Goal: Task Accomplishment & Management: Manage account settings

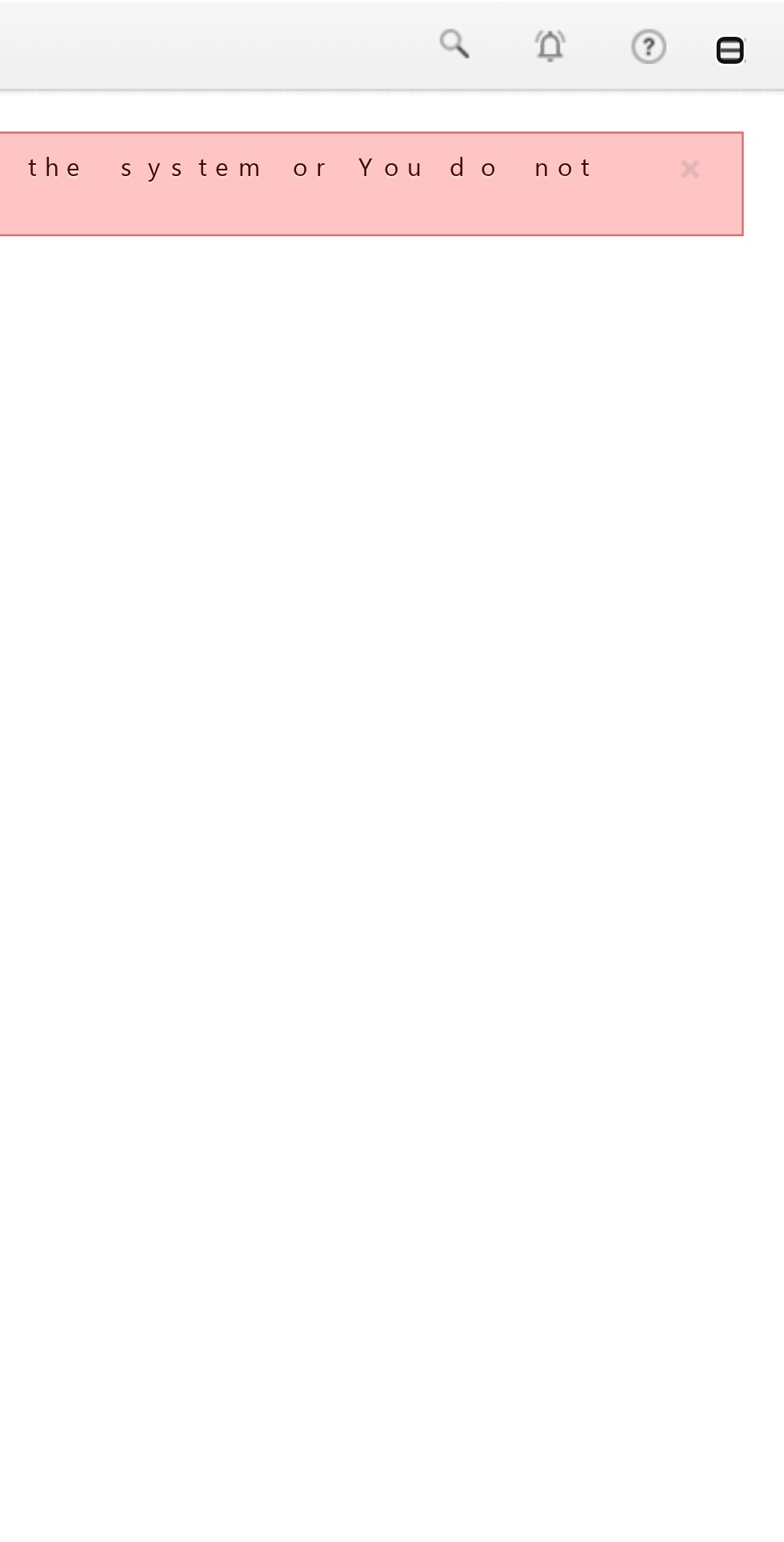
click at [762, 23] on link at bounding box center [761, 20] width 13 height 13
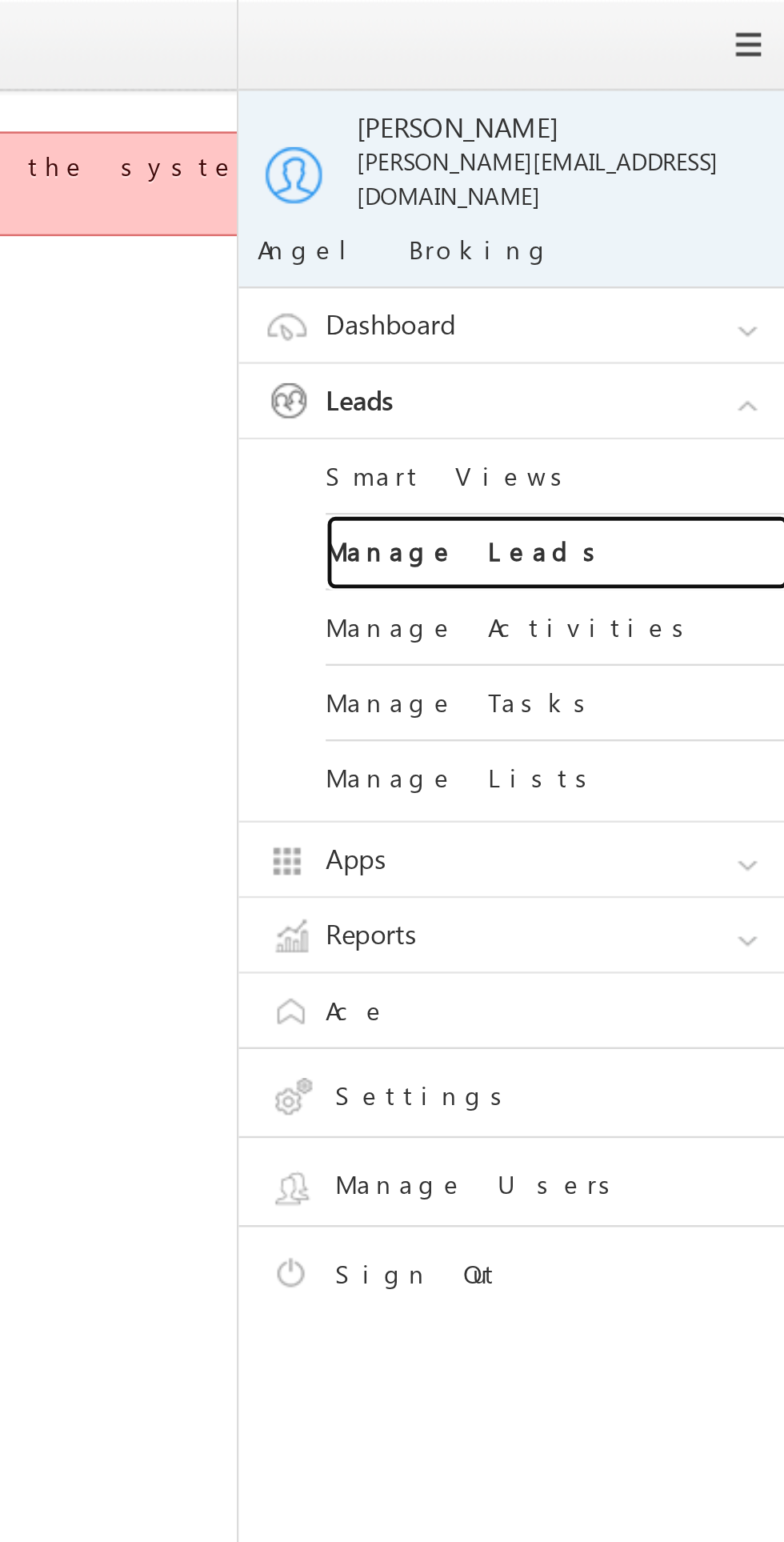
click at [664, 218] on link "Manage Leads" at bounding box center [690, 228] width 192 height 32
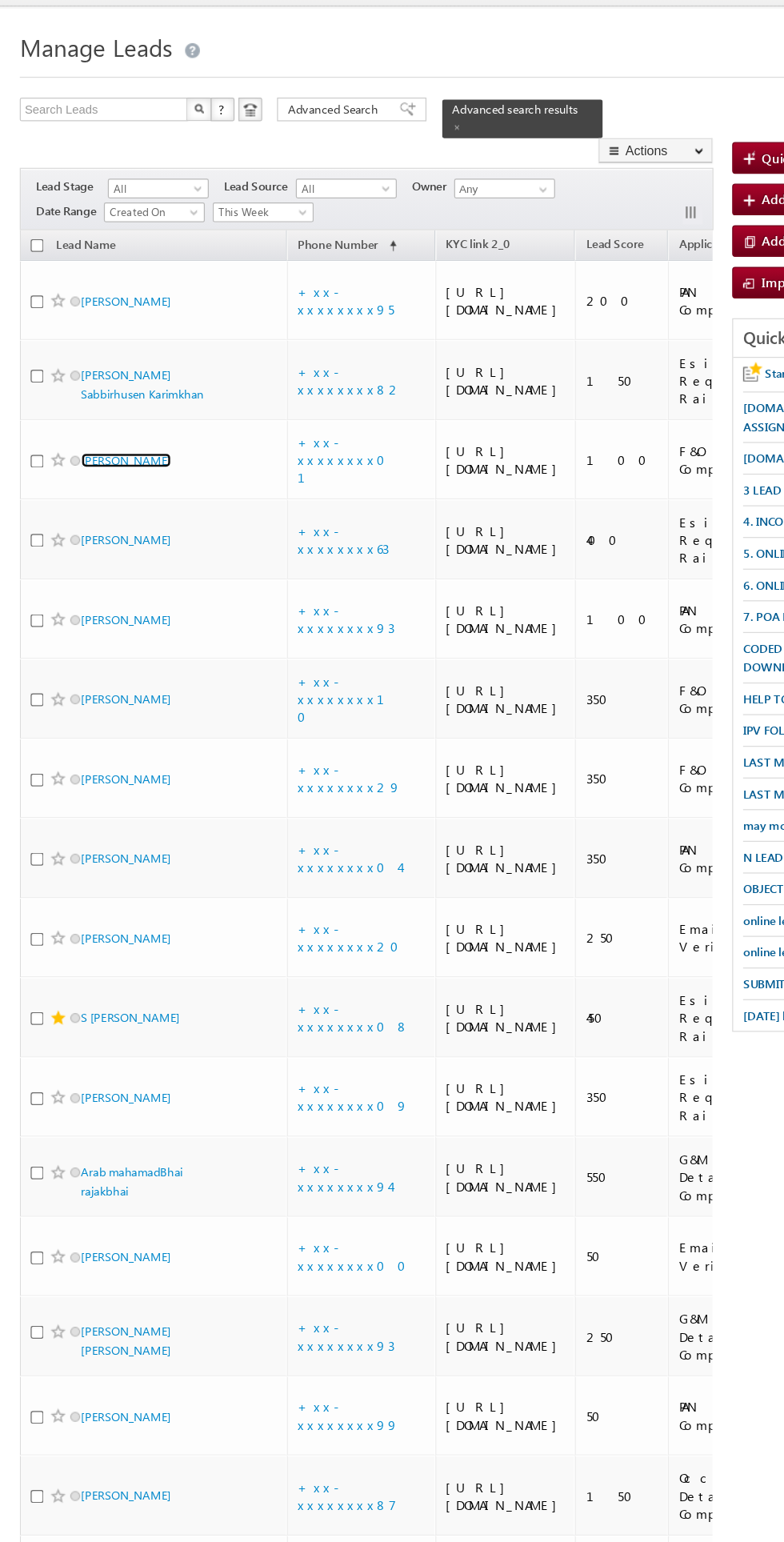
click at [139, 410] on link "Anmol Kumar srivastava" at bounding box center [102, 404] width 73 height 12
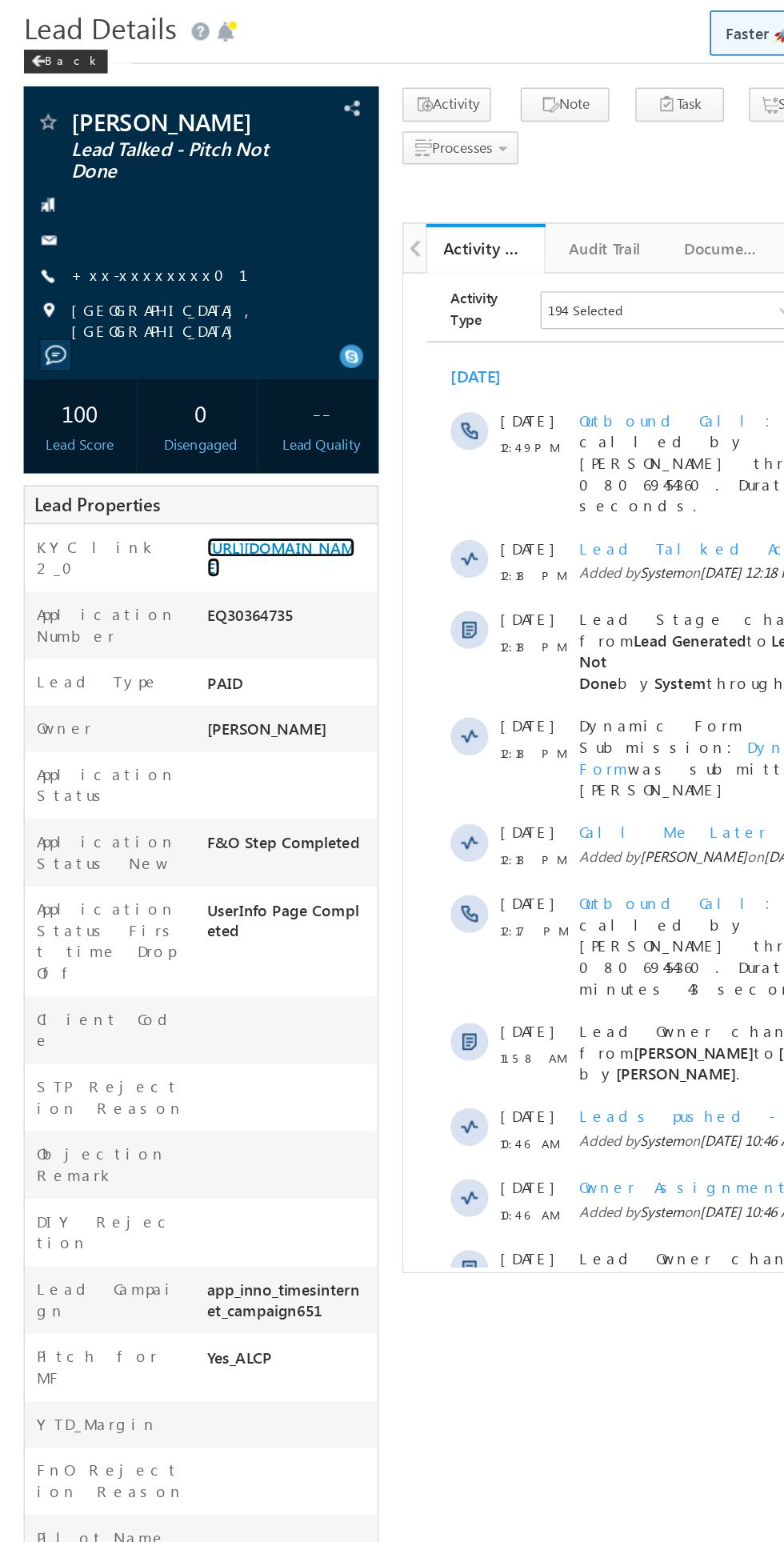
click at [197, 443] on link "[URL][DOMAIN_NAME]" at bounding box center [189, 429] width 100 height 27
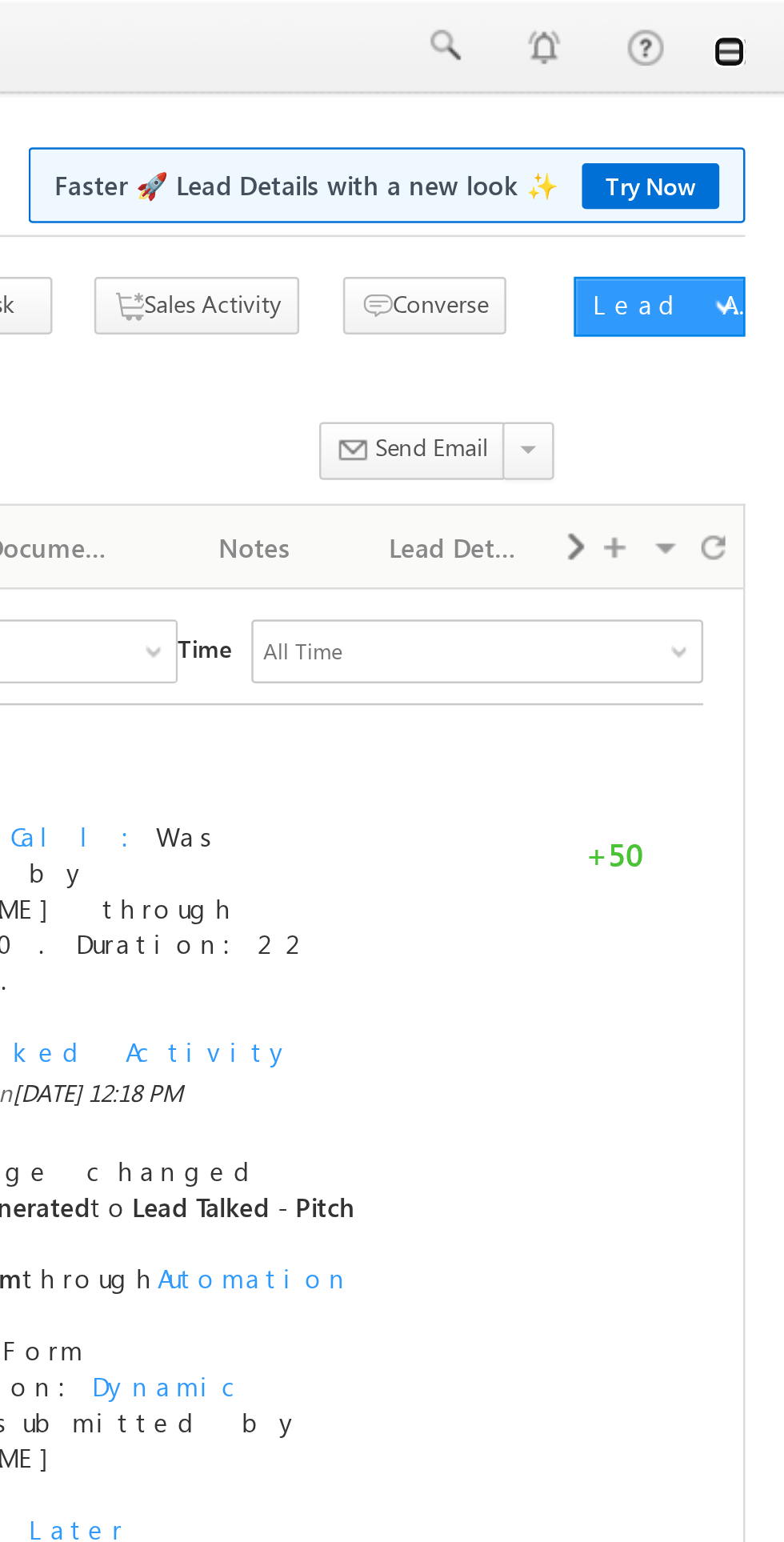
click at [765, 18] on link at bounding box center [761, 20] width 13 height 13
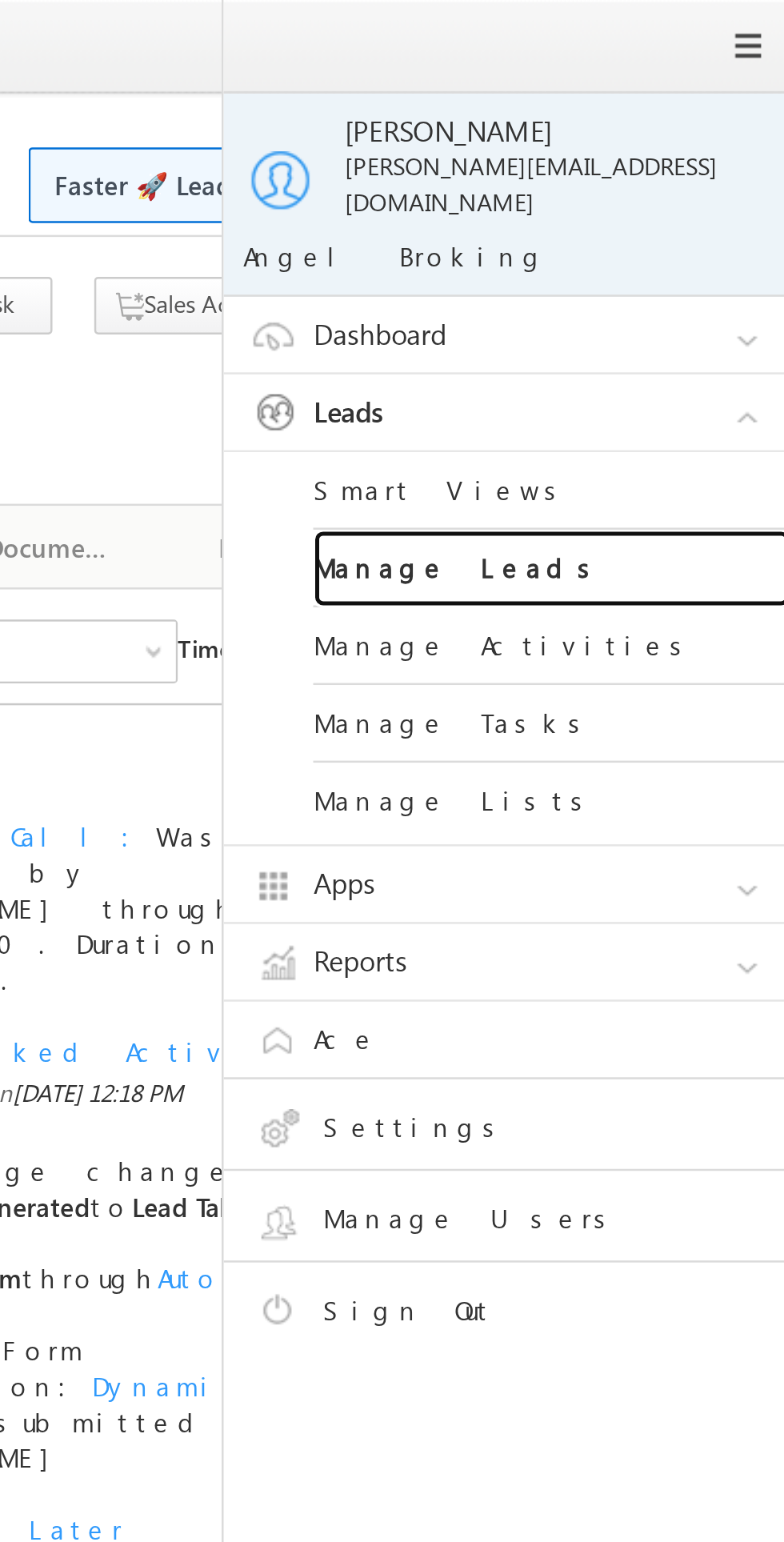
click at [660, 227] on link "Manage Leads" at bounding box center [690, 228] width 192 height 32
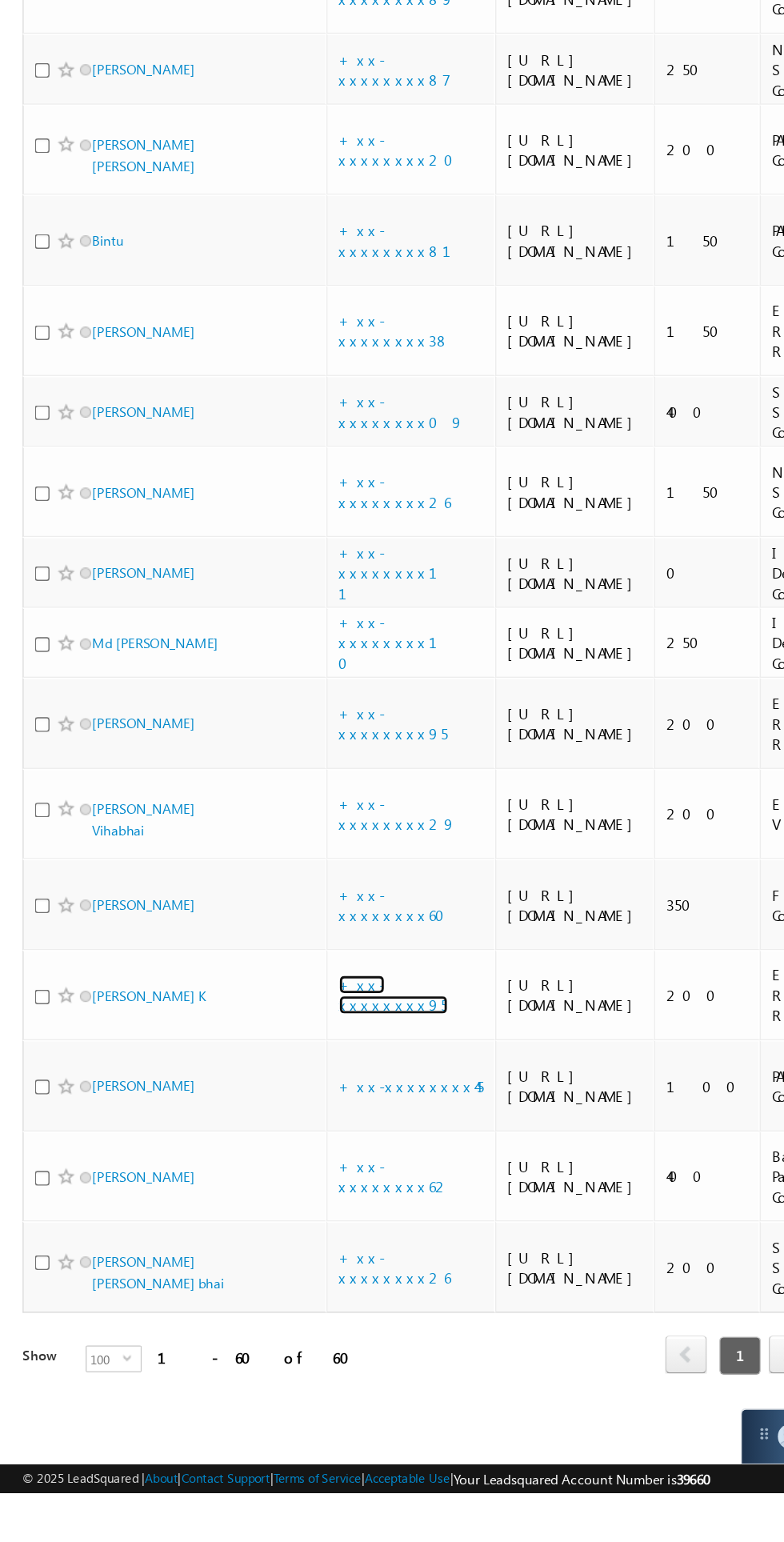
click at [279, 1202] on link "+xx-xxxxxxxx95" at bounding box center [279, 1188] width 77 height 28
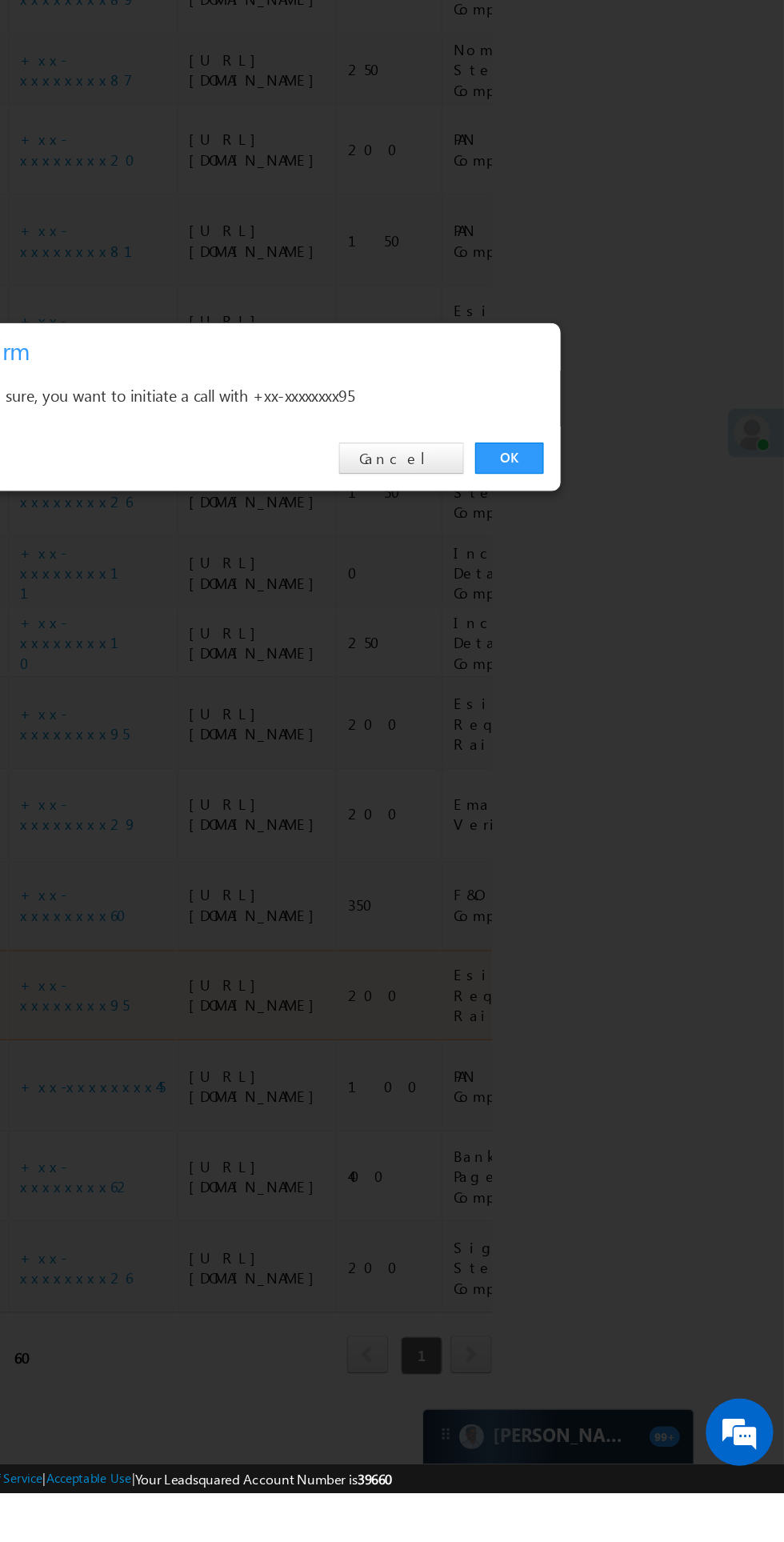
click at [589, 818] on link "OK" at bounding box center [588, 806] width 49 height 22
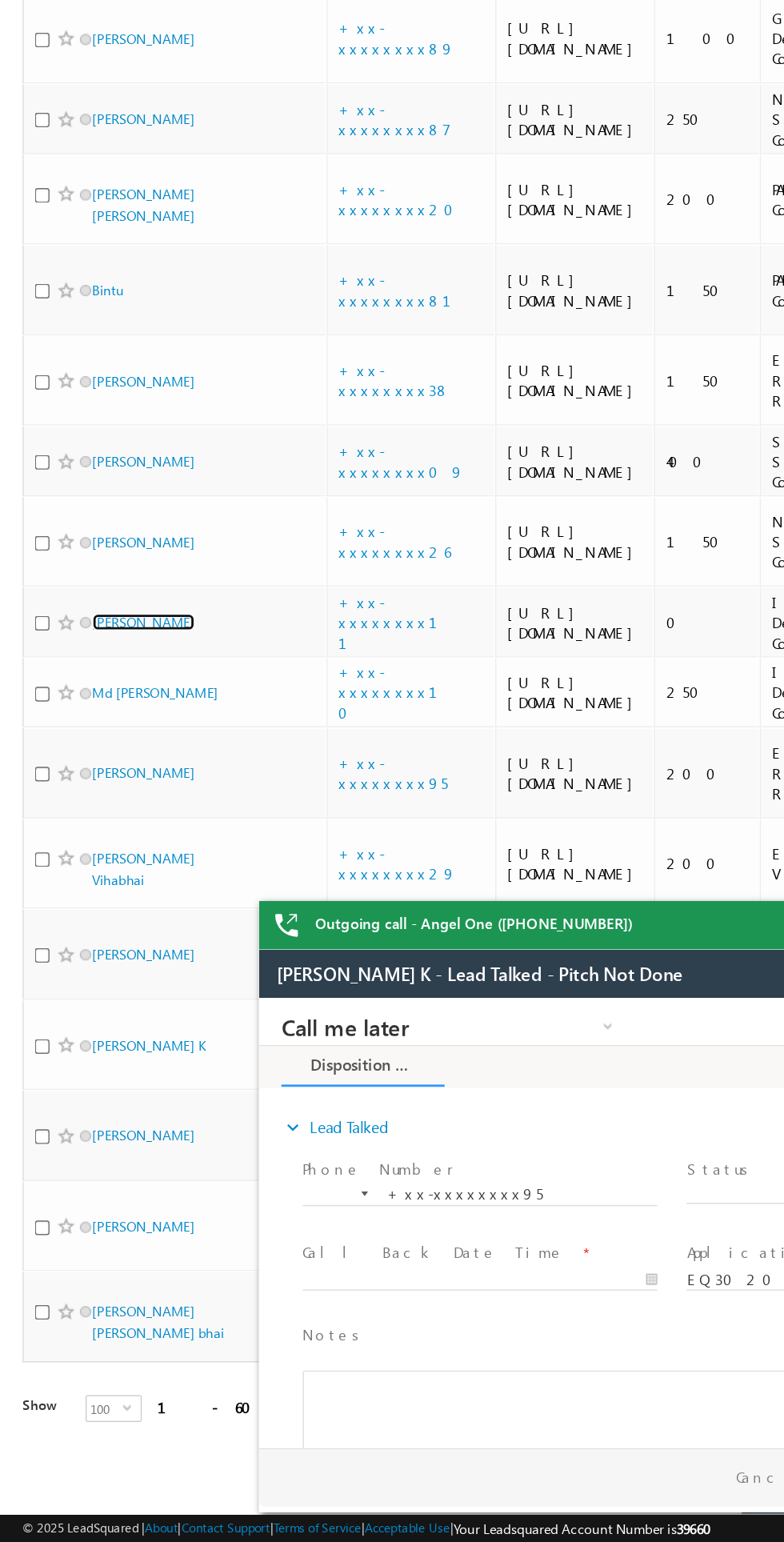
click at [99, 882] on link "[PERSON_NAME]" at bounding box center [102, 888] width 73 height 12
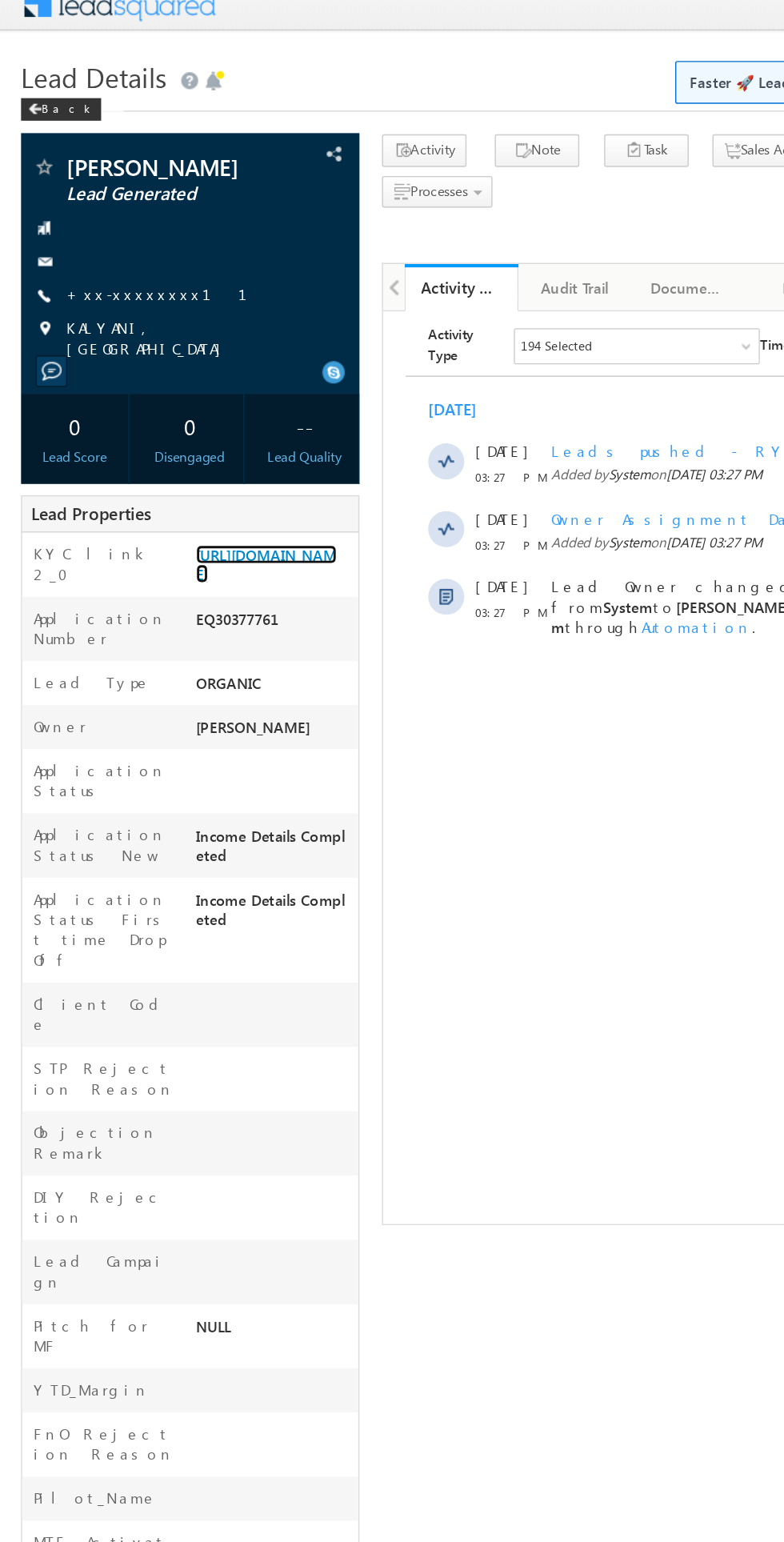
click at [190, 430] on link "[URL][DOMAIN_NAME]" at bounding box center [189, 416] width 100 height 27
click at [89, 221] on link "+xx-xxxxxxxx11" at bounding box center [122, 225] width 148 height 14
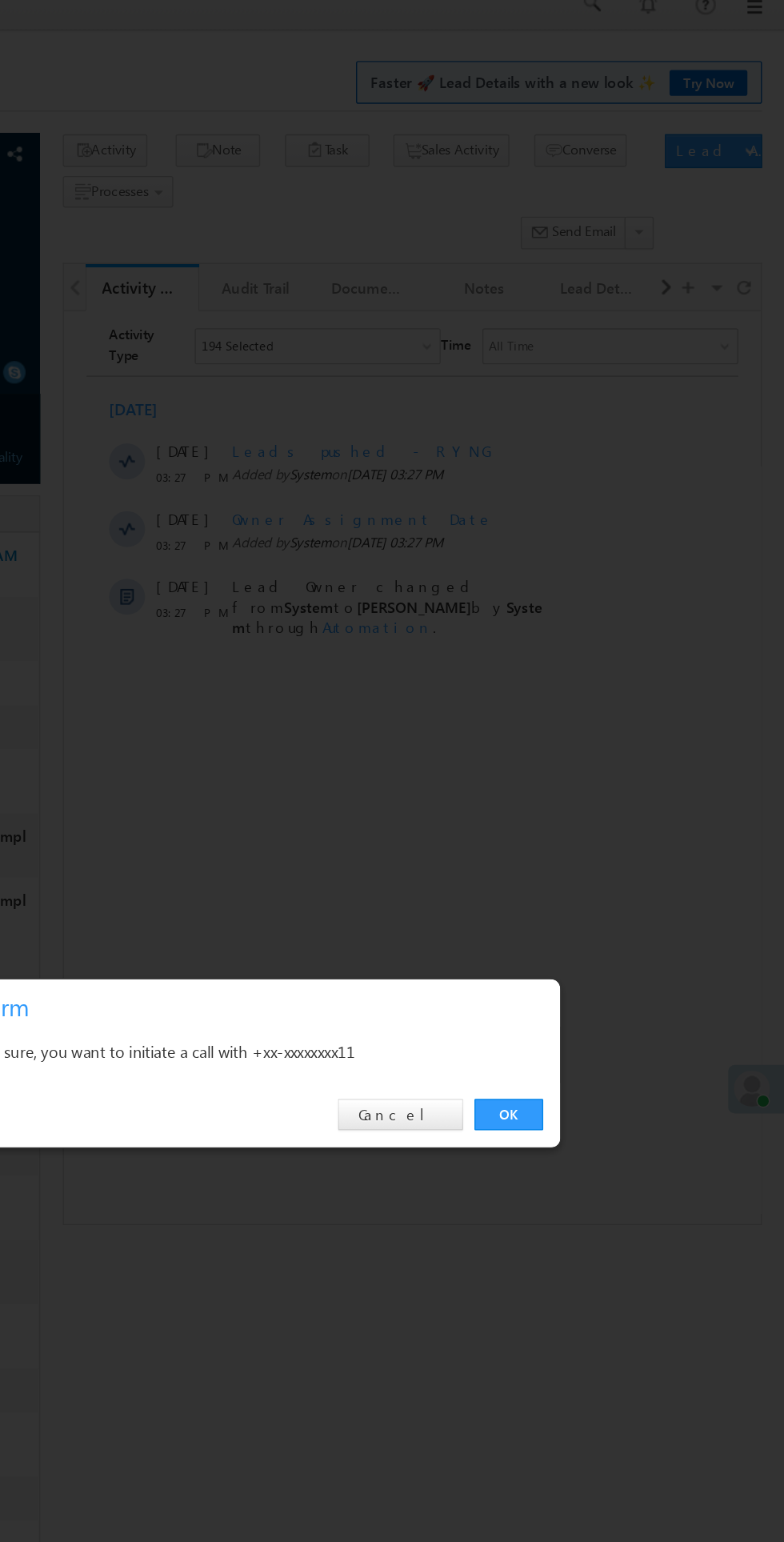
click at [587, 822] on div "OK Cancel" at bounding box center [401, 807] width 448 height 46
click at [594, 810] on link "OK" at bounding box center [588, 806] width 49 height 22
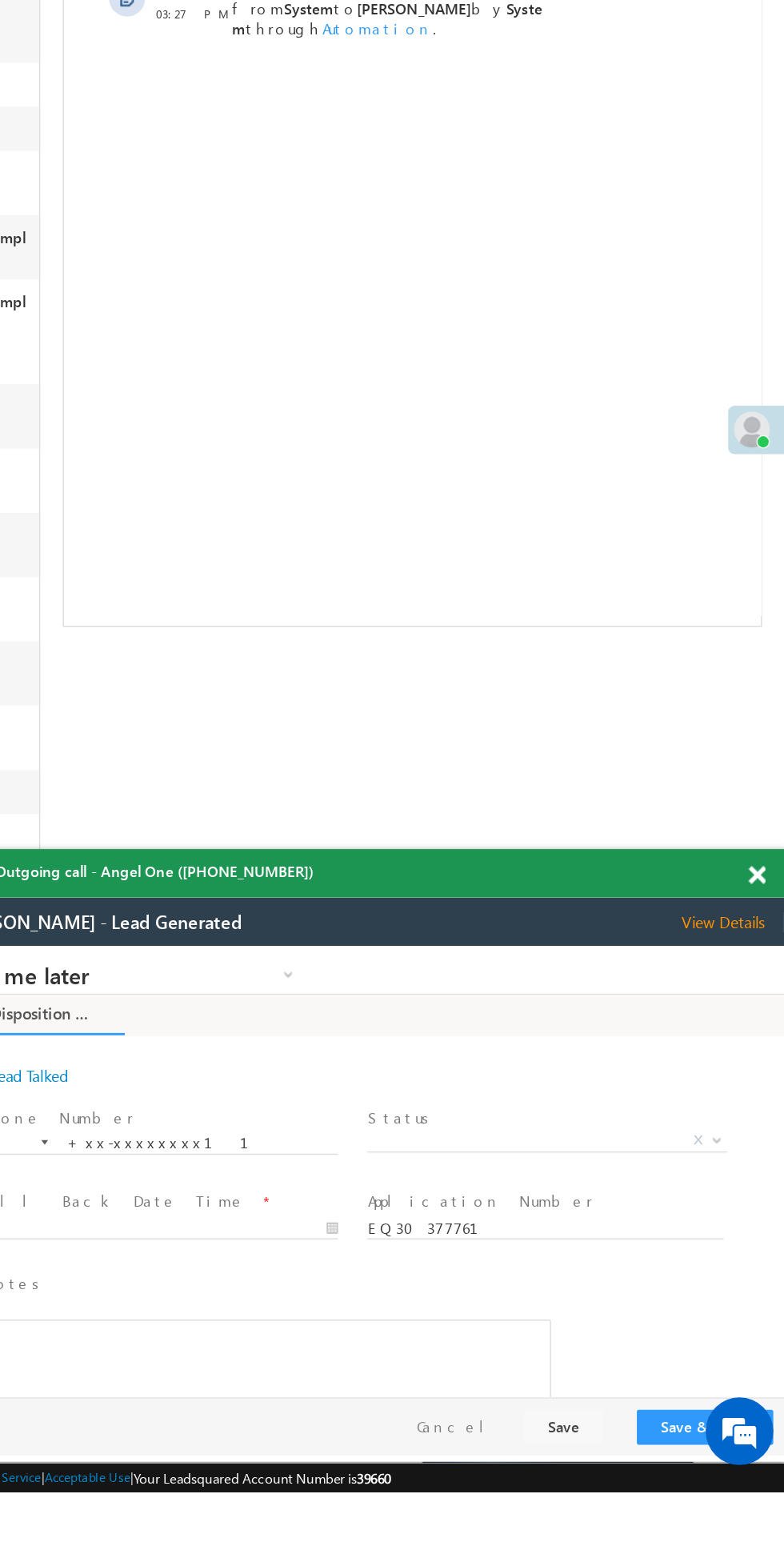
click at [351, 1081] on span "X" at bounding box center [370, 1084] width 255 height 16
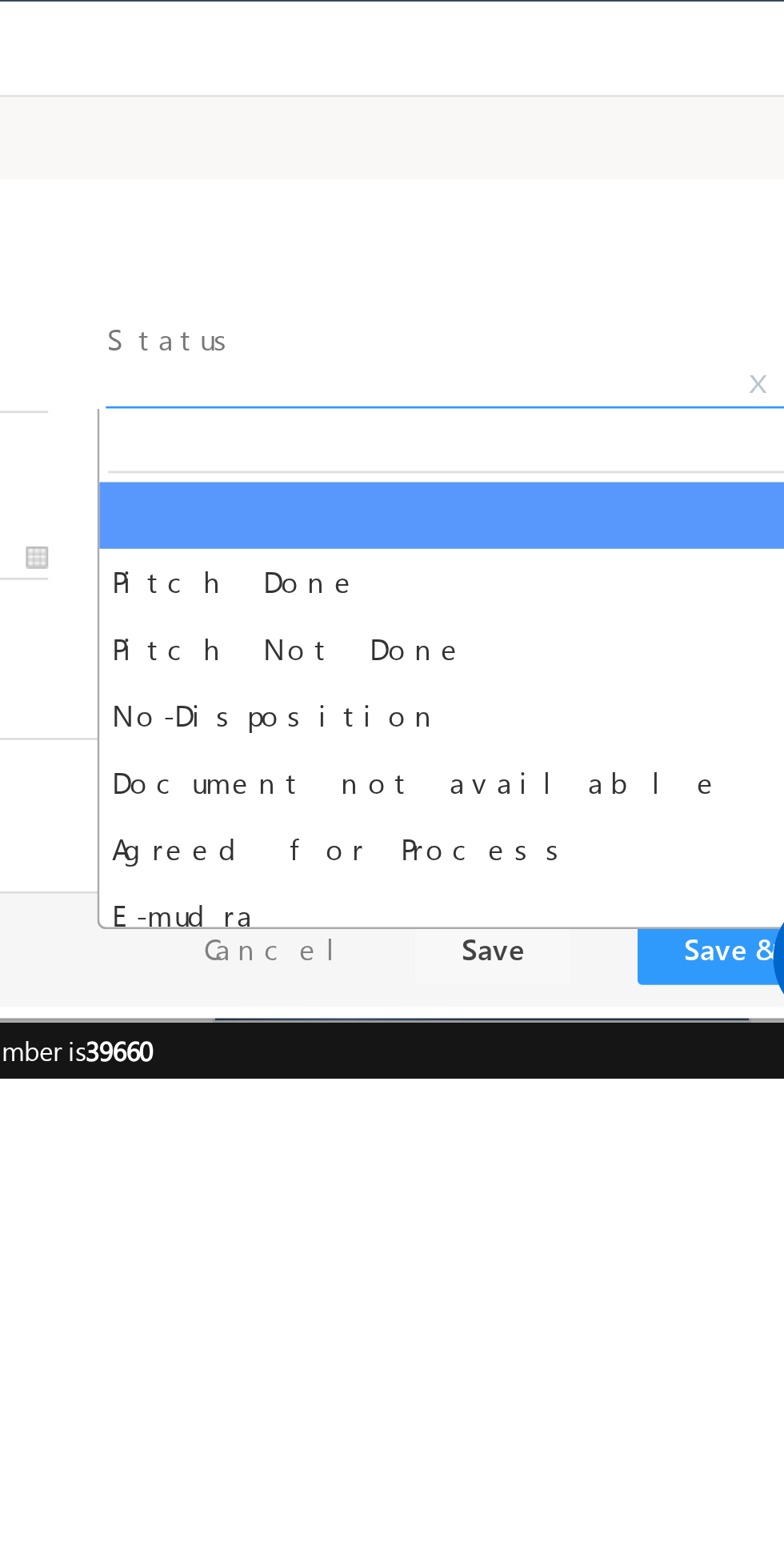
select select "Pitch Not Done"
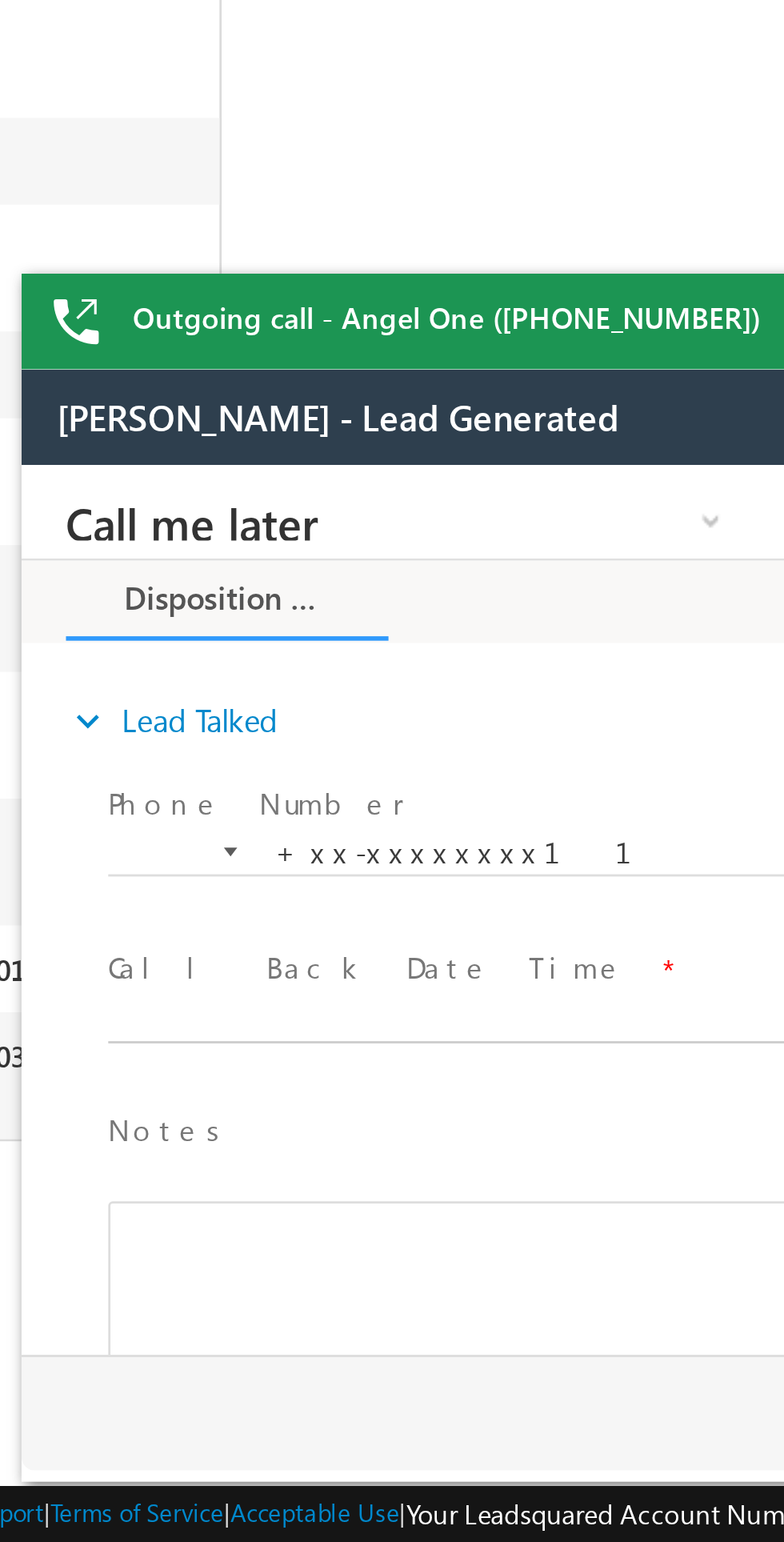
click at [153, 663] on body "Call me later Cross Sell Customer Drop-off reasons Language Barrier Not Interes…" at bounding box center [320, 625] width 600 height 320
type input "10/11/25 3:36 PM"
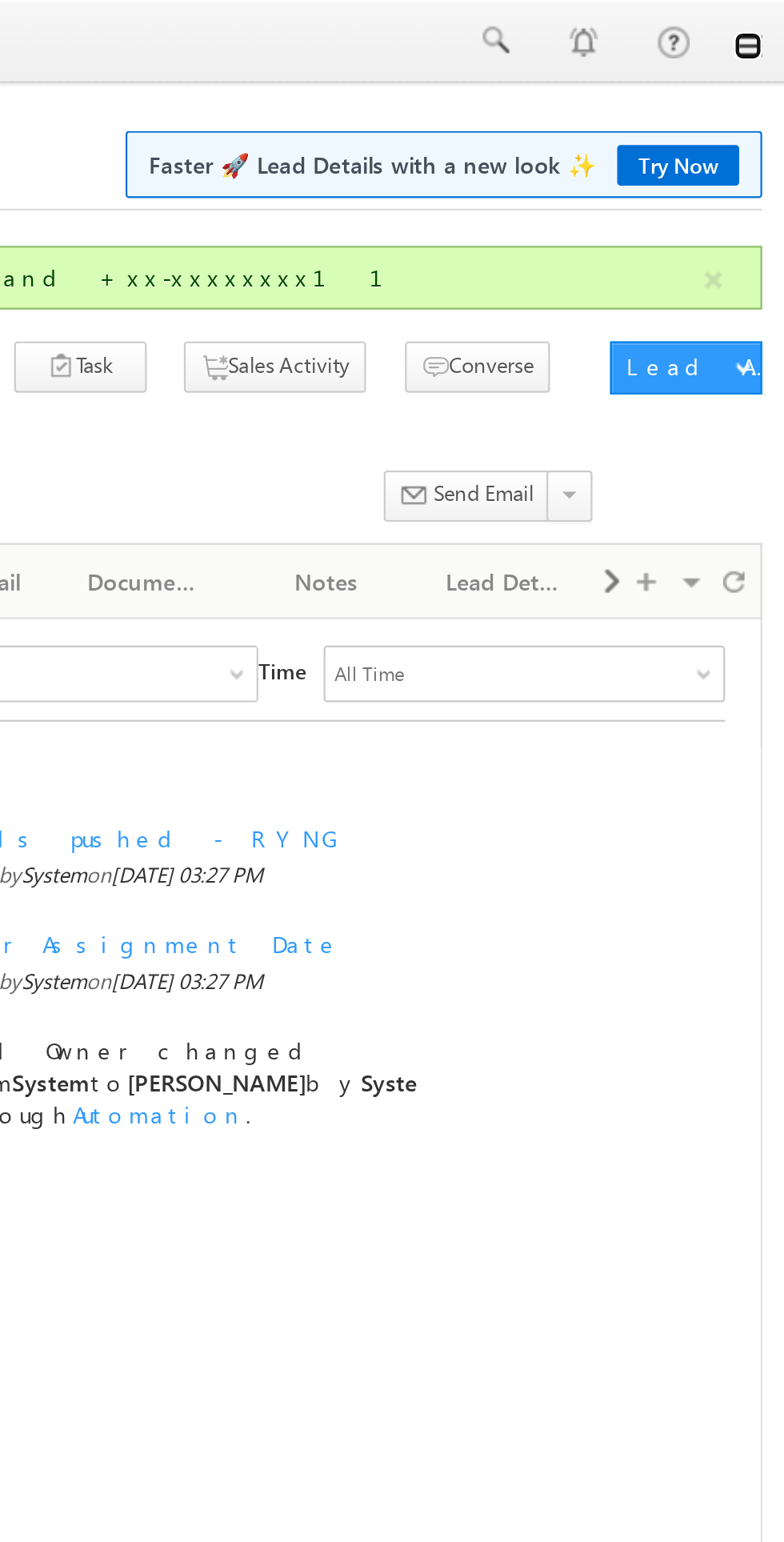
click at [764, 24] on link at bounding box center [761, 20] width 13 height 13
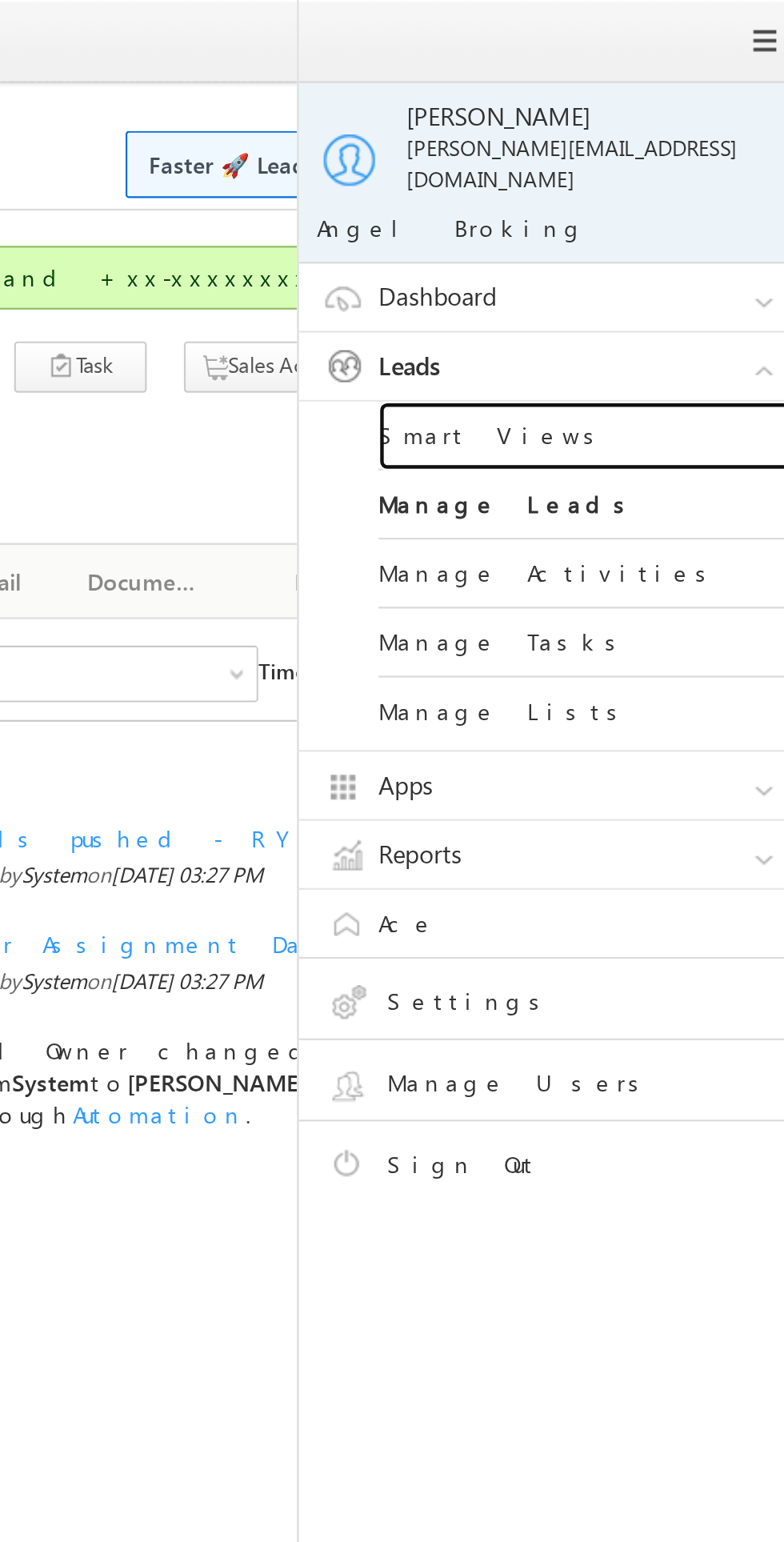
click at [658, 181] on link "Smart Views" at bounding box center [690, 197] width 192 height 32
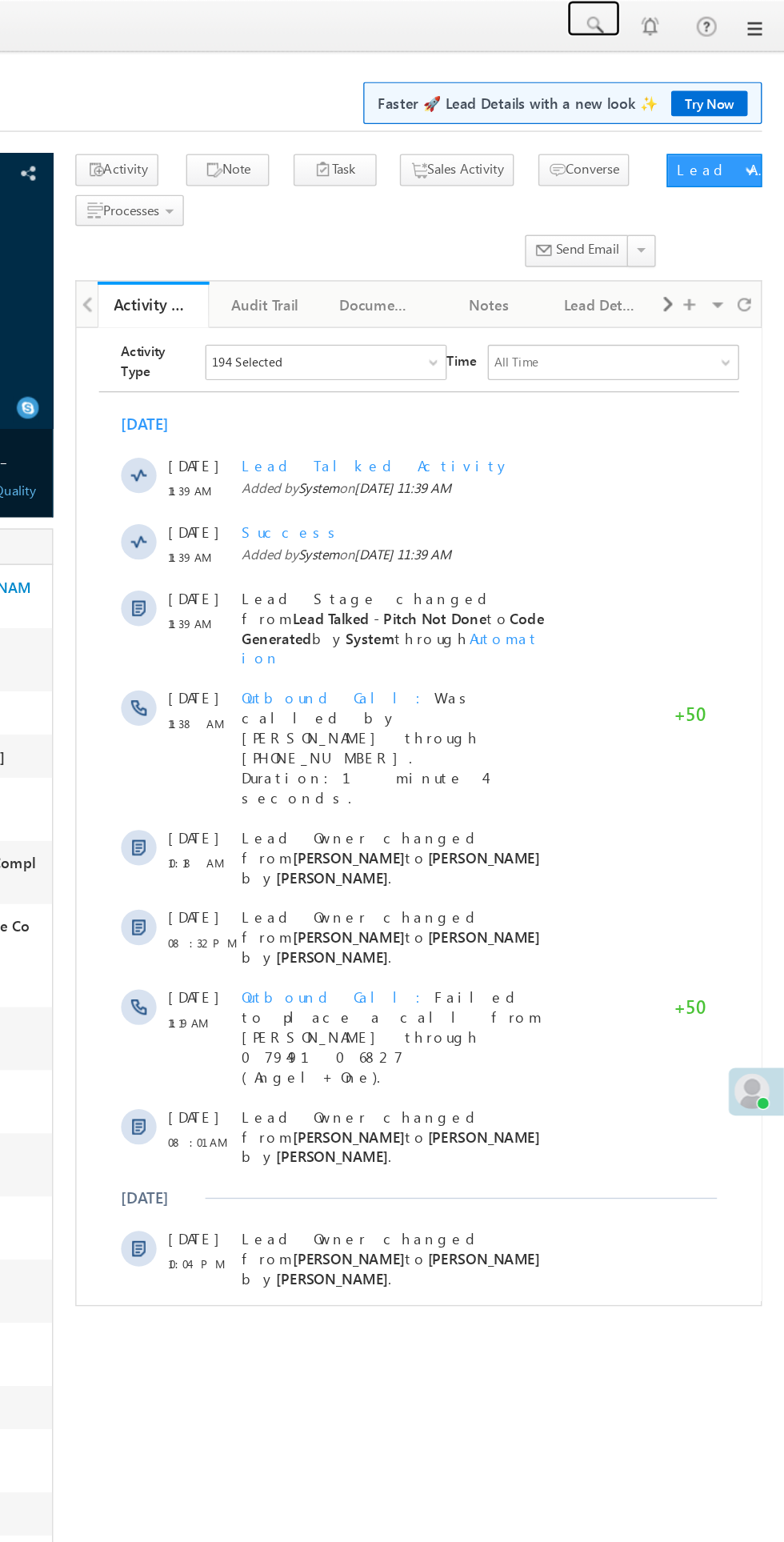
click at [647, 19] on span at bounding box center [646, 18] width 16 height 16
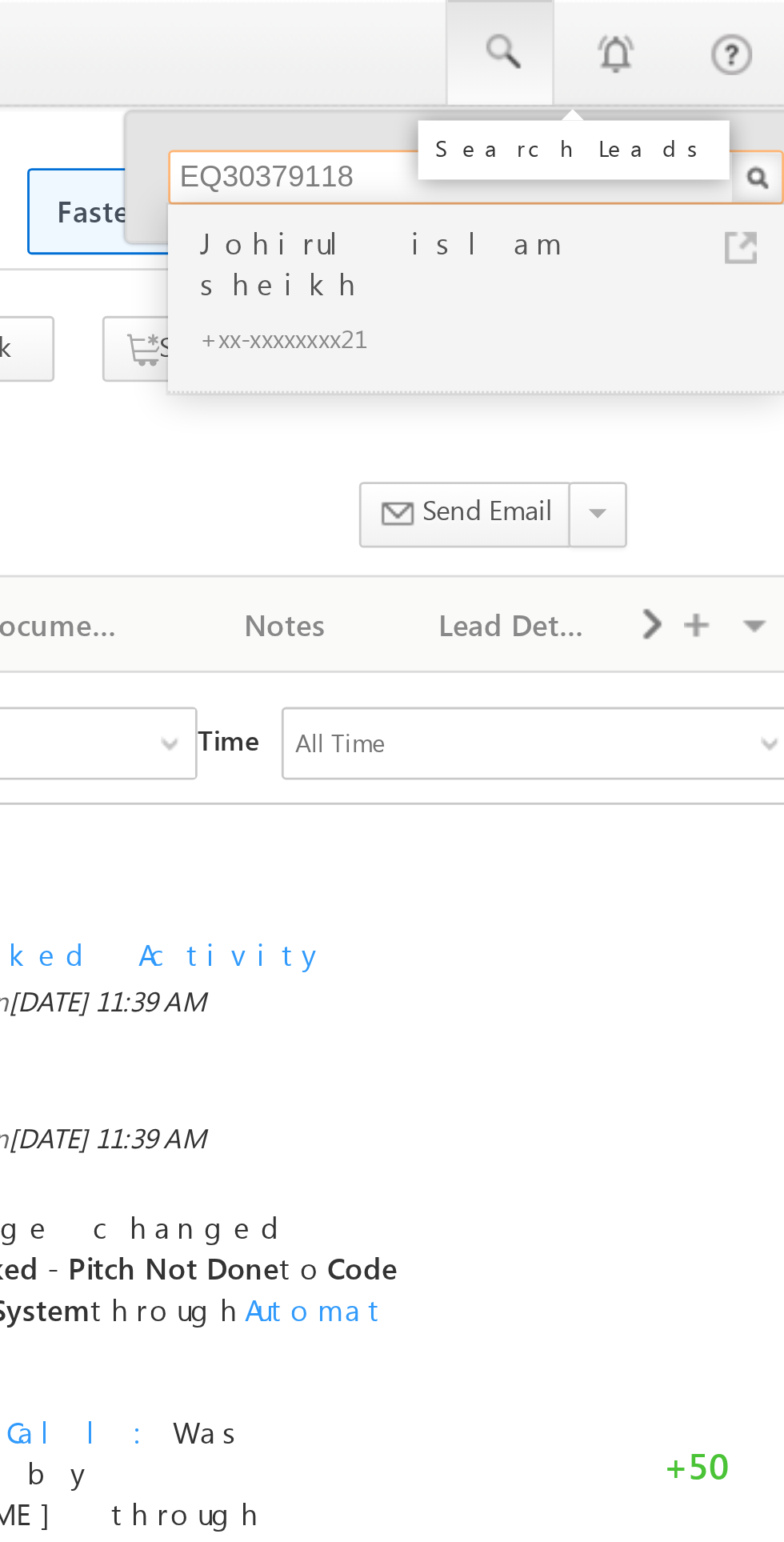
type input "EQ30379118"
click at [604, 87] on div "Johirul islam sheikh" at bounding box center [645, 93] width 215 height 32
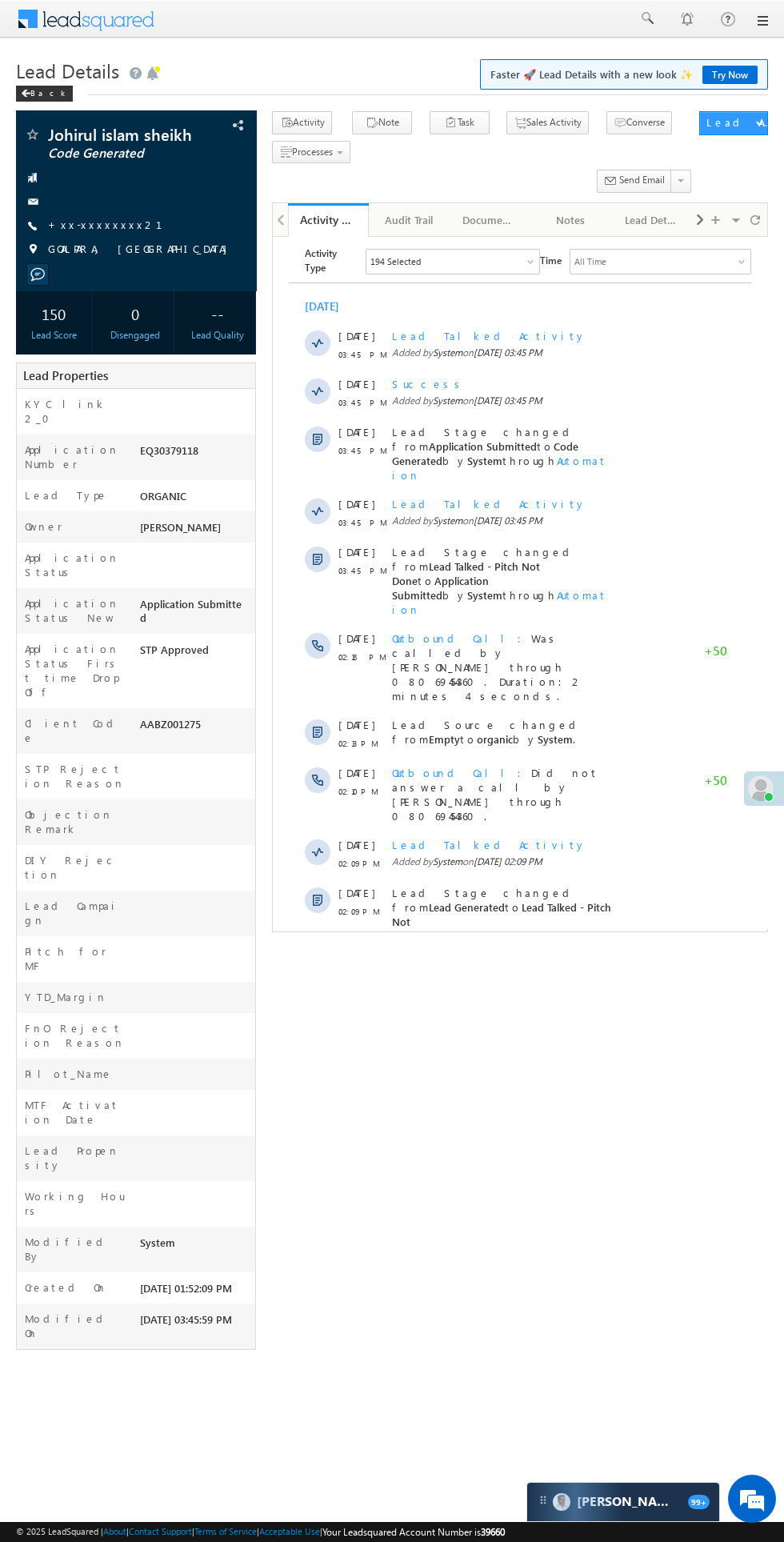
click at [548, 962] on span "Show More" at bounding box center [528, 978] width 85 height 32
click at [91, 231] on link "+xx-xxxxxxxx21" at bounding box center [114, 225] width 134 height 14
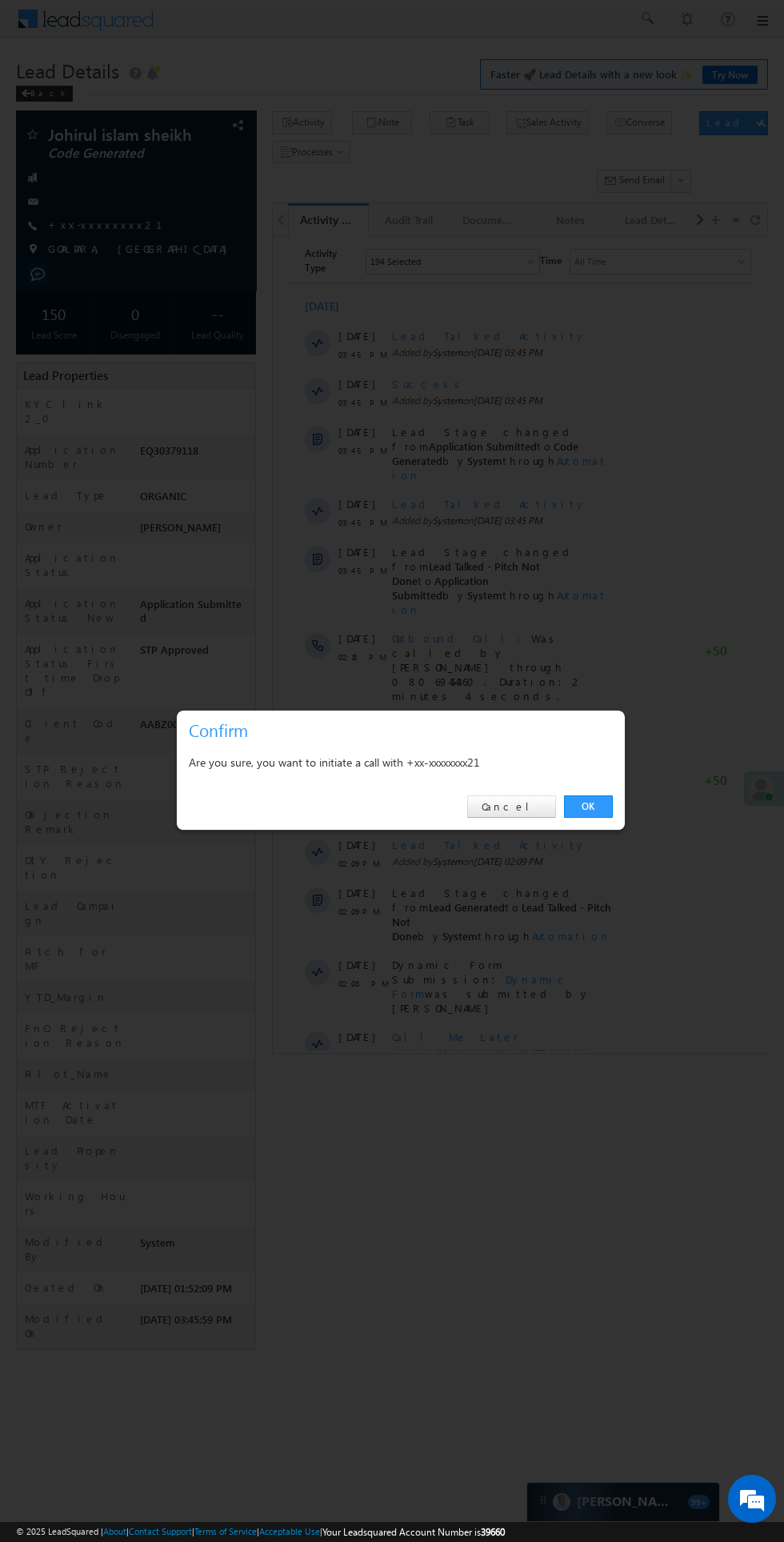
click at [608, 809] on link "OK" at bounding box center [588, 806] width 49 height 22
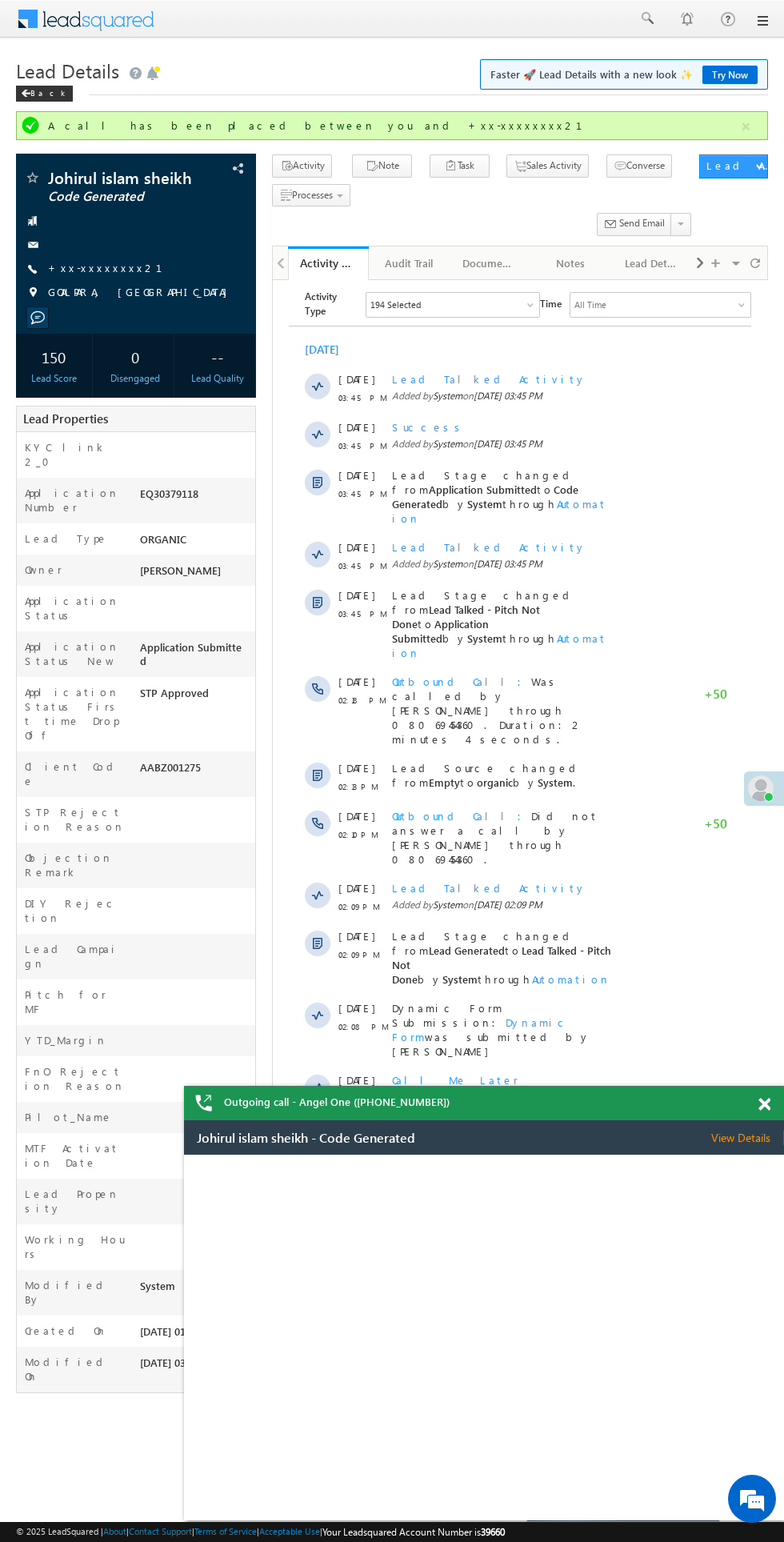
click at [93, 268] on link "+xx-xxxxxxxx21" at bounding box center [114, 267] width 134 height 14
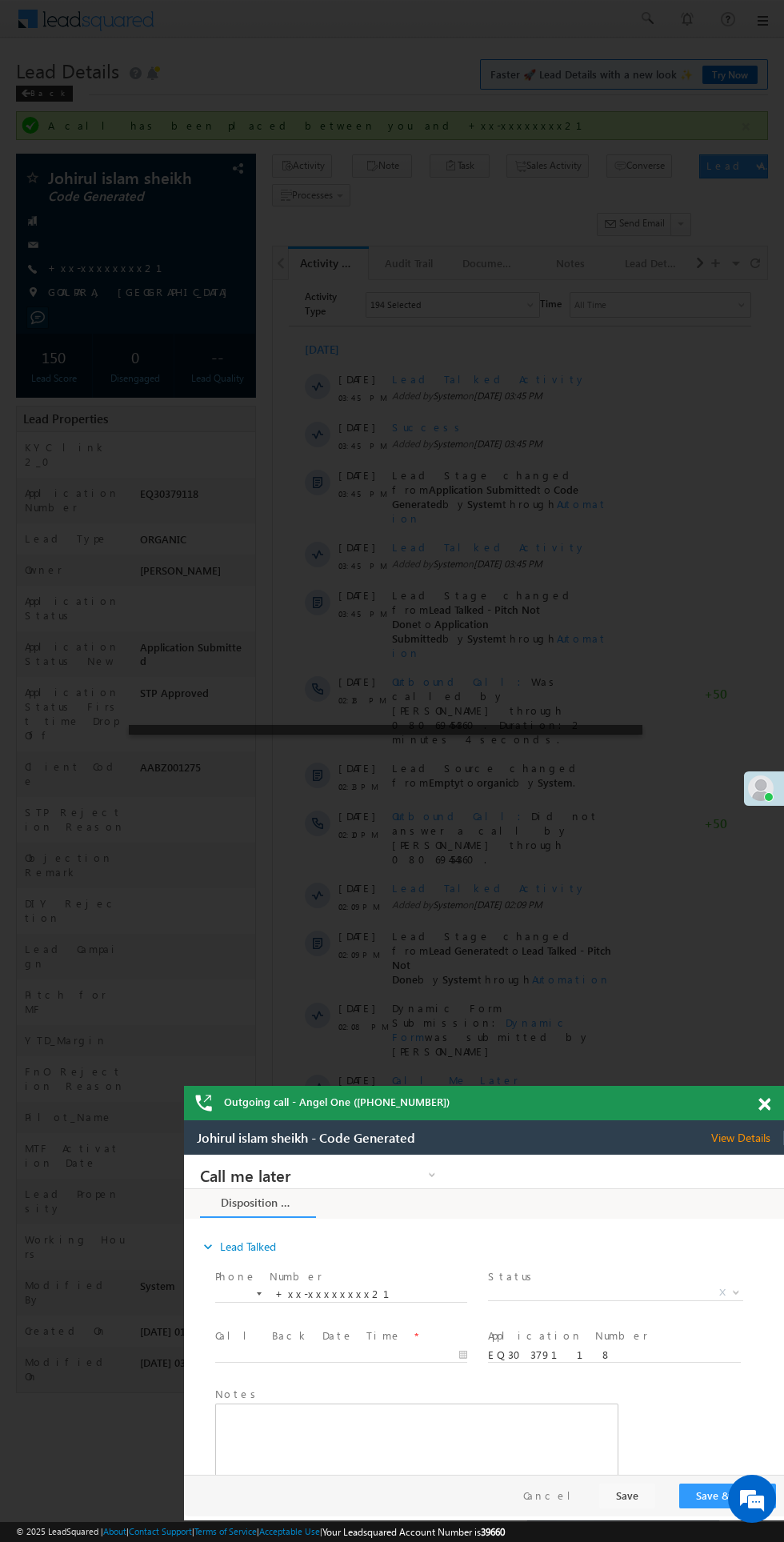
click at [764, 1104] on span at bounding box center [764, 1105] width 12 height 14
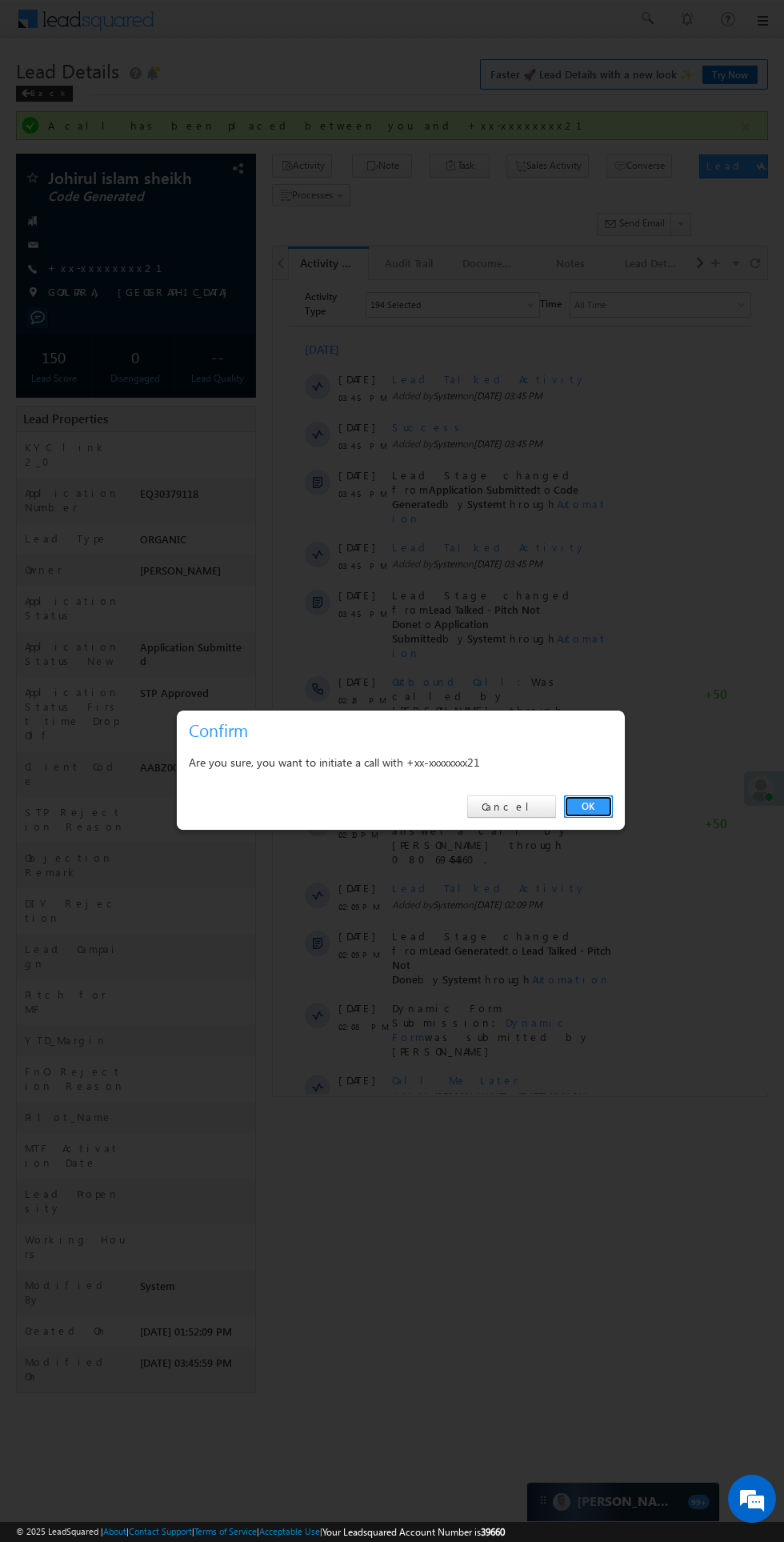
click at [609, 811] on link "OK" at bounding box center [588, 806] width 49 height 22
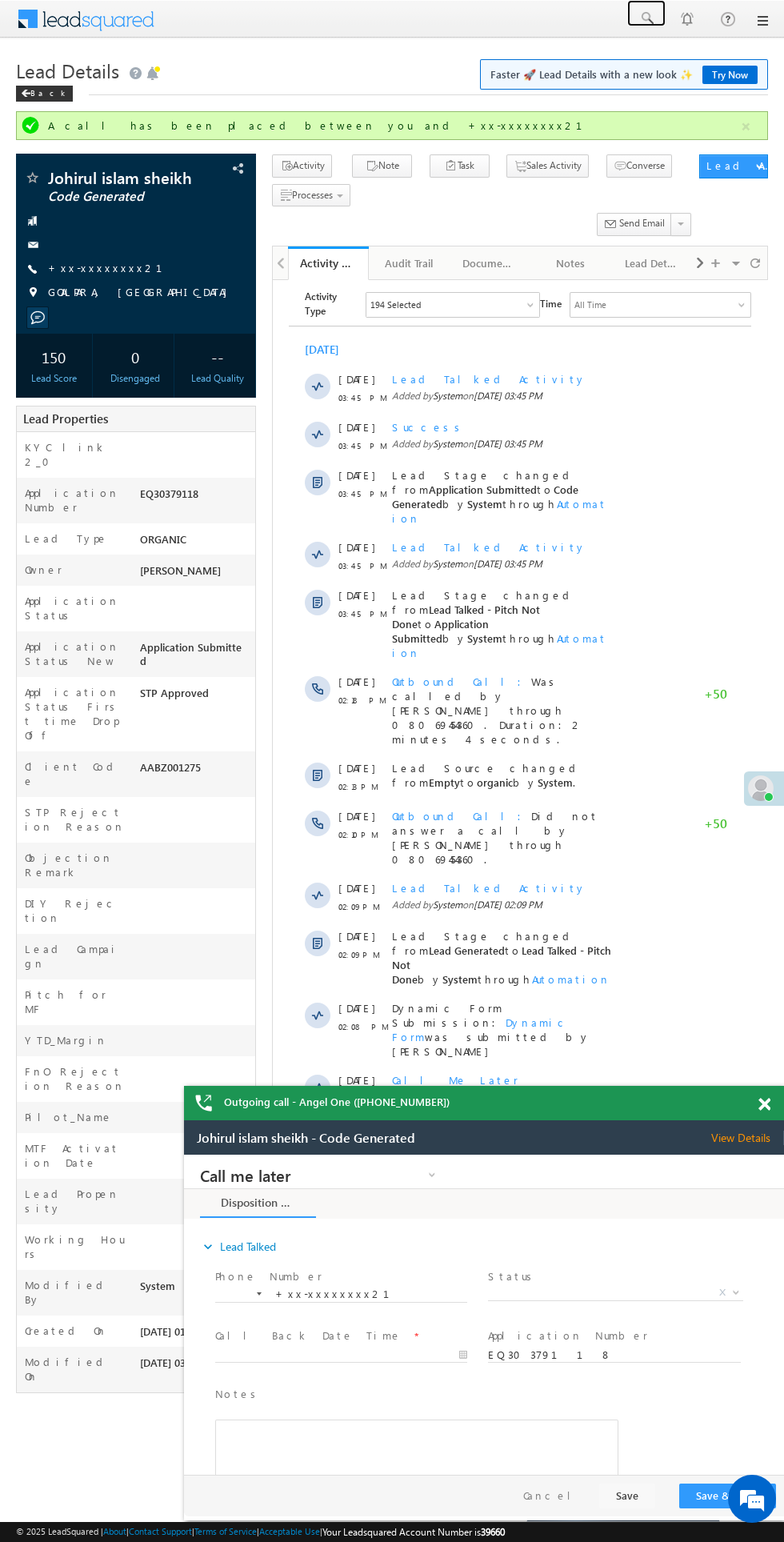
click at [647, 20] on span at bounding box center [646, 18] width 16 height 16
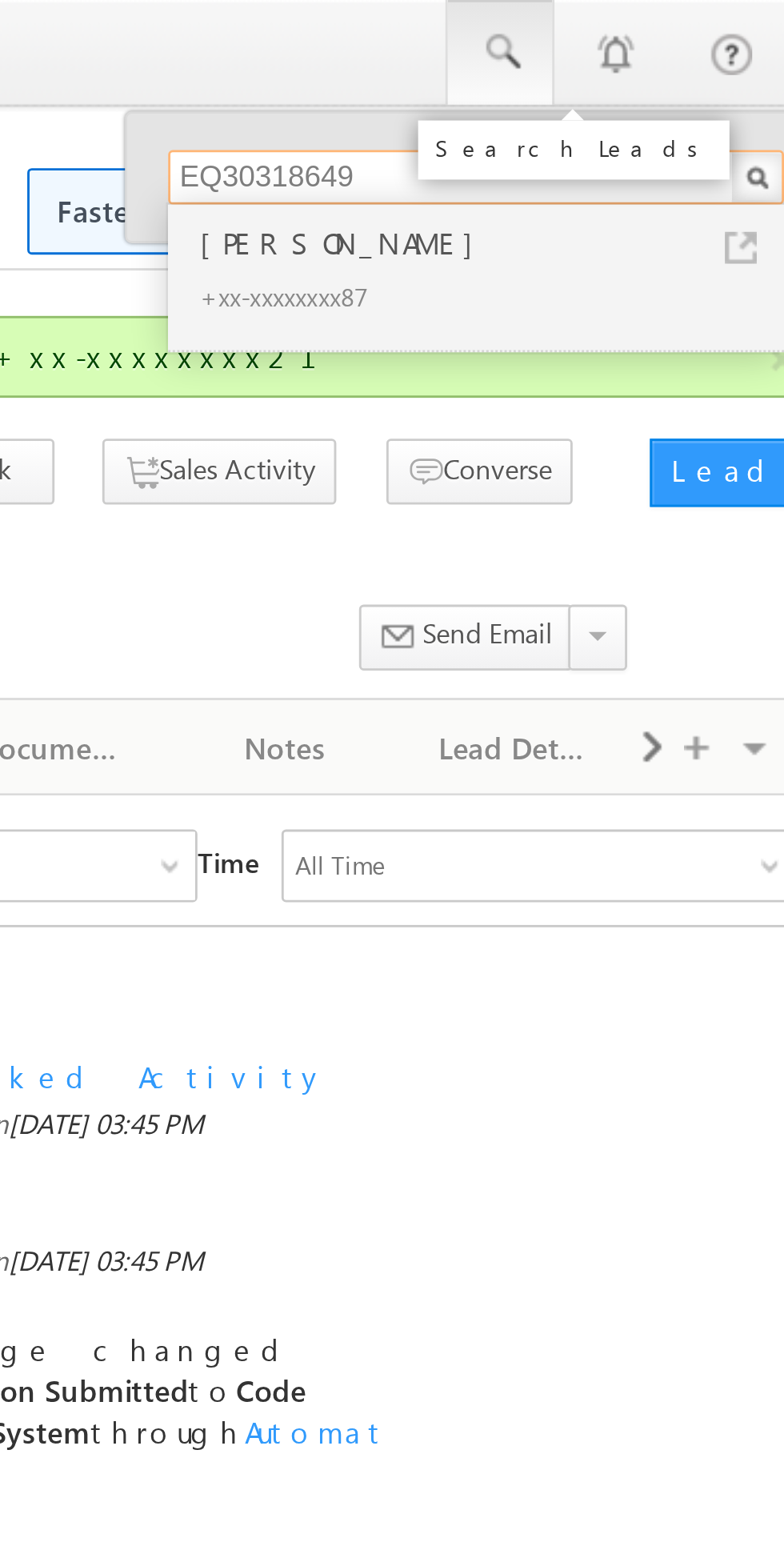
type input "EQ30318649"
click at [564, 99] on div "+xx-xxxxxxxx87" at bounding box center [645, 104] width 215 height 20
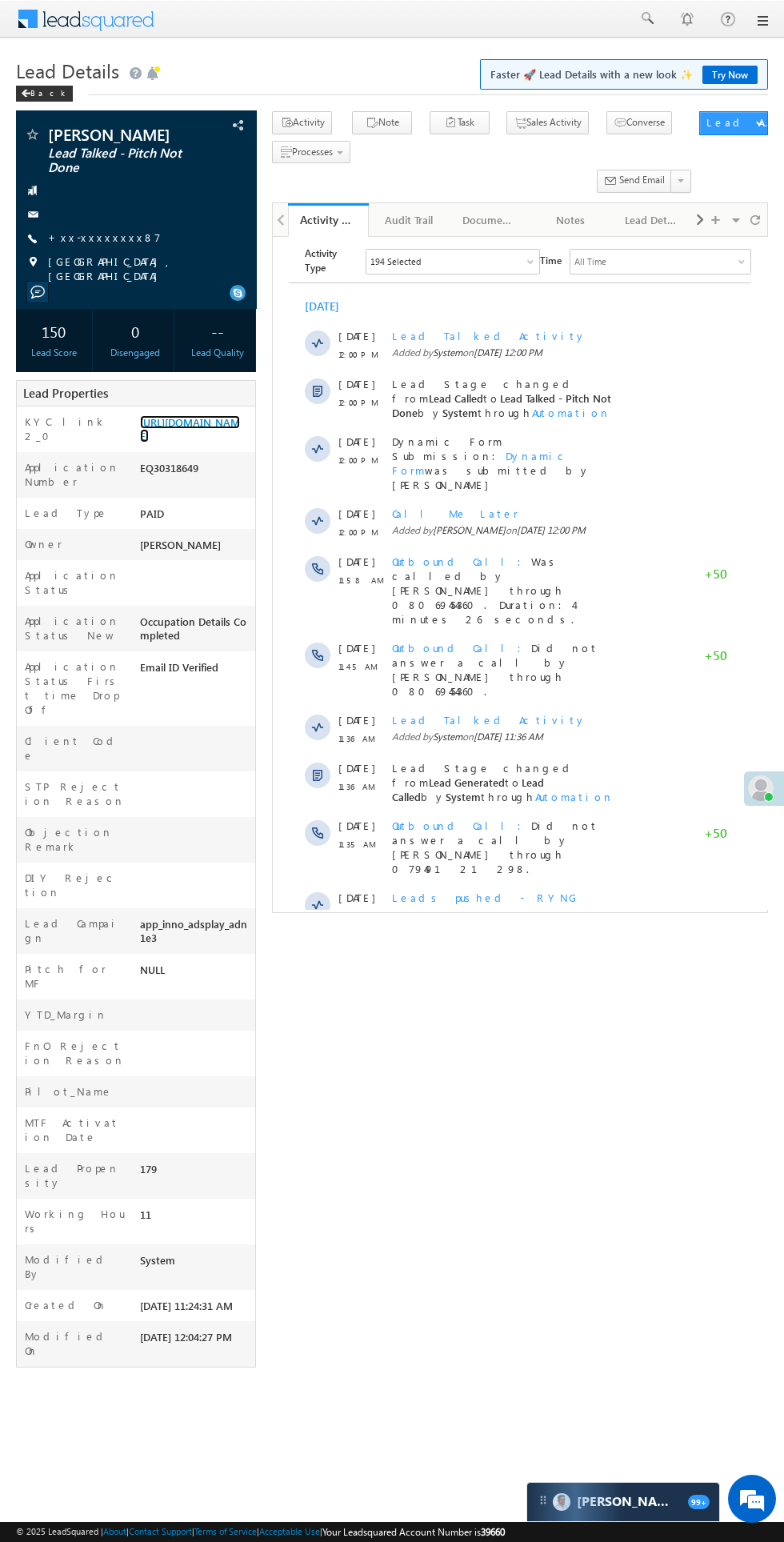
click at [193, 443] on link "[URL][DOMAIN_NAME]" at bounding box center [189, 429] width 100 height 27
click at [88, 234] on link "+xx-xxxxxxxx87" at bounding box center [104, 238] width 113 height 14
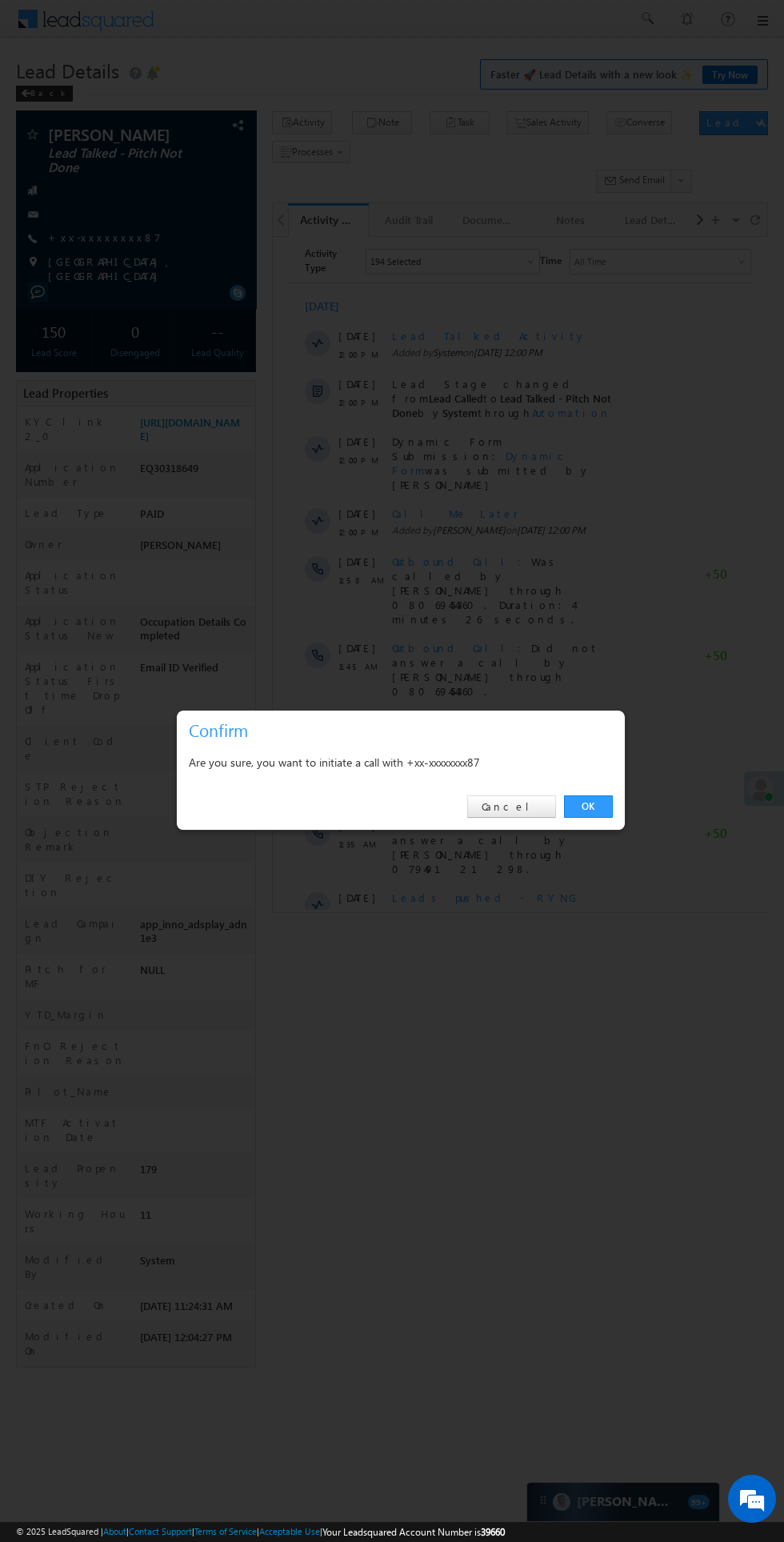
click at [596, 811] on link "OK" at bounding box center [588, 806] width 49 height 22
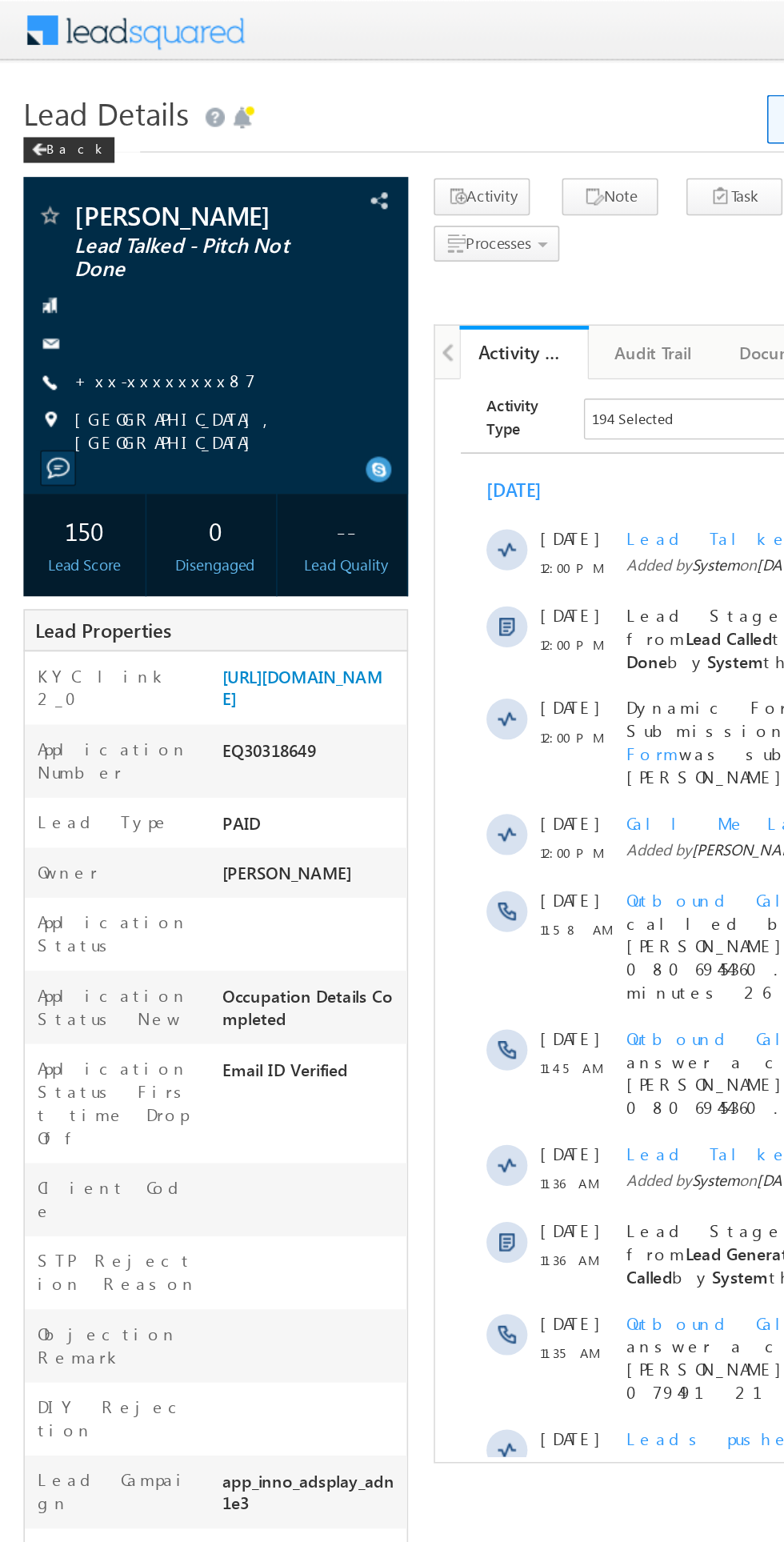
click at [87, 243] on link "+xx-xxxxxxxx87" at bounding box center [104, 238] width 113 height 14
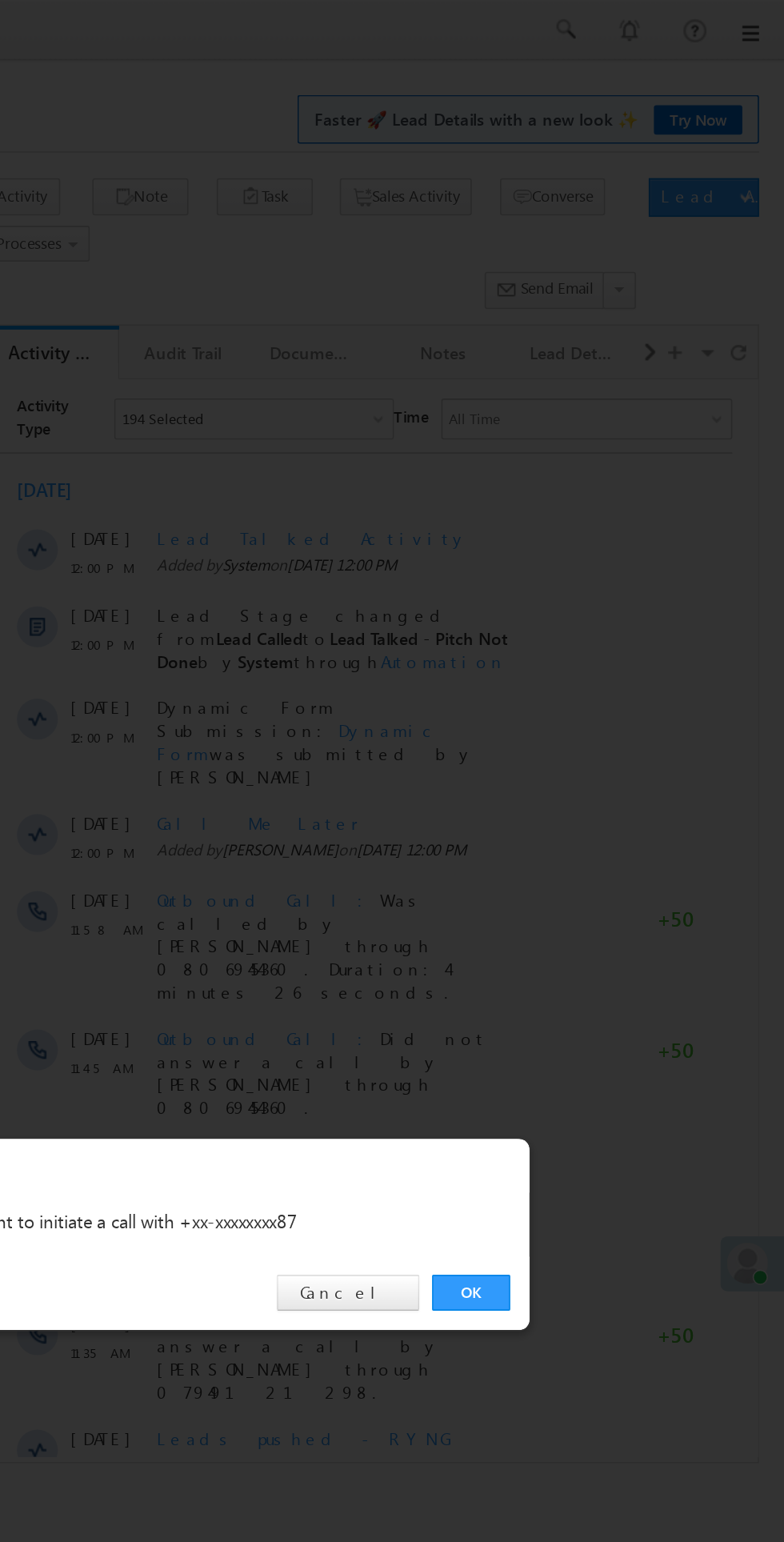
click at [581, 808] on link "OK" at bounding box center [588, 806] width 49 height 22
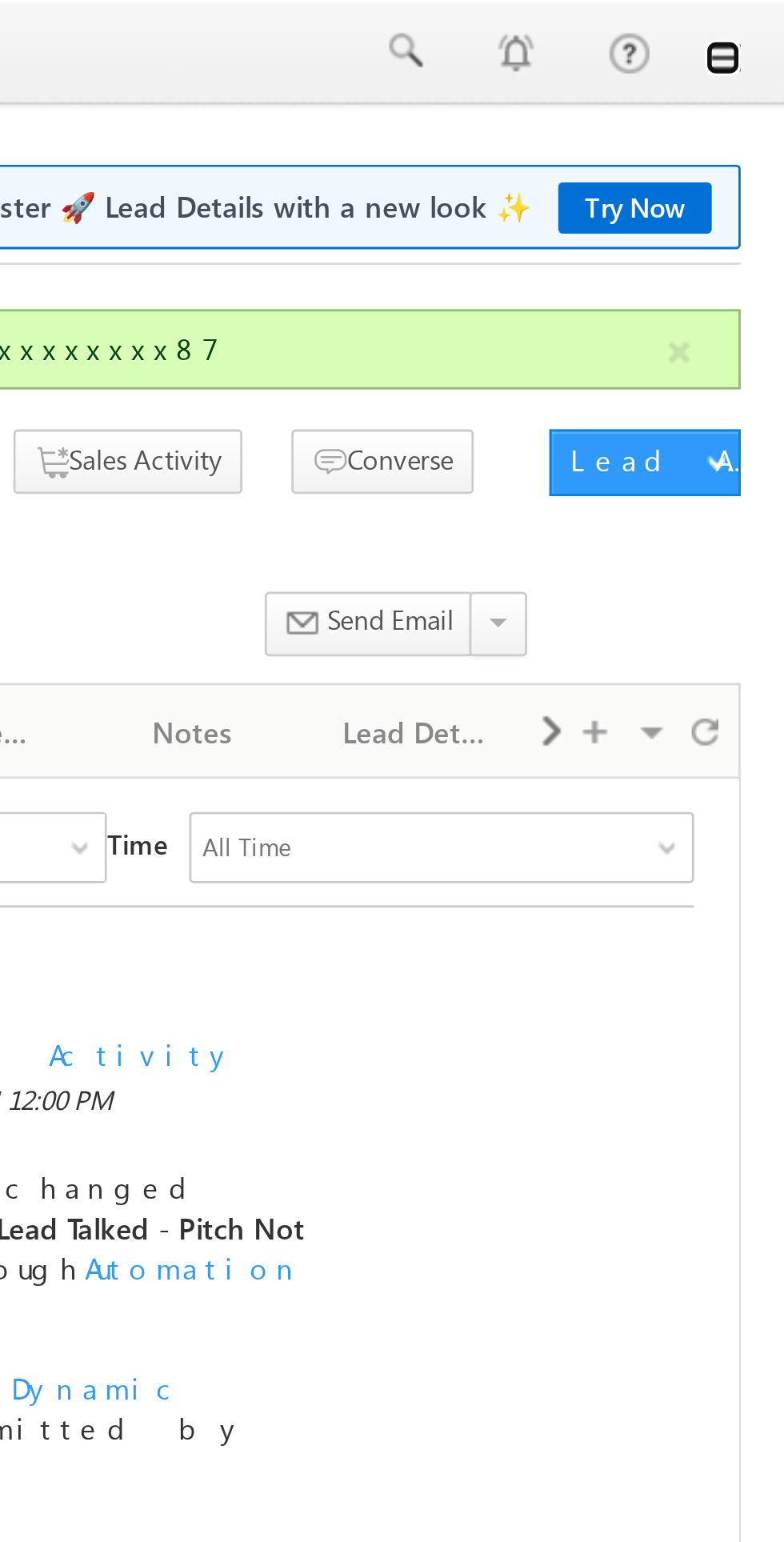
click at [767, 21] on link at bounding box center [761, 20] width 13 height 13
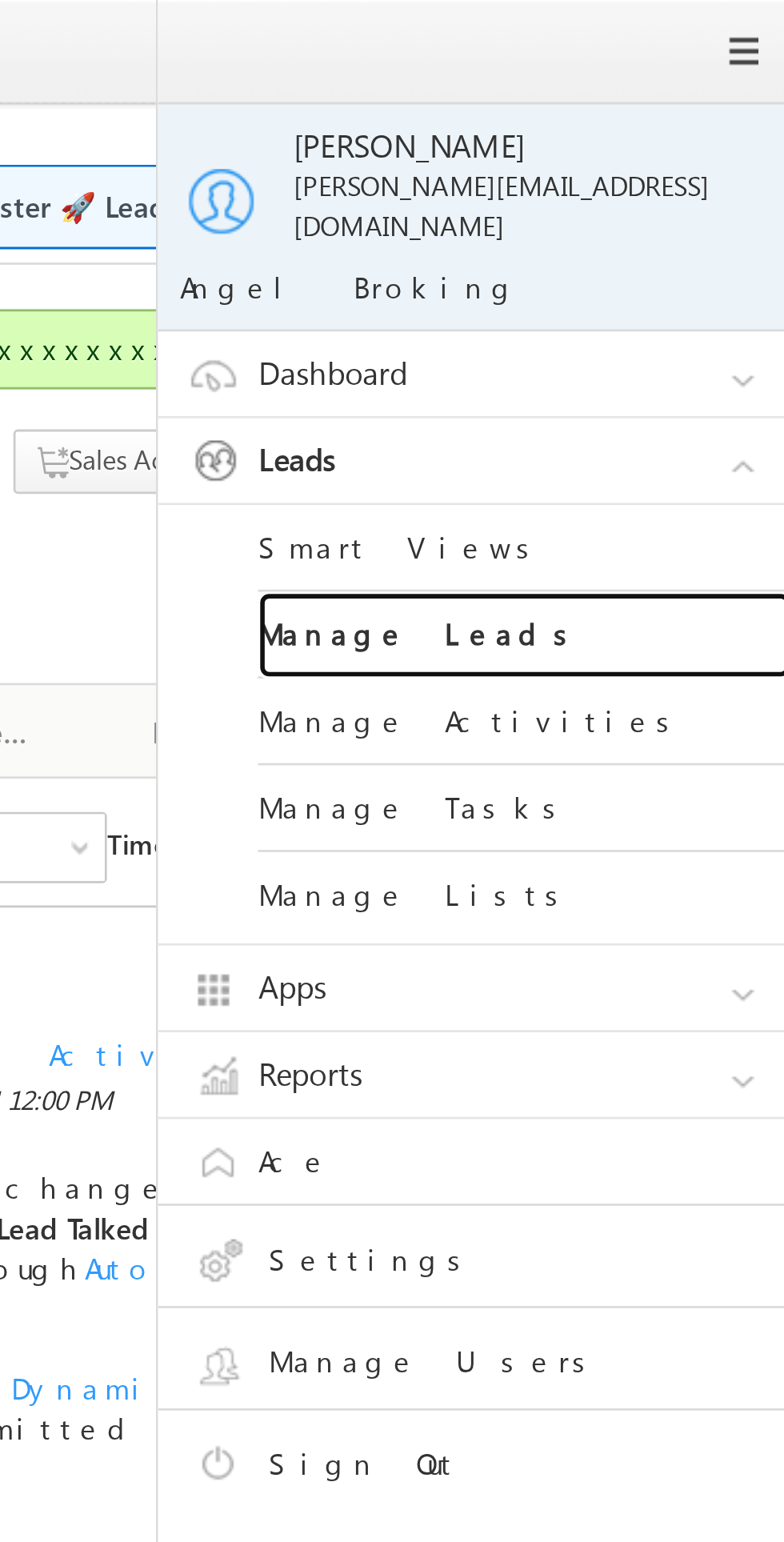
click at [650, 220] on link "Manage Leads" at bounding box center [690, 228] width 192 height 32
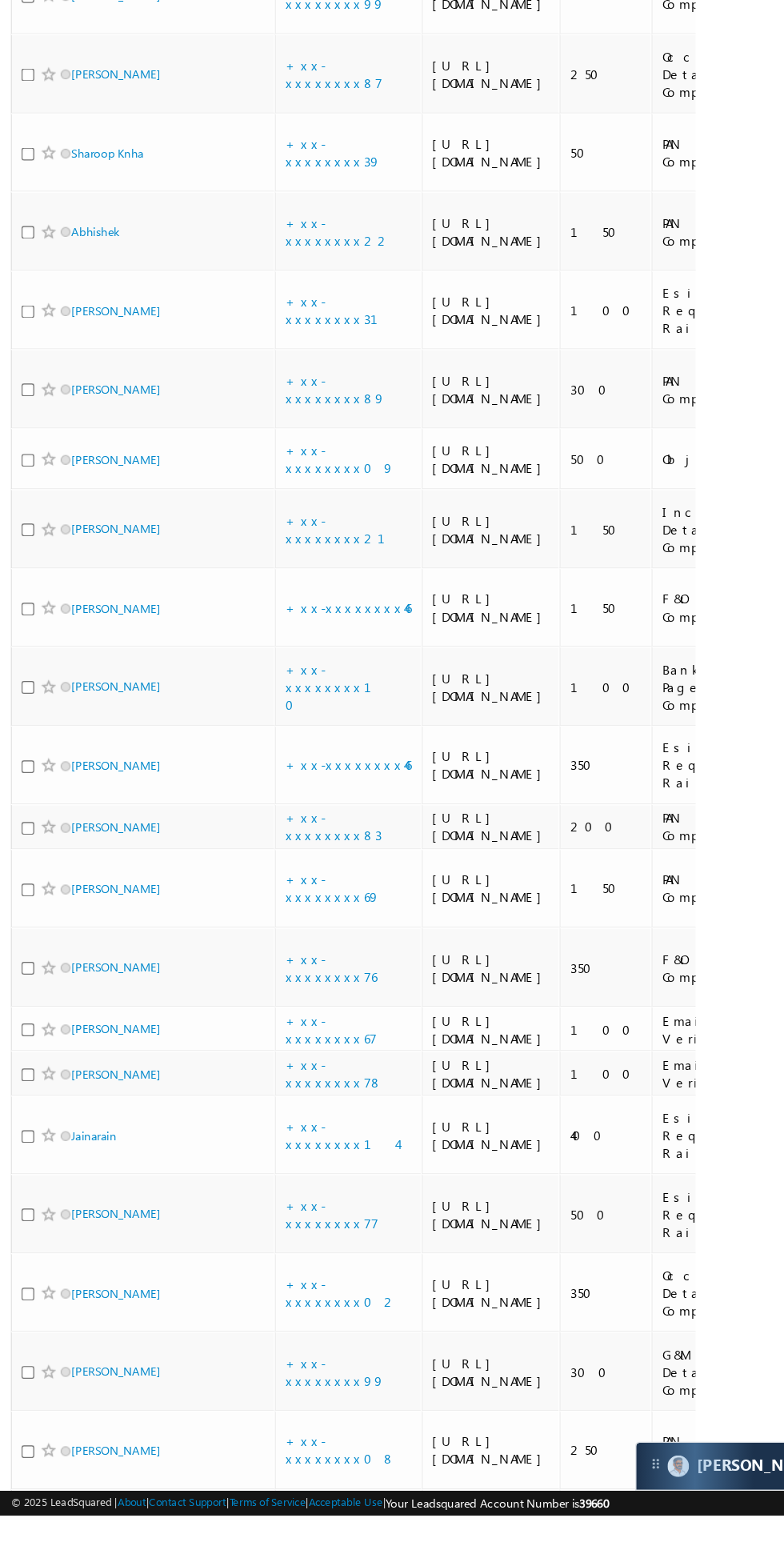
scroll to position [905, 0]
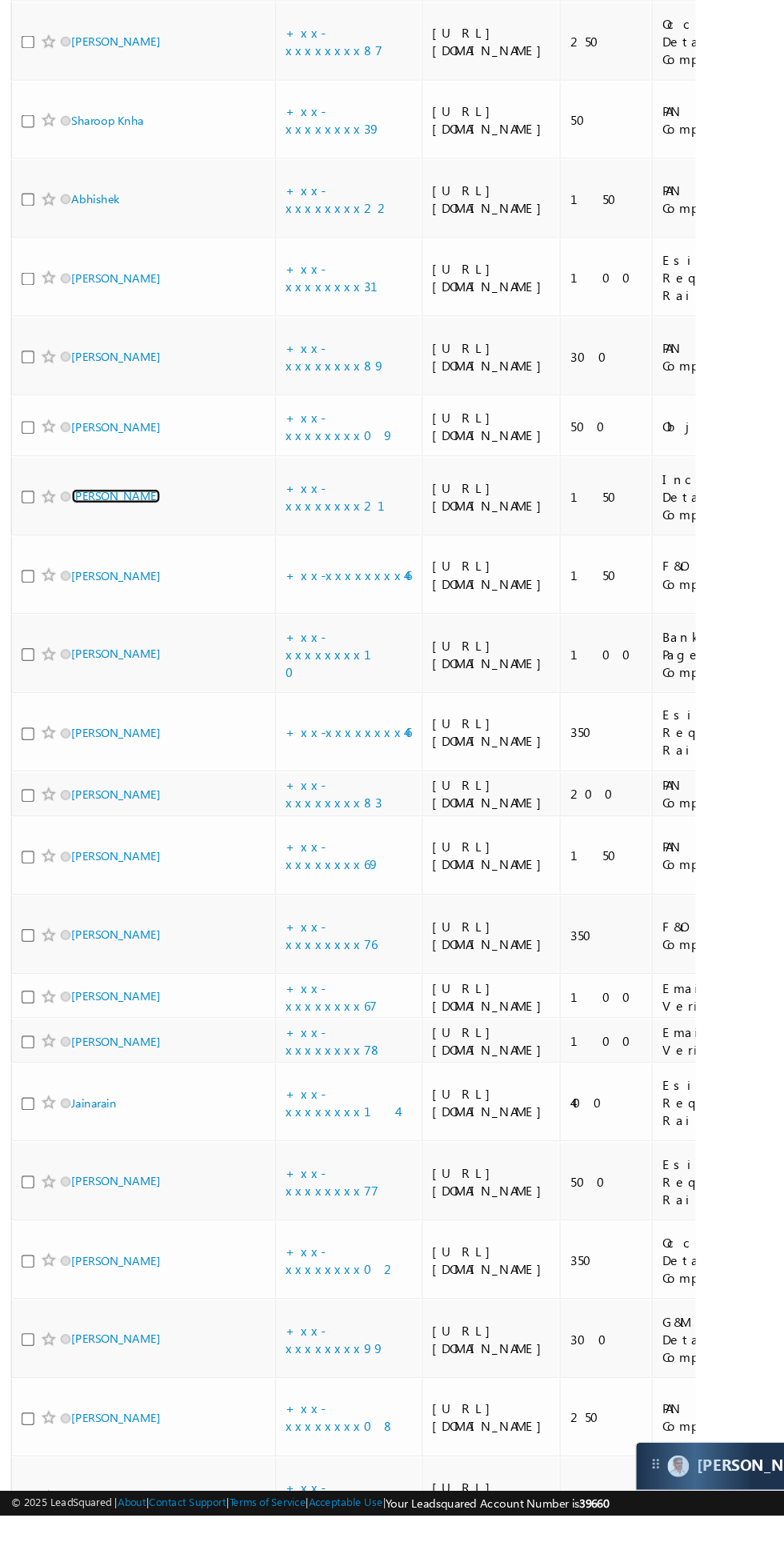
click at [102, 714] on link "Shah Nitesh" at bounding box center [102, 708] width 73 height 12
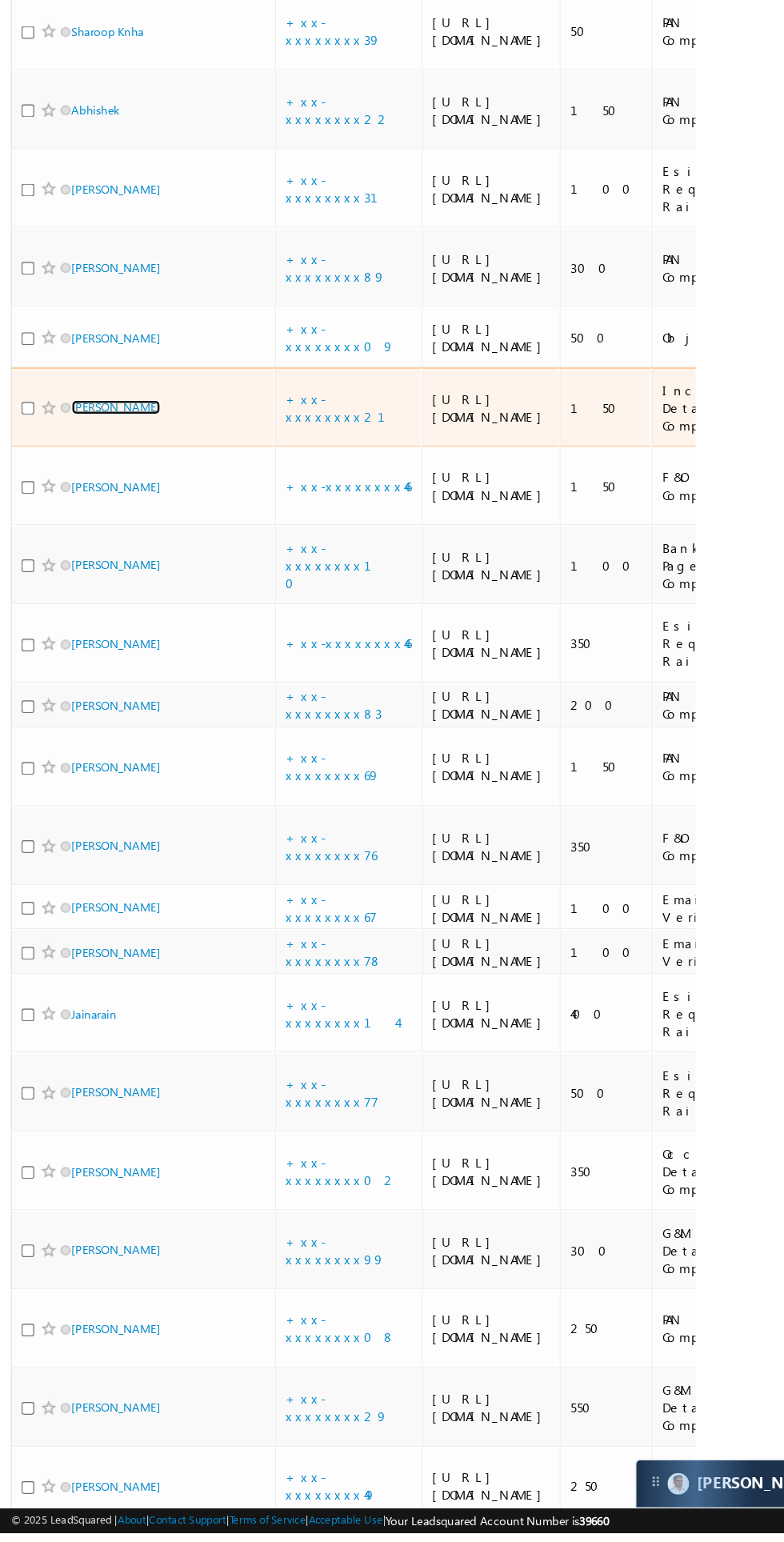
scroll to position [1046, 0]
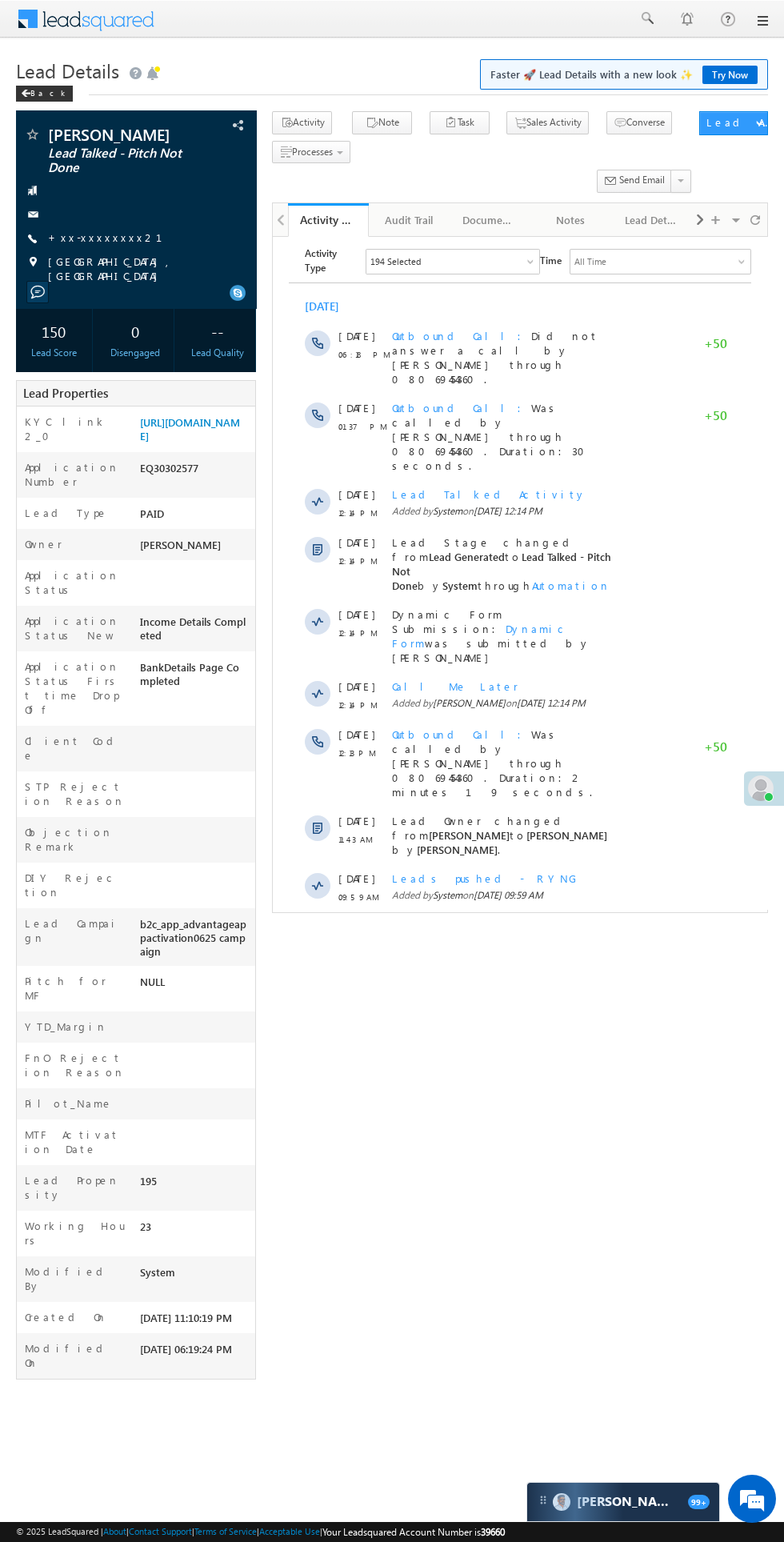
click at [476, 972] on span "Show More" at bounding box center [520, 988] width 447 height 32
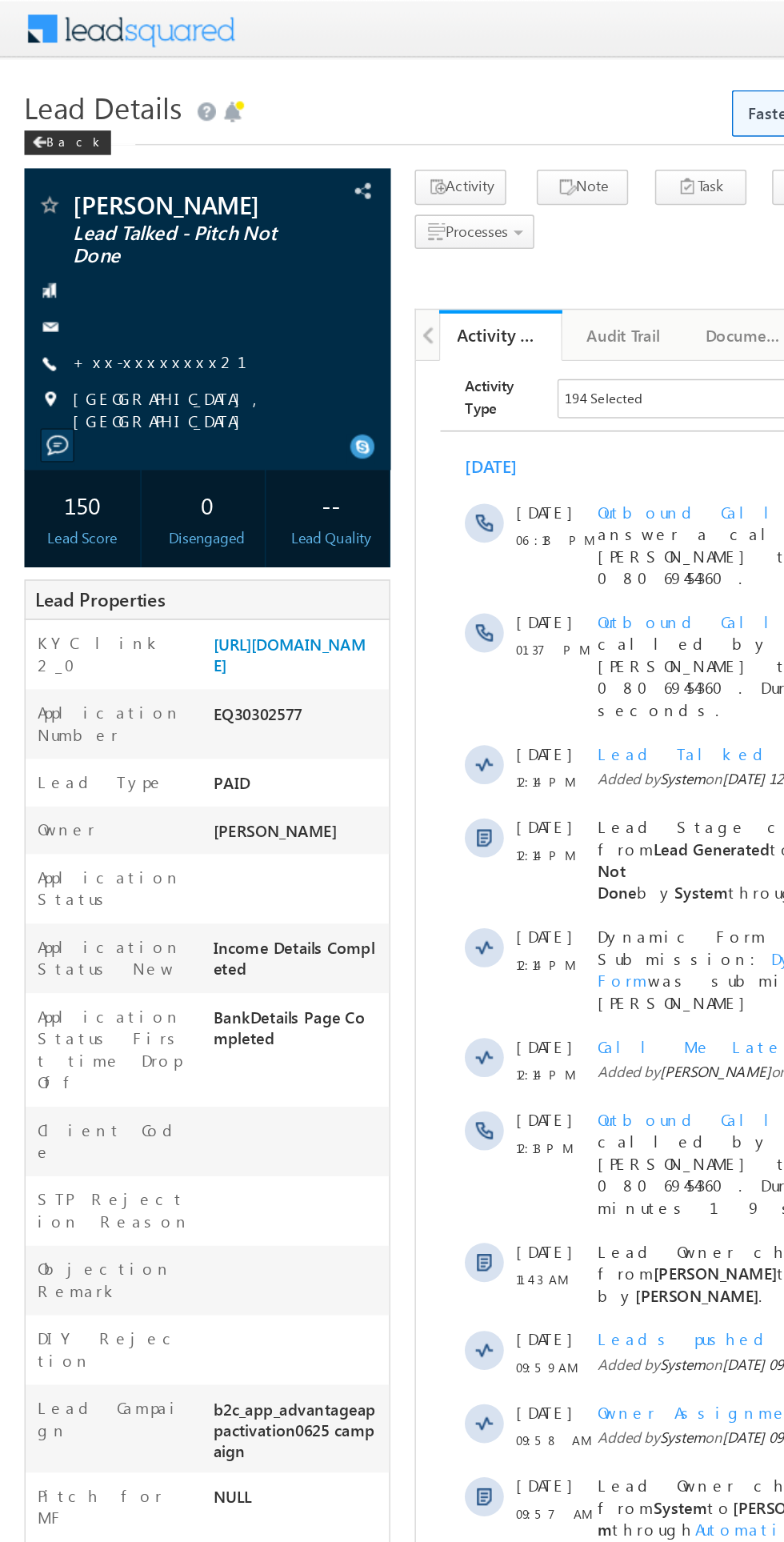
click at [92, 239] on link "+xx-xxxxxxxx21" at bounding box center [114, 238] width 134 height 14
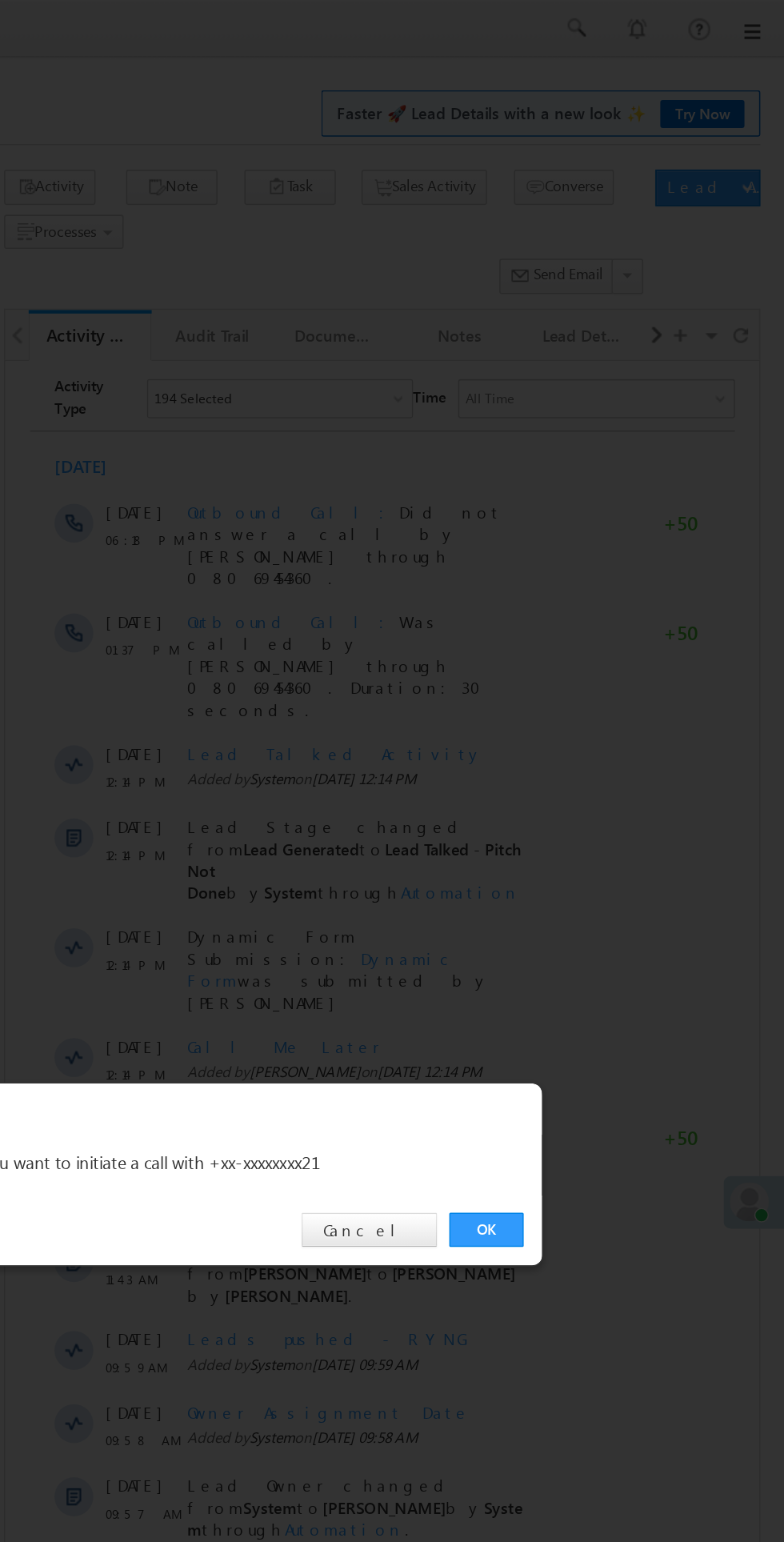
click at [588, 807] on link "OK" at bounding box center [588, 806] width 49 height 22
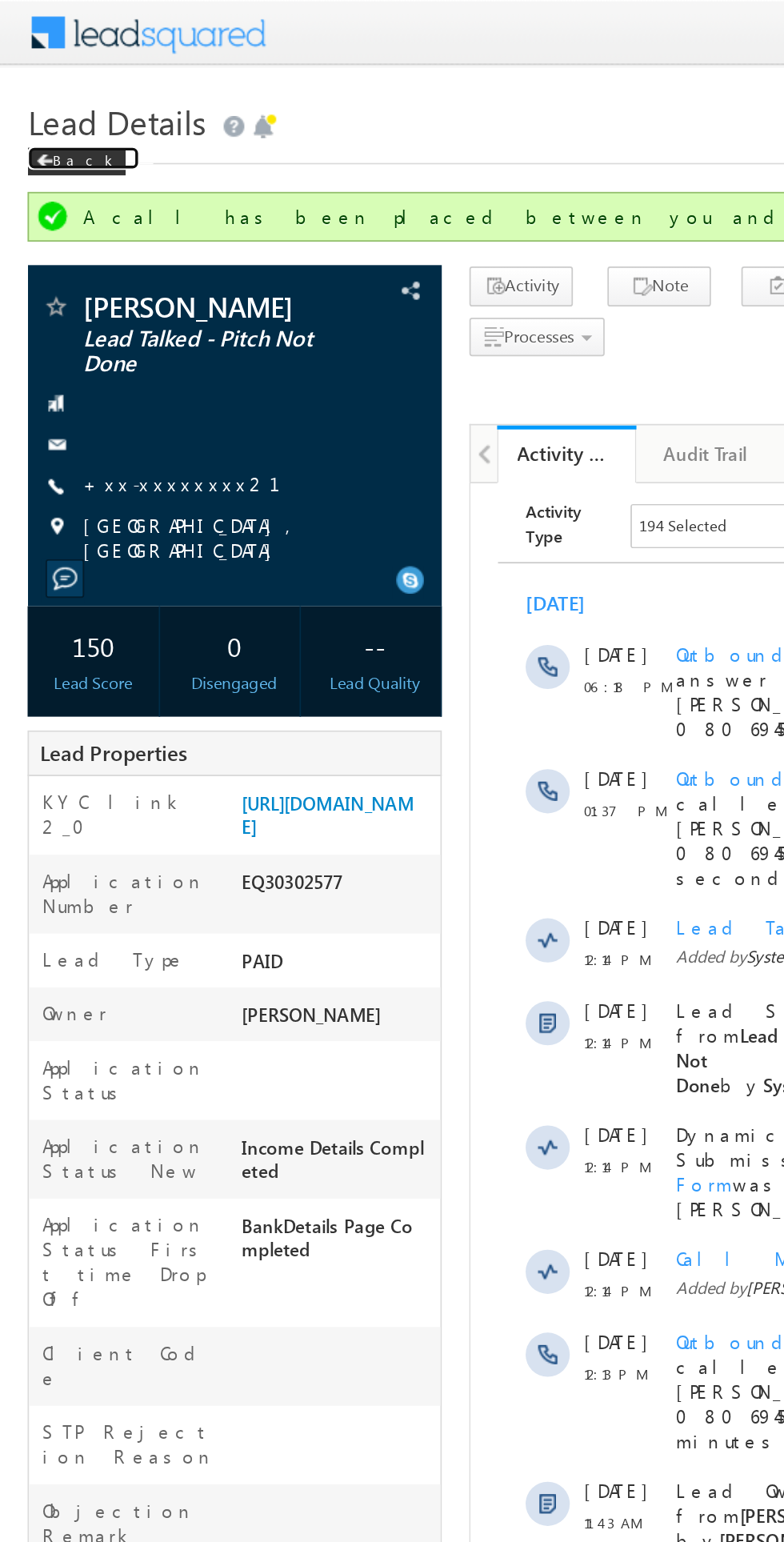
click at [26, 94] on span at bounding box center [25, 93] width 9 height 8
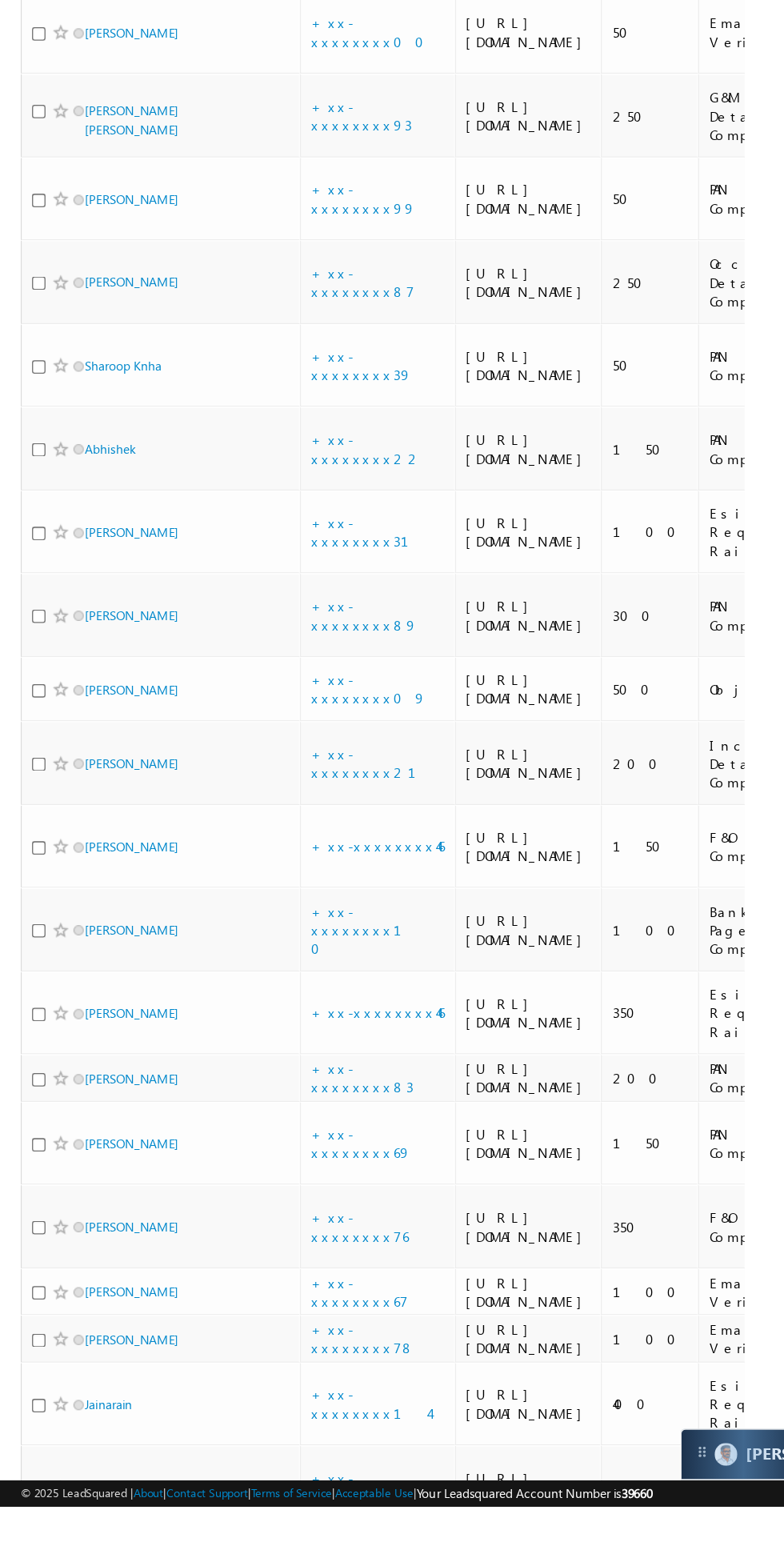
scroll to position [651, 0]
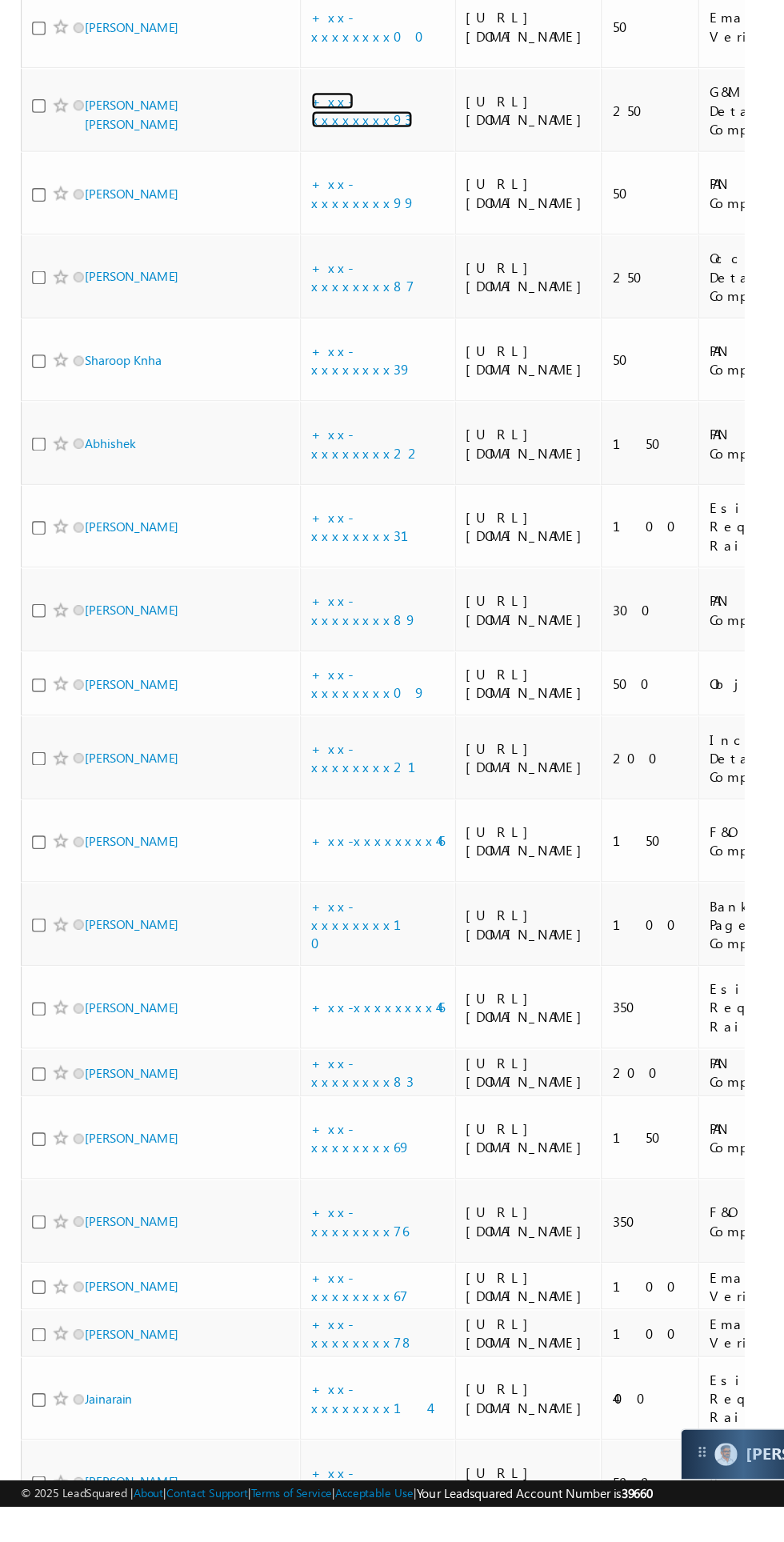
click at [289, 476] on link "+xx-xxxxxxxx93" at bounding box center [280, 461] width 78 height 28
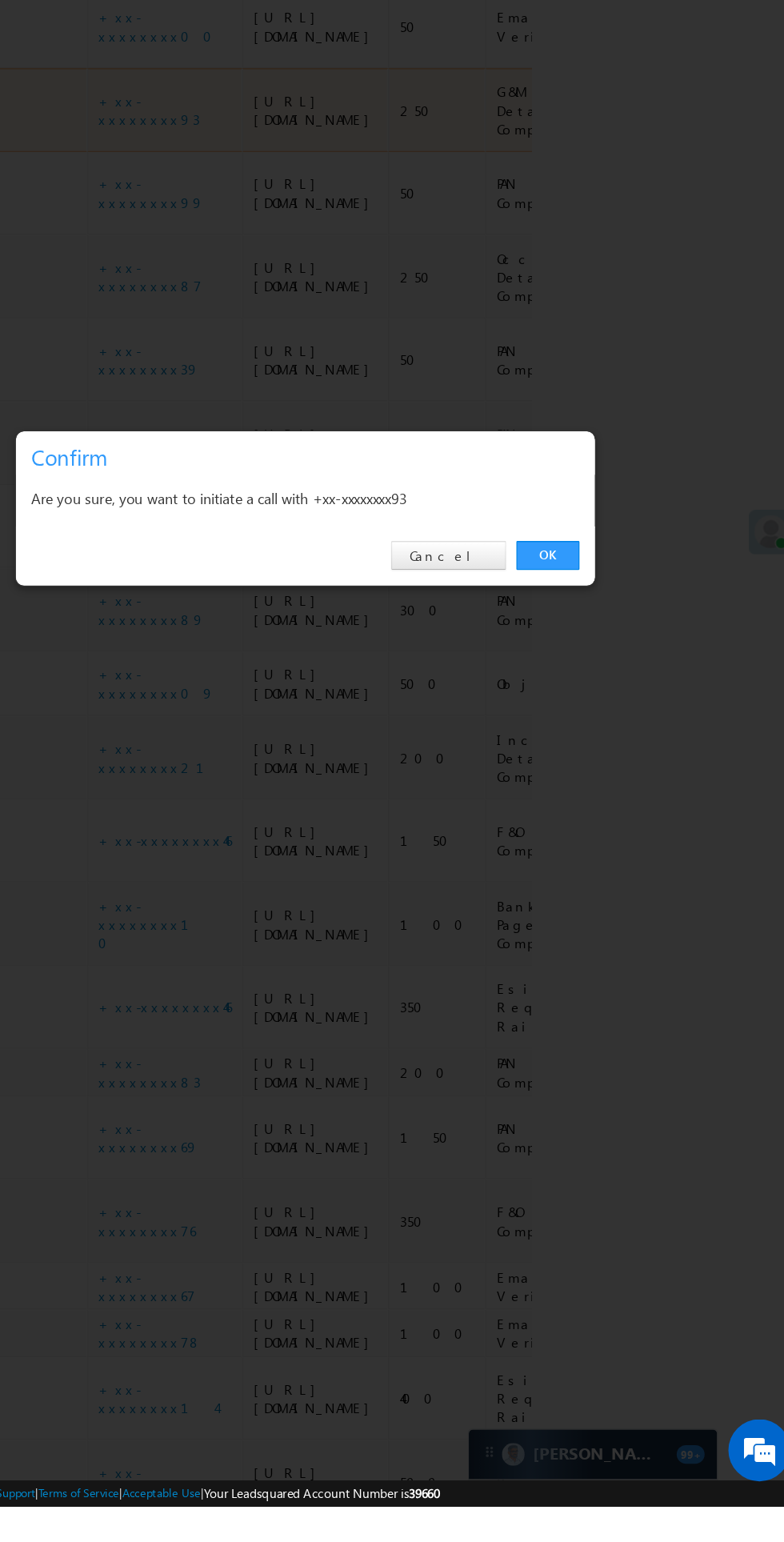
click at [588, 818] on link "OK" at bounding box center [588, 806] width 49 height 22
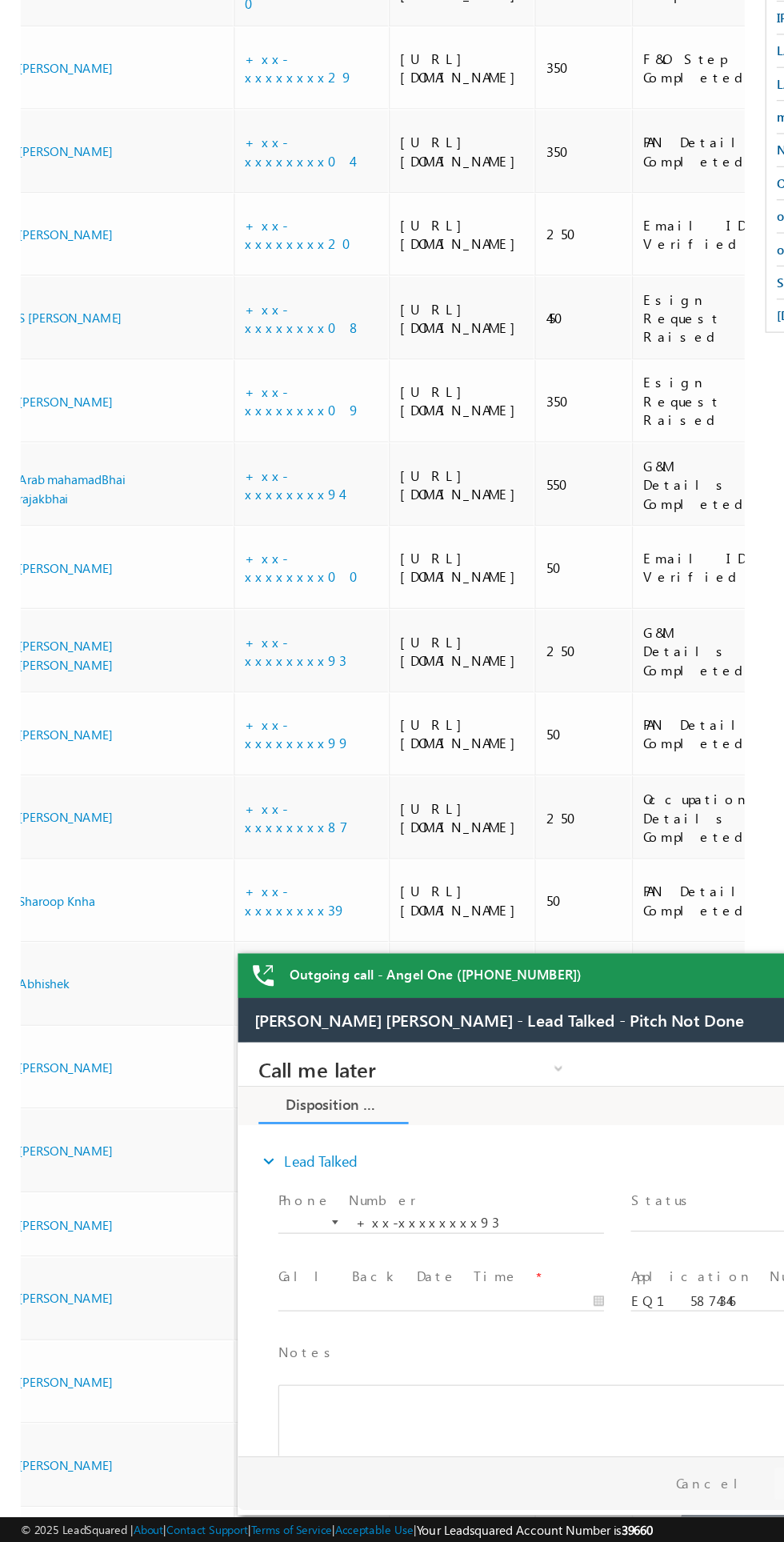
scroll to position [0, 0]
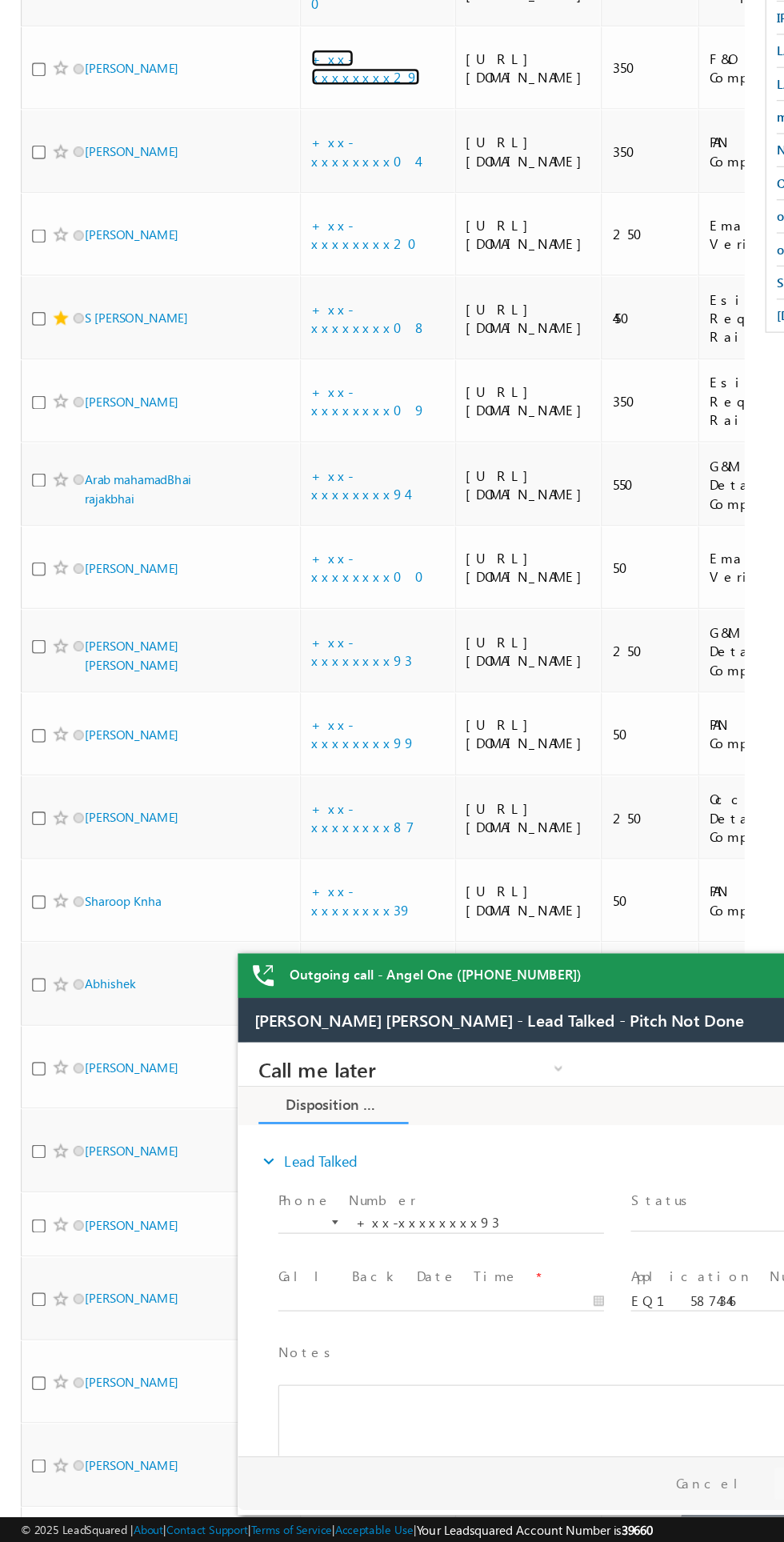
click at [288, 415] on link "+xx-xxxxxxxx29" at bounding box center [283, 400] width 84 height 28
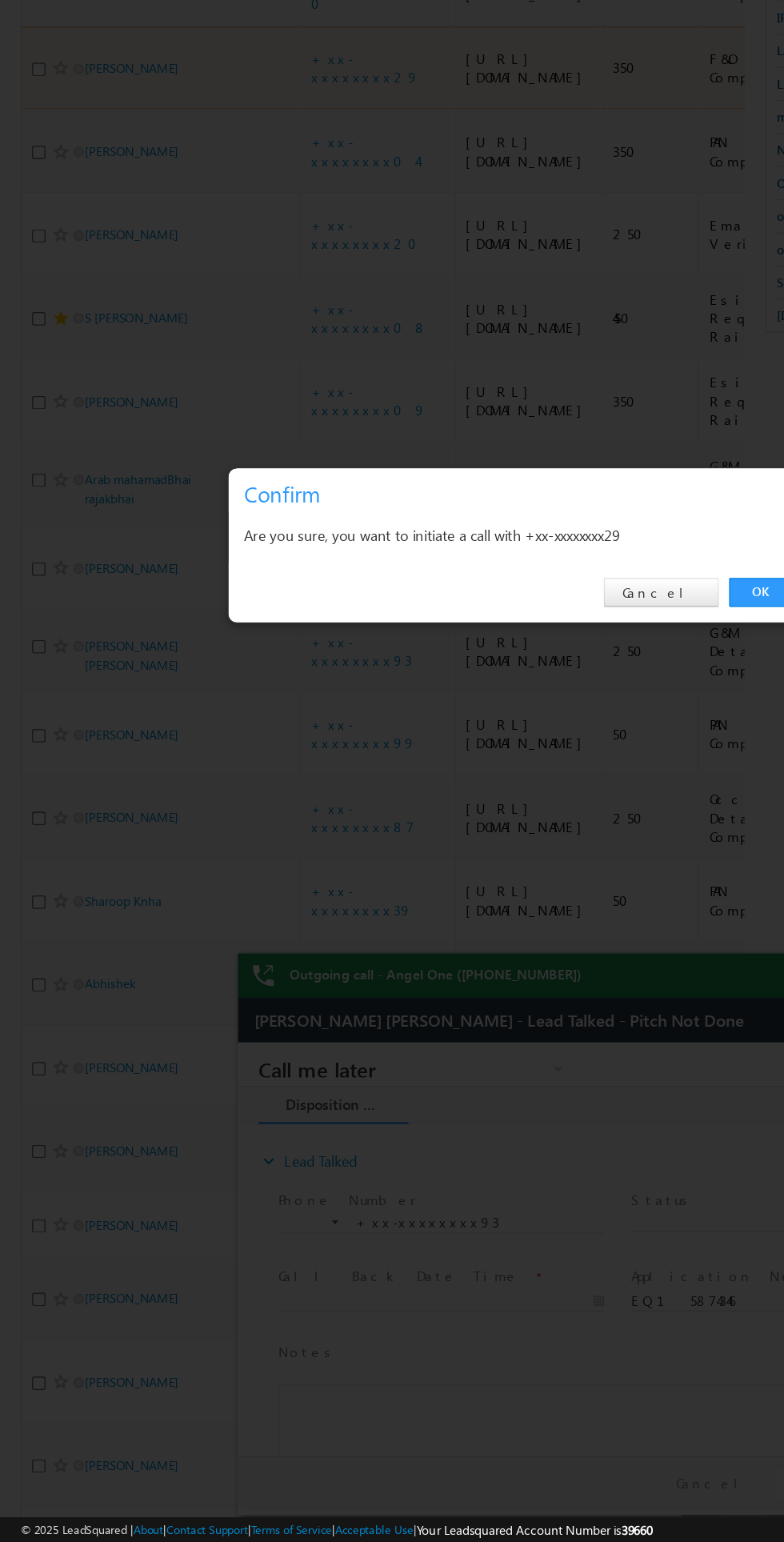
click at [584, 810] on link "OK" at bounding box center [588, 806] width 49 height 22
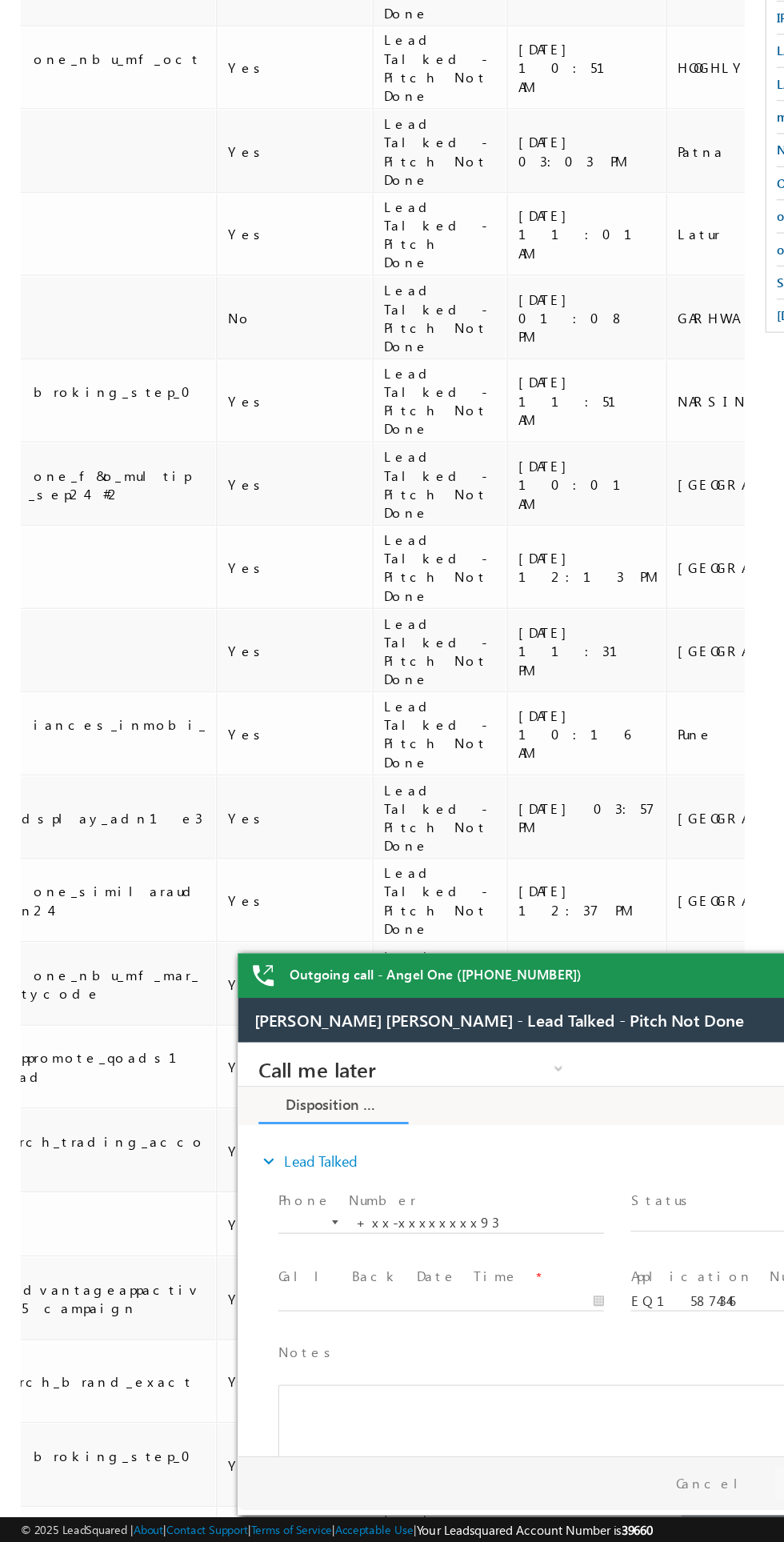
scroll to position [0, 1620]
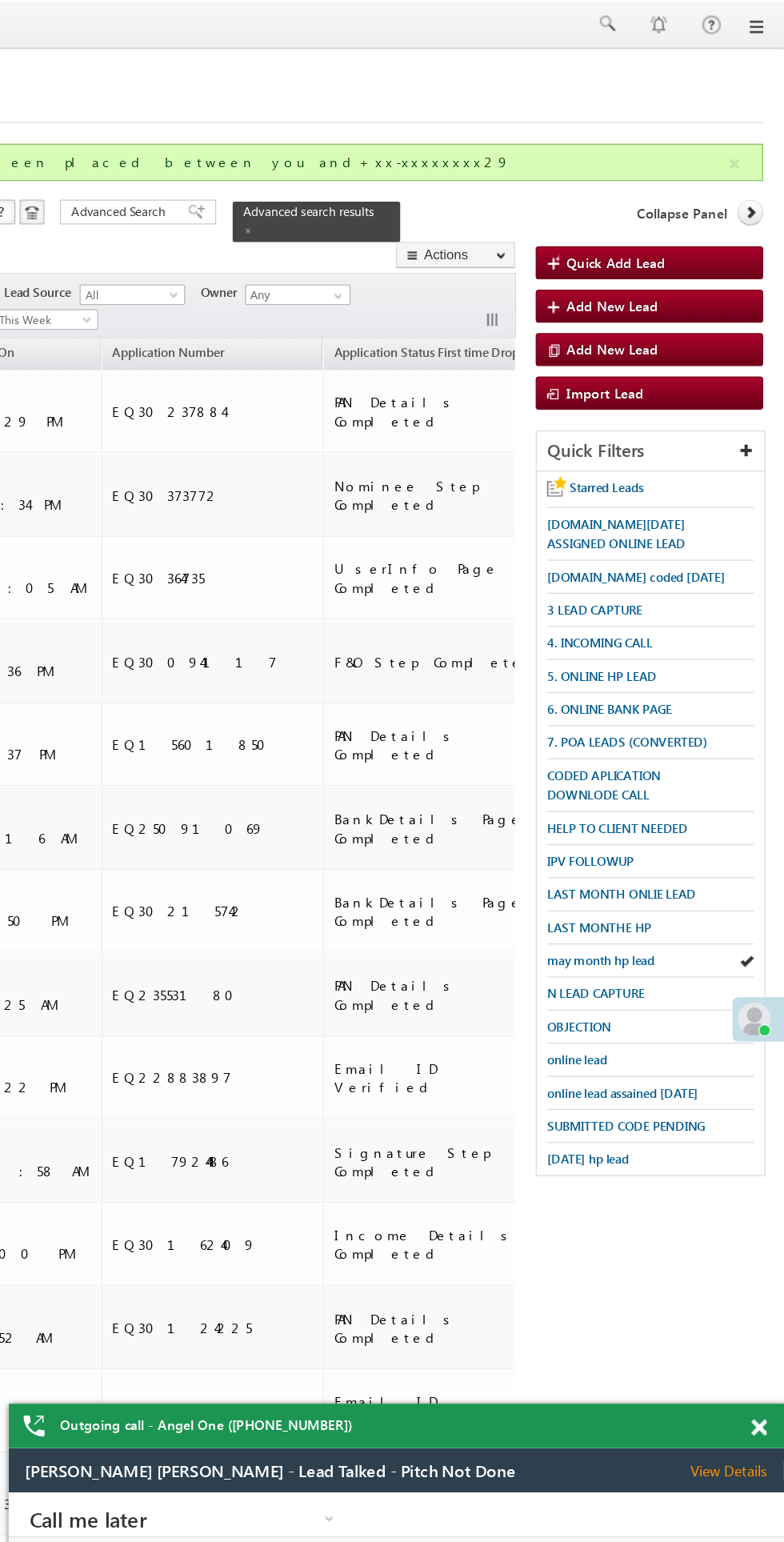
click at [764, 1105] on span at bounding box center [764, 1105] width 12 height 14
click at [764, 1104] on span at bounding box center [764, 1105] width 12 height 14
click at [764, 1105] on span at bounding box center [764, 1105] width 12 height 14
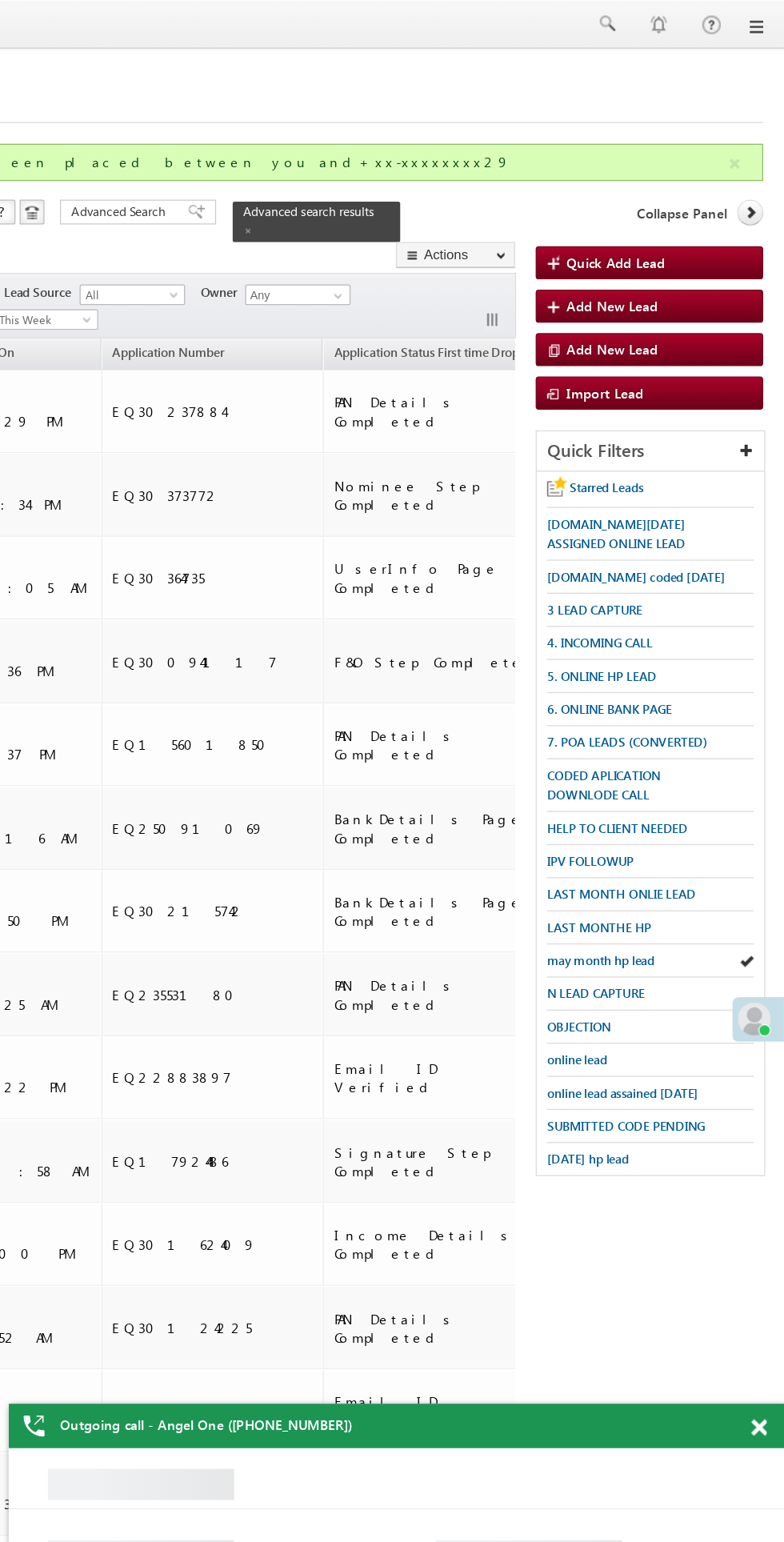
scroll to position [0, 0]
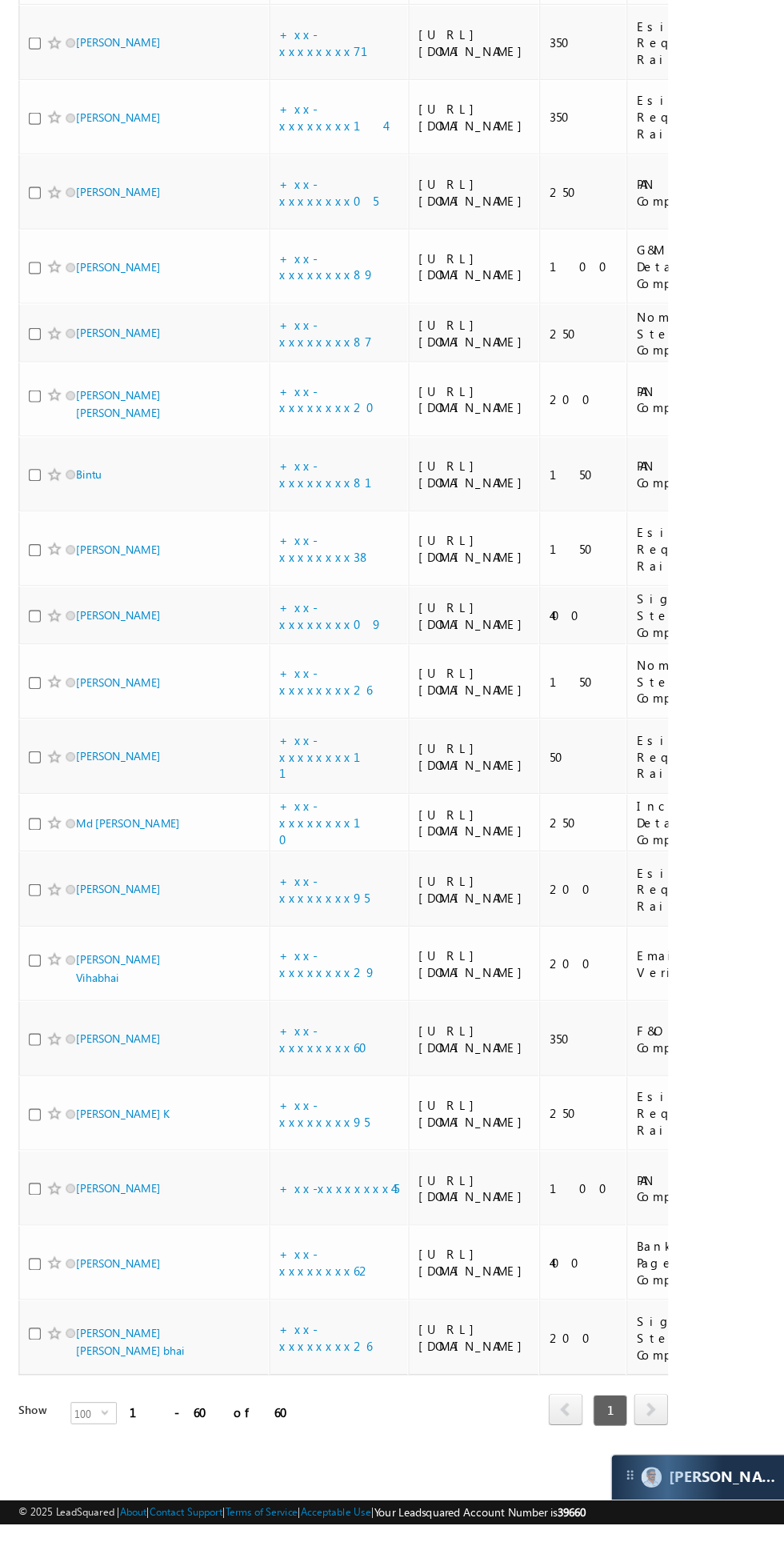
scroll to position [3706, 0]
click at [271, 735] on td "+xx-xxxxxxxx38" at bounding box center [292, 702] width 120 height 65
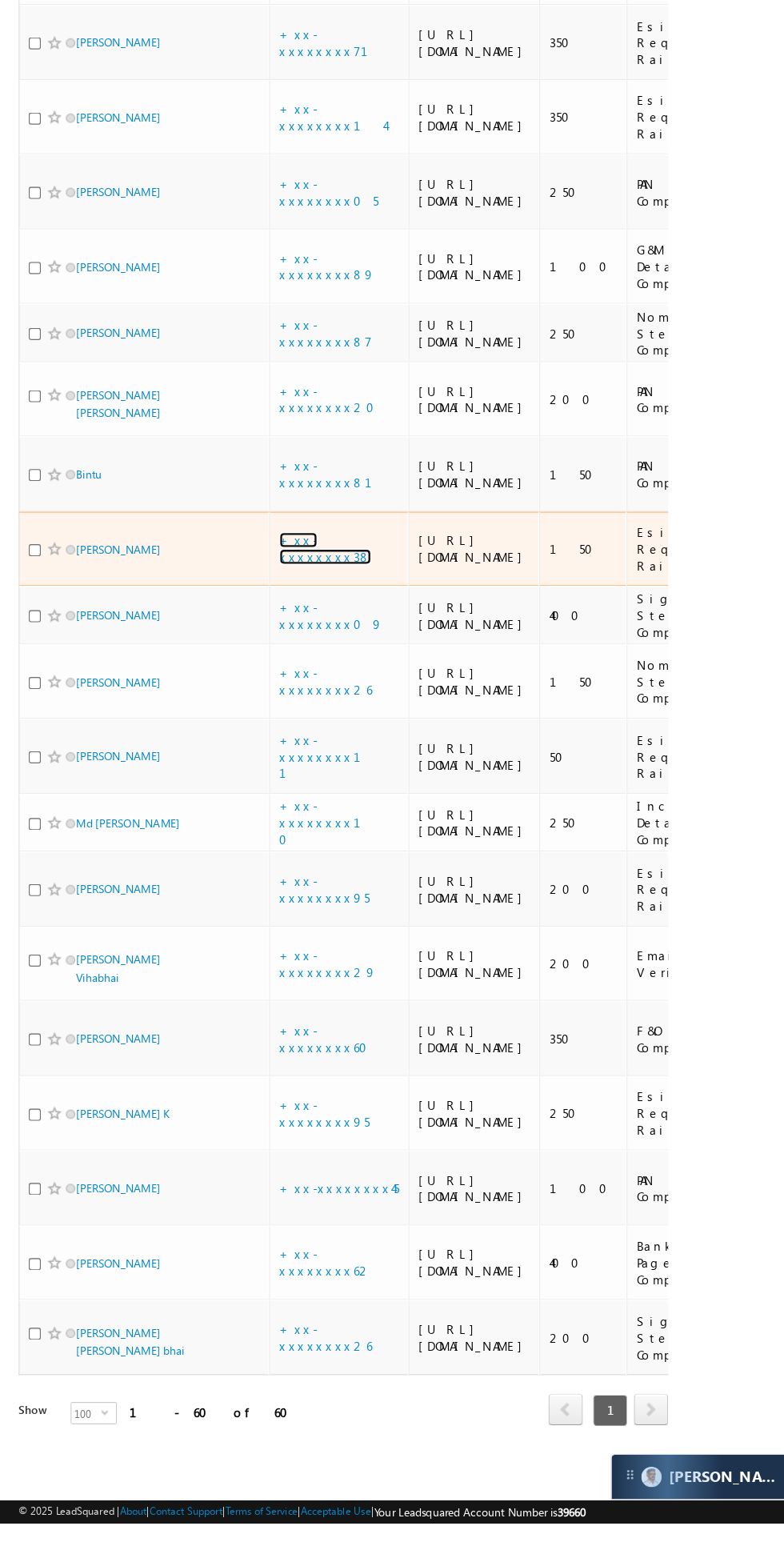
click at [296, 715] on link "+xx-xxxxxxxx38" at bounding box center [280, 701] width 79 height 28
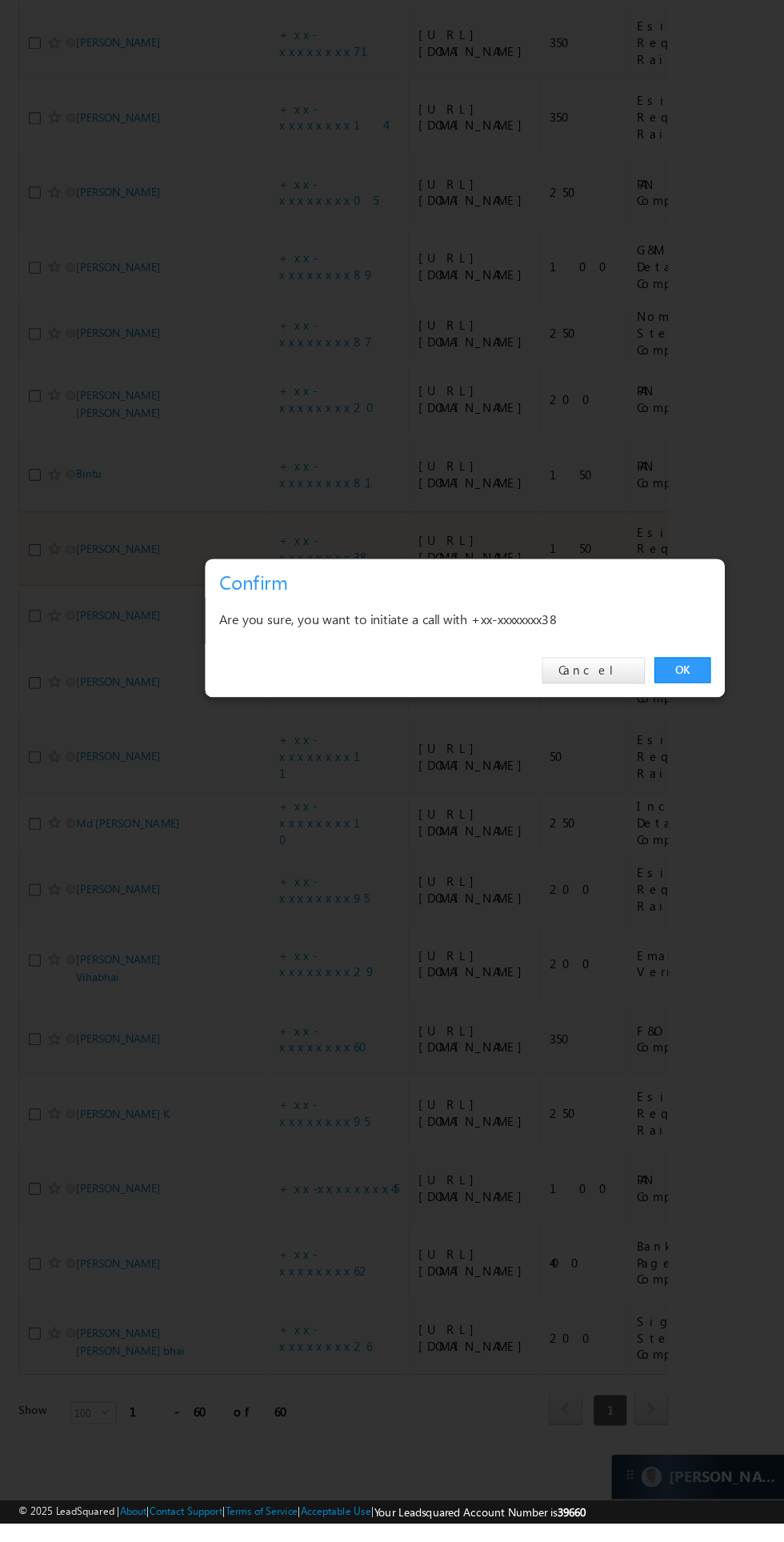
click at [606, 818] on link "OK" at bounding box center [588, 806] width 49 height 22
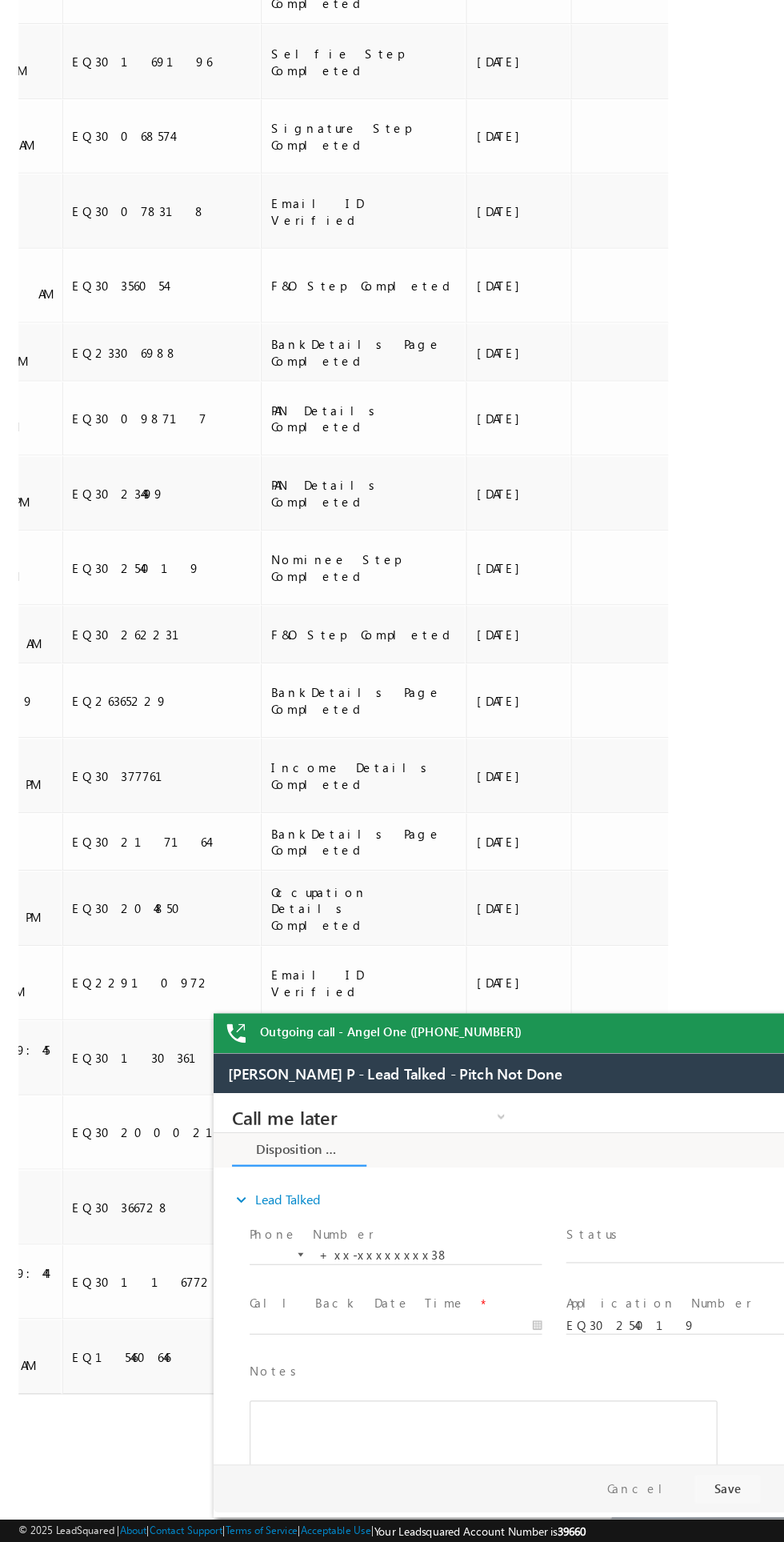
scroll to position [0, 1881]
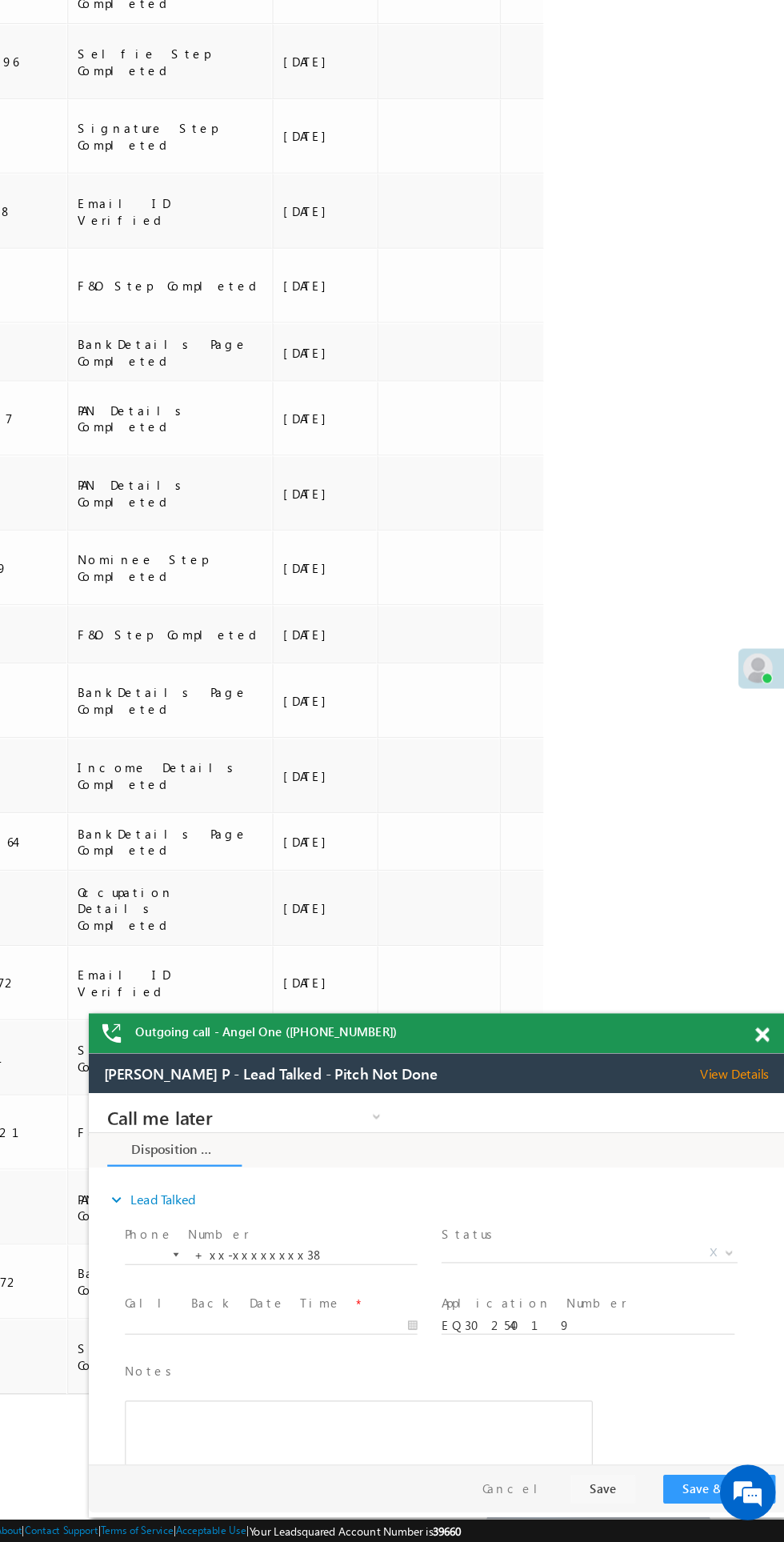
click at [642, 1072] on span "View Details" at bounding box center [652, 1070] width 73 height 14
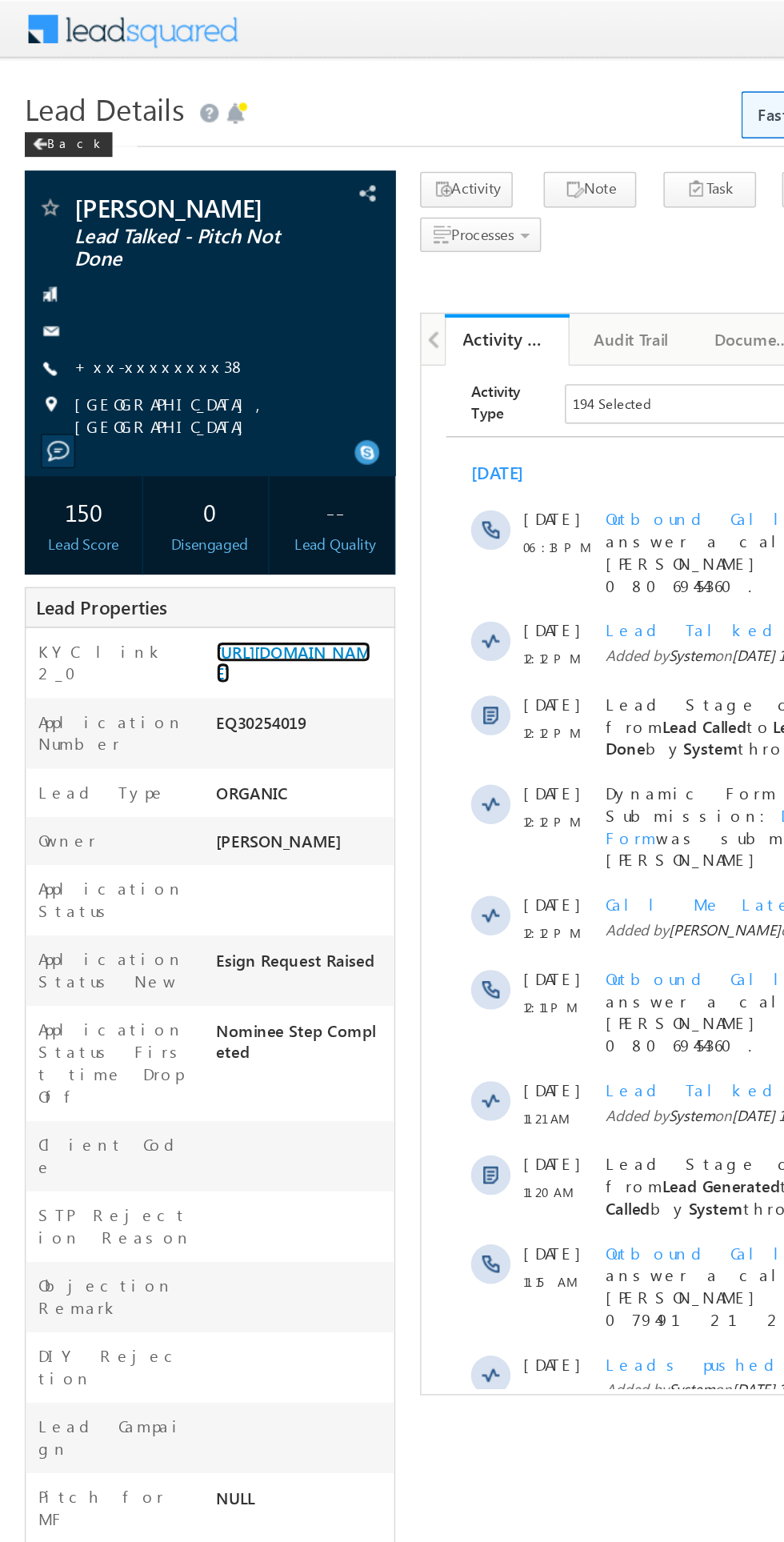
click at [206, 428] on link "[URL][DOMAIN_NAME]" at bounding box center [189, 429] width 100 height 27
click at [26, 94] on span at bounding box center [25, 93] width 9 height 8
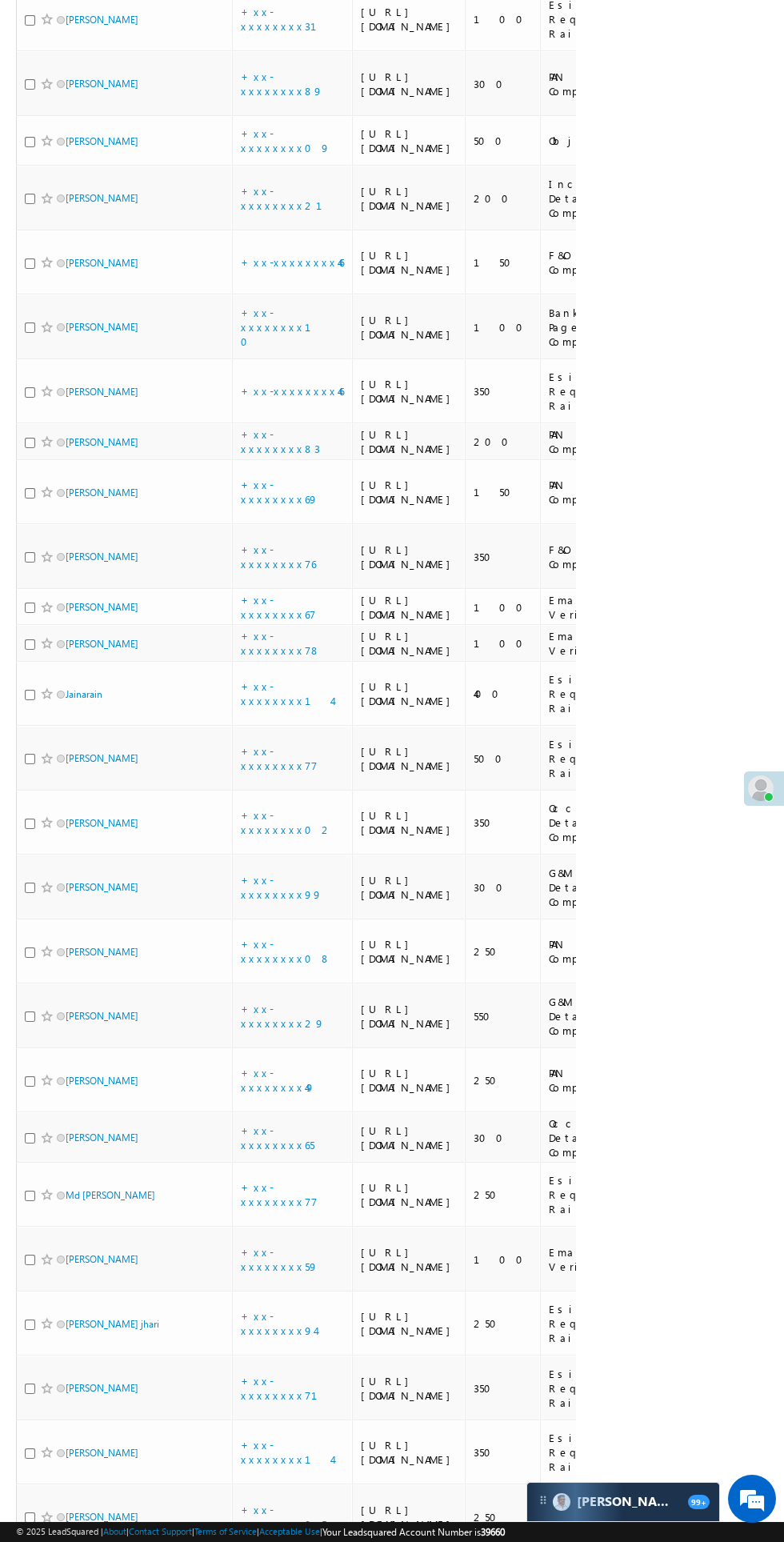
scroll to position [1442, 0]
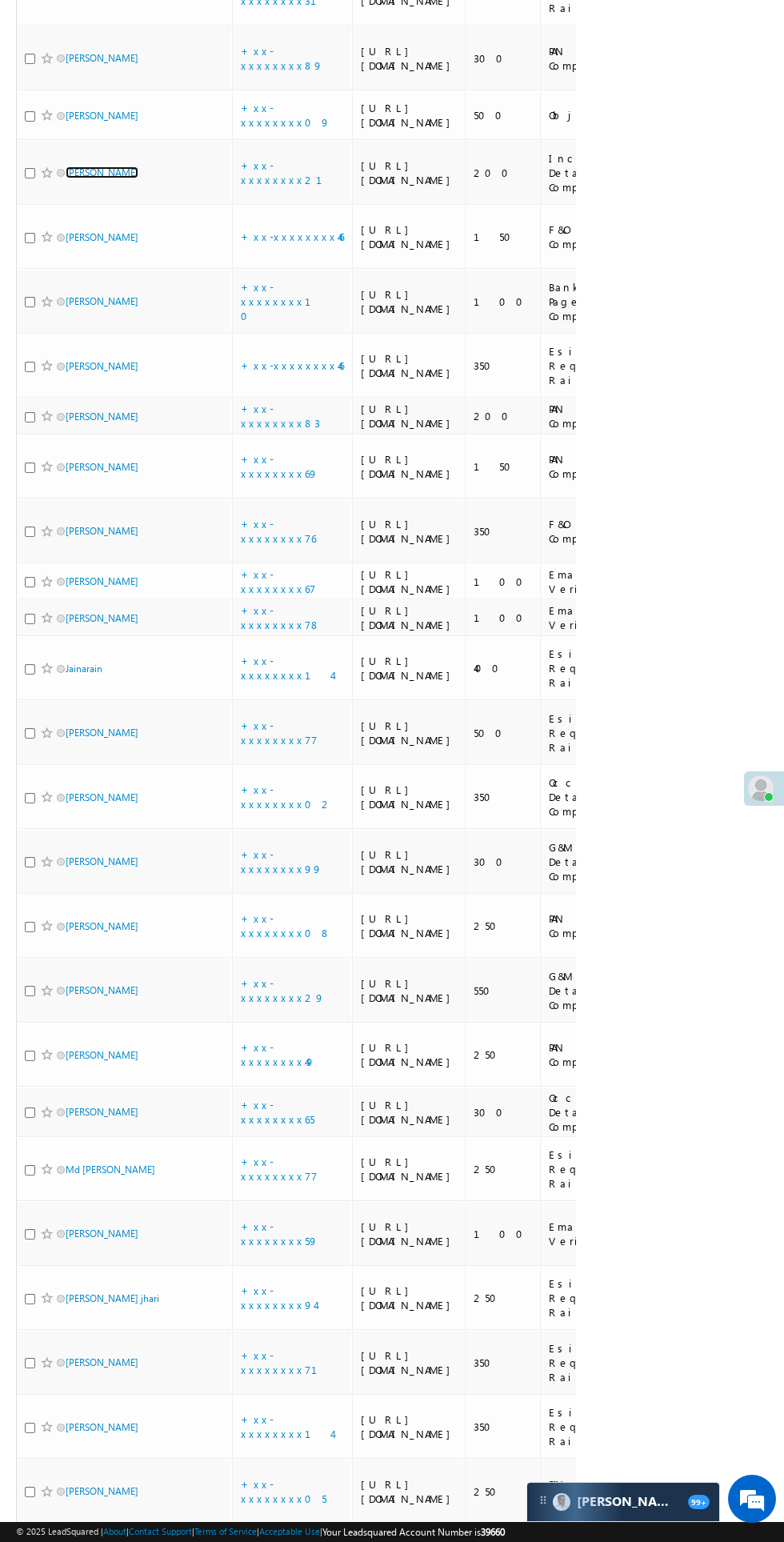
click at [116, 179] on link "[PERSON_NAME]" at bounding box center [102, 173] width 73 height 12
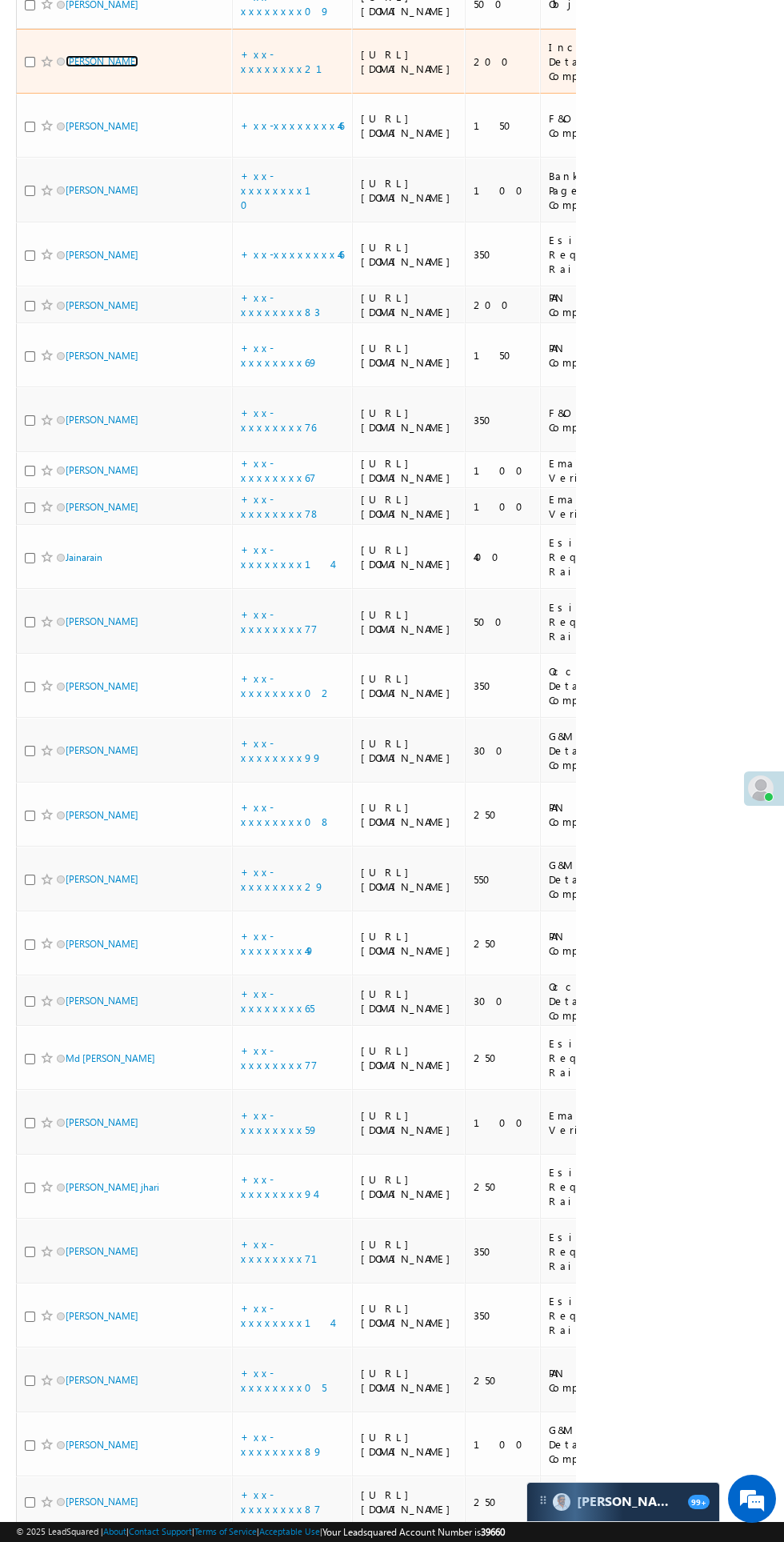
scroll to position [1563, 0]
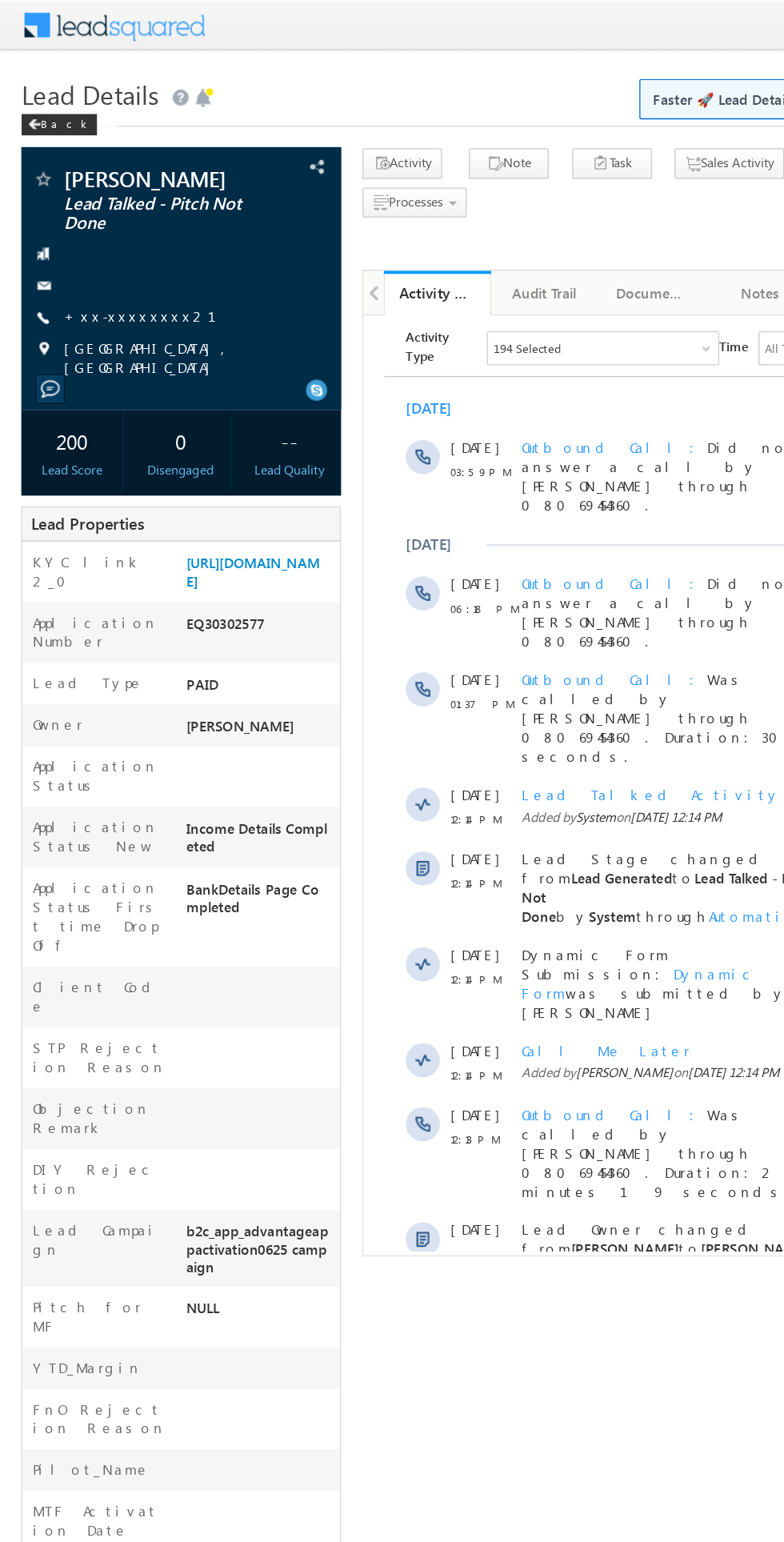
click at [112, 235] on link "+xx-xxxxxxxx21" at bounding box center [114, 238] width 134 height 14
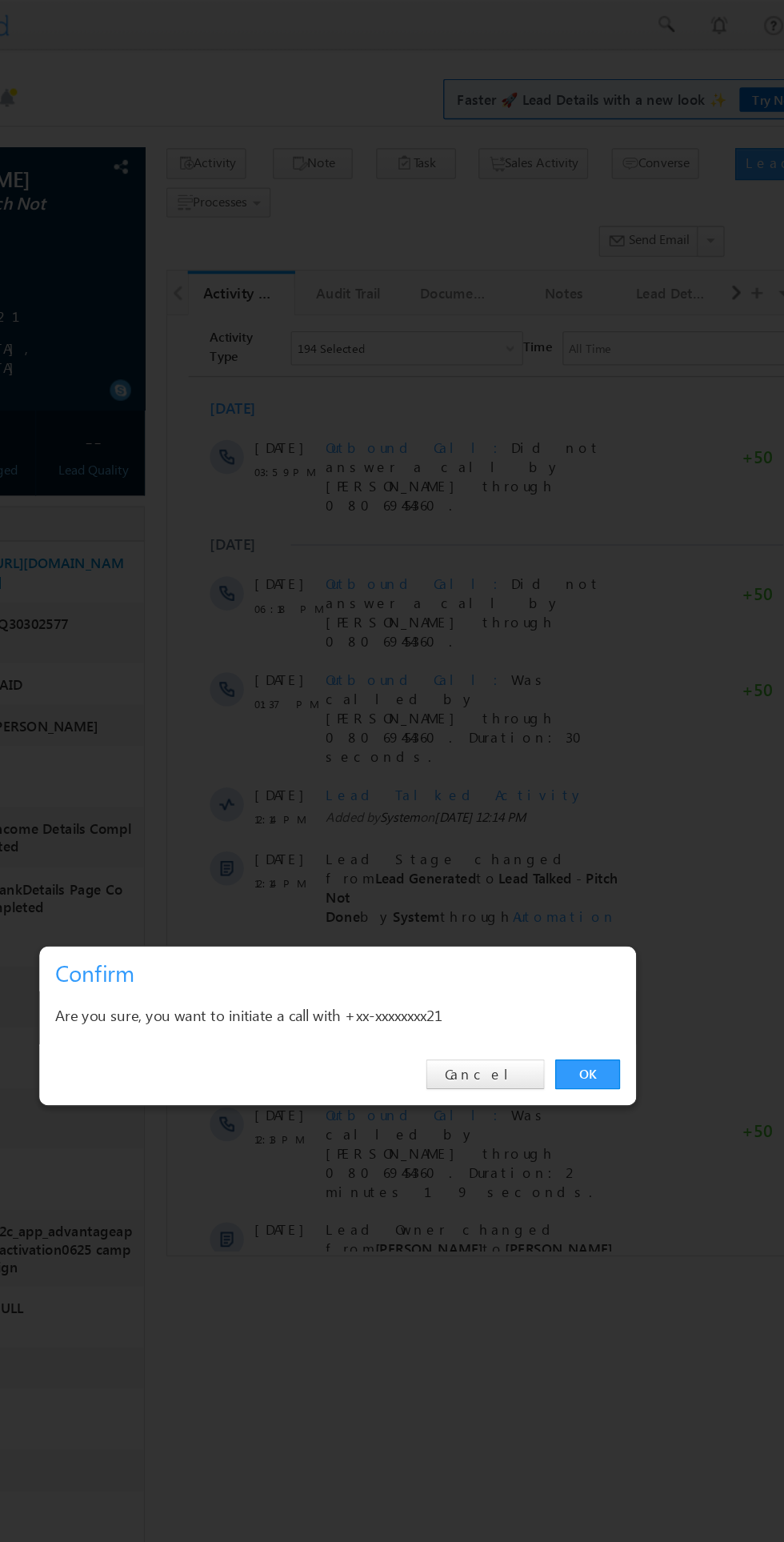
click at [588, 807] on link "OK" at bounding box center [588, 806] width 49 height 22
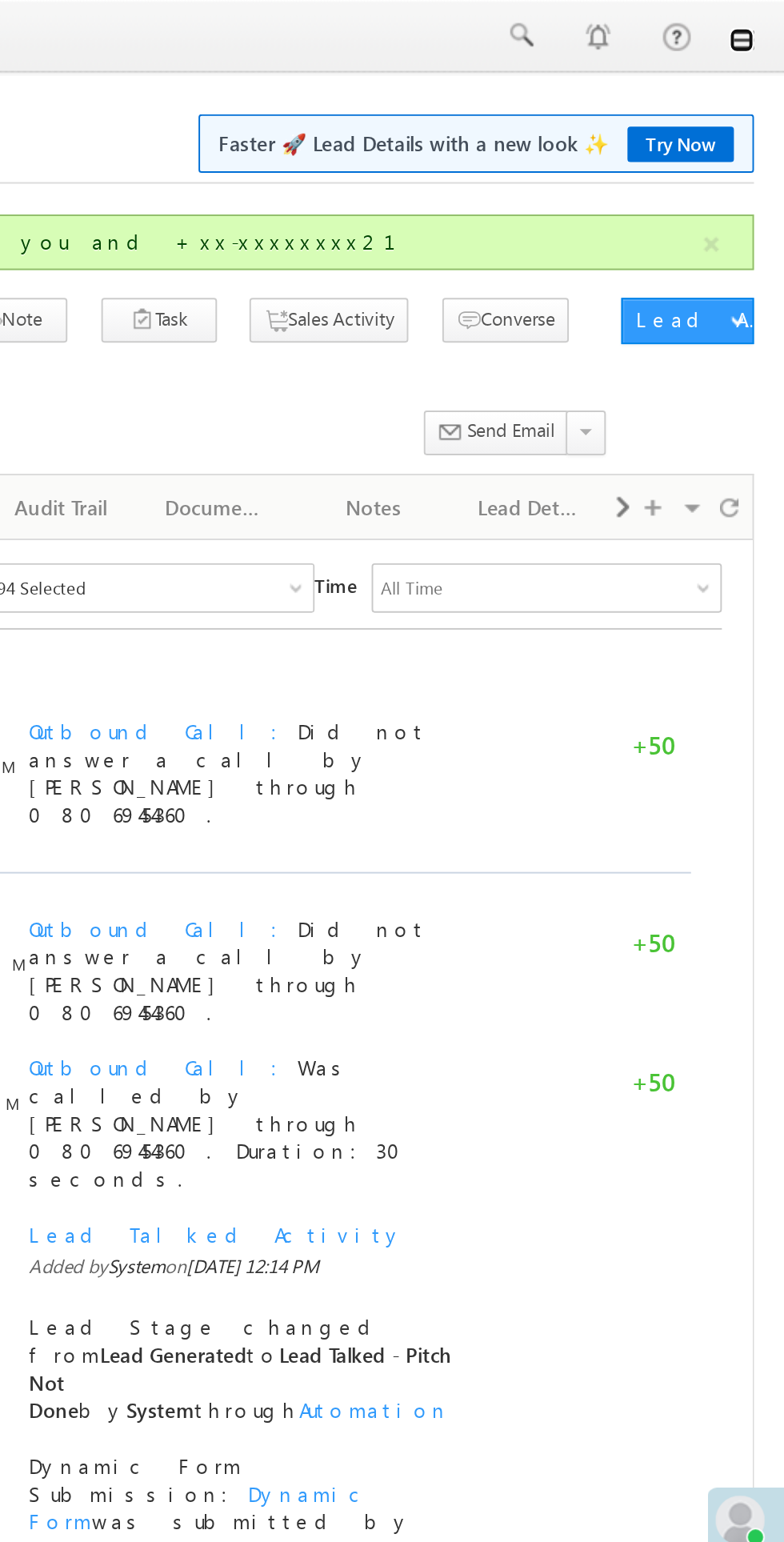
click at [758, 23] on link at bounding box center [761, 20] width 13 height 13
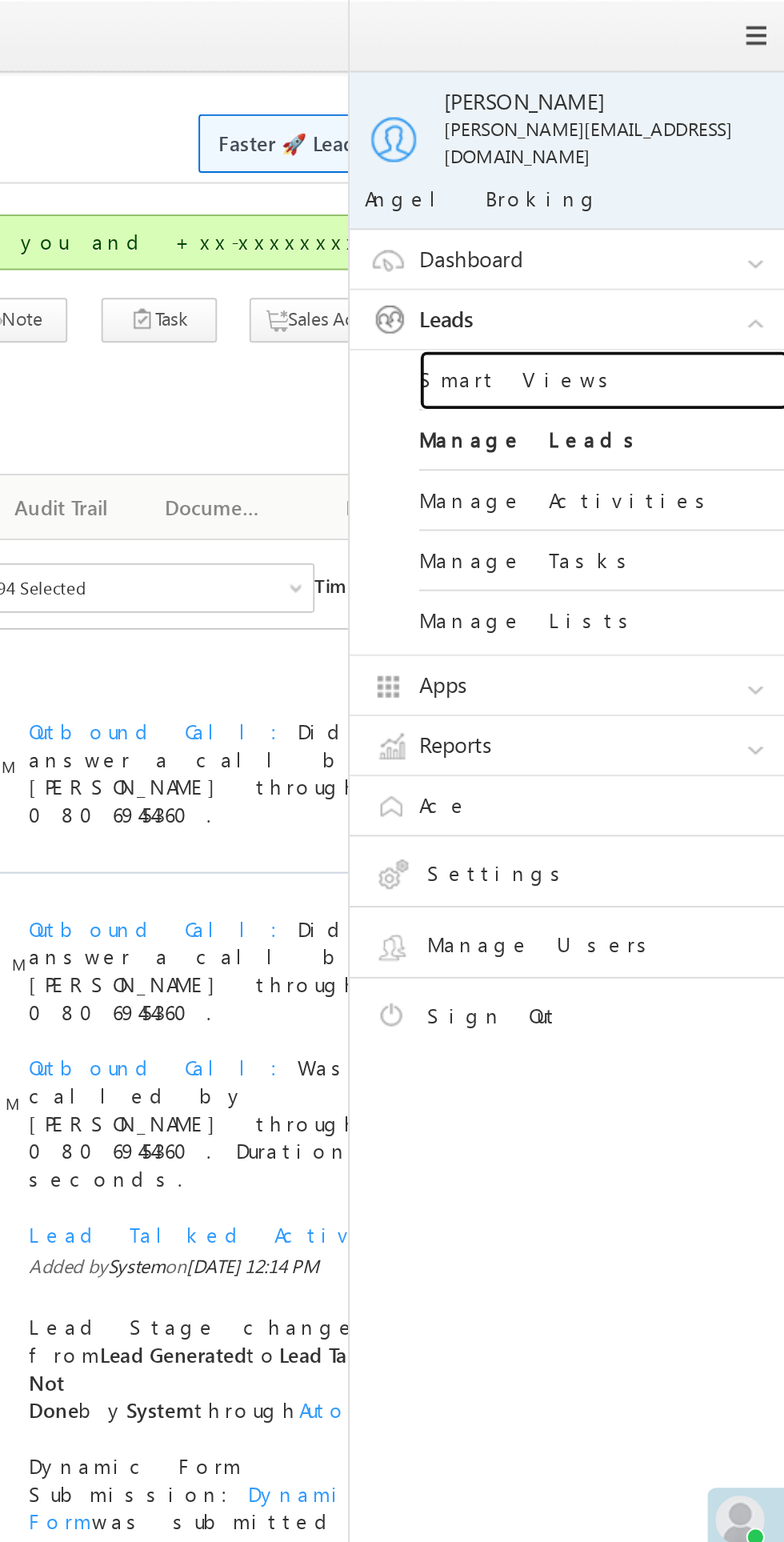
click at [625, 184] on link "Smart Views" at bounding box center [690, 197] width 192 height 32
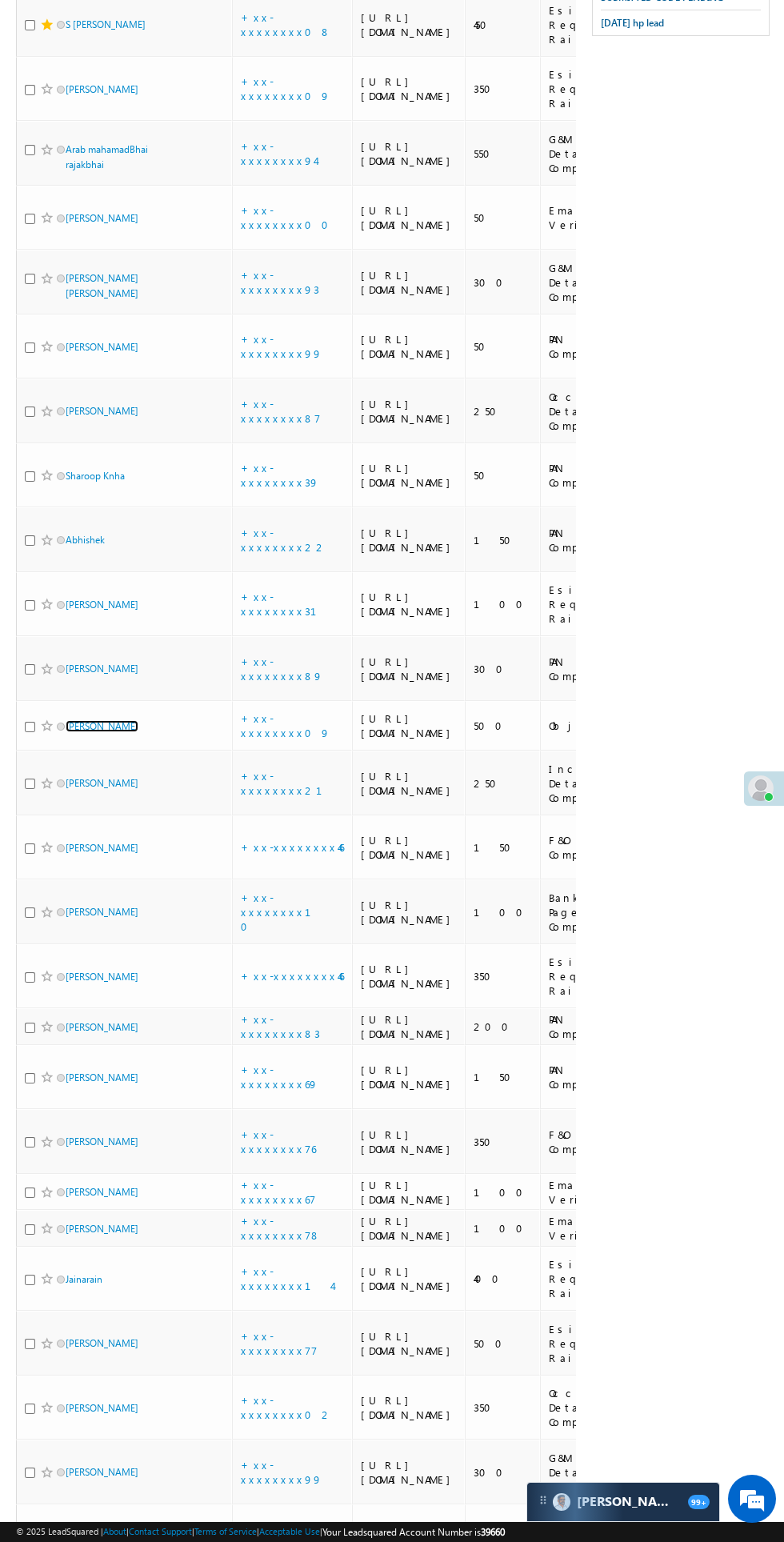
click at [106, 732] on link "[PERSON_NAME]" at bounding box center [102, 726] width 73 height 12
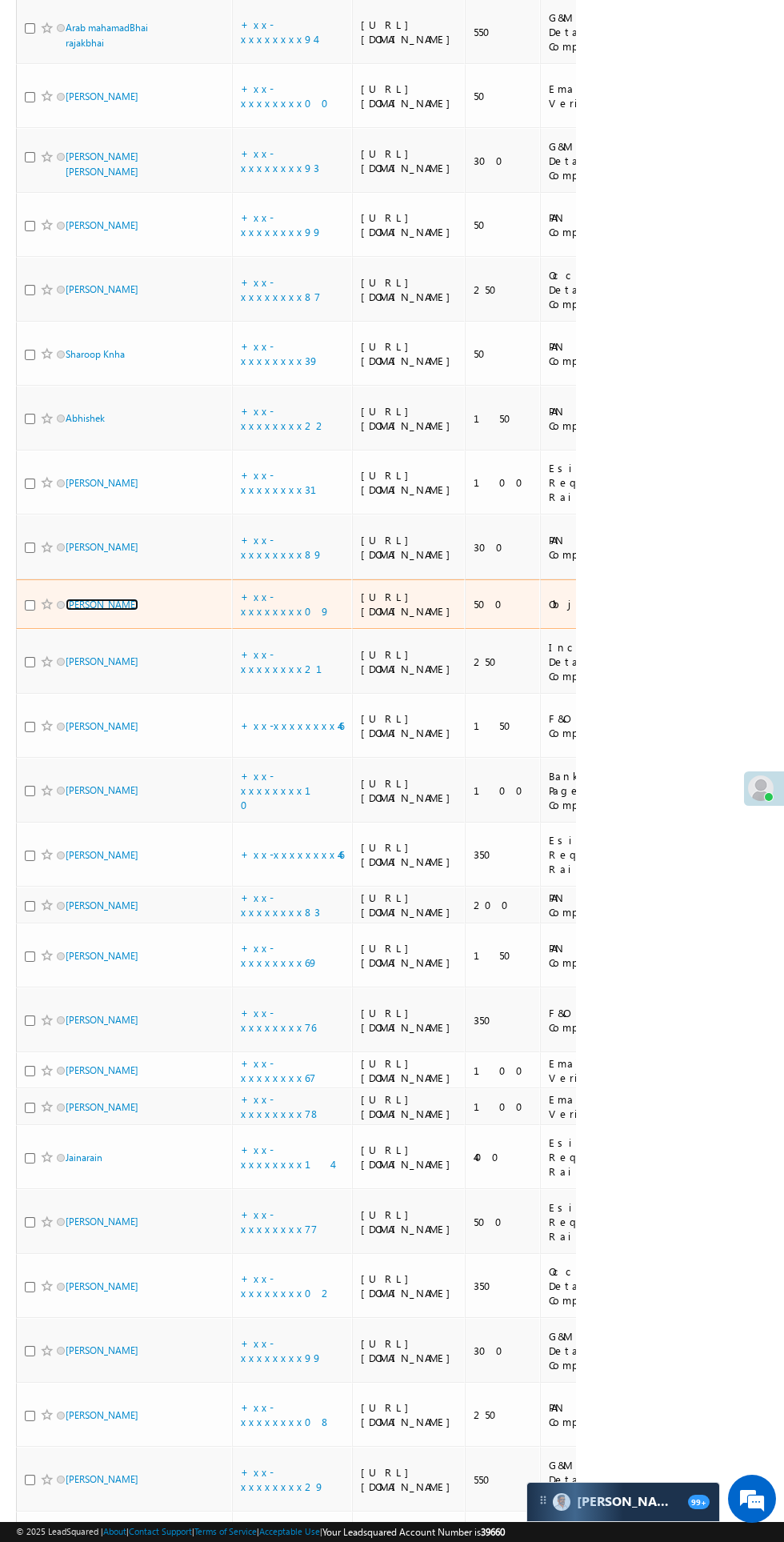
scroll to position [954, 0]
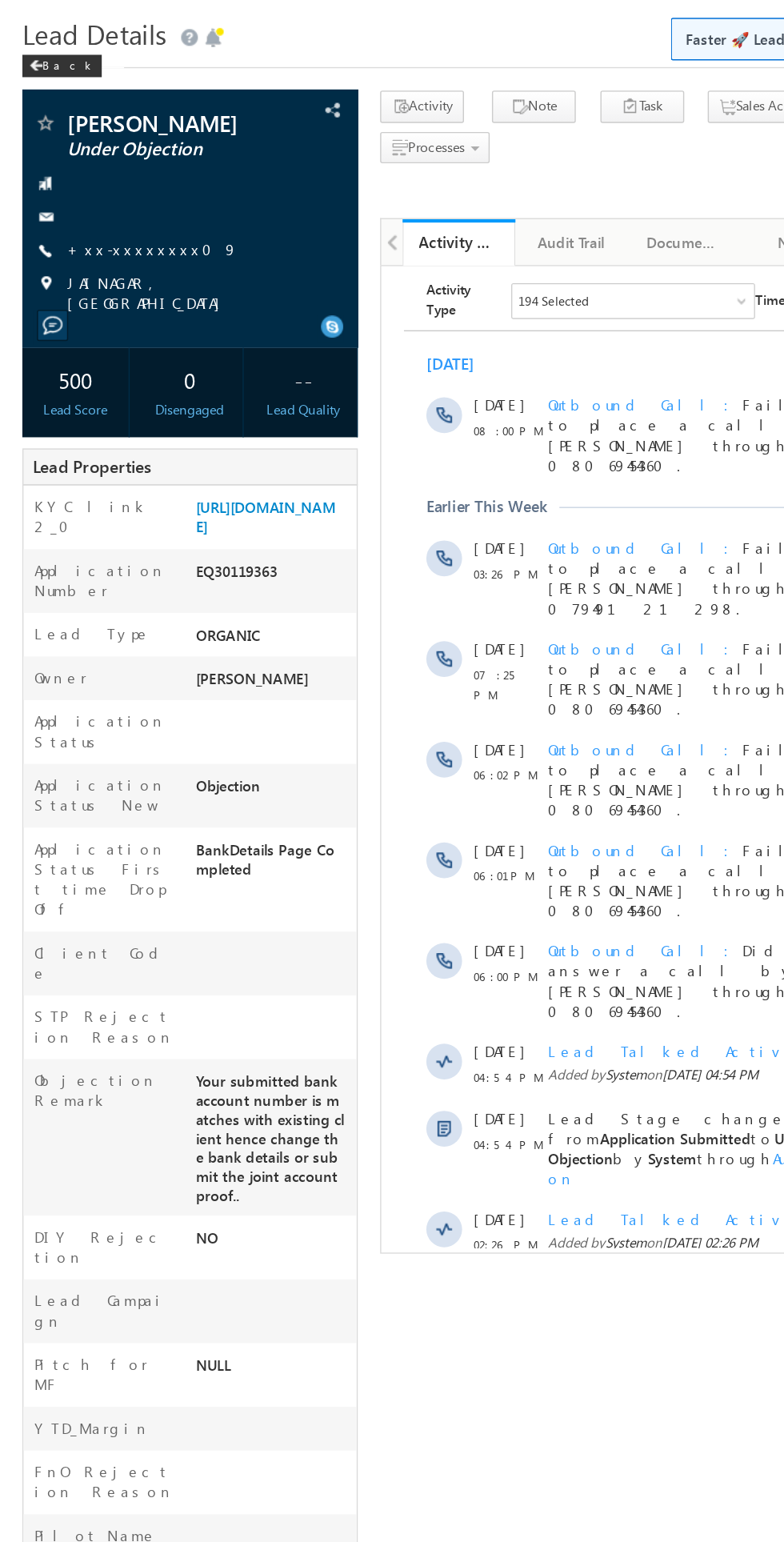
click at [113, 226] on link "+xx-xxxxxxxx09" at bounding box center [109, 225] width 123 height 14
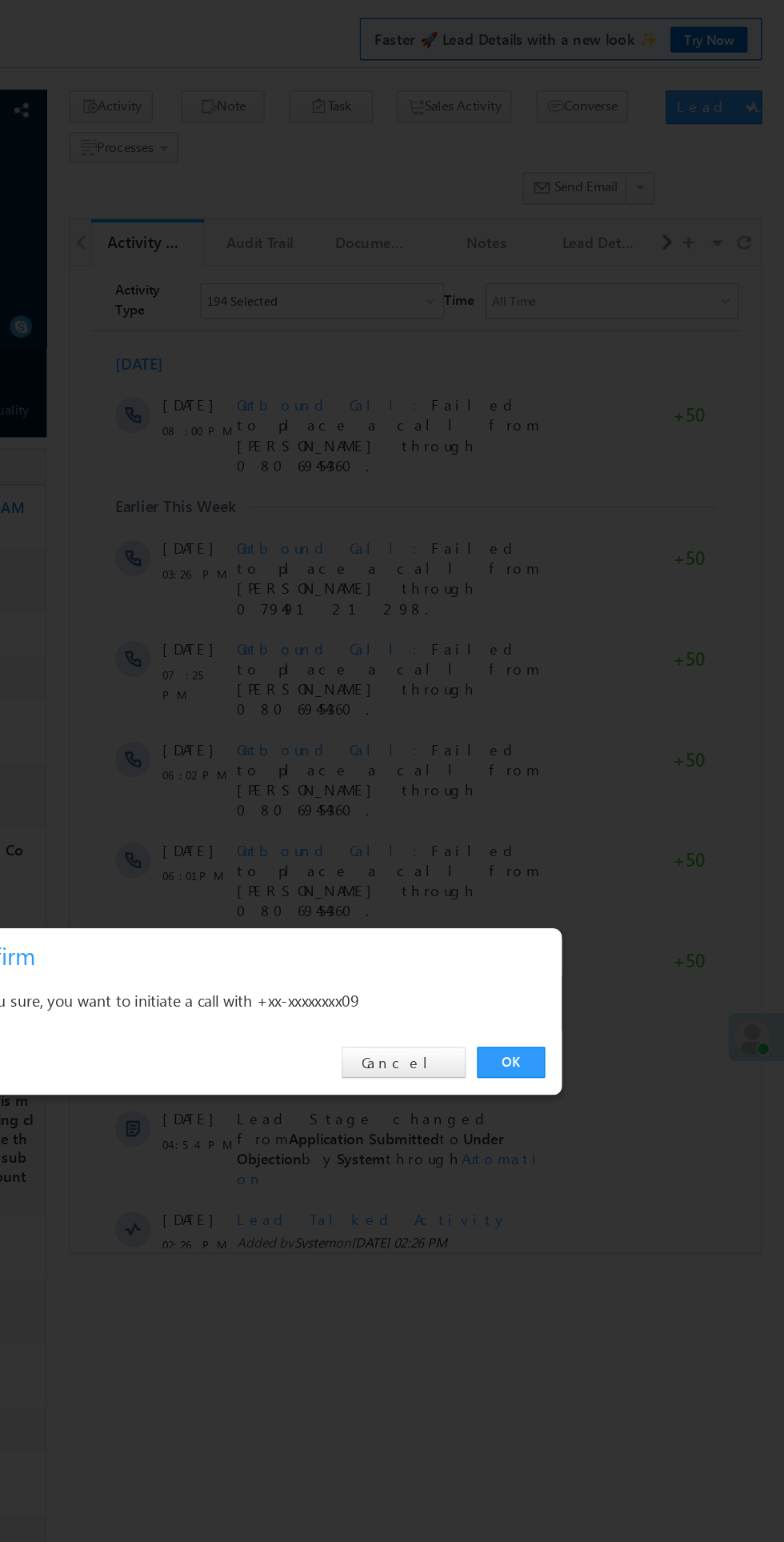
click at [586, 808] on link "OK" at bounding box center [588, 806] width 49 height 22
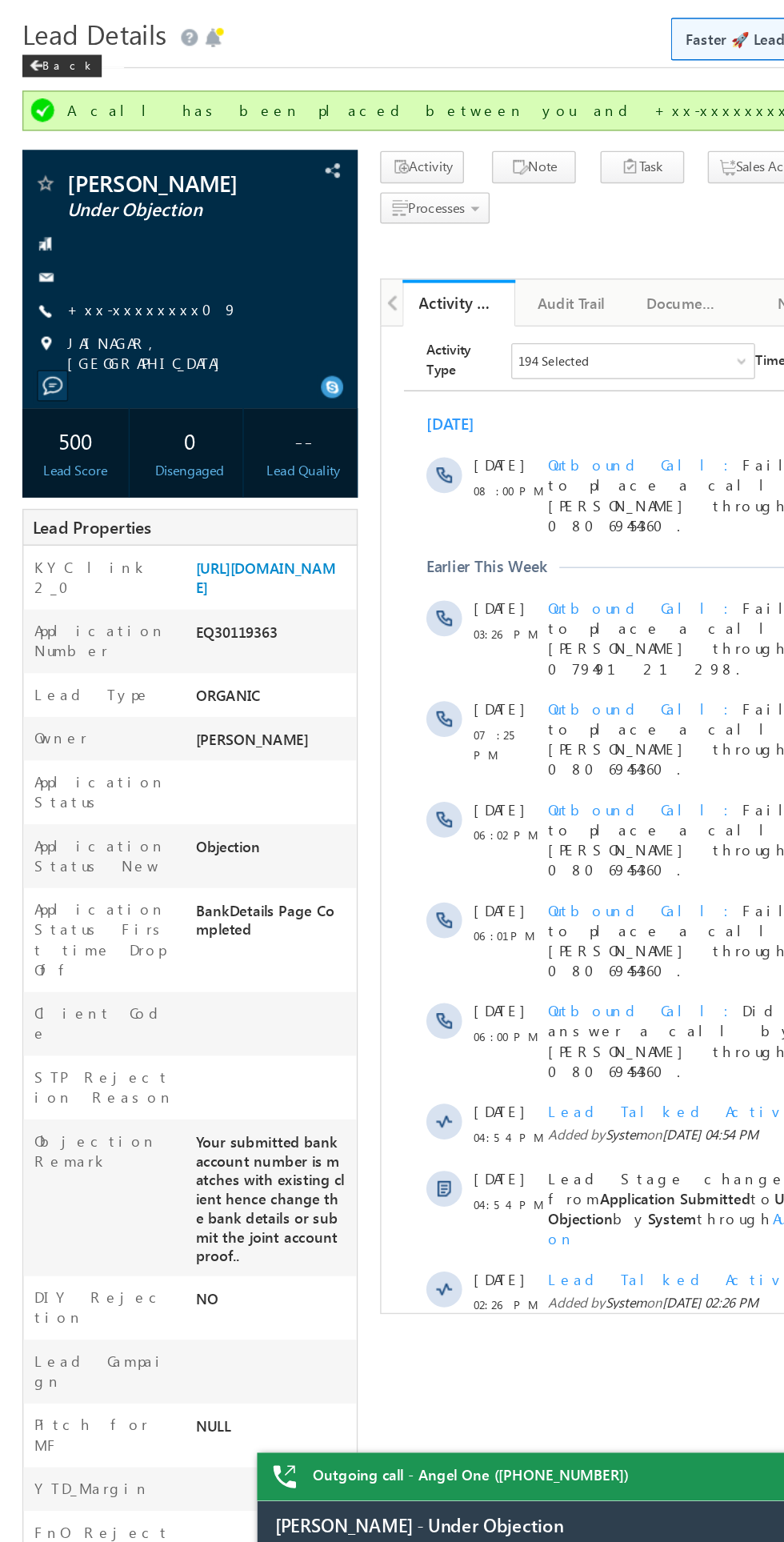
click at [45, 78] on span "Lead Details" at bounding box center [67, 71] width 103 height 26
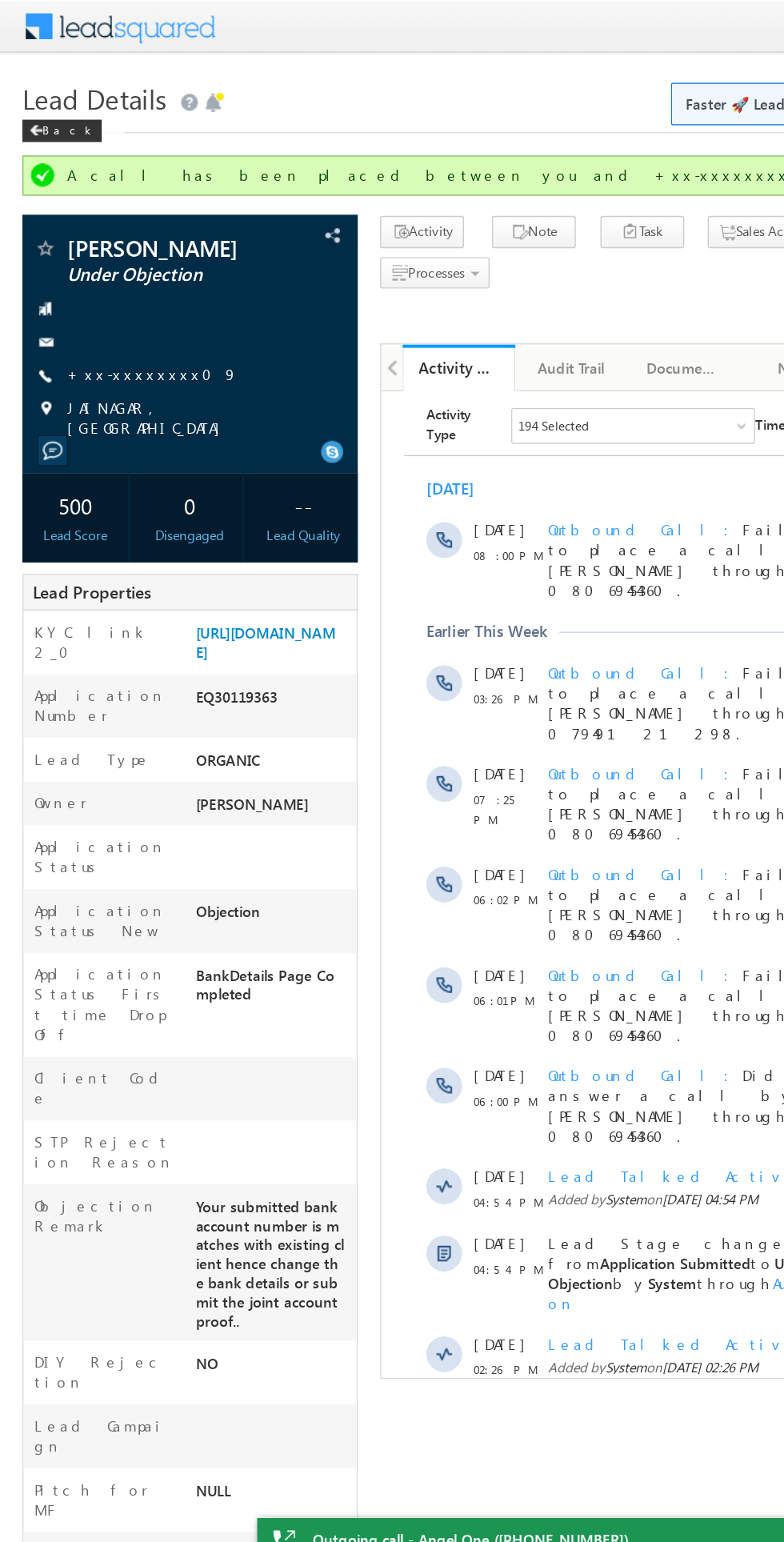
click at [43, 81] on span "Lead Details" at bounding box center [67, 71] width 103 height 26
click at [29, 94] on span at bounding box center [25, 93] width 9 height 8
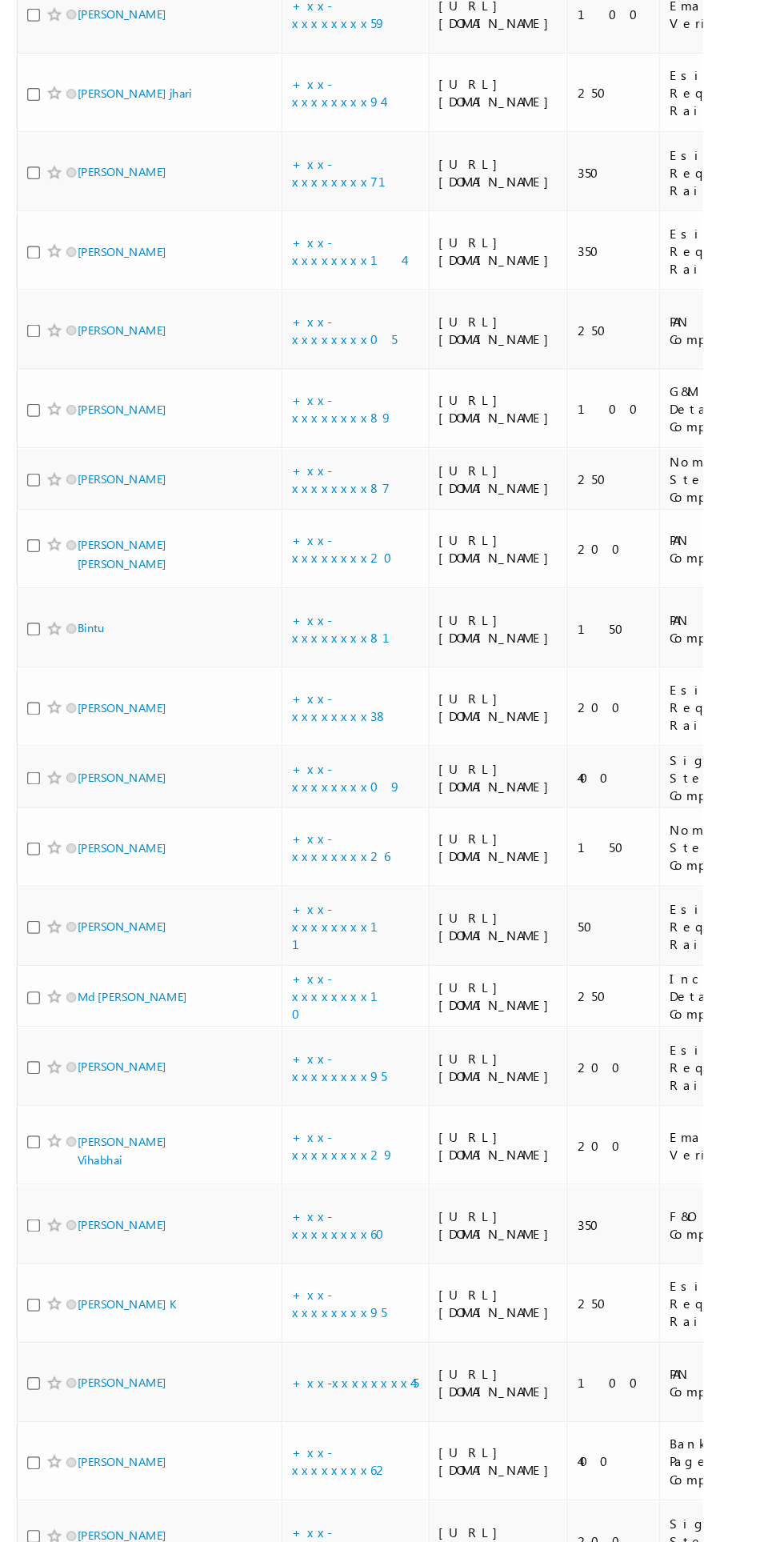
scroll to position [4272, 0]
click at [93, 754] on link "[PERSON_NAME]" at bounding box center [102, 760] width 73 height 12
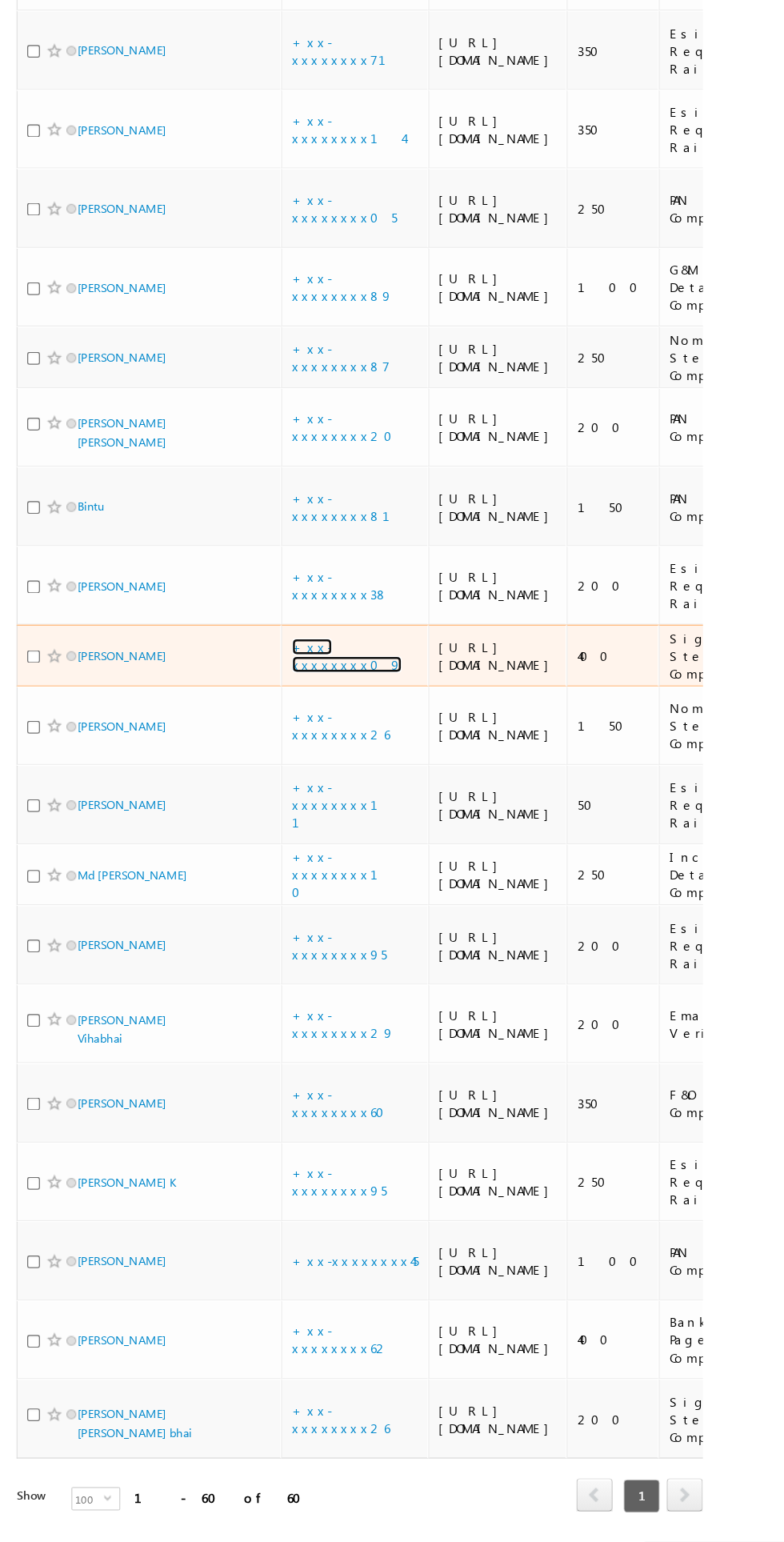
click at [285, 745] on link "+xx-xxxxxxxx09" at bounding box center [285, 759] width 89 height 28
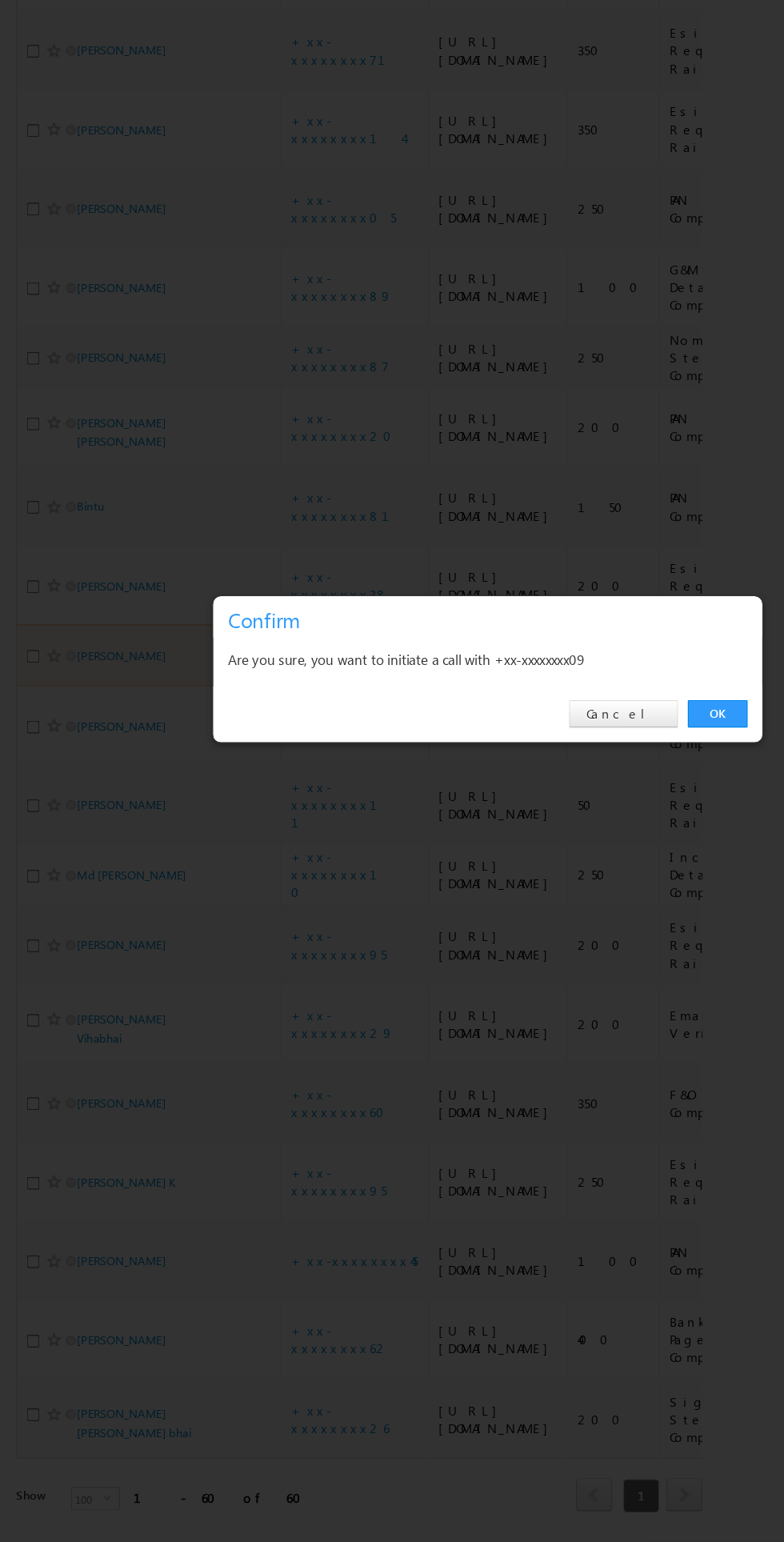
click at [588, 807] on link "OK" at bounding box center [588, 806] width 49 height 22
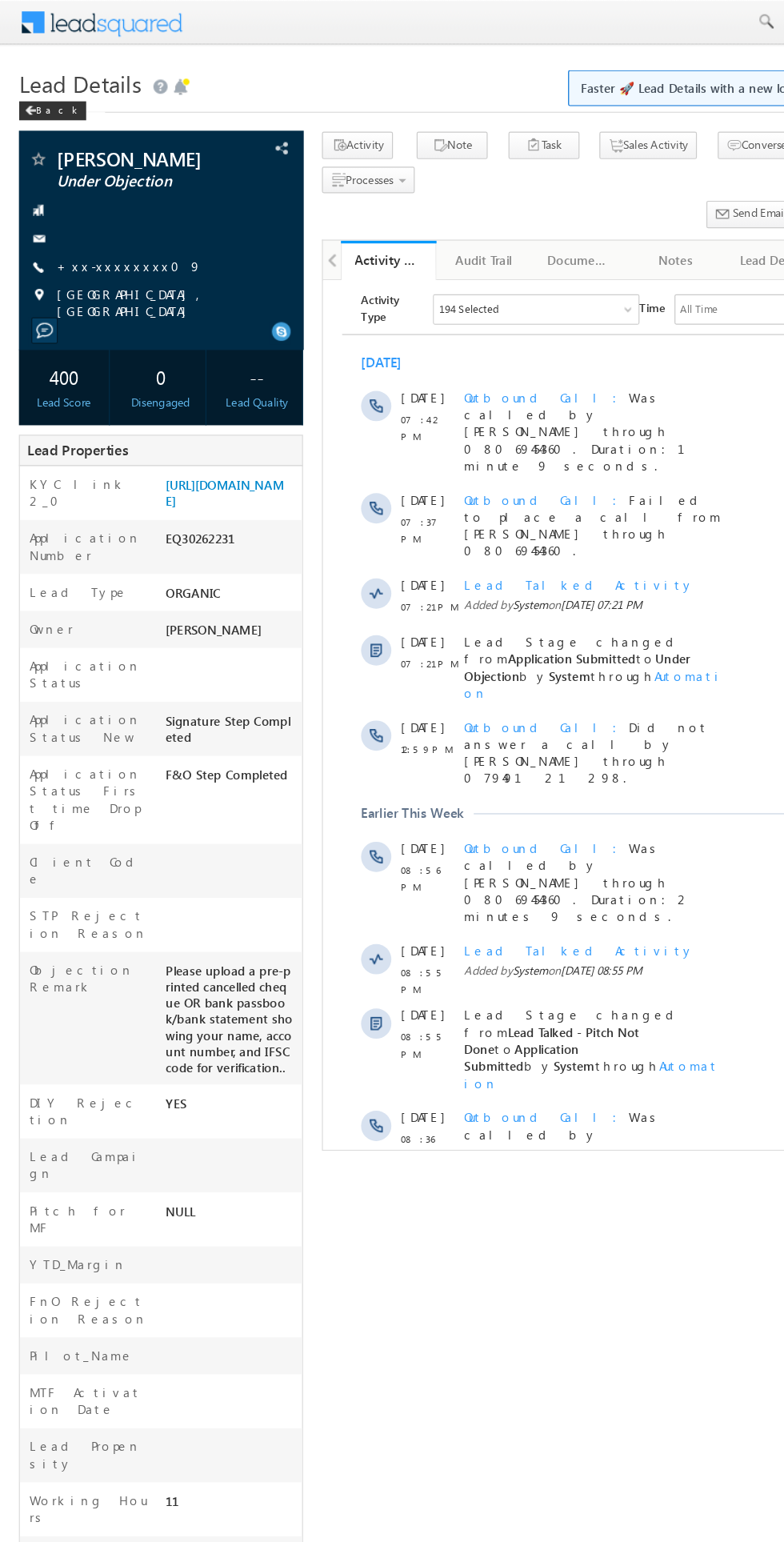
click at [109, 226] on link "+xx-xxxxxxxx09" at bounding box center [109, 225] width 123 height 14
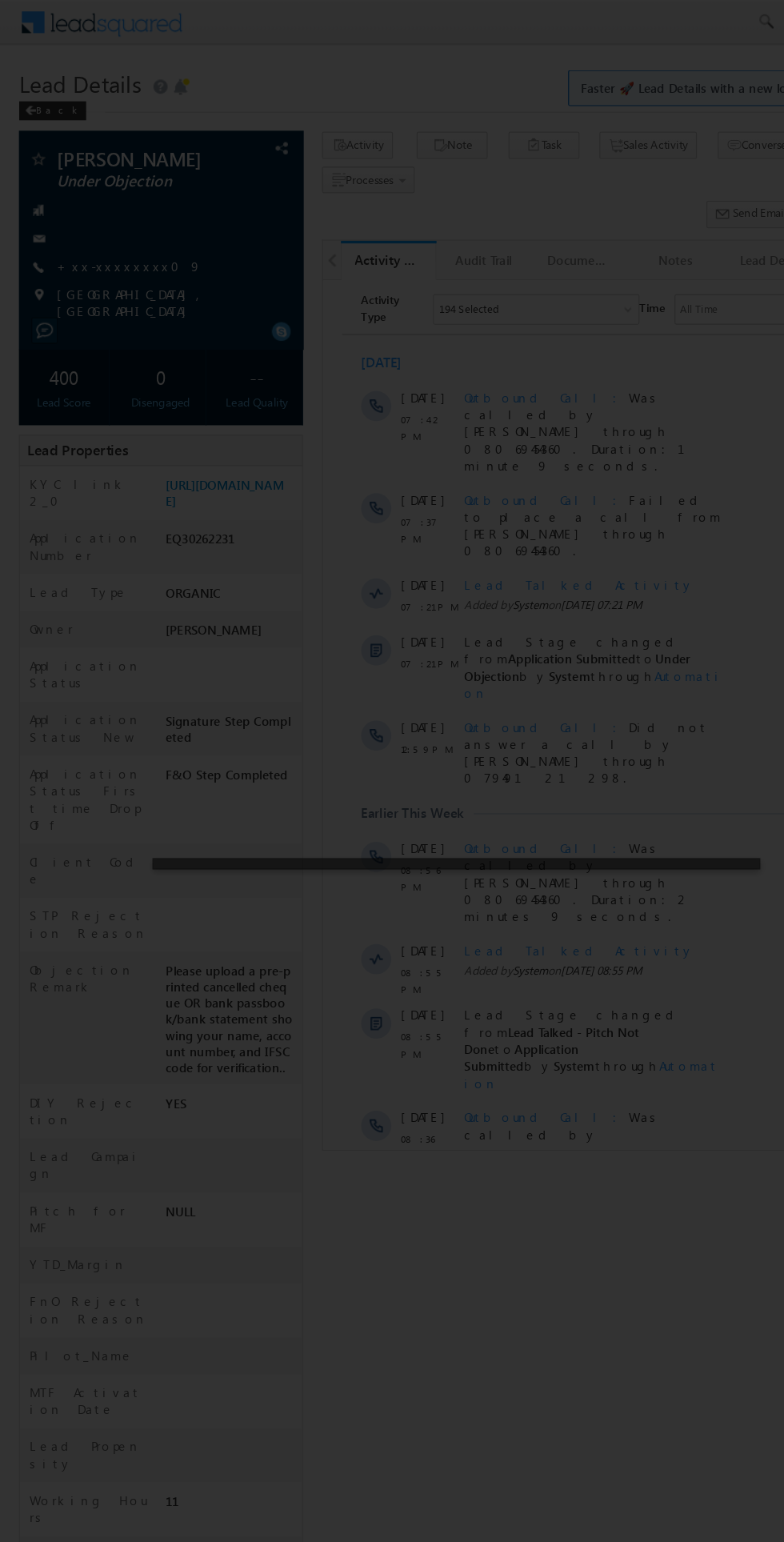
click at [175, 758] on div at bounding box center [392, 771] width 784 height 1542
click at [490, 751] on div at bounding box center [392, 771] width 784 height 1542
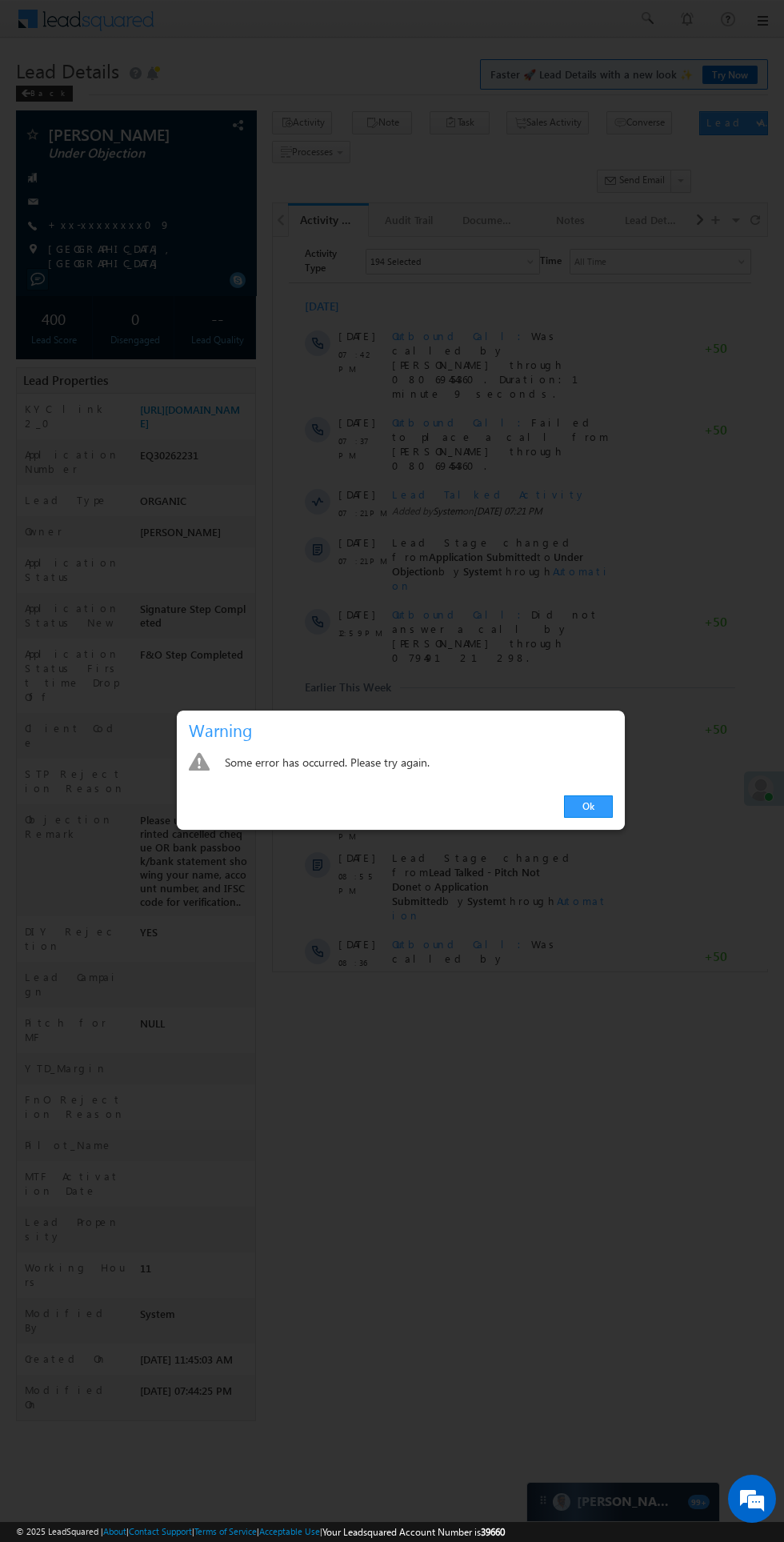
click at [611, 804] on link "Ok" at bounding box center [588, 806] width 49 height 22
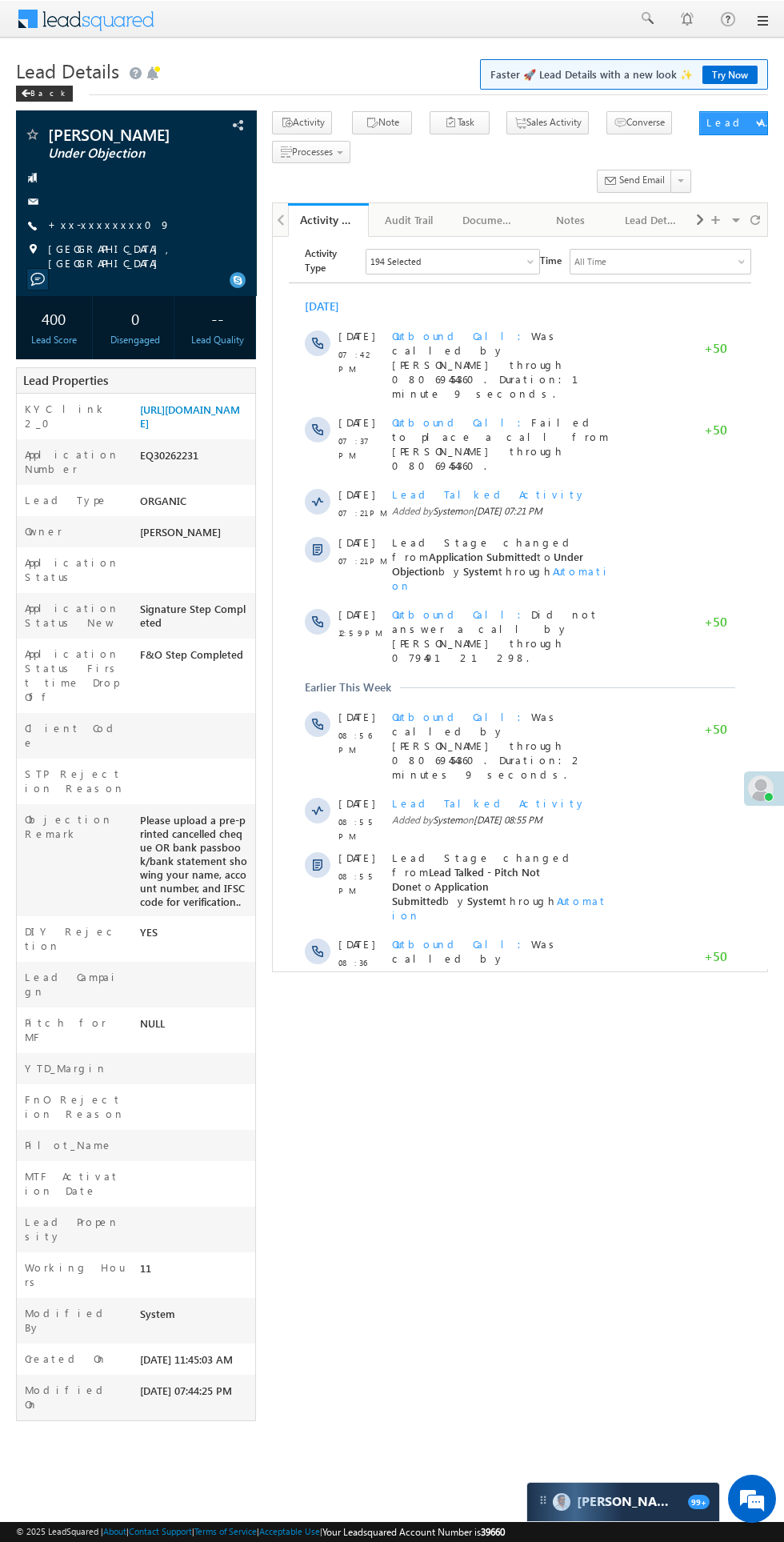
click at [130, 206] on div at bounding box center [135, 201] width 224 height 16
click at [114, 243] on span "[GEOGRAPHIC_DATA], [GEOGRAPHIC_DATA]" at bounding box center [143, 256] width 191 height 29
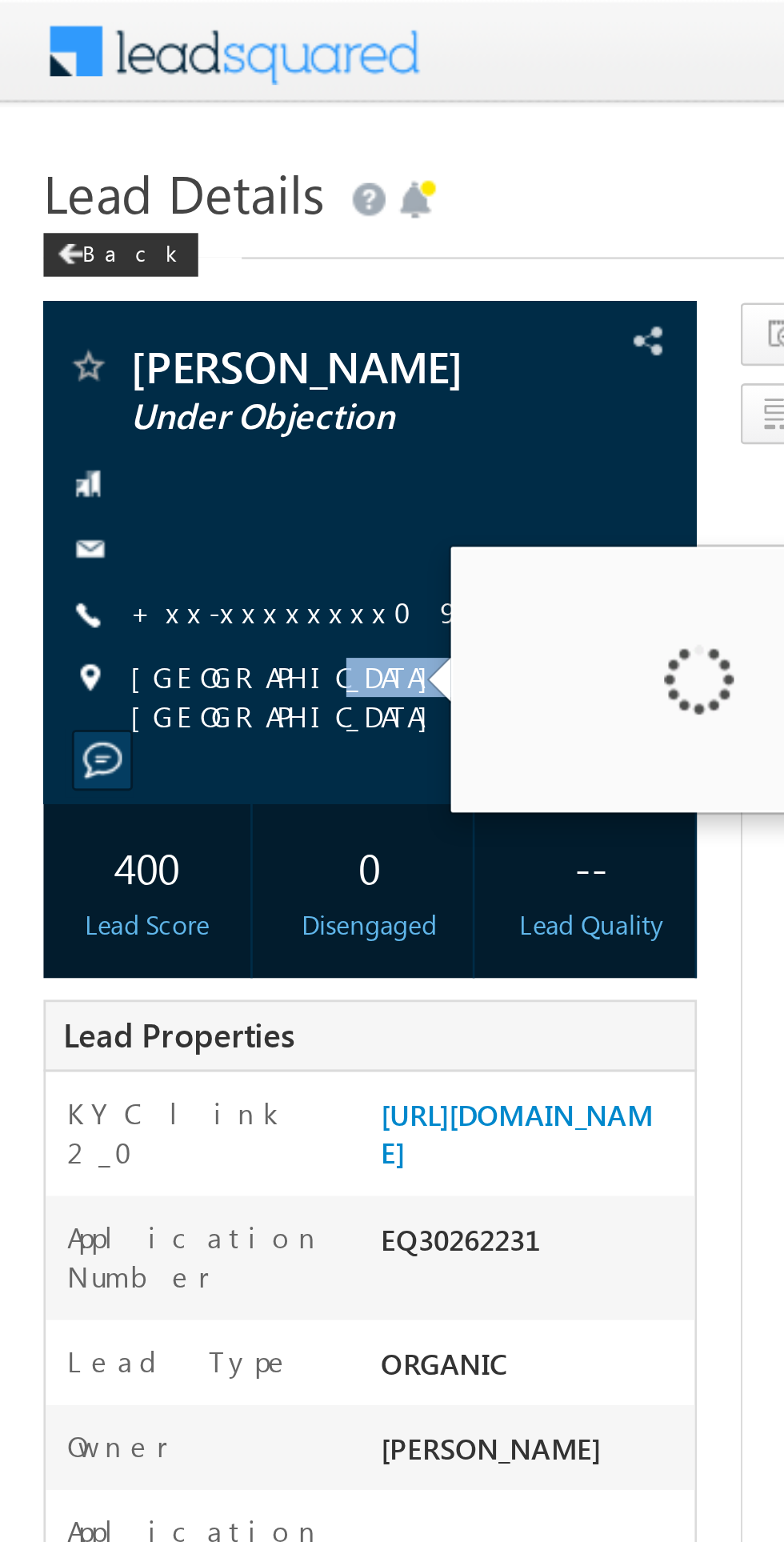
click at [102, 229] on link "+xx-xxxxxxxx09" at bounding box center [109, 225] width 123 height 14
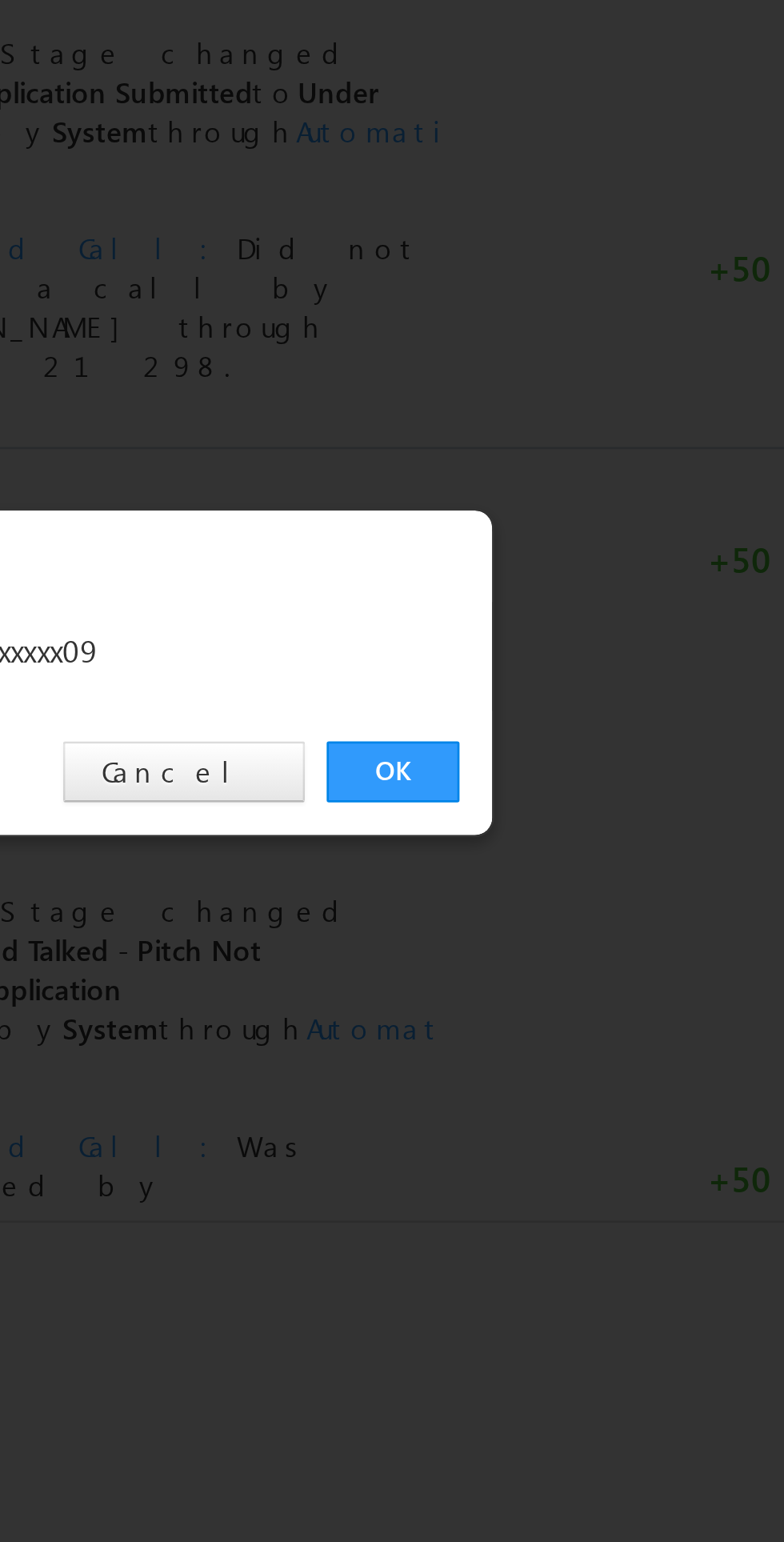
click at [586, 798] on link "OK" at bounding box center [588, 806] width 49 height 22
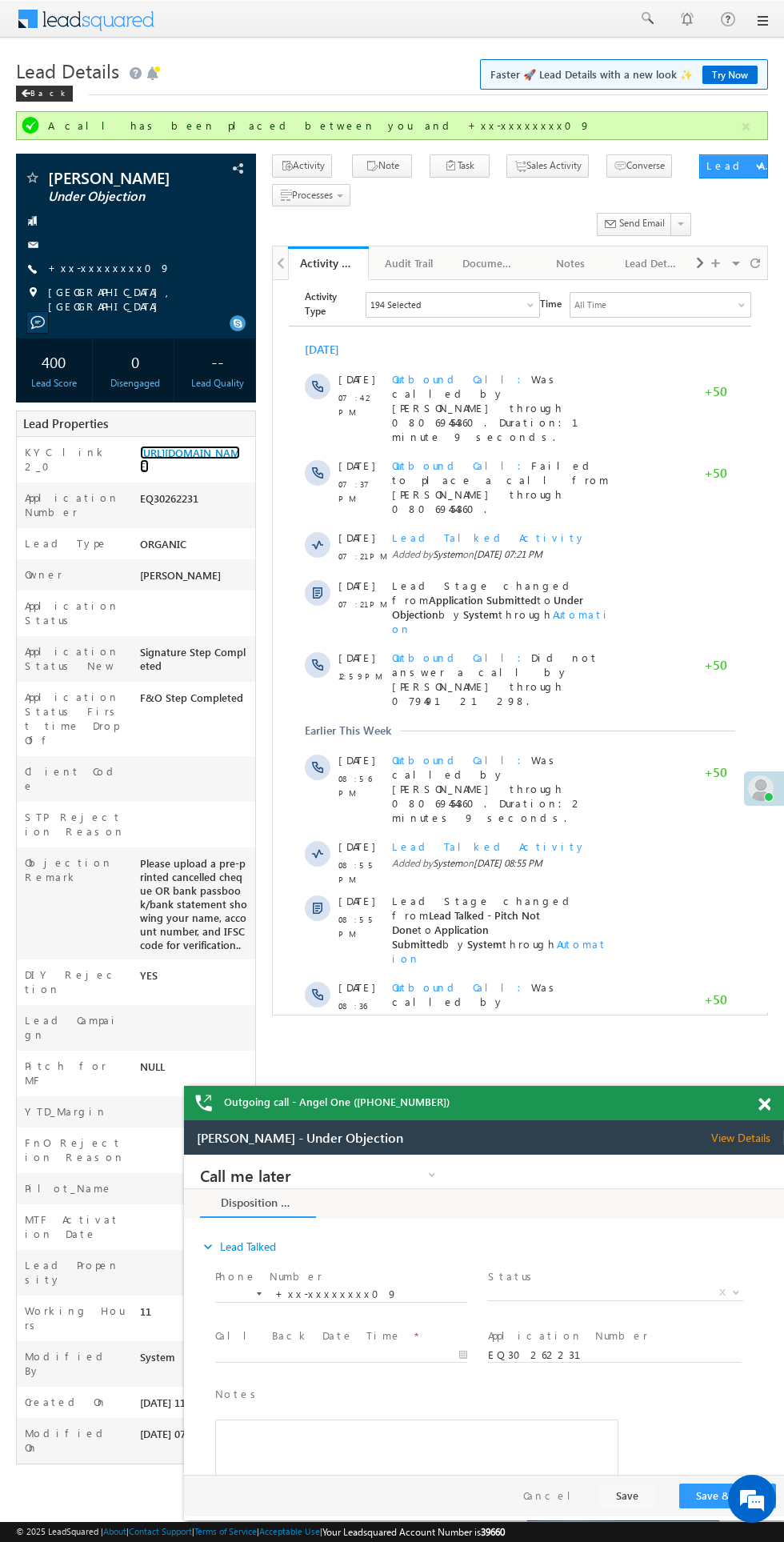
click at [175, 473] on link "[URL][DOMAIN_NAME]" at bounding box center [189, 460] width 100 height 27
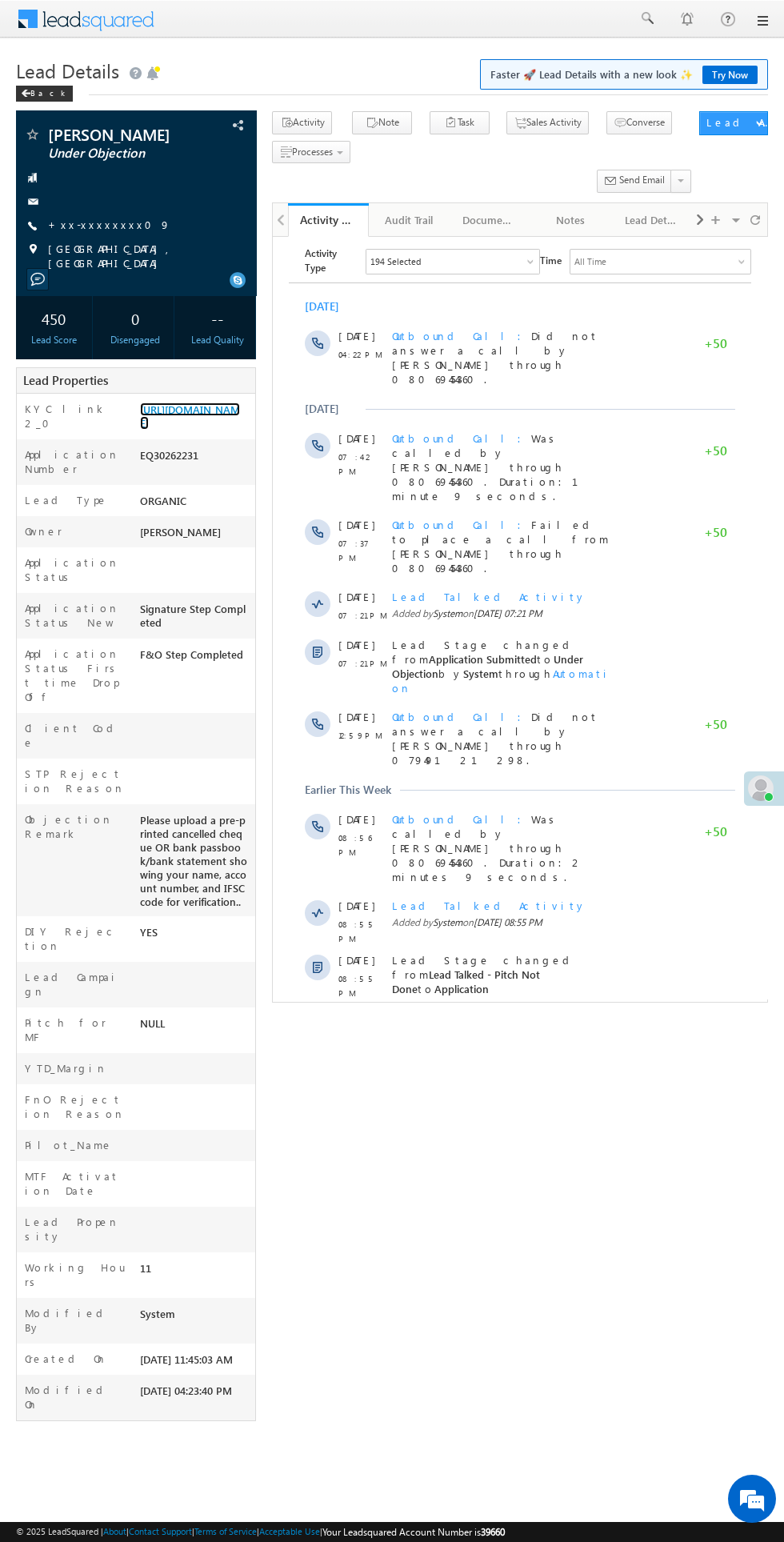
click at [177, 424] on link "[URL][DOMAIN_NAME]" at bounding box center [189, 416] width 100 height 27
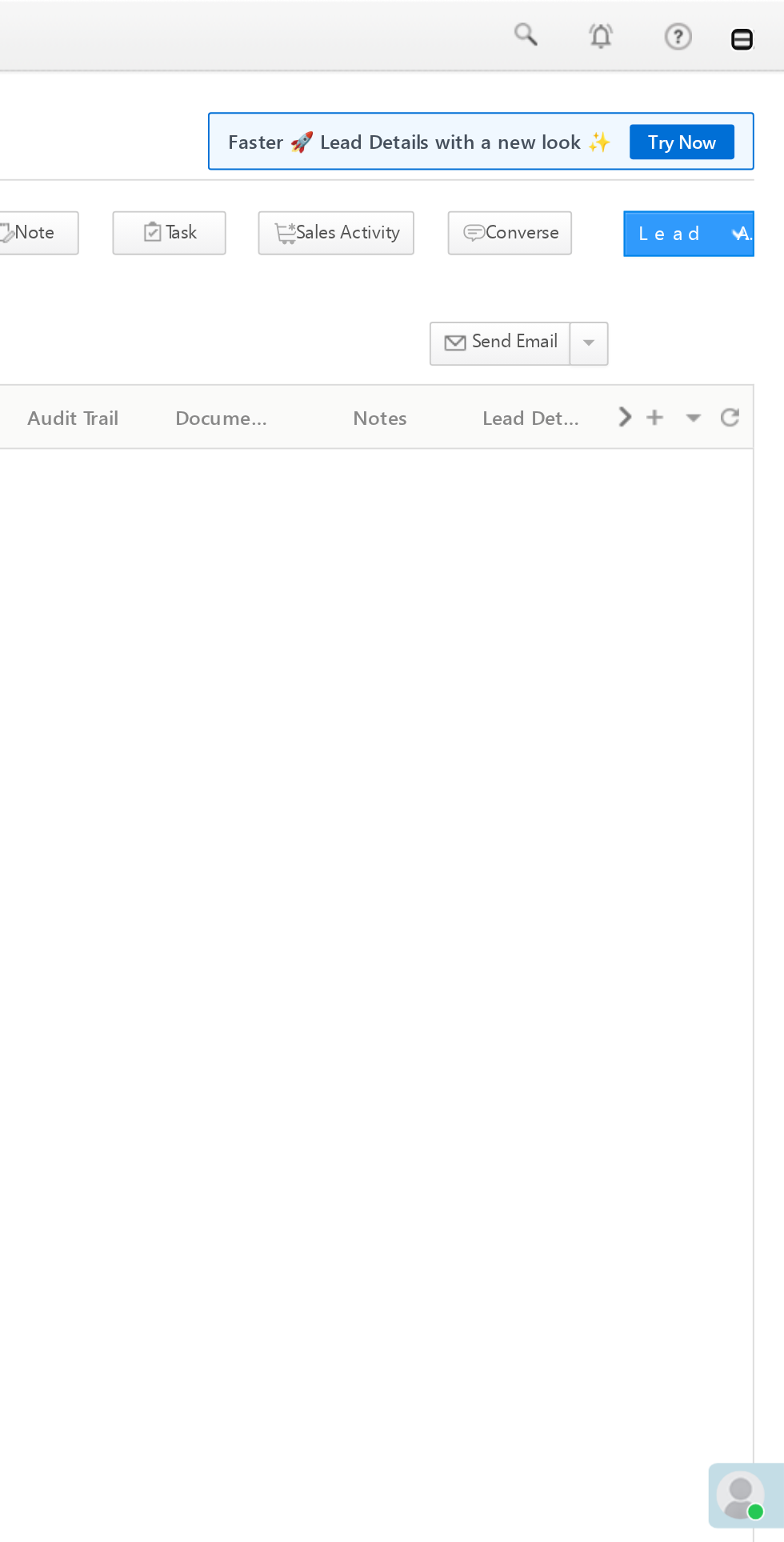
click at [767, 17] on link at bounding box center [761, 20] width 13 height 13
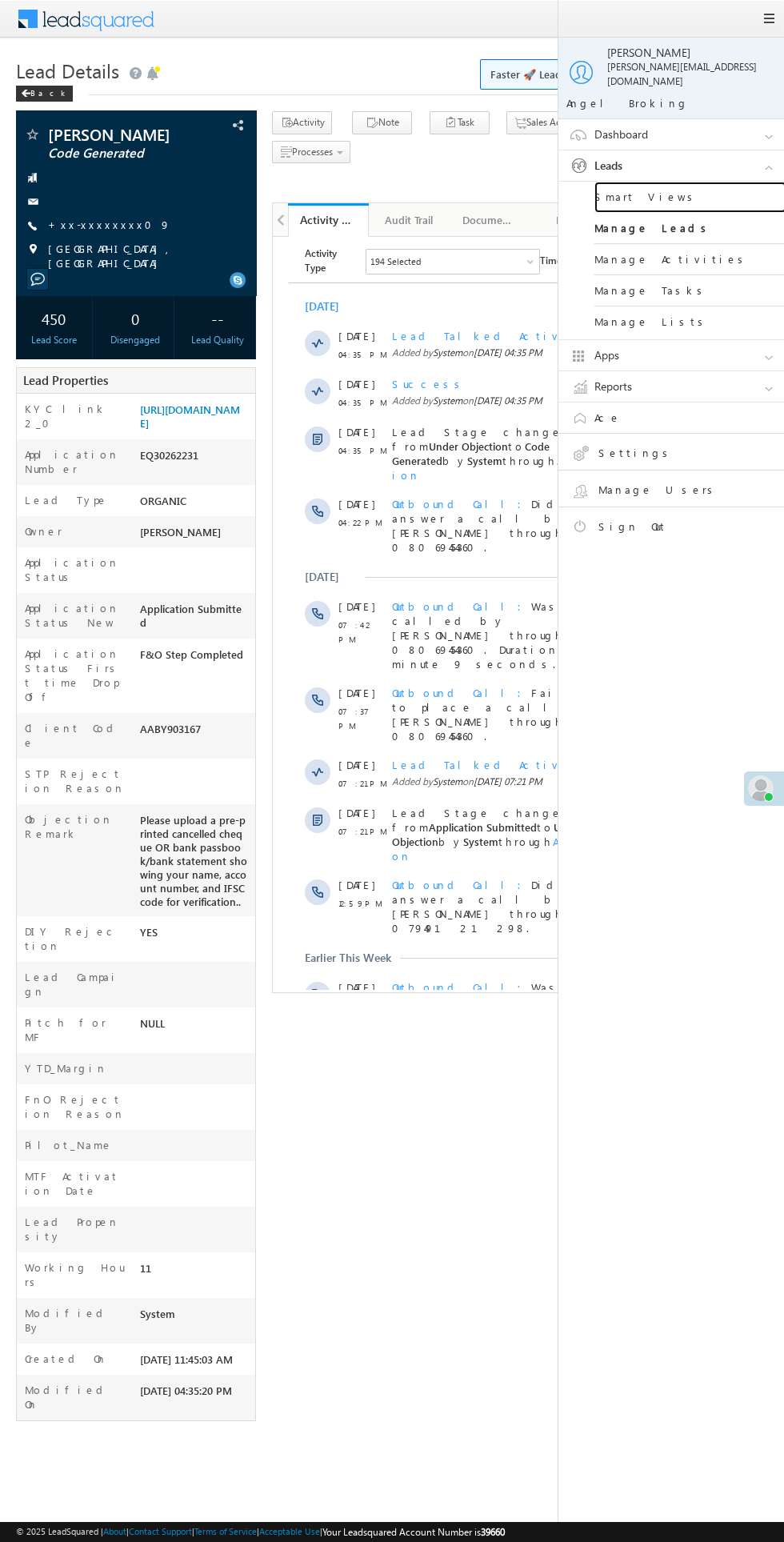
click at [663, 191] on link "Smart Views" at bounding box center [690, 197] width 192 height 32
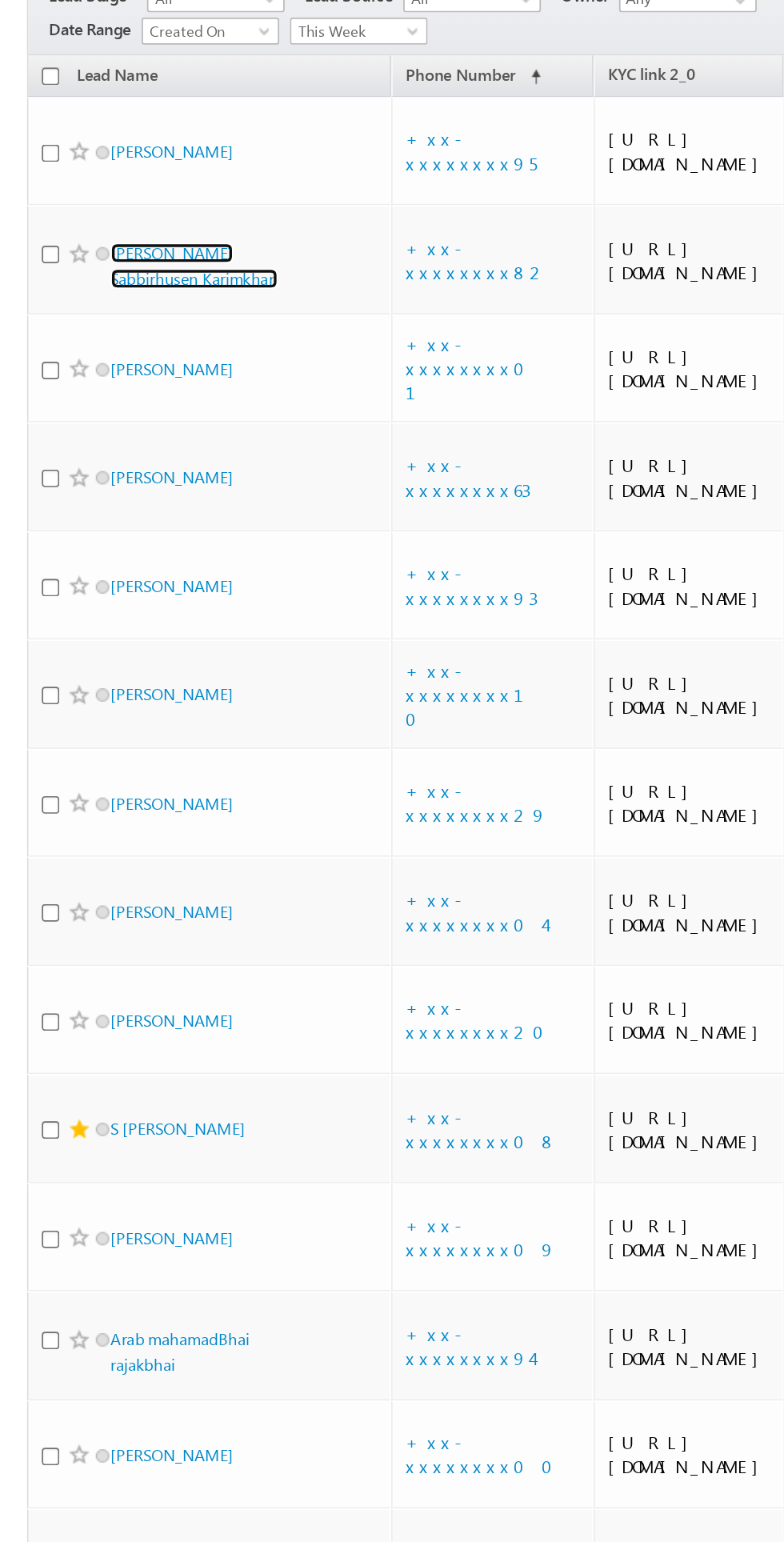
click at [88, 357] on link "[PERSON_NAME] Sabbirhusen Karimkhan" at bounding box center [115, 343] width 100 height 27
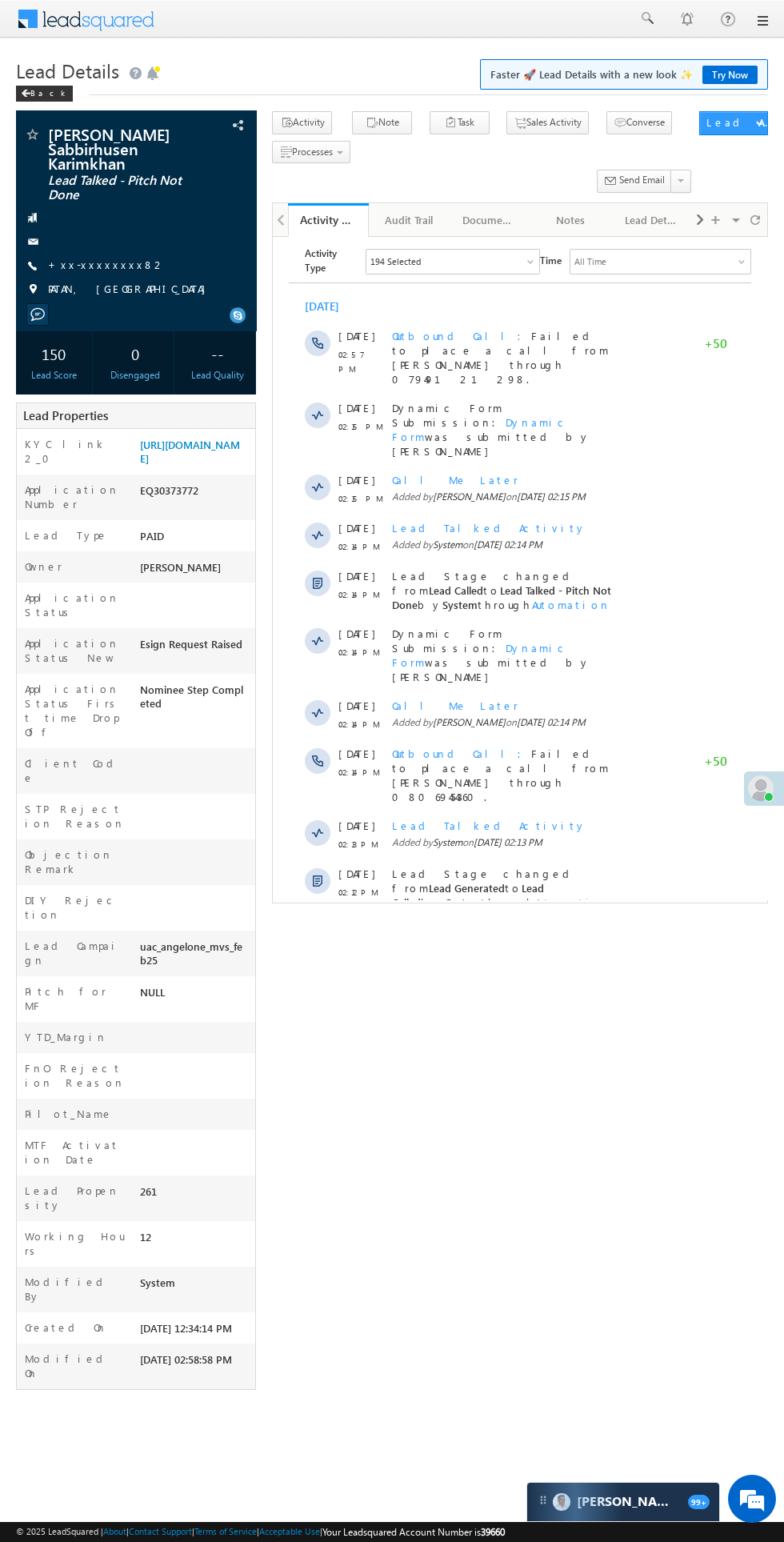
click at [527, 928] on span "Show More" at bounding box center [528, 944] width 85 height 32
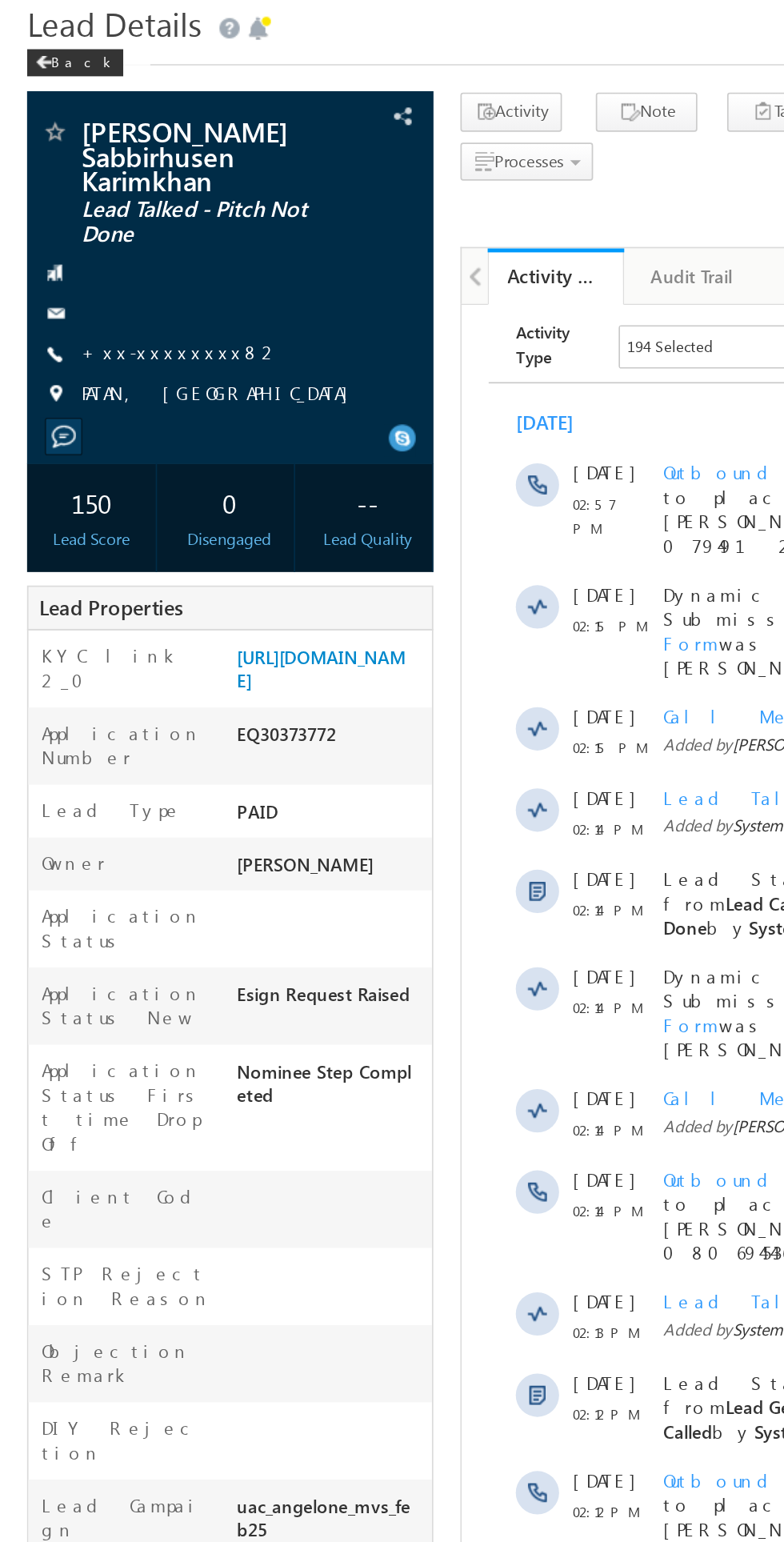
click at [111, 260] on link "+xx-xxxxxxxx82" at bounding box center [106, 265] width 117 height 14
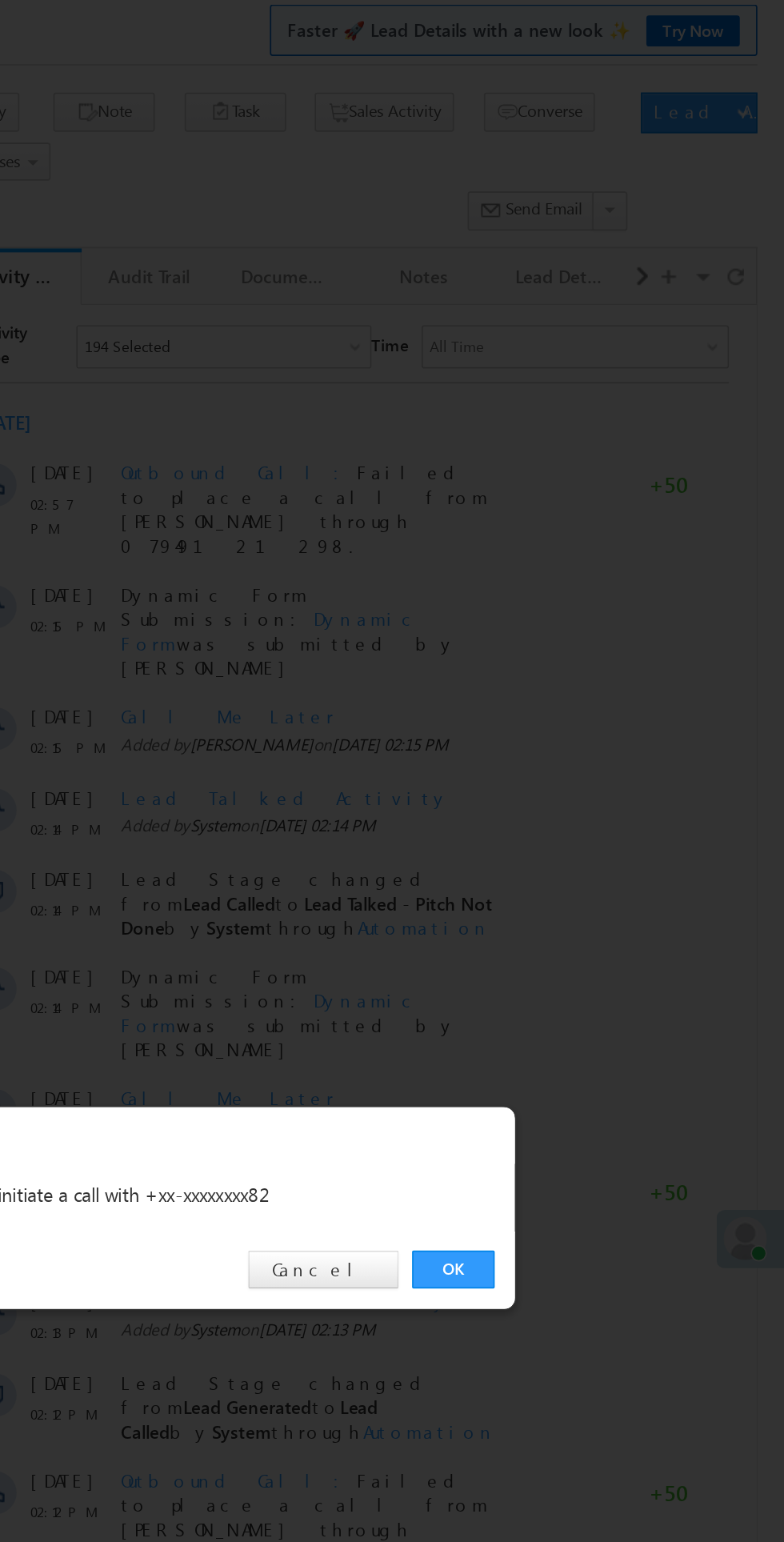
click at [588, 808] on link "OK" at bounding box center [588, 806] width 49 height 22
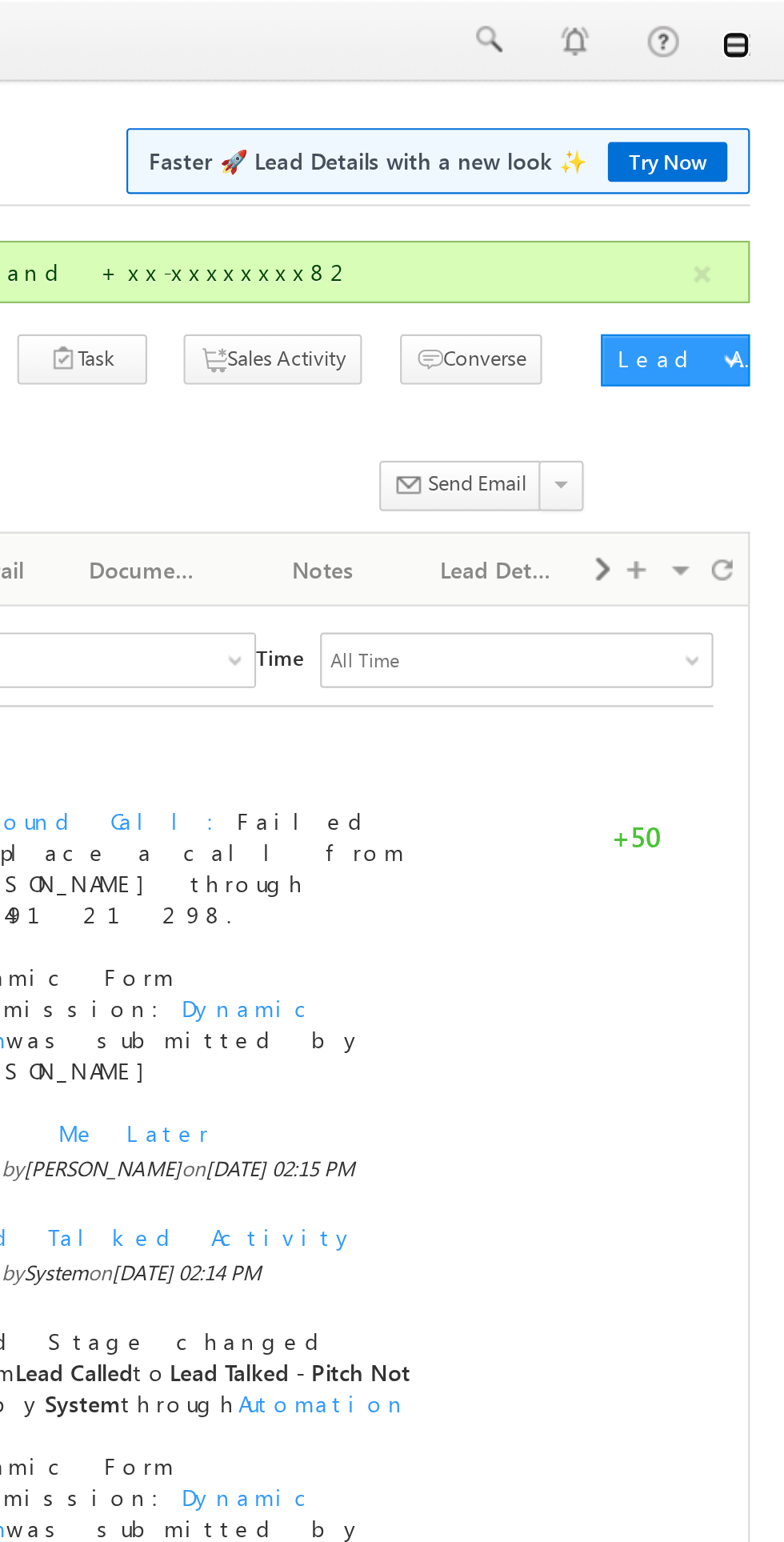
click at [762, 22] on link at bounding box center [761, 20] width 13 height 13
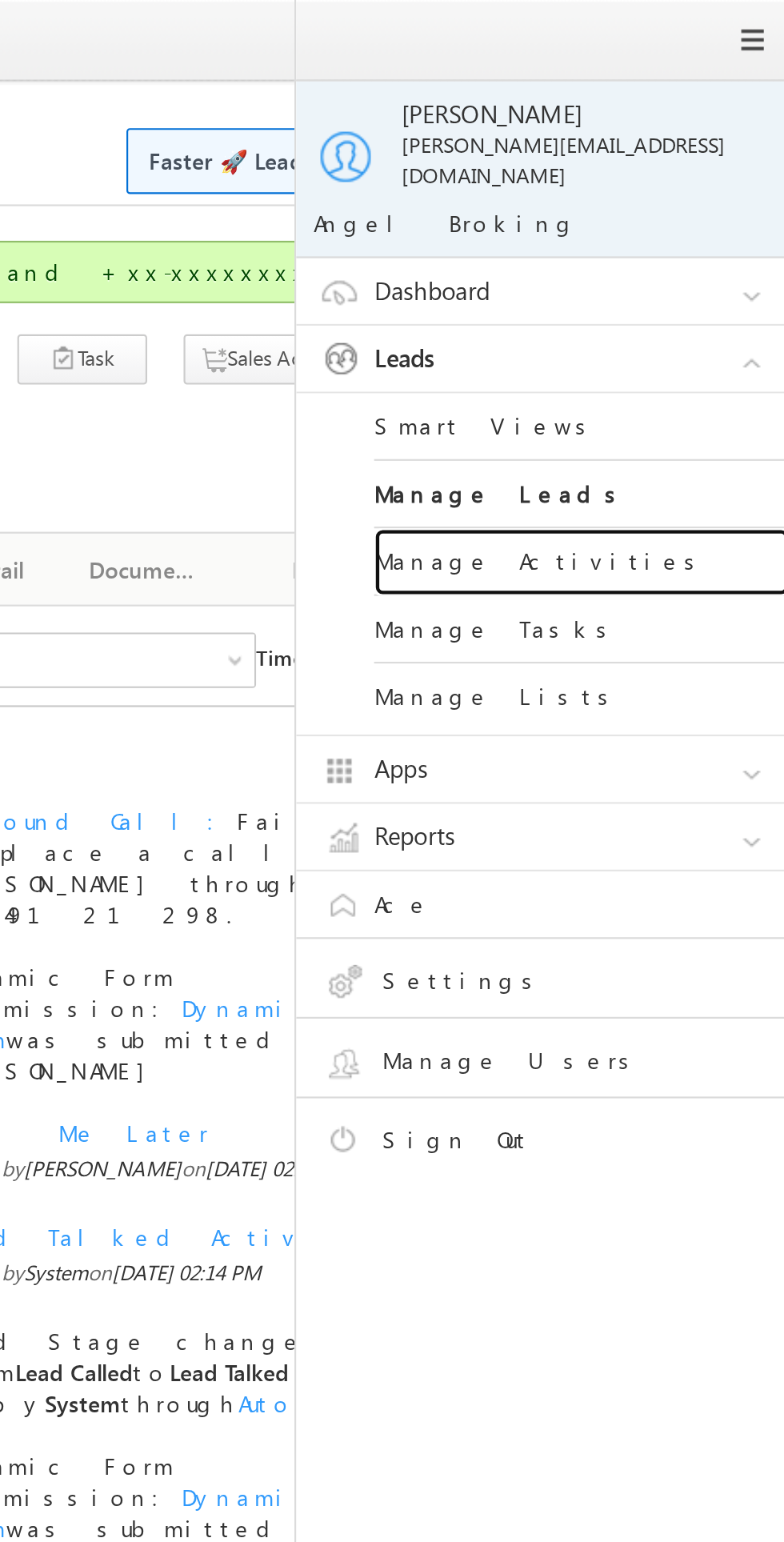
click at [658, 247] on link "Manage Activities" at bounding box center [690, 260] width 192 height 32
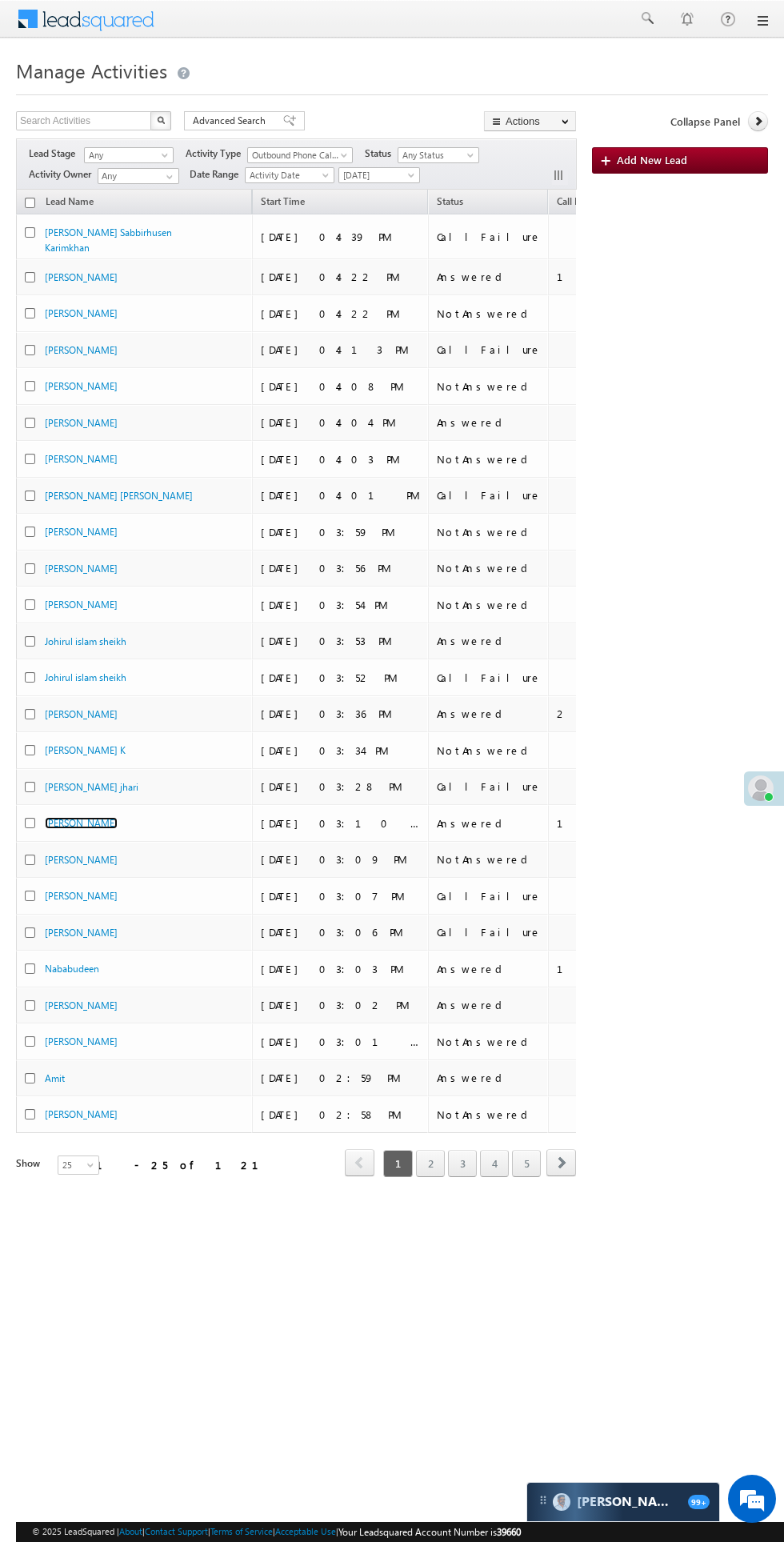
click at [114, 817] on link "[PERSON_NAME]" at bounding box center [82, 823] width 73 height 12
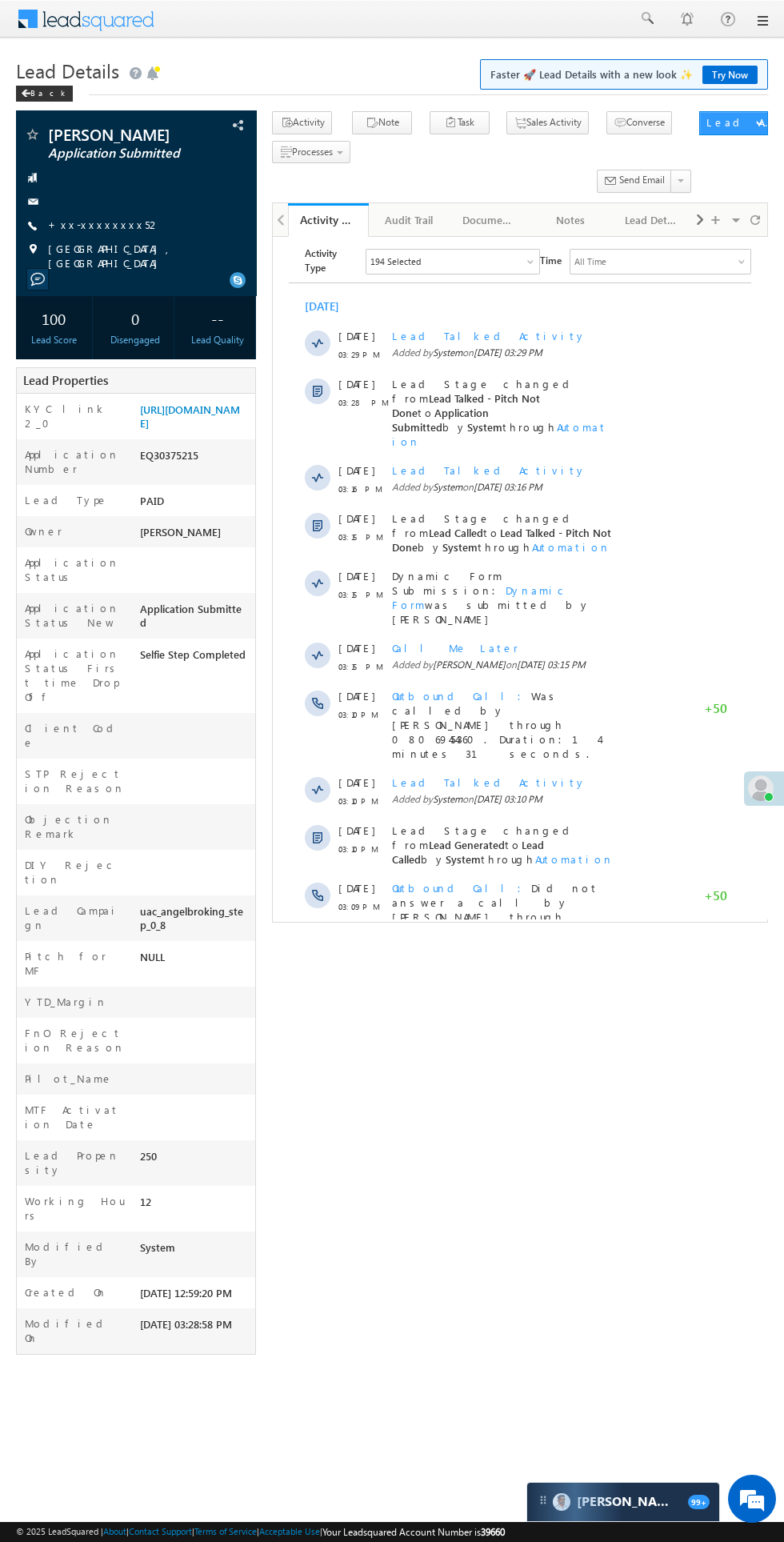
click at [535, 957] on span "Show More" at bounding box center [528, 973] width 85 height 32
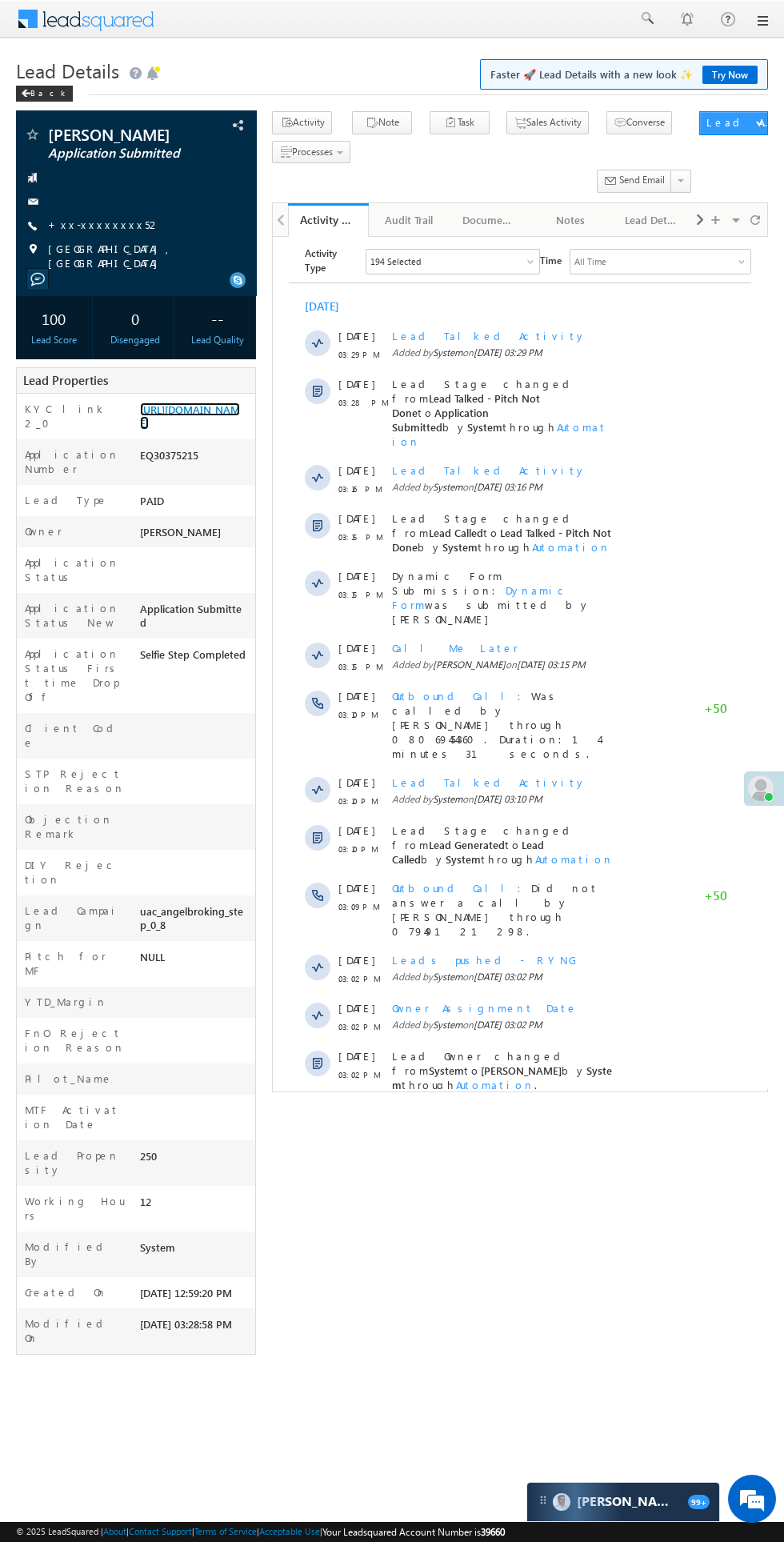
click at [180, 429] on link "[URL][DOMAIN_NAME]" at bounding box center [189, 416] width 100 height 27
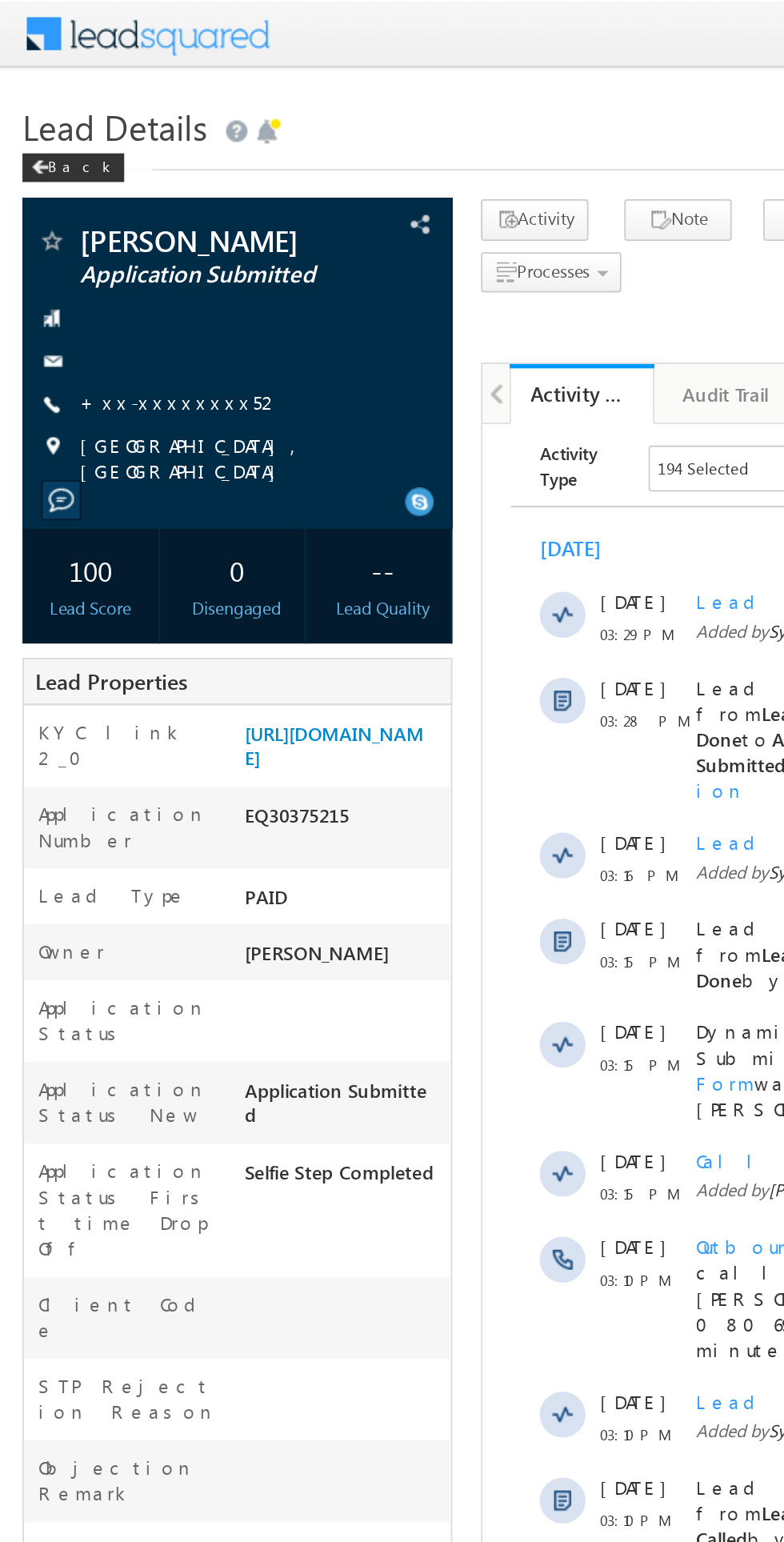
click at [110, 220] on link "+xx-xxxxxxxx52" at bounding box center [104, 225] width 113 height 14
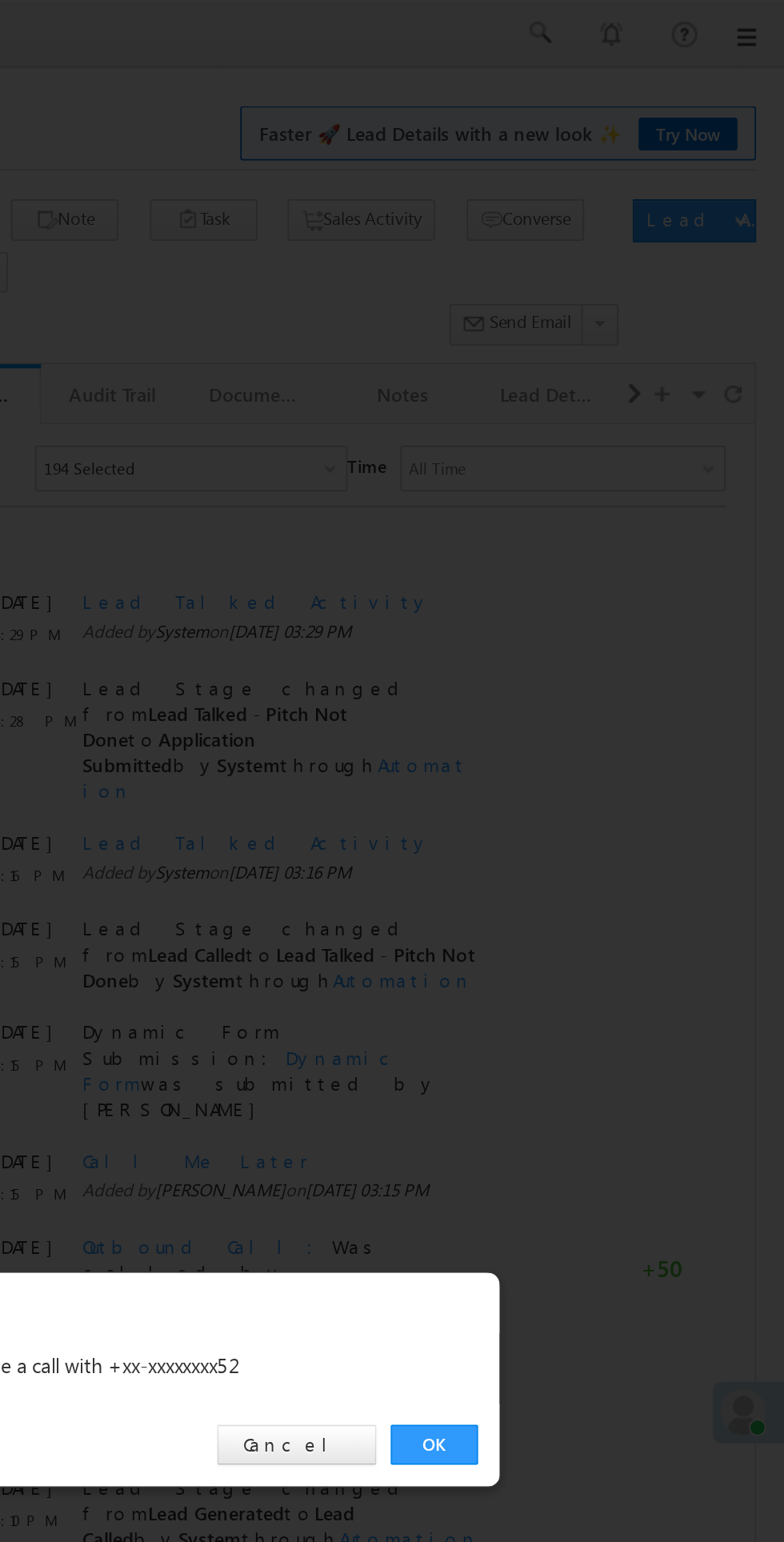
click at [578, 817] on link "OK" at bounding box center [588, 806] width 49 height 22
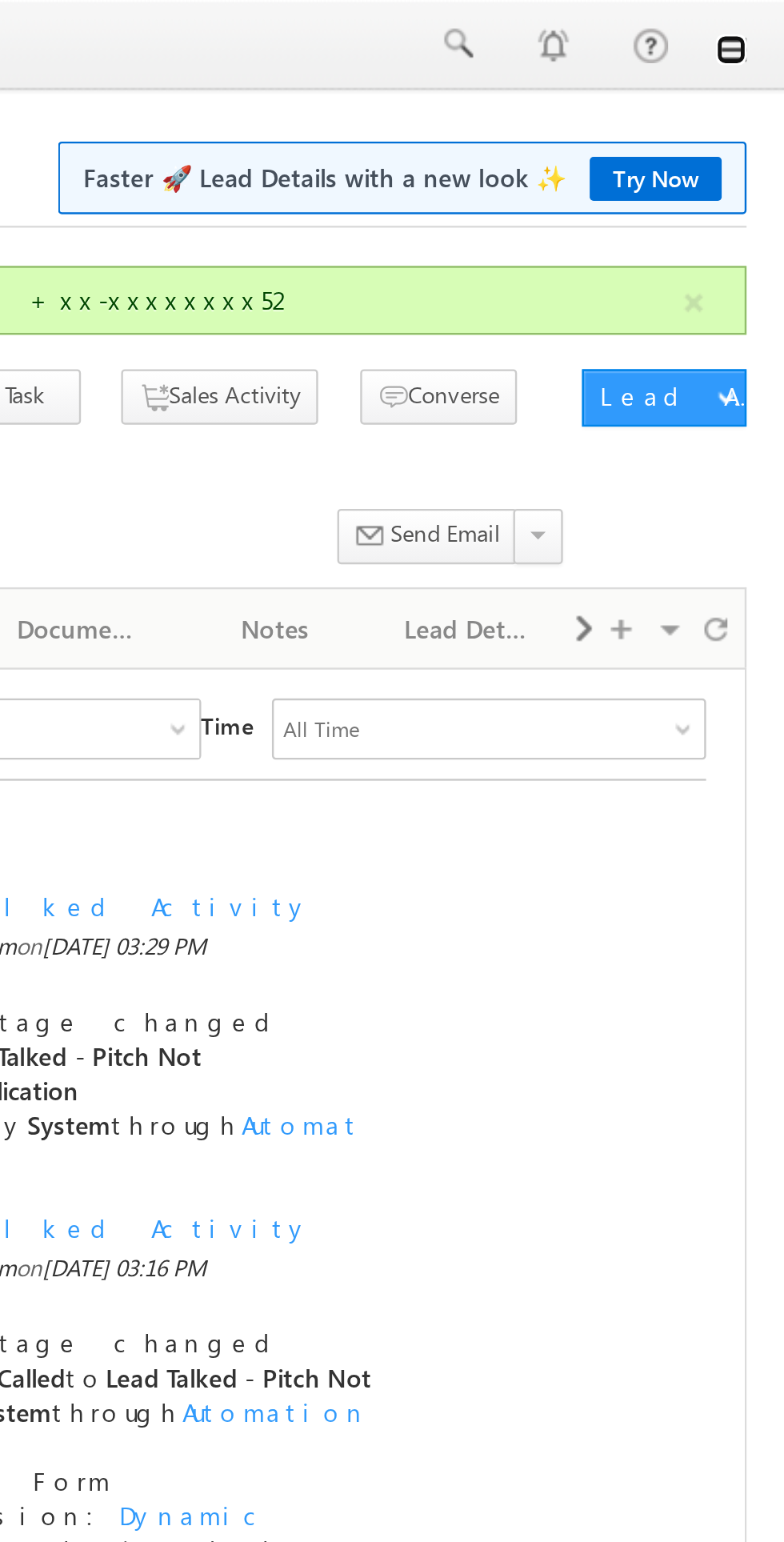
click at [759, 16] on link at bounding box center [761, 20] width 13 height 13
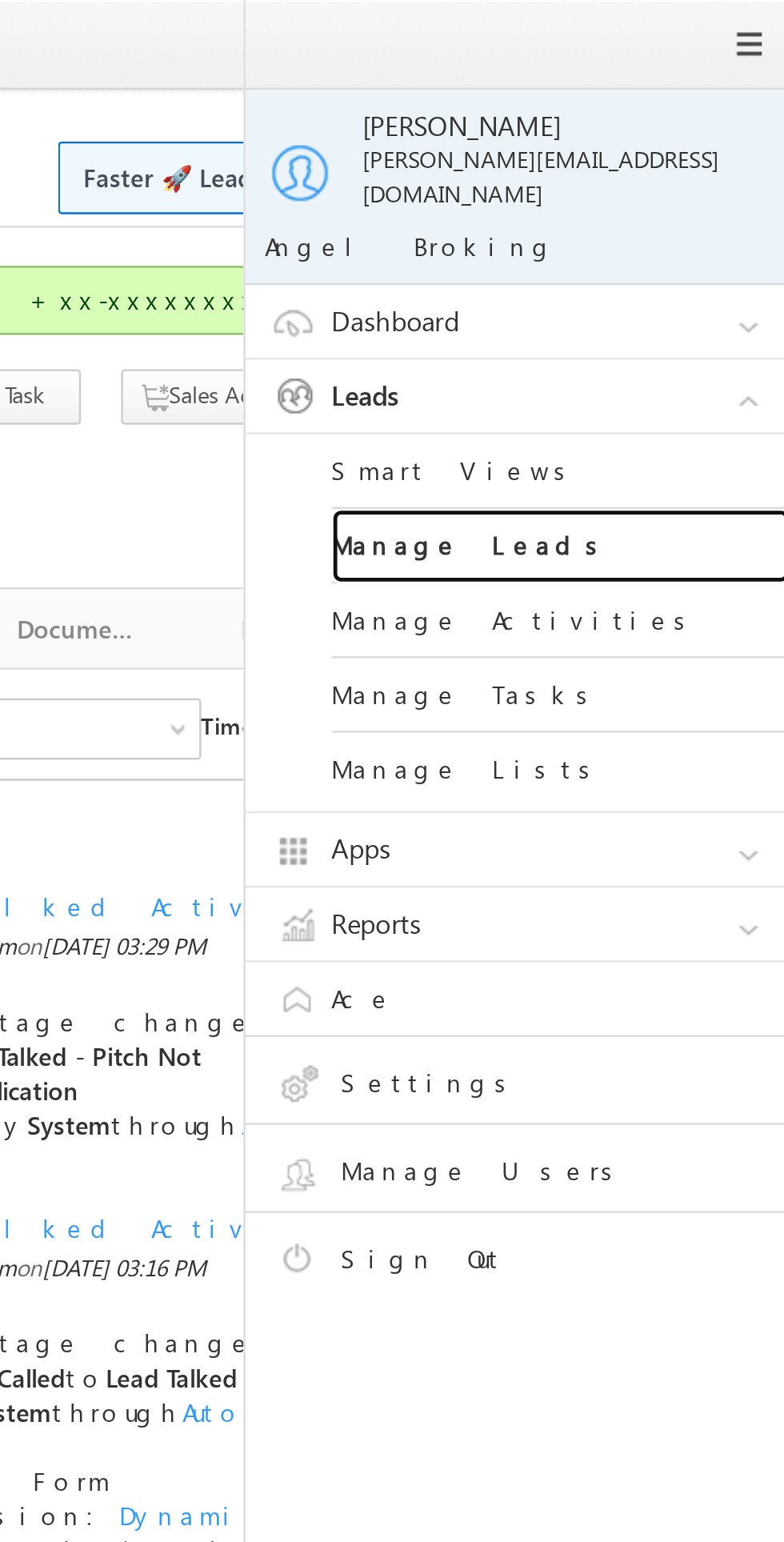
click at [661, 217] on link "Manage Leads" at bounding box center [690, 228] width 192 height 32
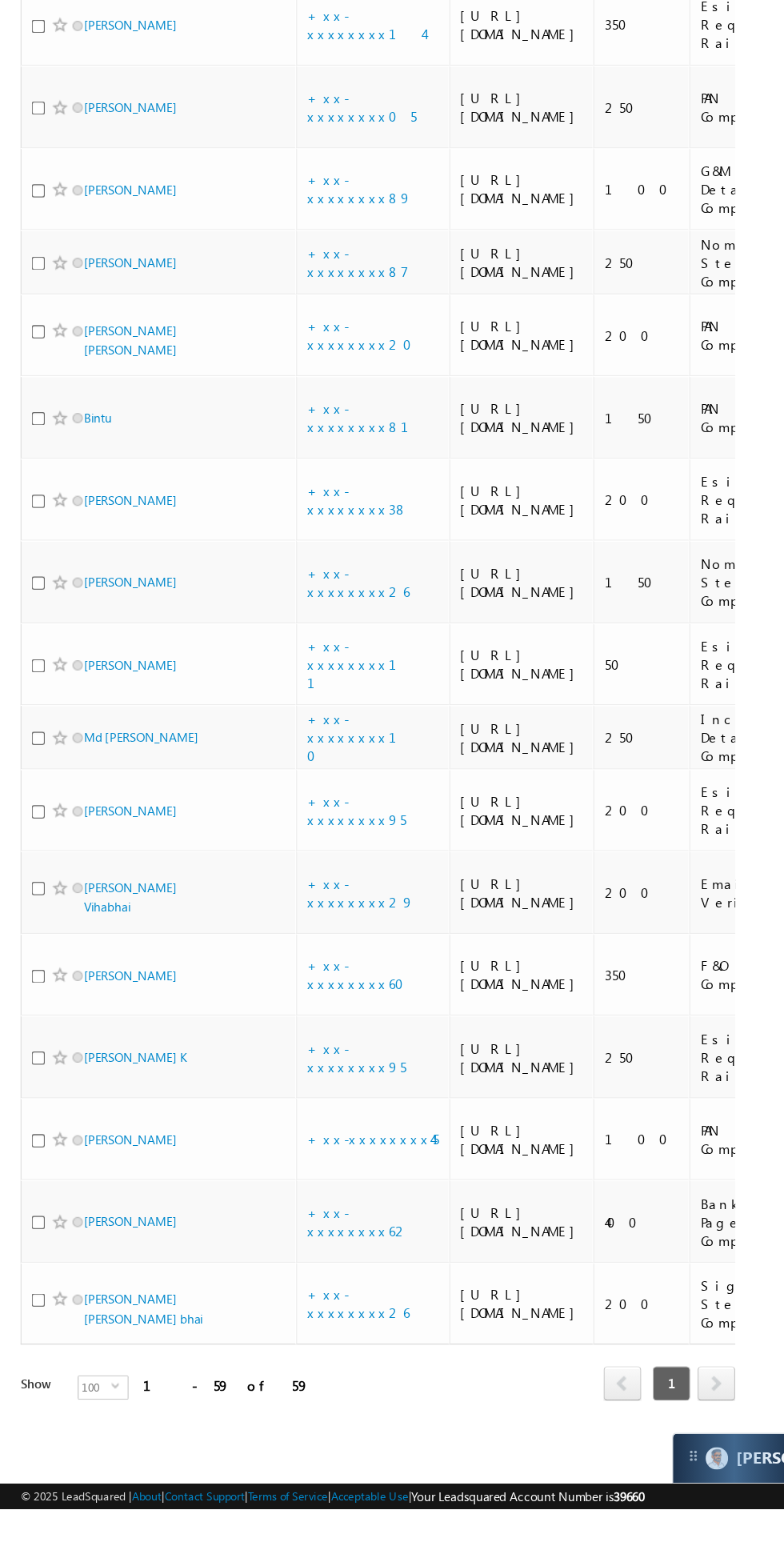
scroll to position [4179, 0]
click at [159, 1399] on link "Shah hiren kumar ashok bhai" at bounding box center [112, 1385] width 94 height 27
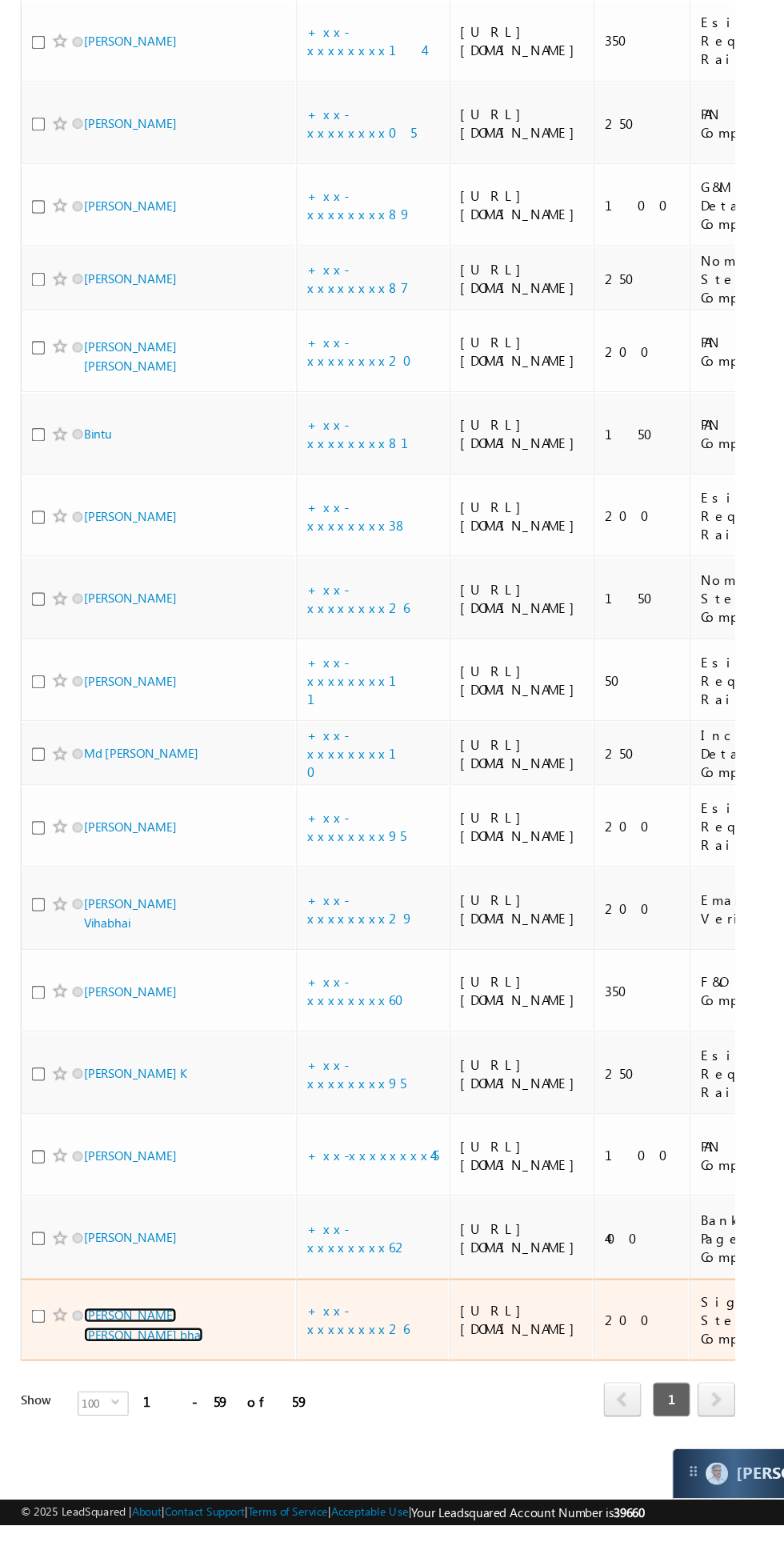
scroll to position [4293, 0]
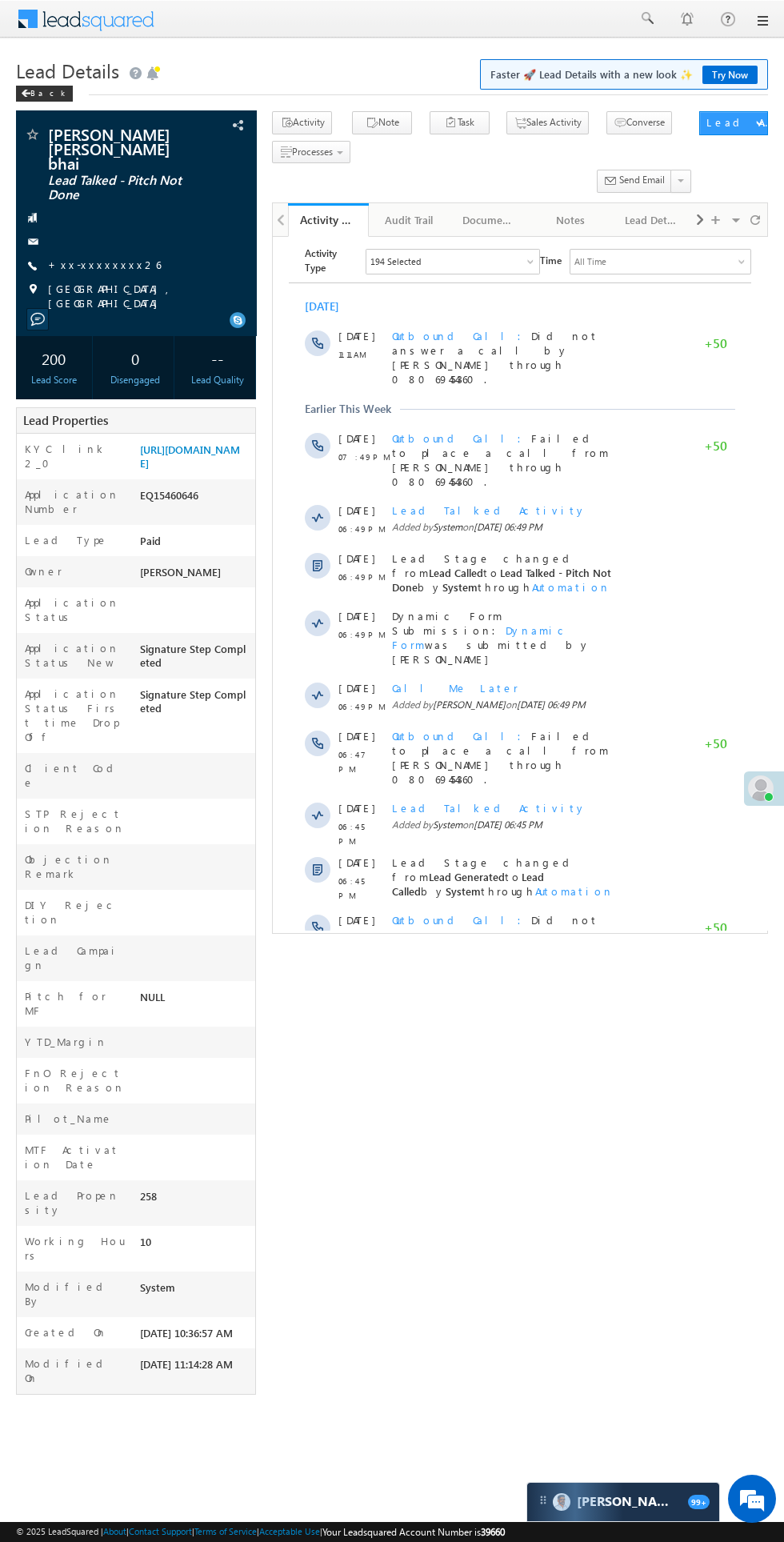
click at [563, 989] on span "Show More" at bounding box center [520, 1006] width 447 height 32
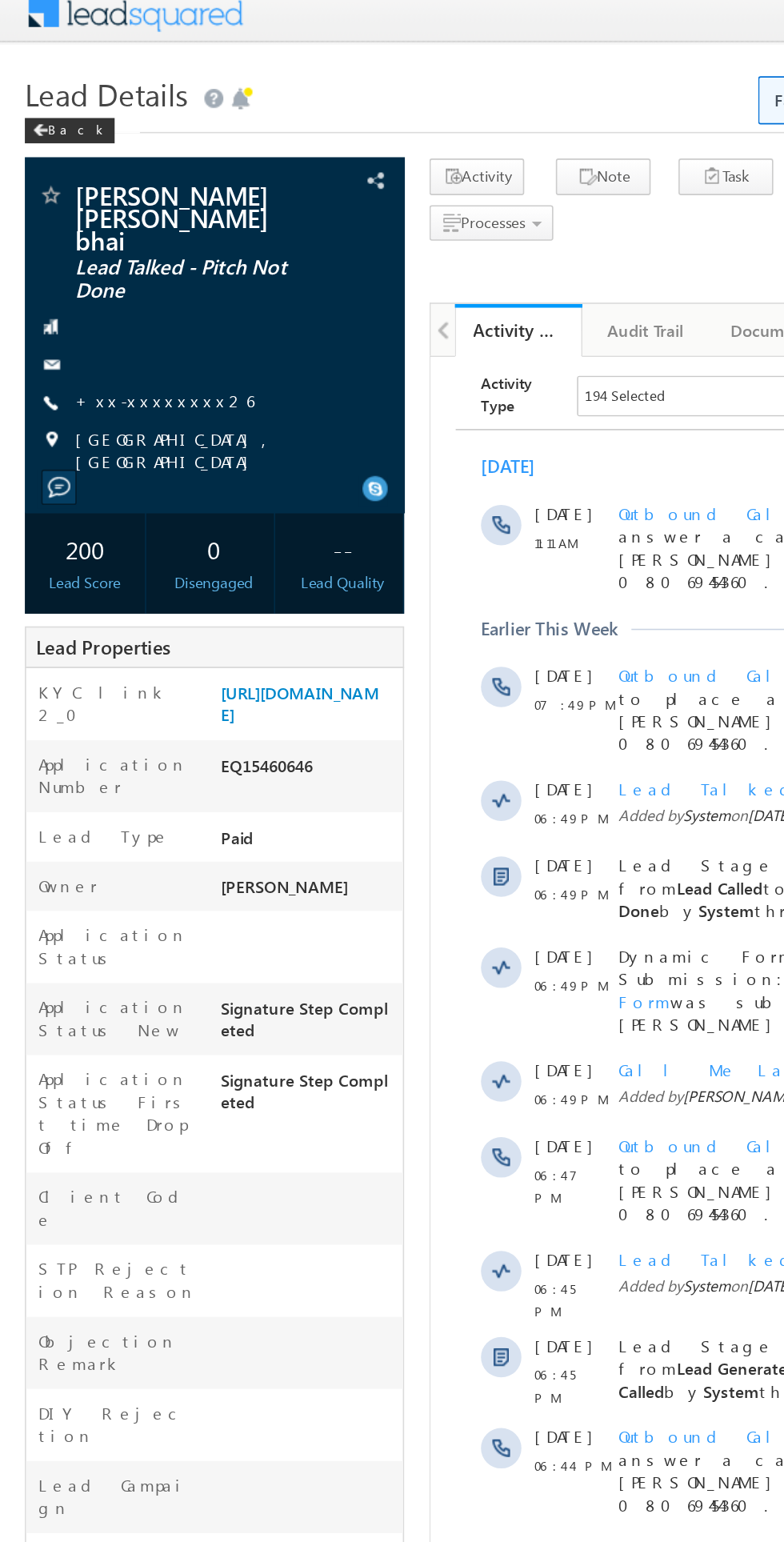
click at [102, 258] on link "+xx-xxxxxxxx26" at bounding box center [104, 265] width 113 height 14
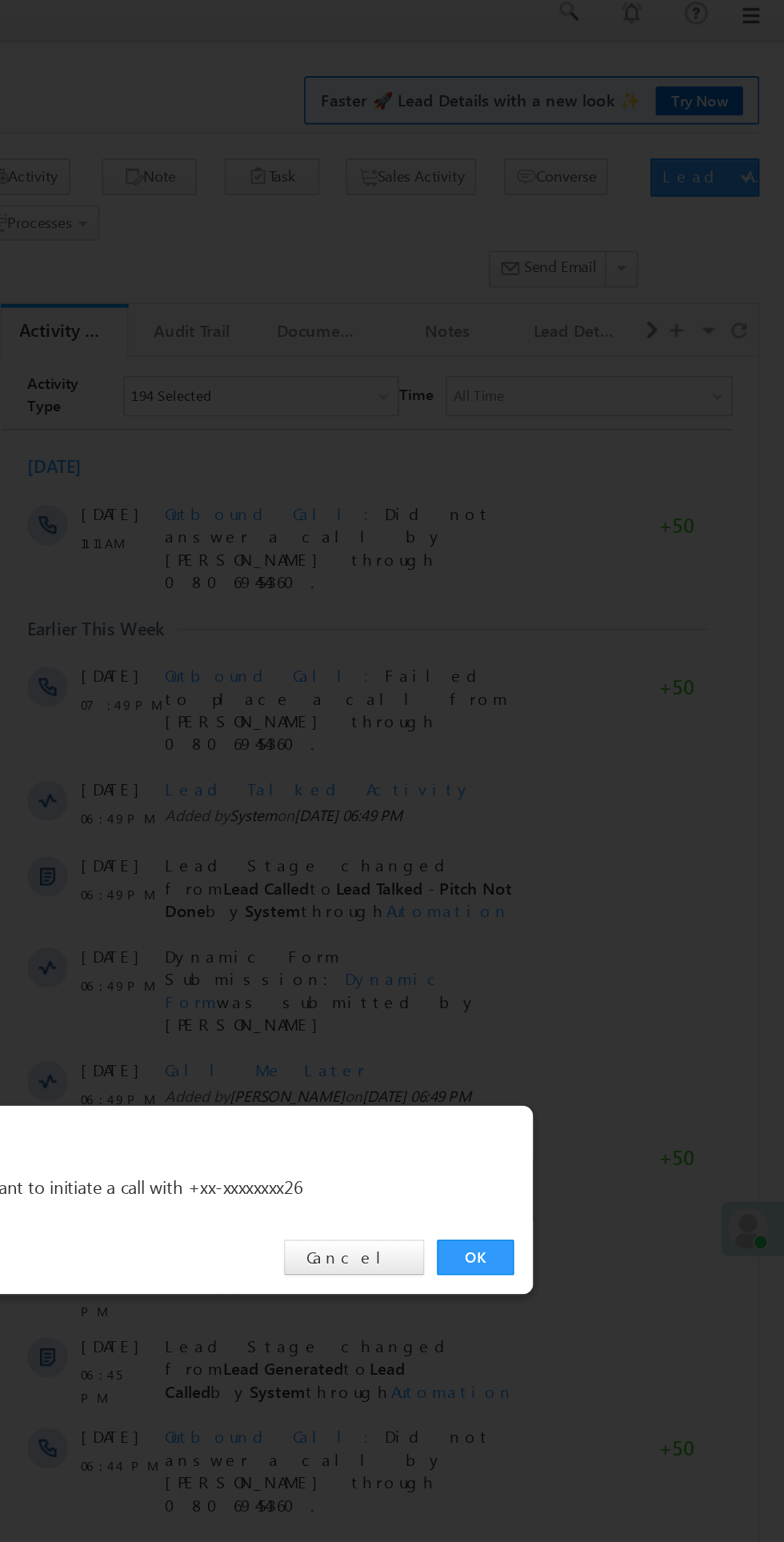
click at [590, 812] on link "OK" at bounding box center [588, 806] width 49 height 22
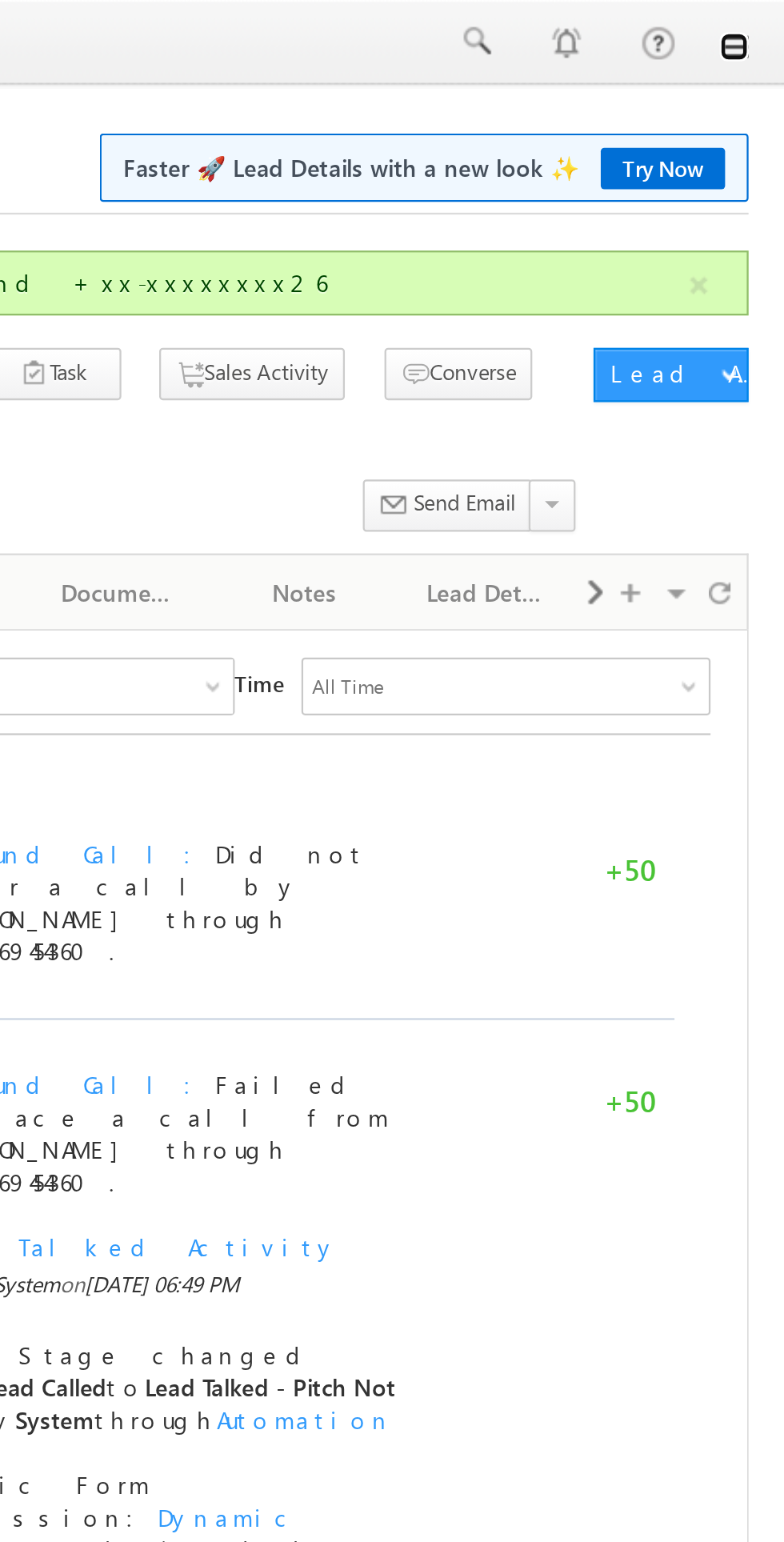
click at [763, 26] on link at bounding box center [761, 20] width 13 height 13
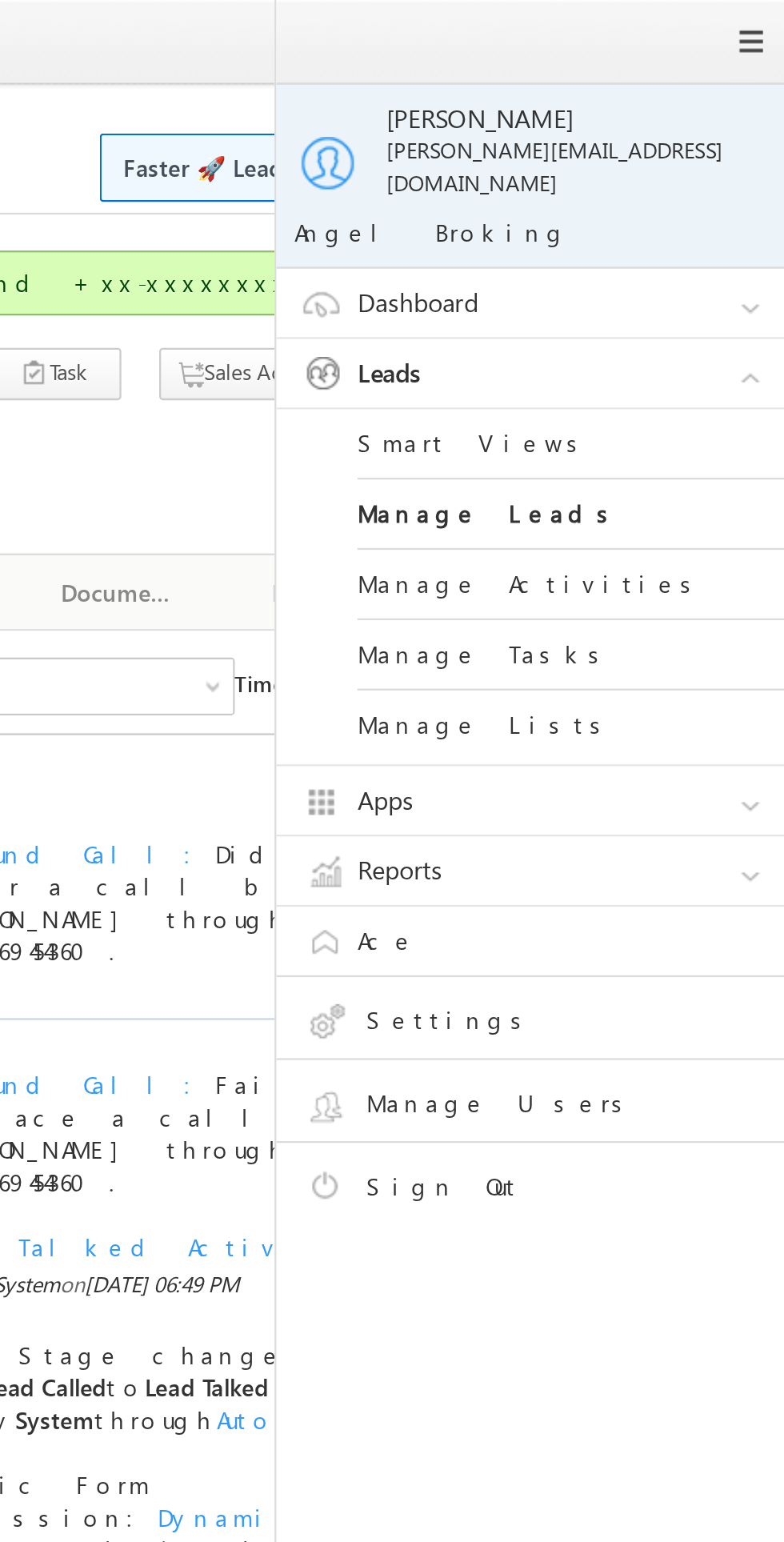
click at [643, 215] on link "Manage Leads" at bounding box center [690, 228] width 192 height 32
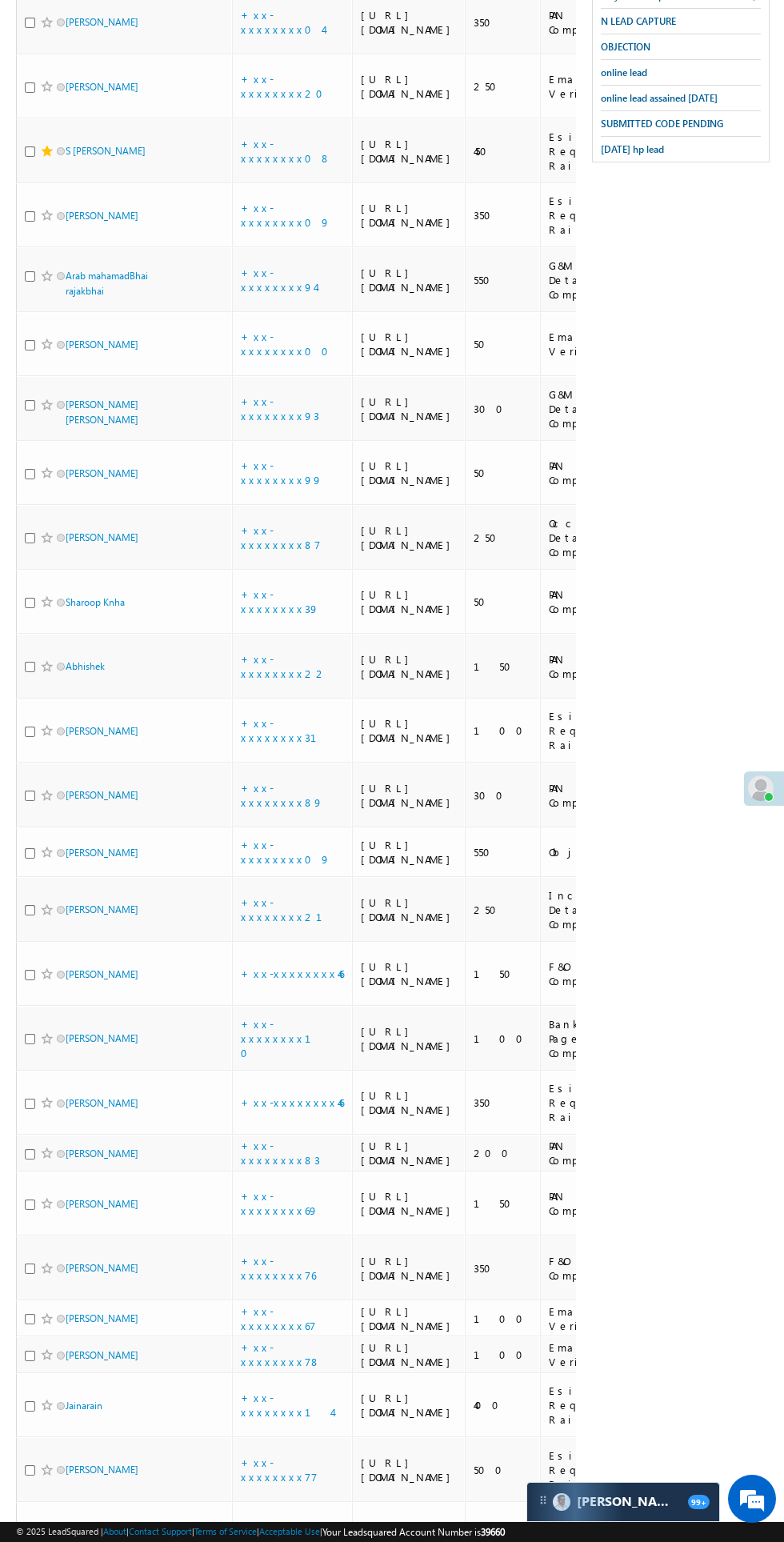
scroll to position [820, 0]
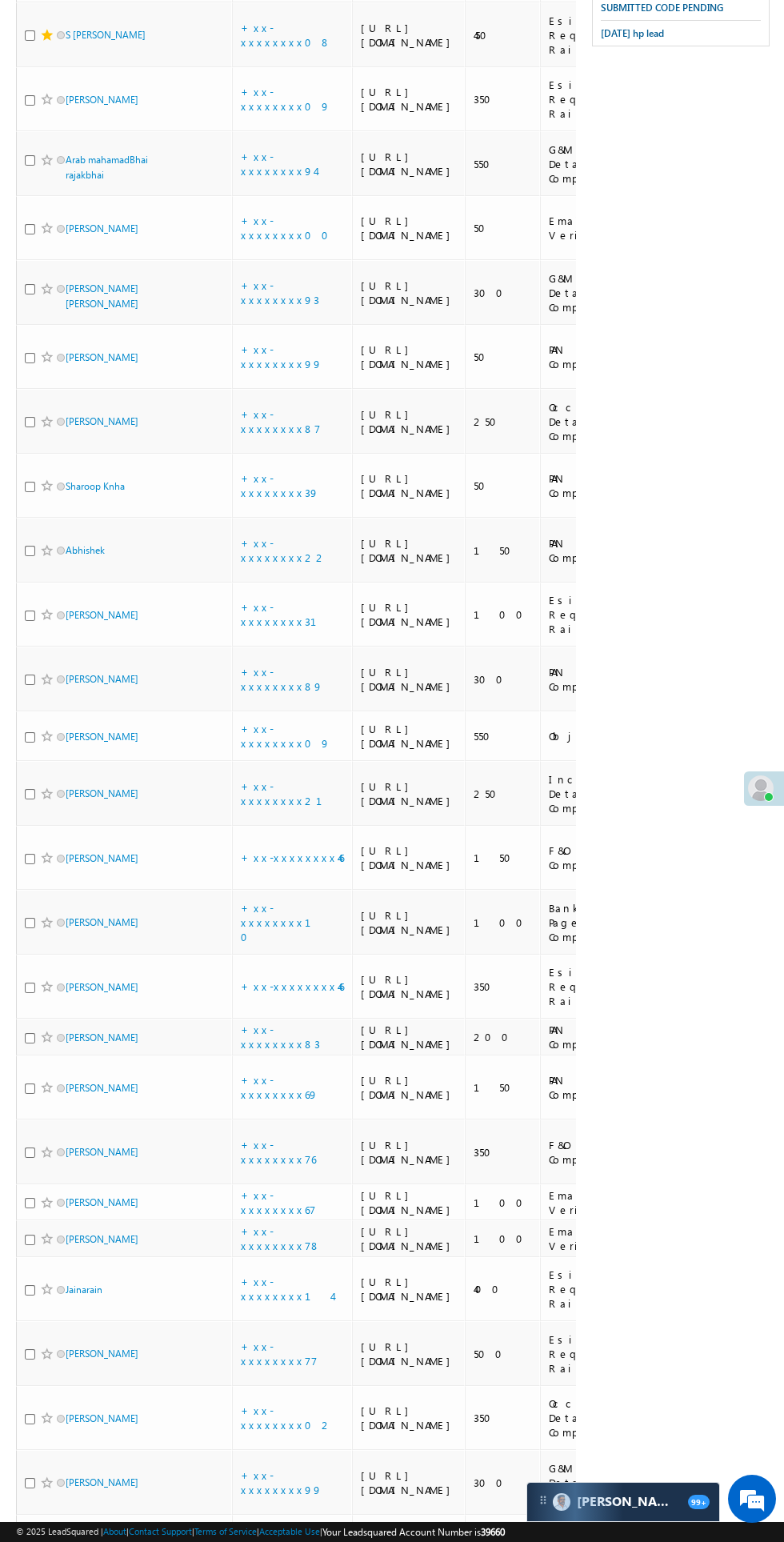
click at [112, 519] on td "Sharoop Knha" at bounding box center [124, 486] width 216 height 65
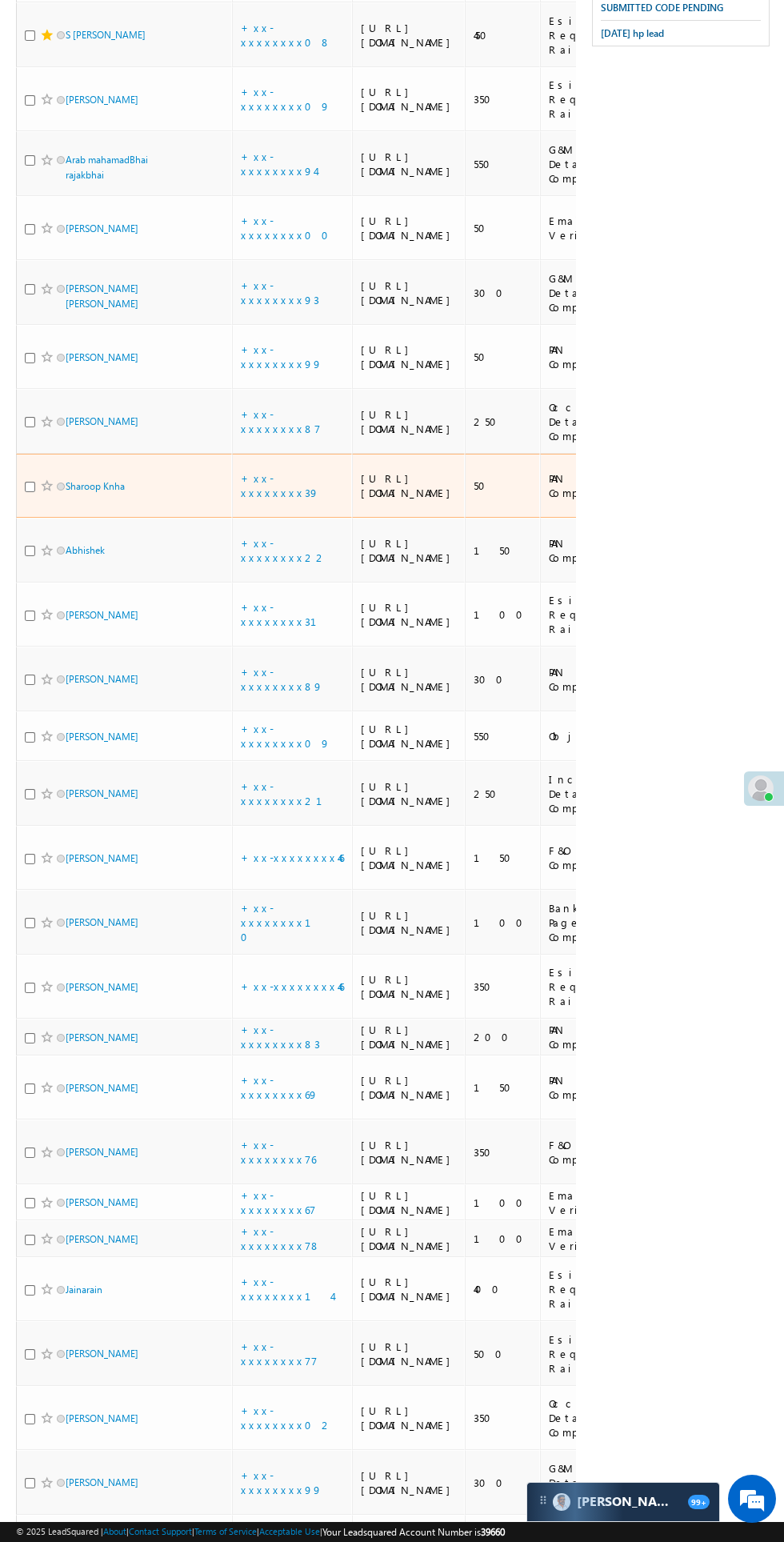
click at [114, 519] on td "Sharoop Knha" at bounding box center [124, 486] width 216 height 65
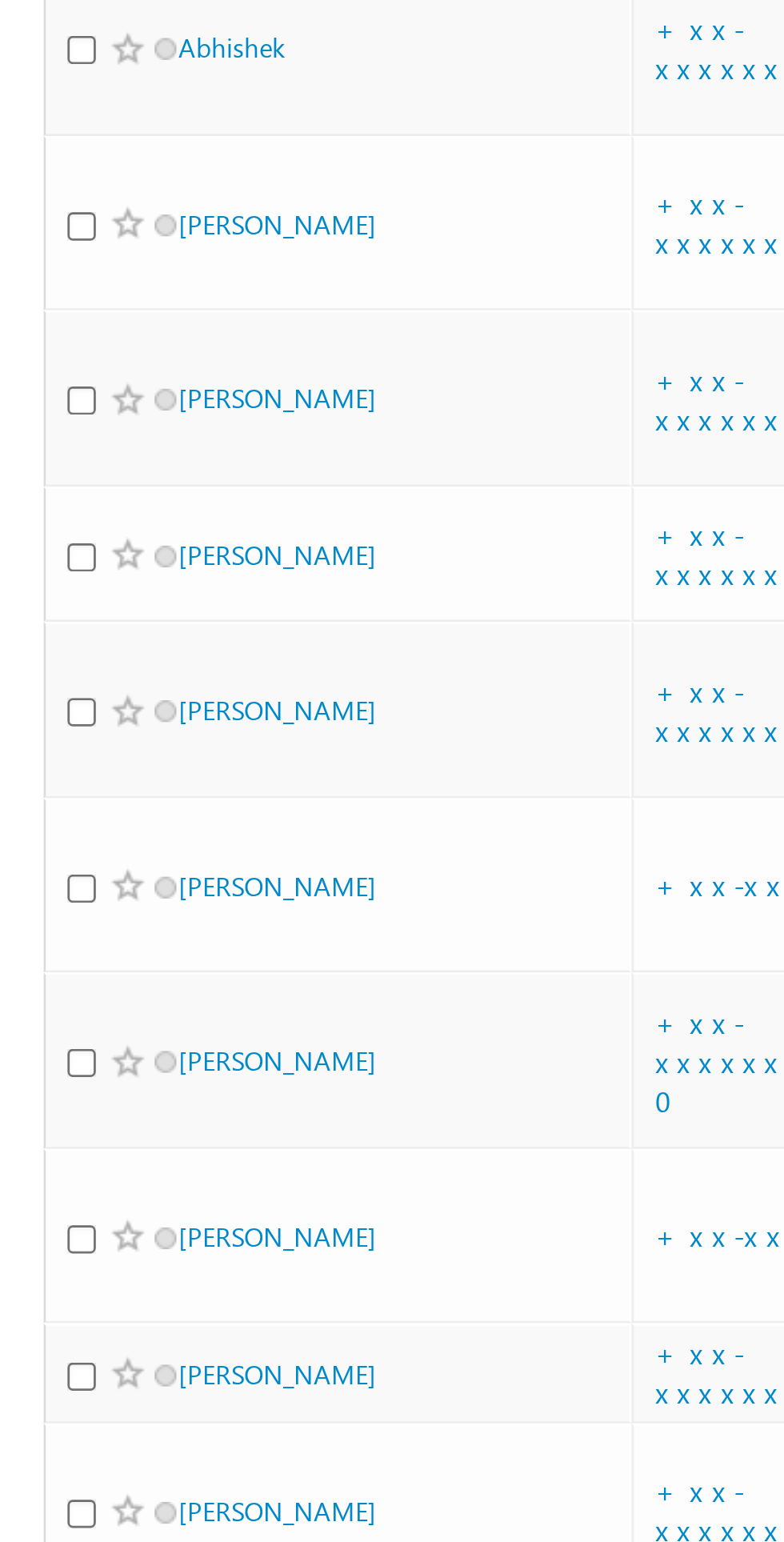
click at [70, 427] on link "[PERSON_NAME]" at bounding box center [102, 421] width 73 height 12
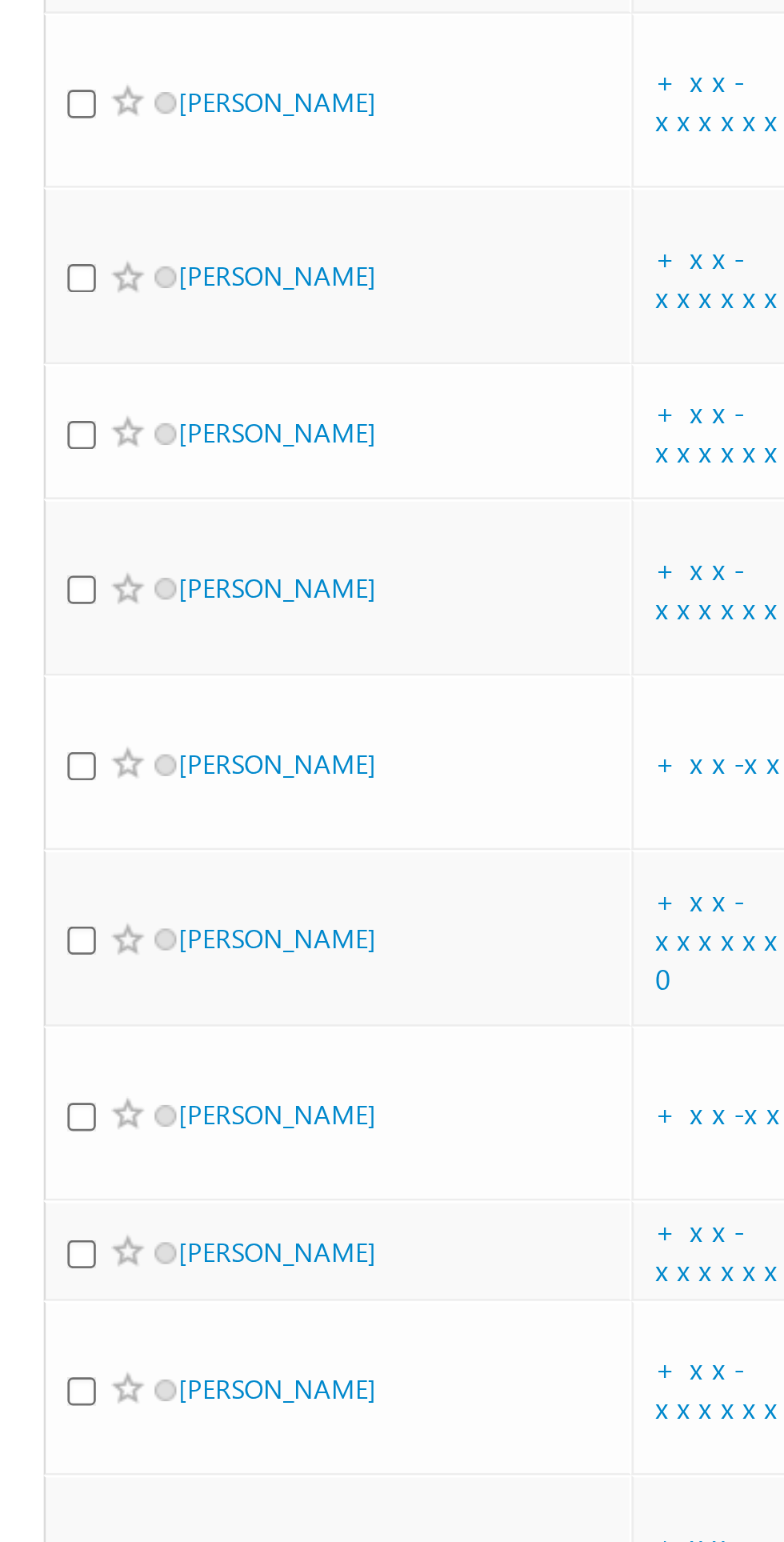
click at [106, 427] on link "[PERSON_NAME]" at bounding box center [102, 421] width 73 height 12
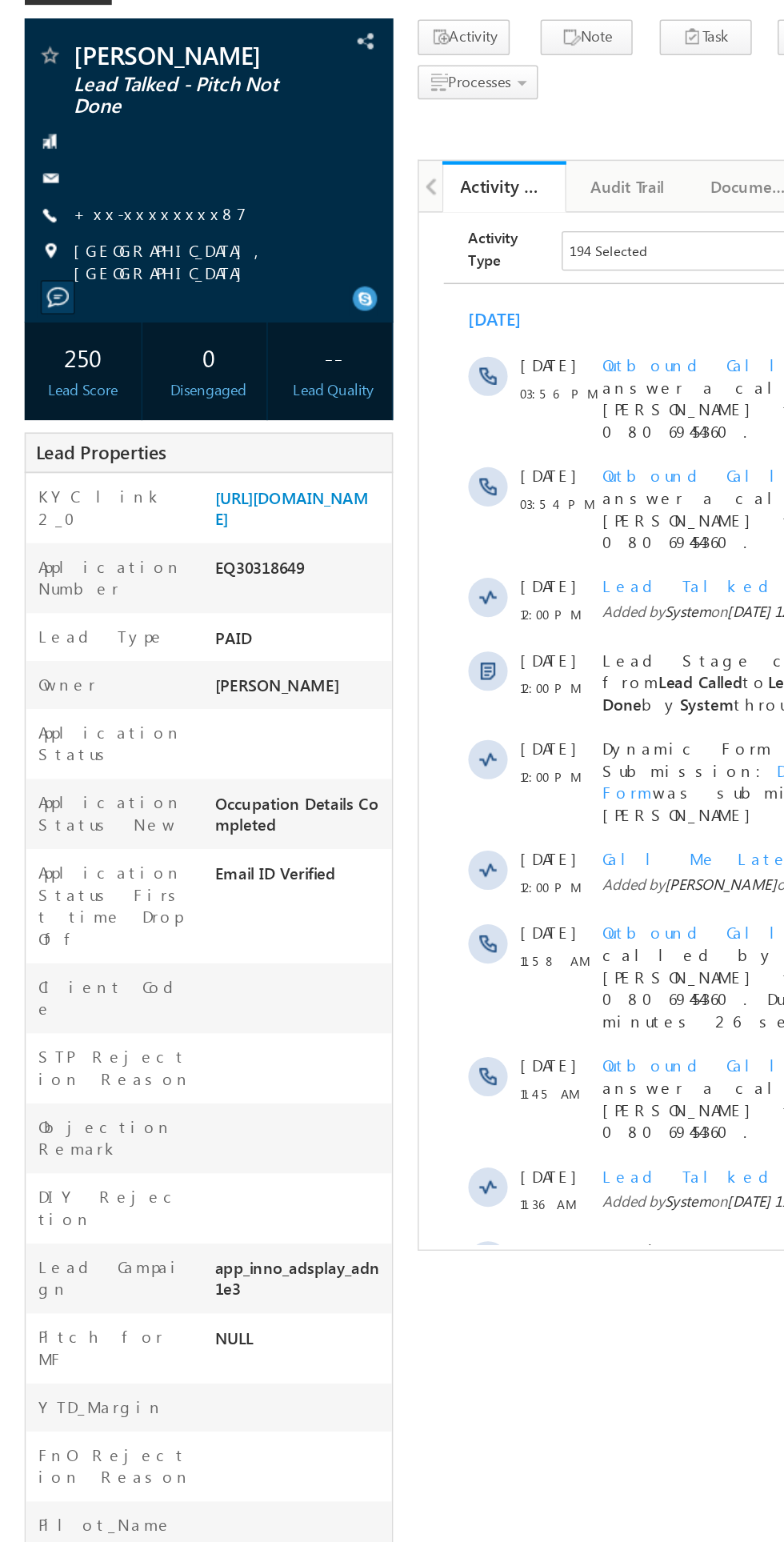
click at [112, 238] on link "+xx-xxxxxxxx87" at bounding box center [104, 238] width 113 height 14
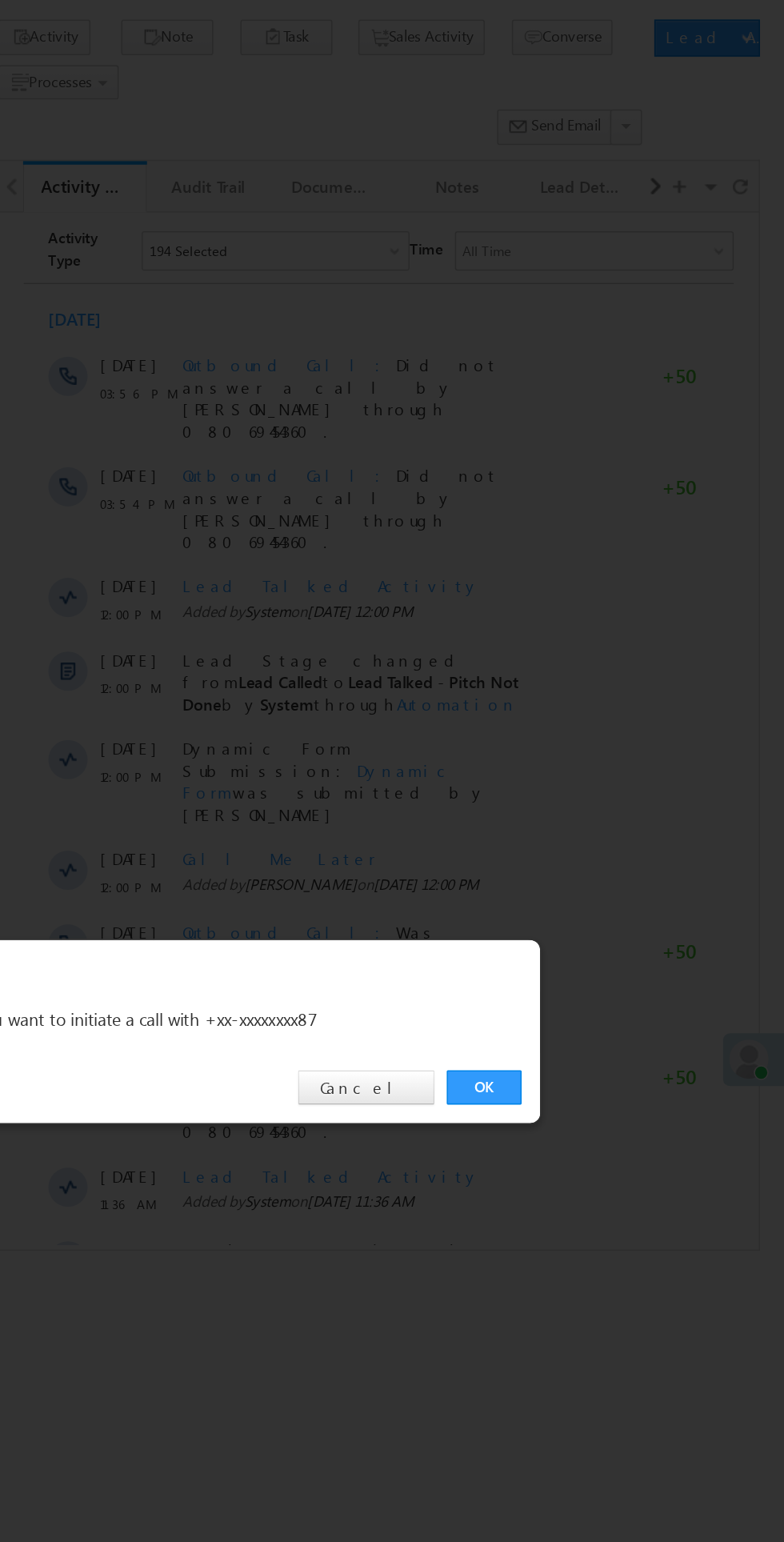
click at [584, 803] on link "OK" at bounding box center [588, 806] width 49 height 22
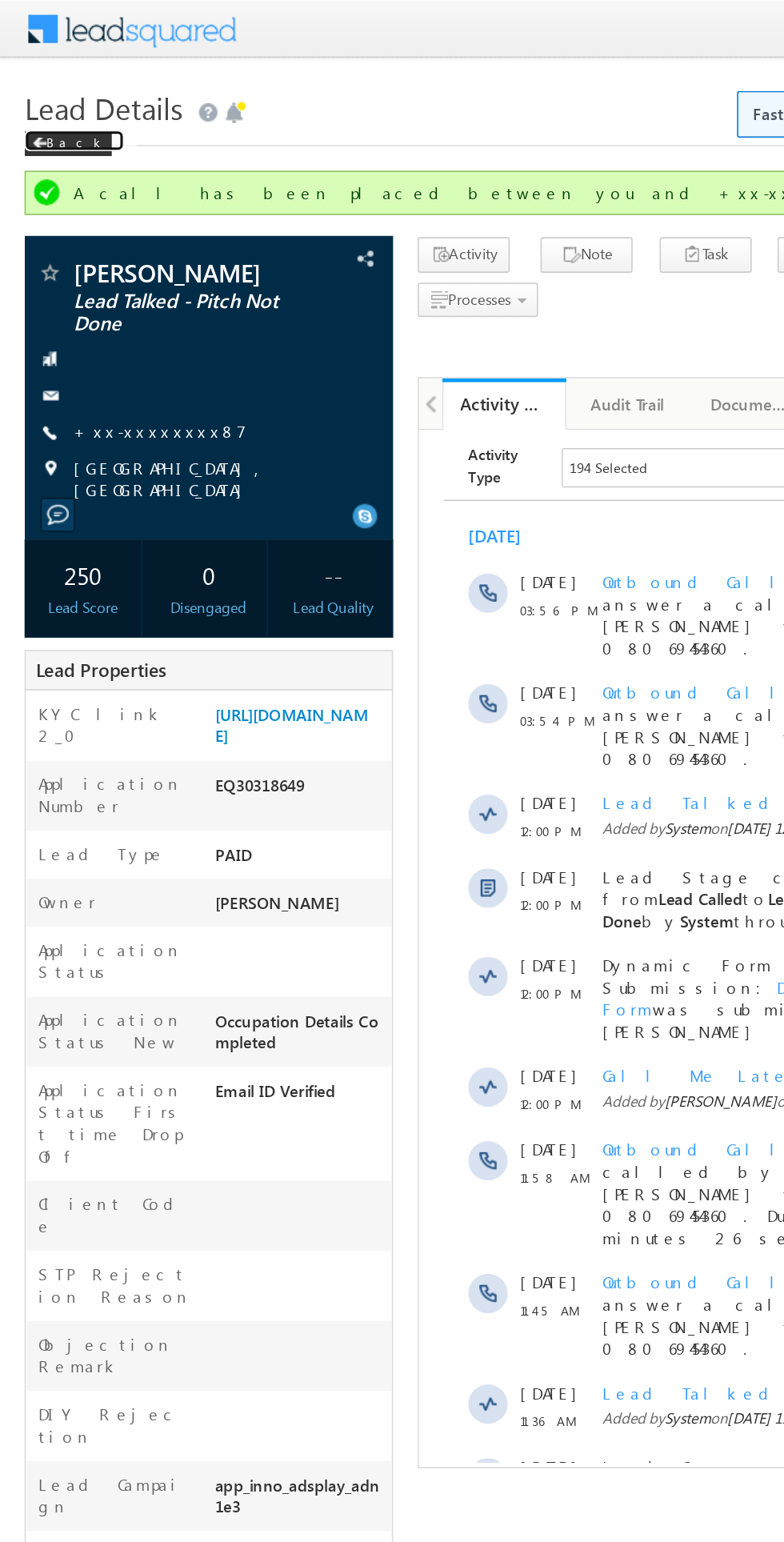
click at [26, 94] on span at bounding box center [25, 93] width 9 height 8
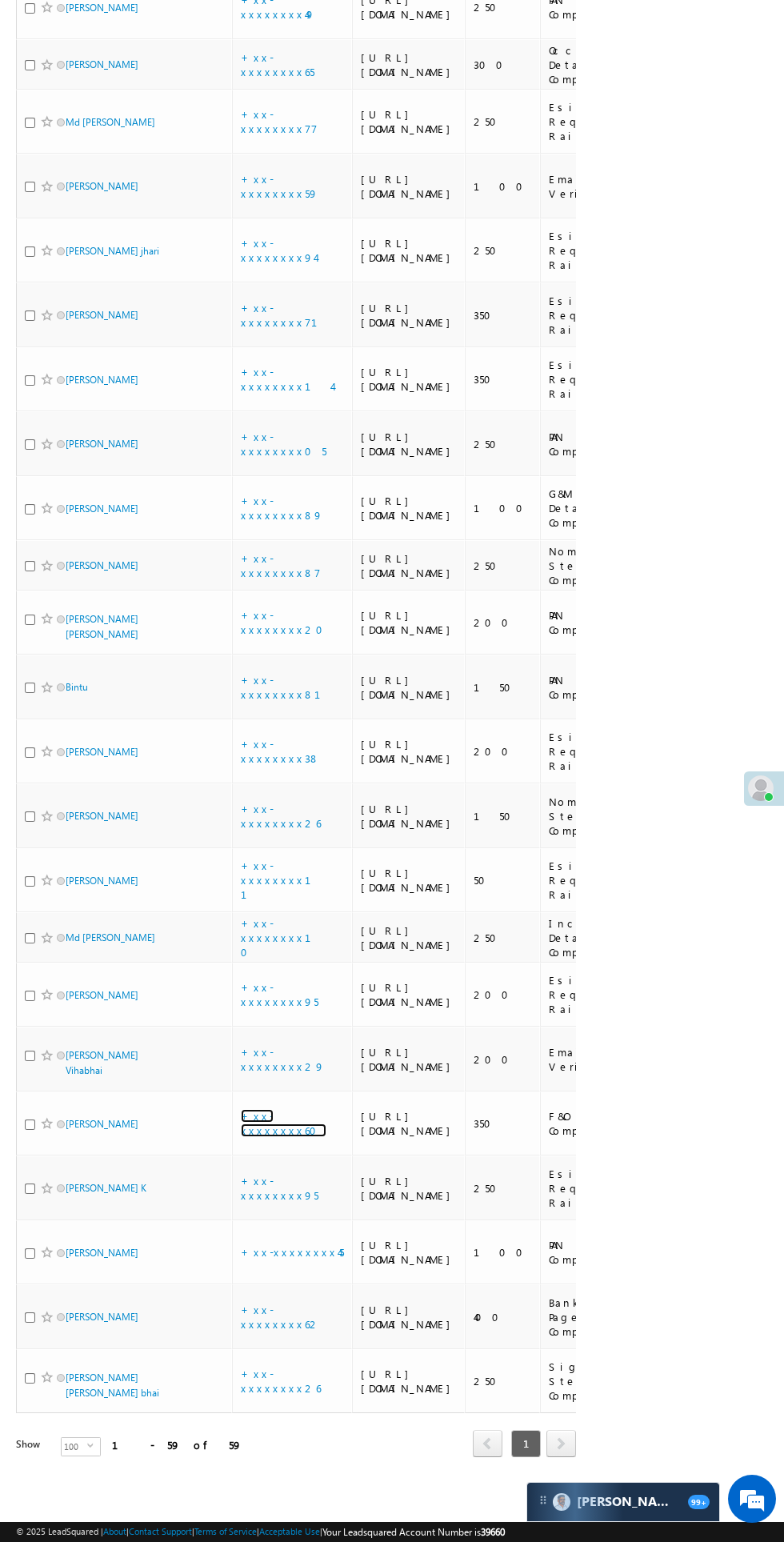
click at [281, 1116] on link "+xx-xxxxxxxx60" at bounding box center [283, 1123] width 86 height 28
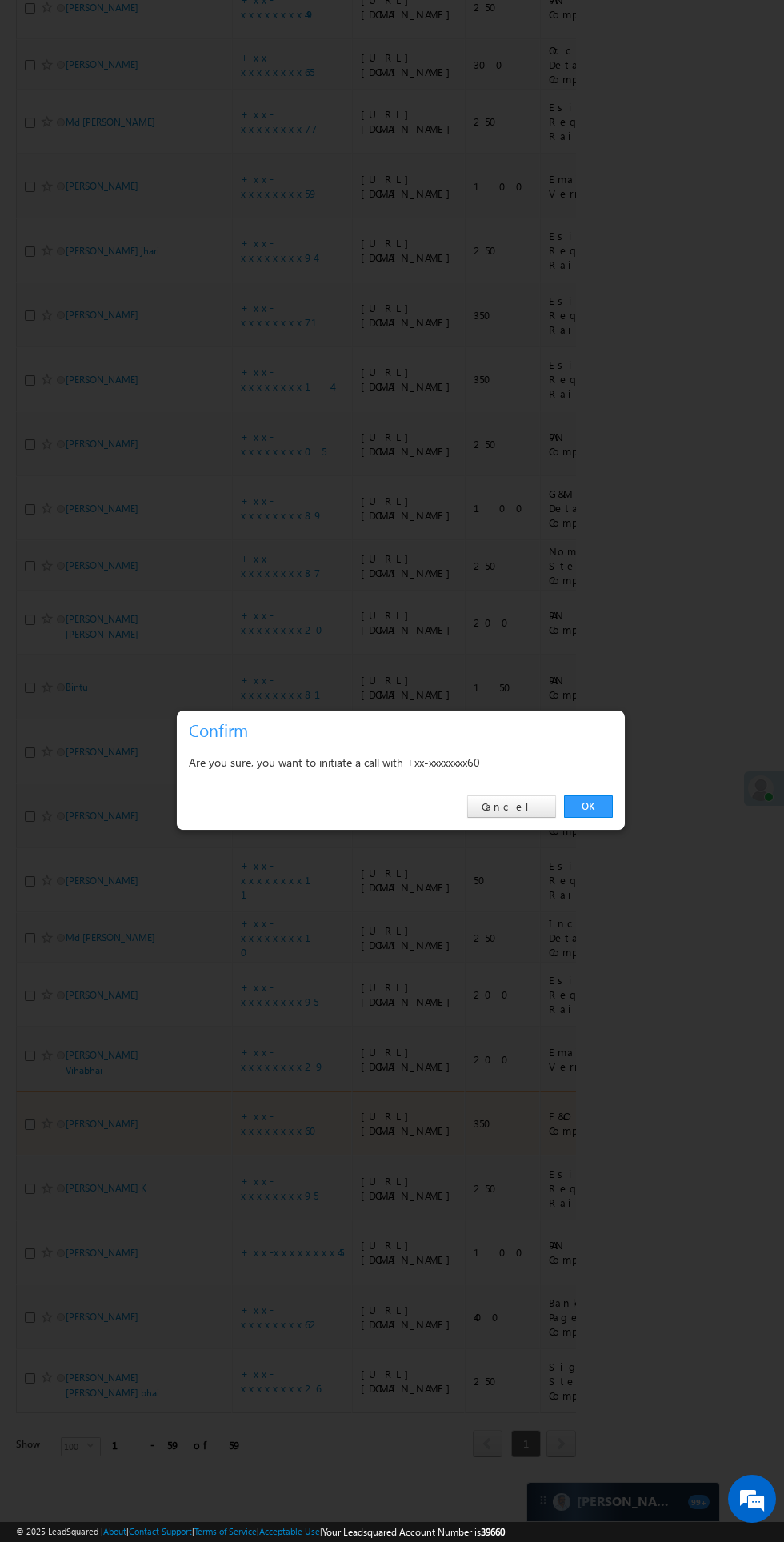
click at [588, 818] on link "OK" at bounding box center [588, 806] width 49 height 22
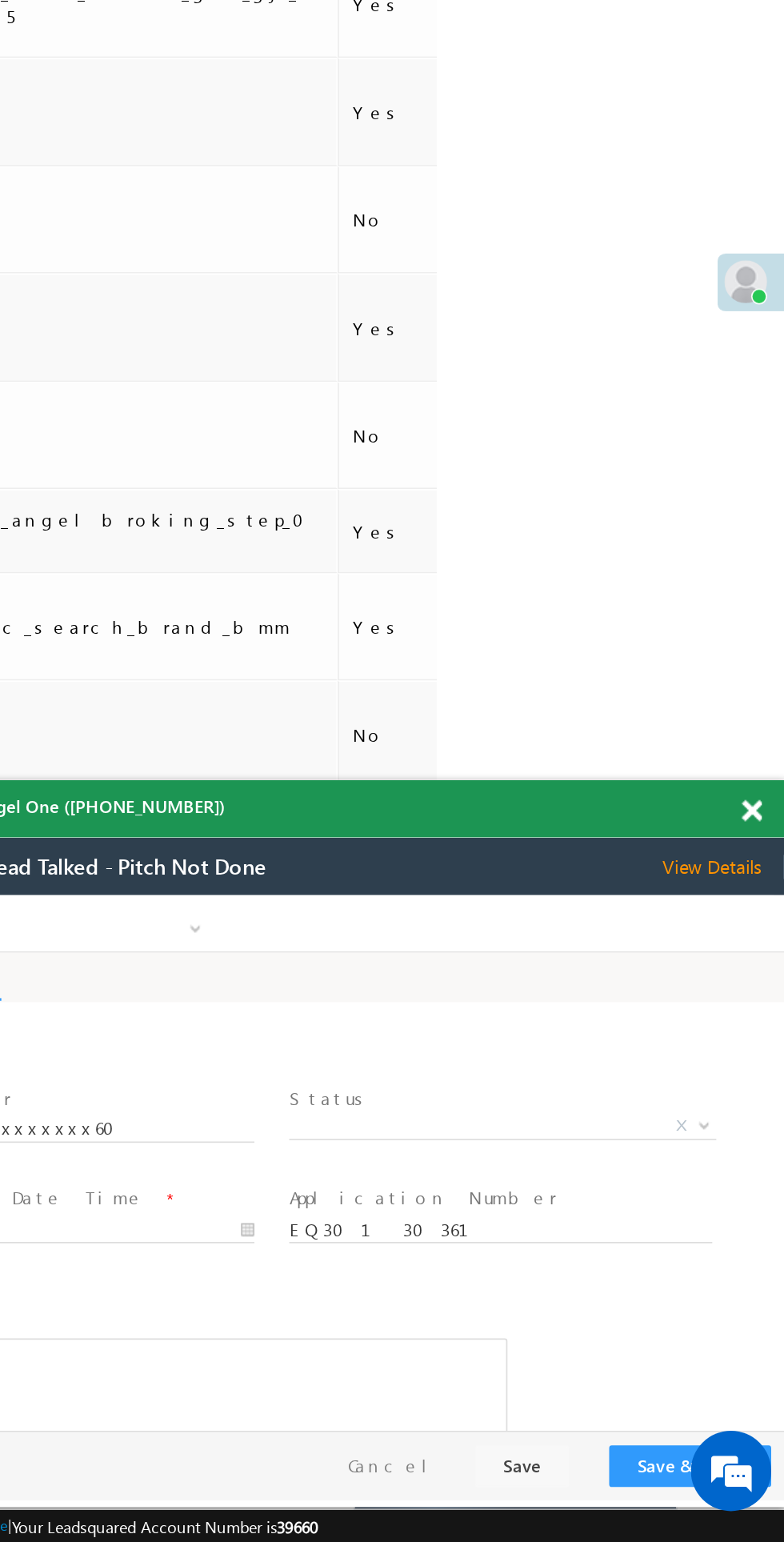
scroll to position [4292, 0]
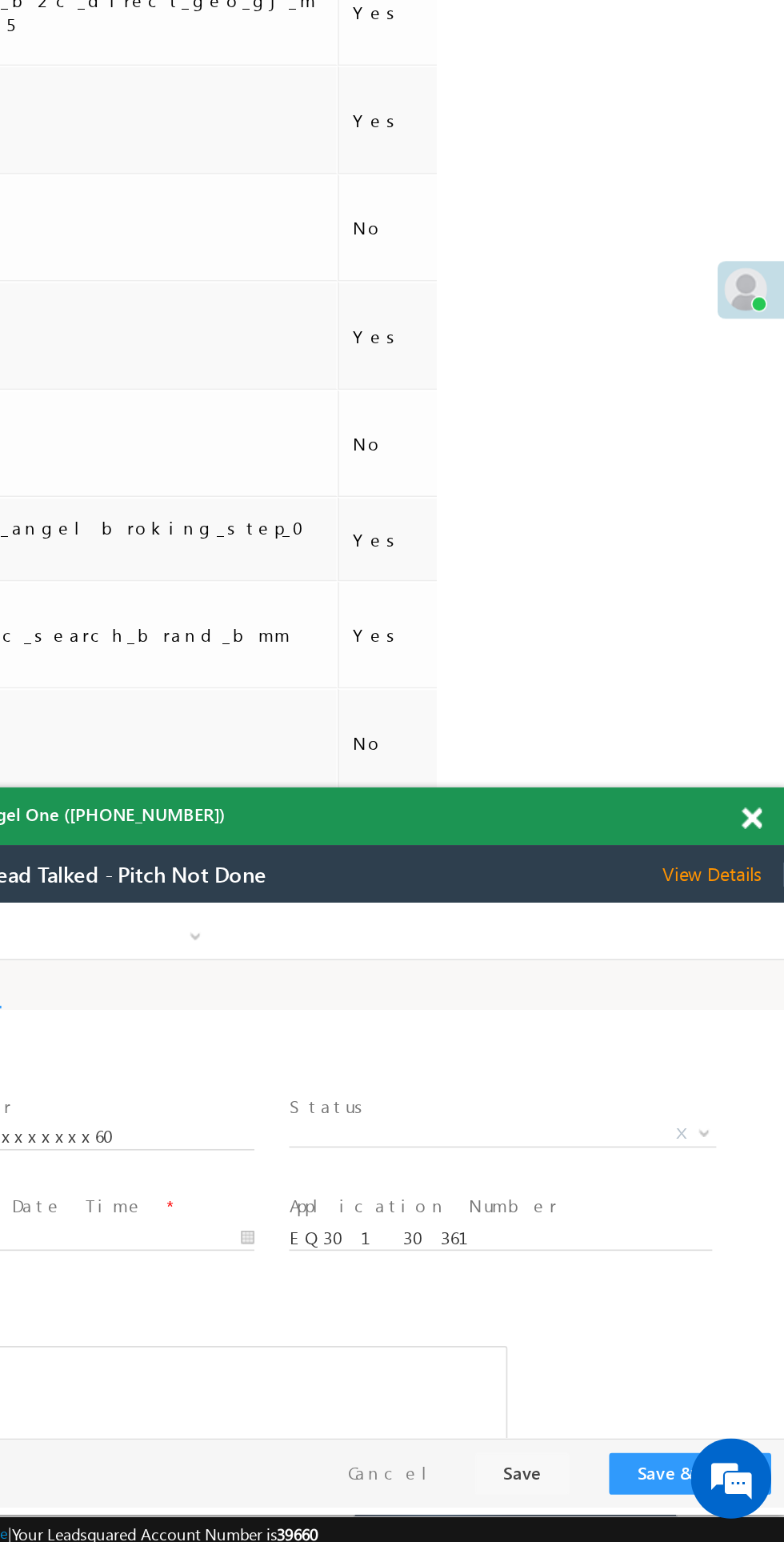
click at [762, 1092] on div "Outgoing call - Angel One ([PHONE_NUMBER])" at bounding box center [484, 1103] width 600 height 34
click at [762, 1094] on div "Outgoing call - Angel One ([PHONE_NUMBER])" at bounding box center [484, 1103] width 600 height 34
click at [764, 1103] on span at bounding box center [764, 1105] width 12 height 14
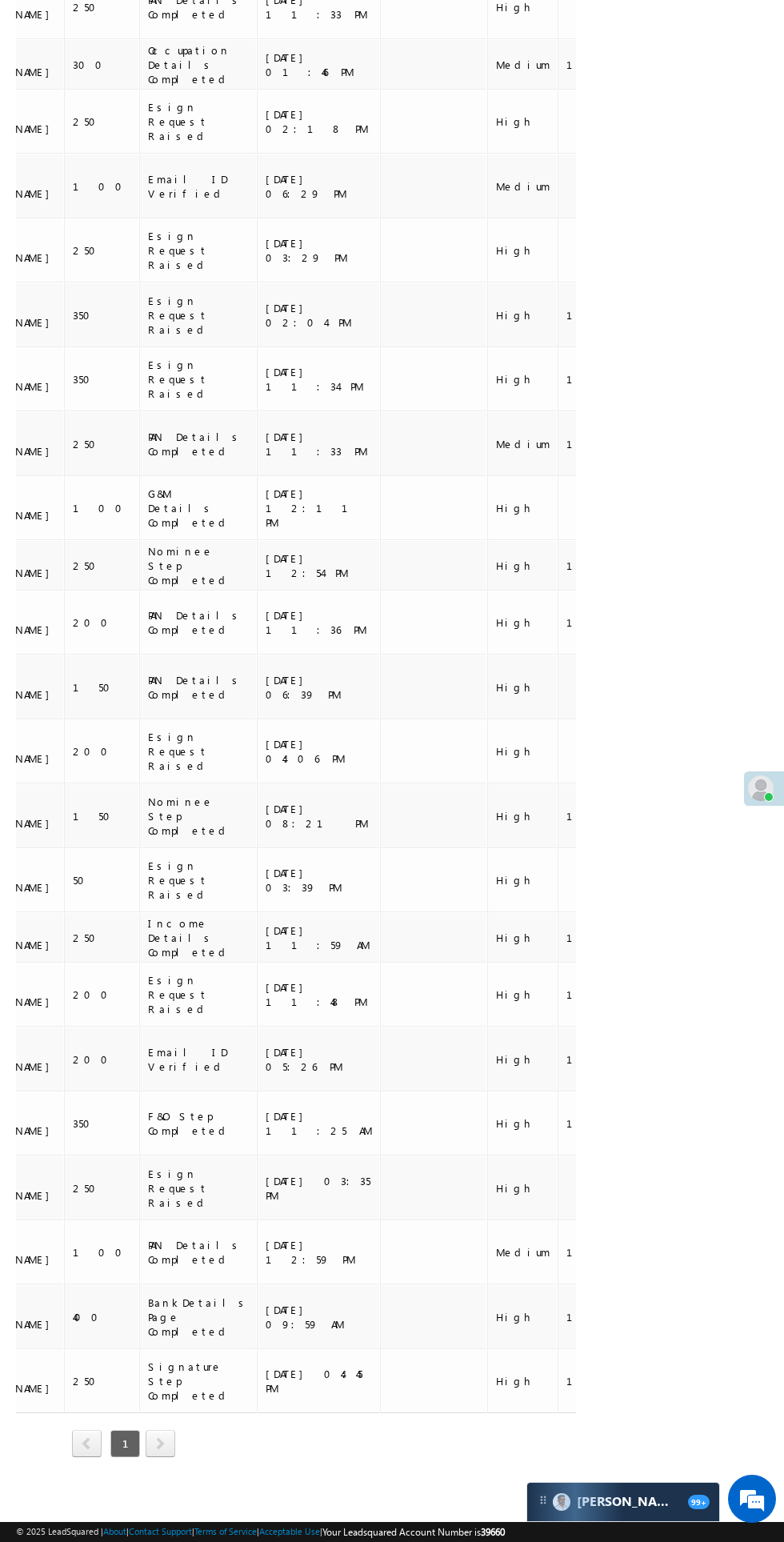
scroll to position [0, 0]
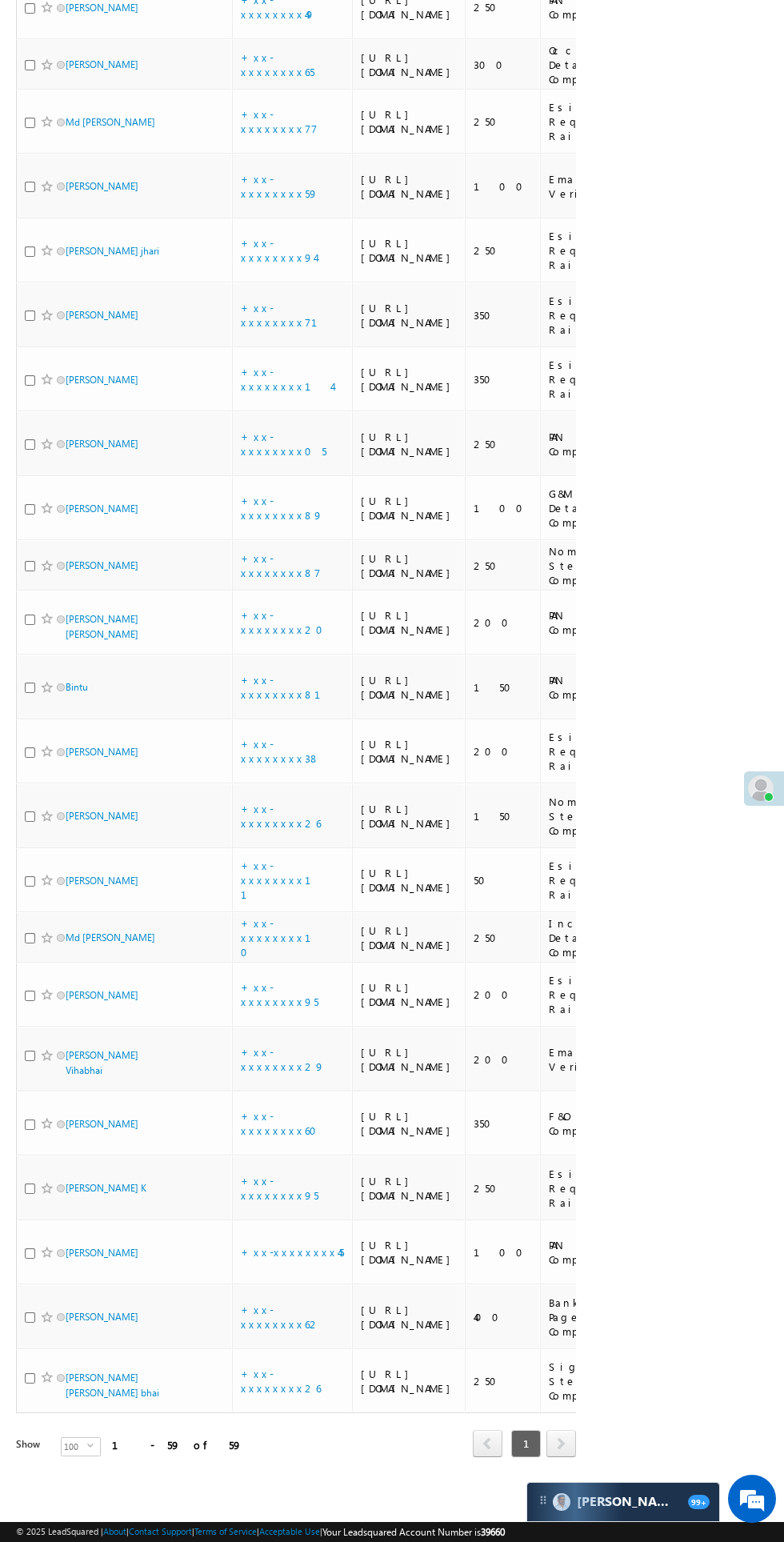
click at [155, 1003] on span "[PERSON_NAME]" at bounding box center [119, 995] width 108 height 15
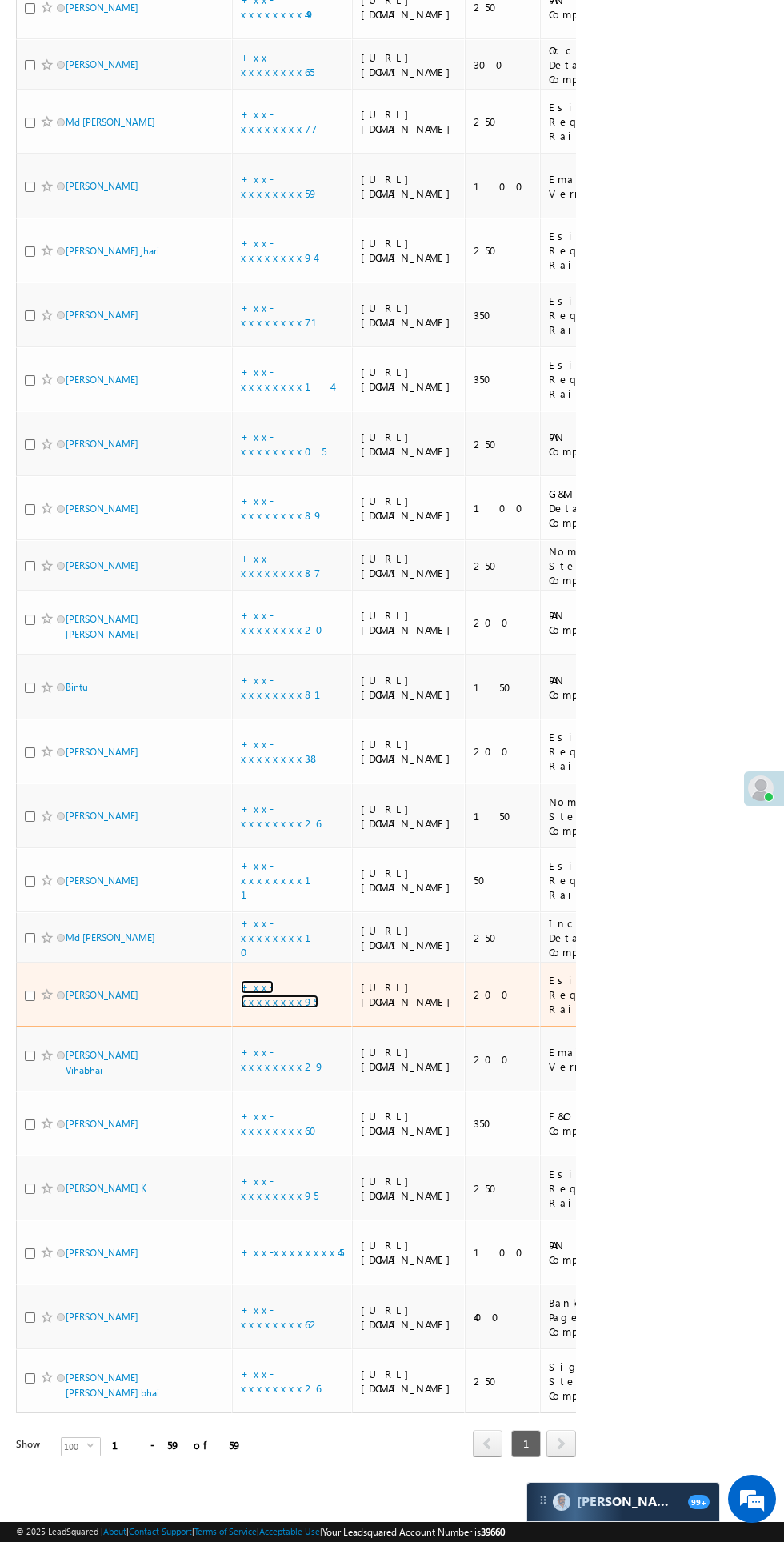
click at [294, 1008] on link "+xx-xxxxxxxx95" at bounding box center [279, 994] width 77 height 28
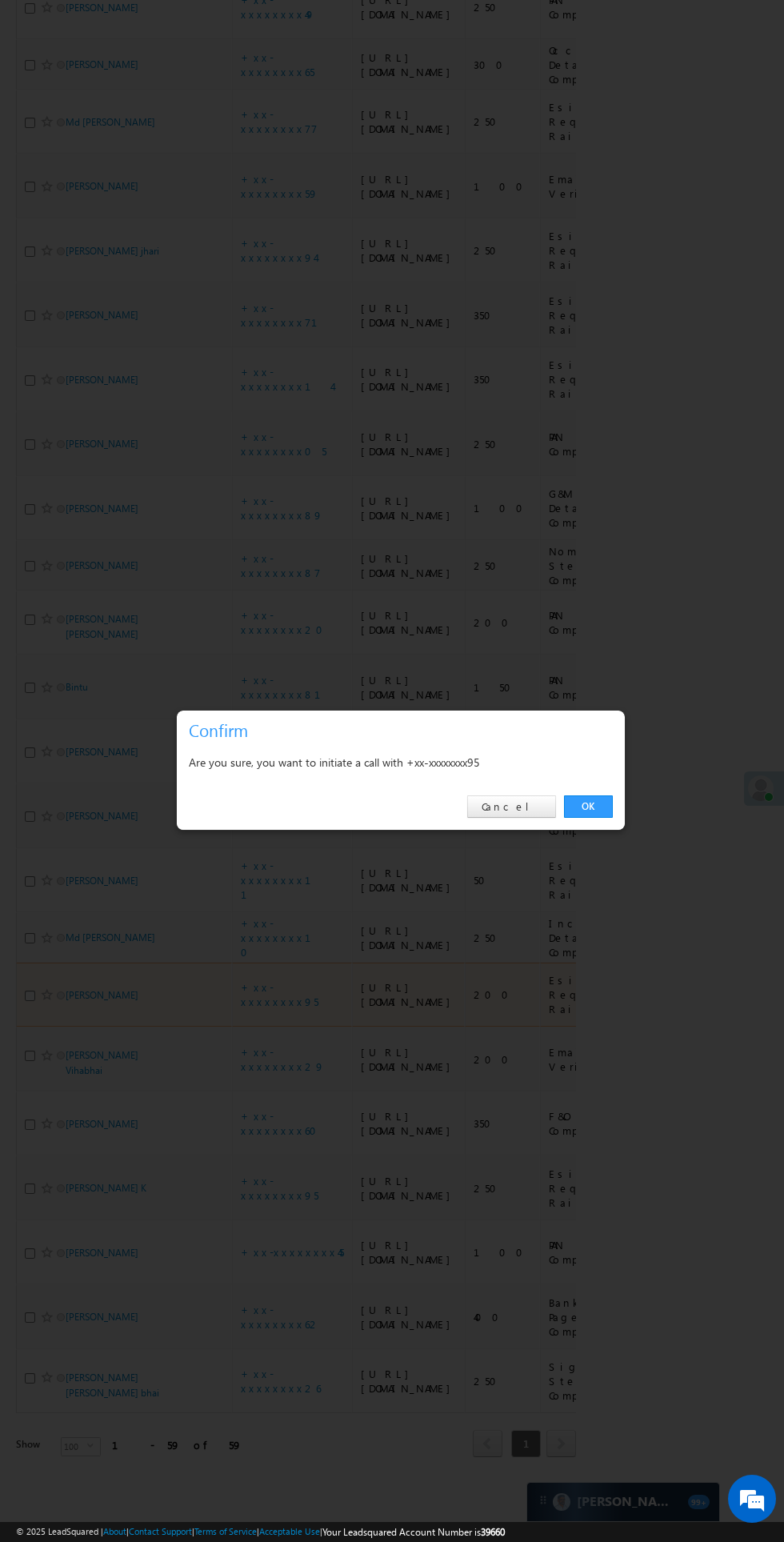
click at [588, 807] on link "OK" at bounding box center [588, 806] width 49 height 22
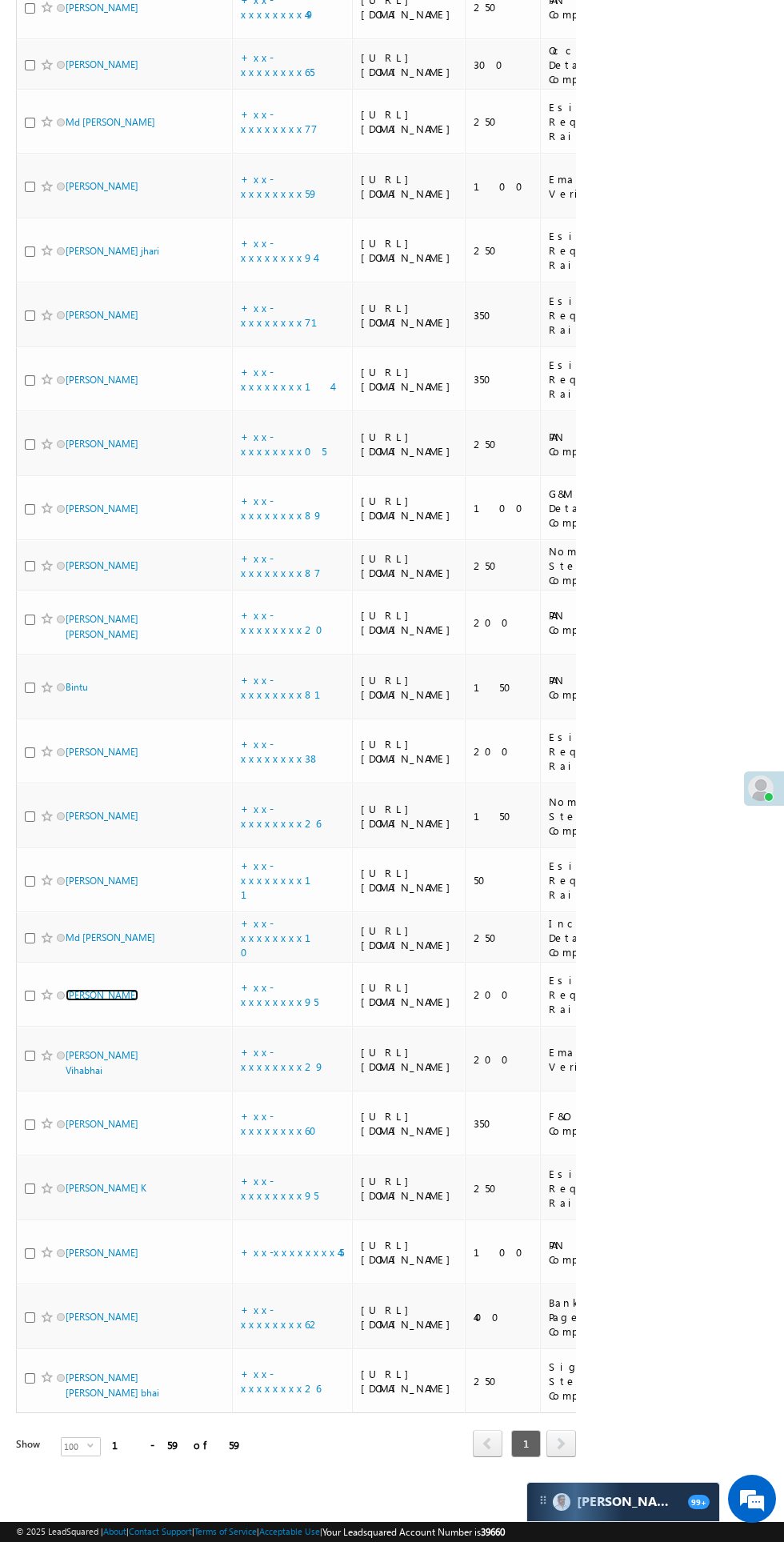
click at [106, 1001] on link "ayushi gupta" at bounding box center [102, 995] width 73 height 12
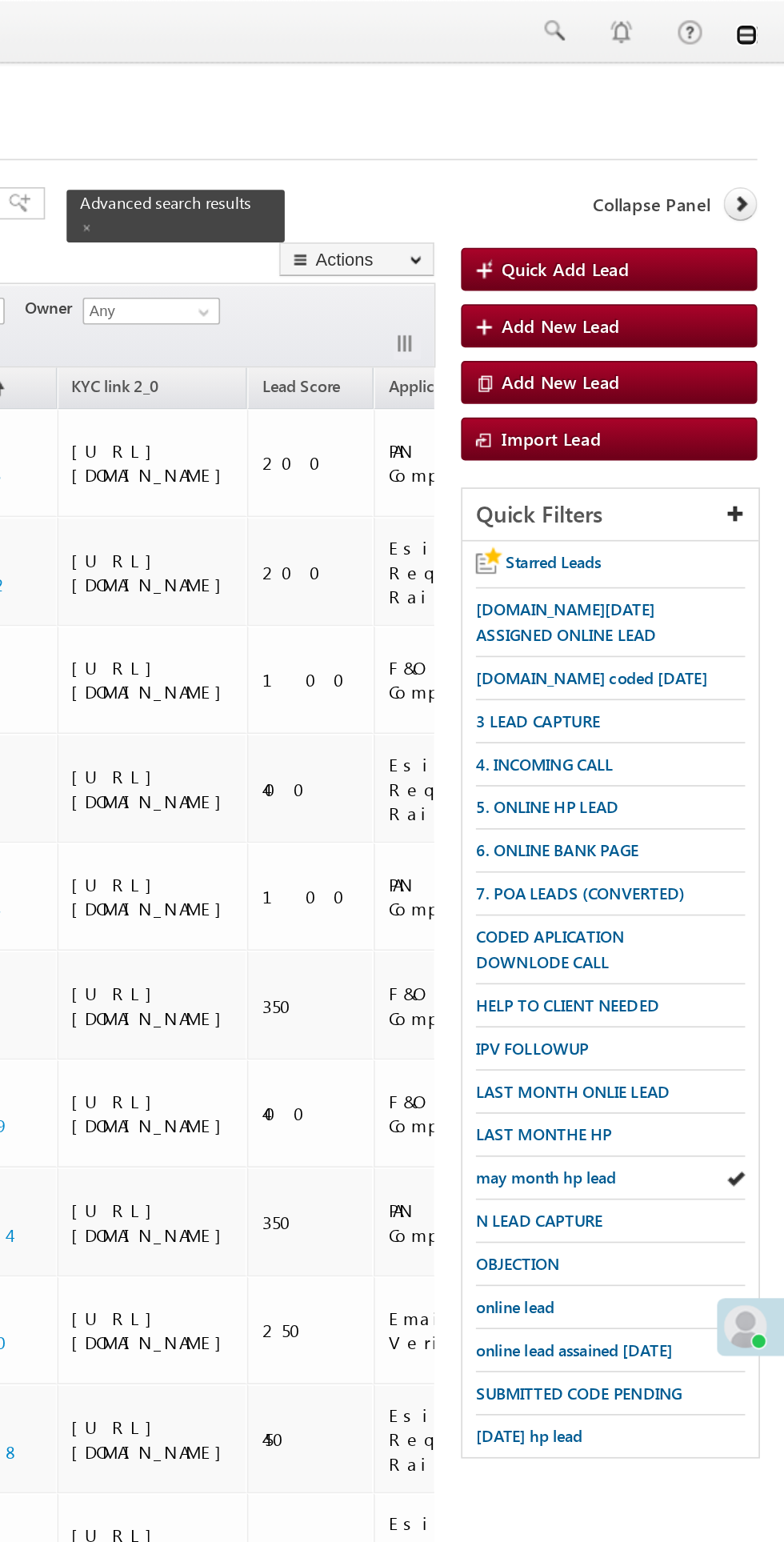
click at [757, 22] on link at bounding box center [761, 20] width 13 height 13
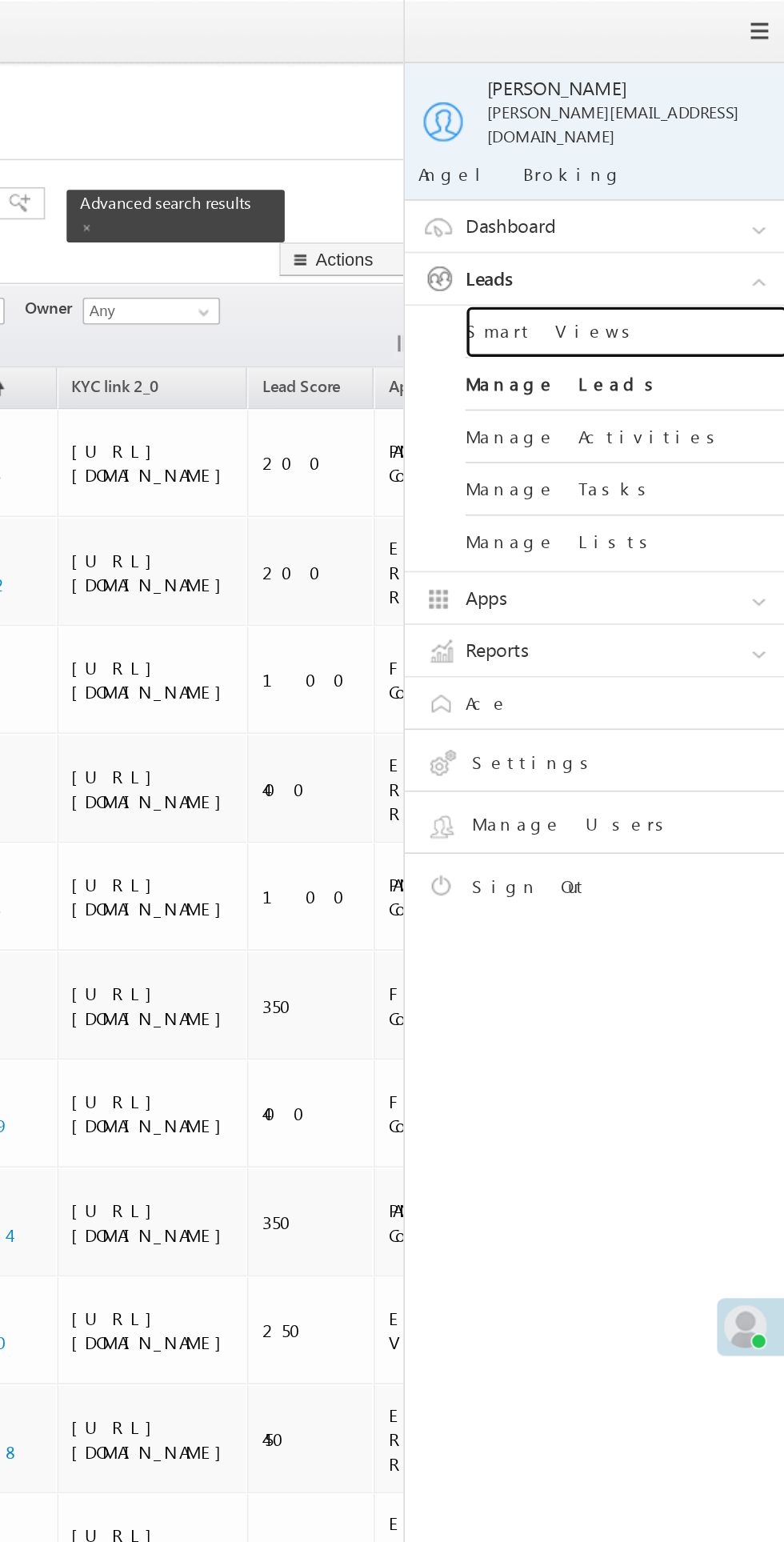
click at [606, 187] on link "Smart Views" at bounding box center [690, 197] width 192 height 32
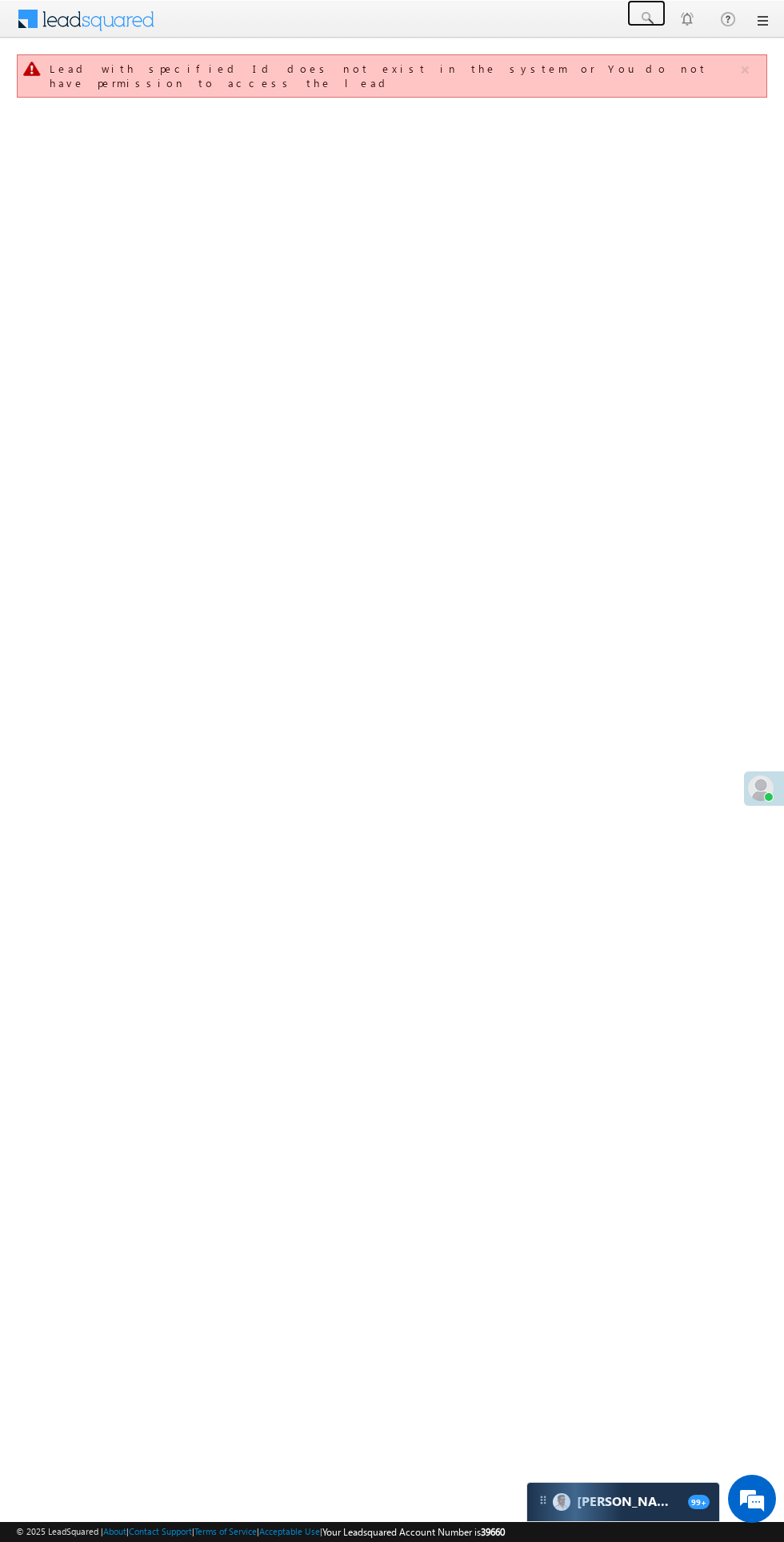
click at [644, 19] on span at bounding box center [646, 18] width 16 height 16
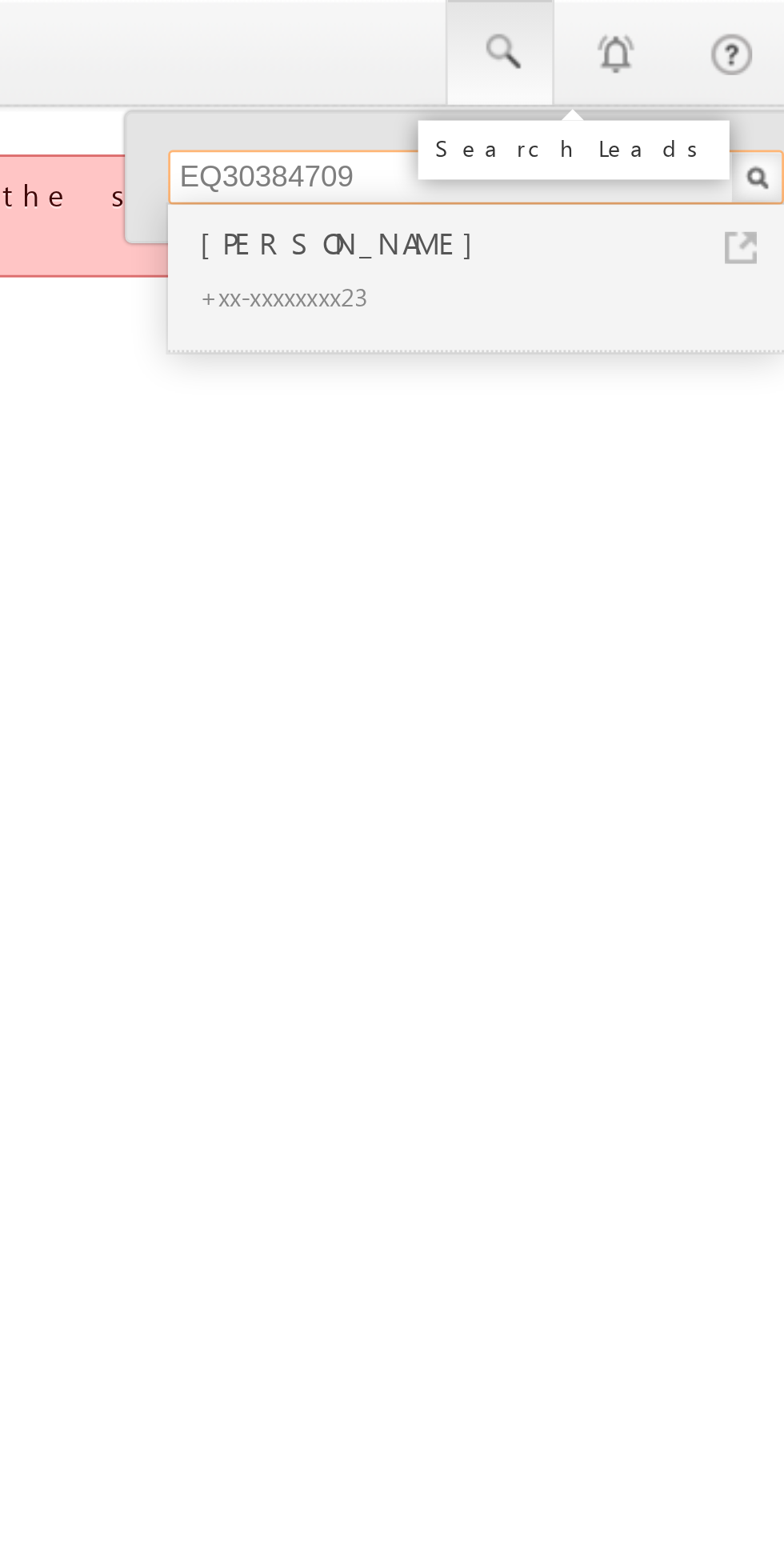
type input "EQ30384709"
click at [576, 90] on div "Deepesh passi" at bounding box center [645, 85] width 215 height 18
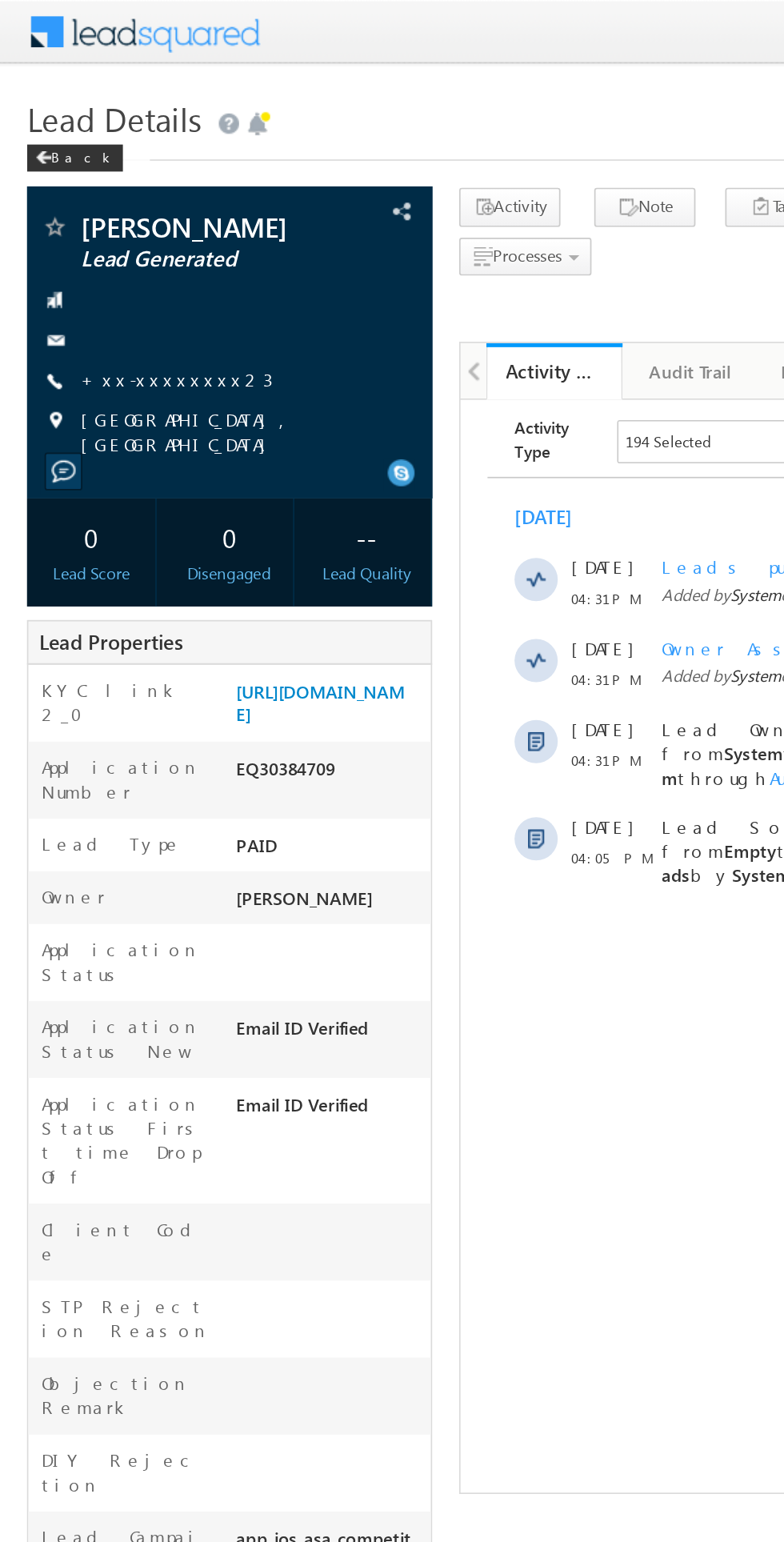
click at [93, 220] on link "+xx-xxxxxxxx23" at bounding box center [104, 225] width 113 height 14
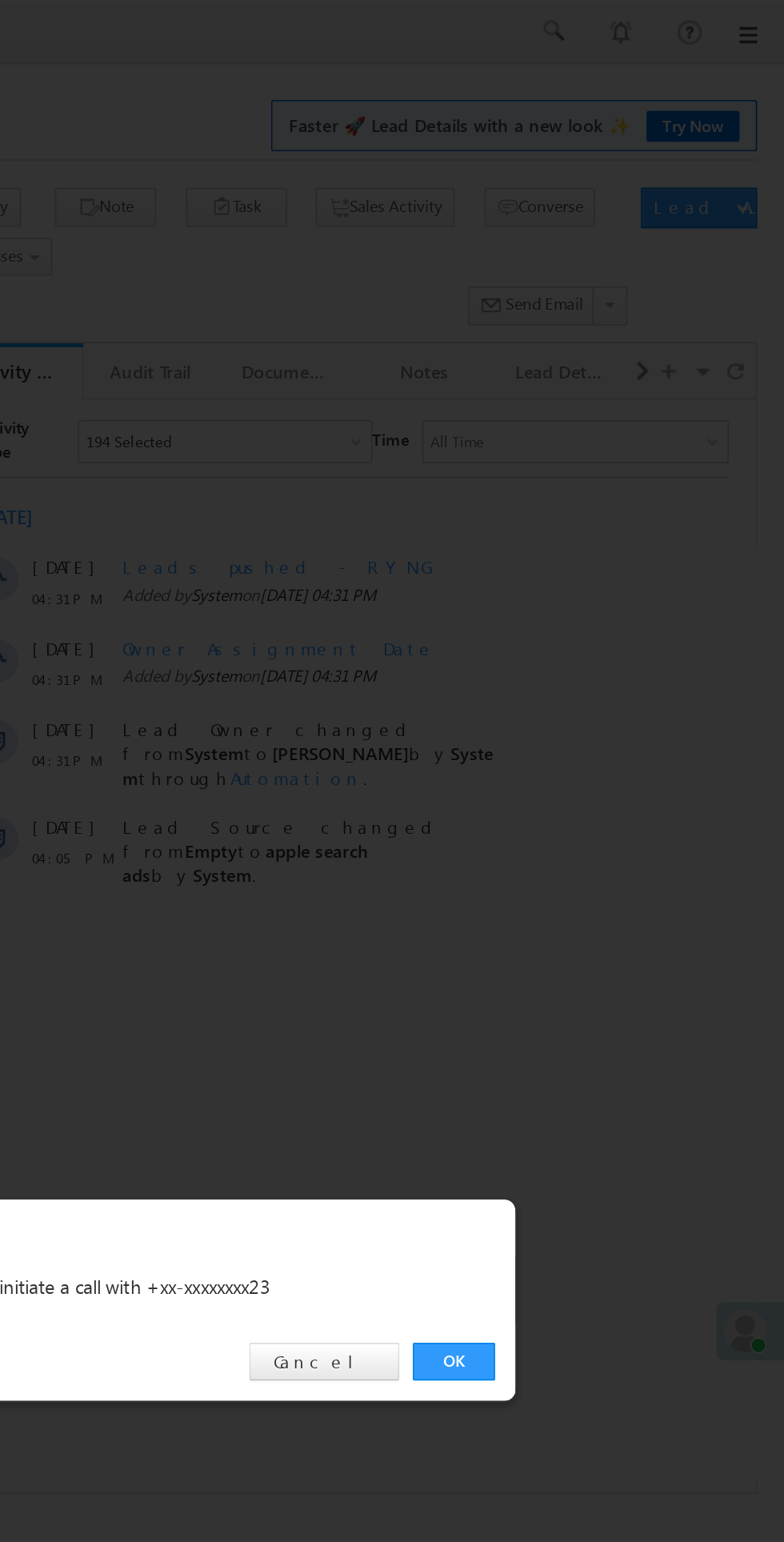
click at [588, 807] on link "OK" at bounding box center [588, 806] width 49 height 22
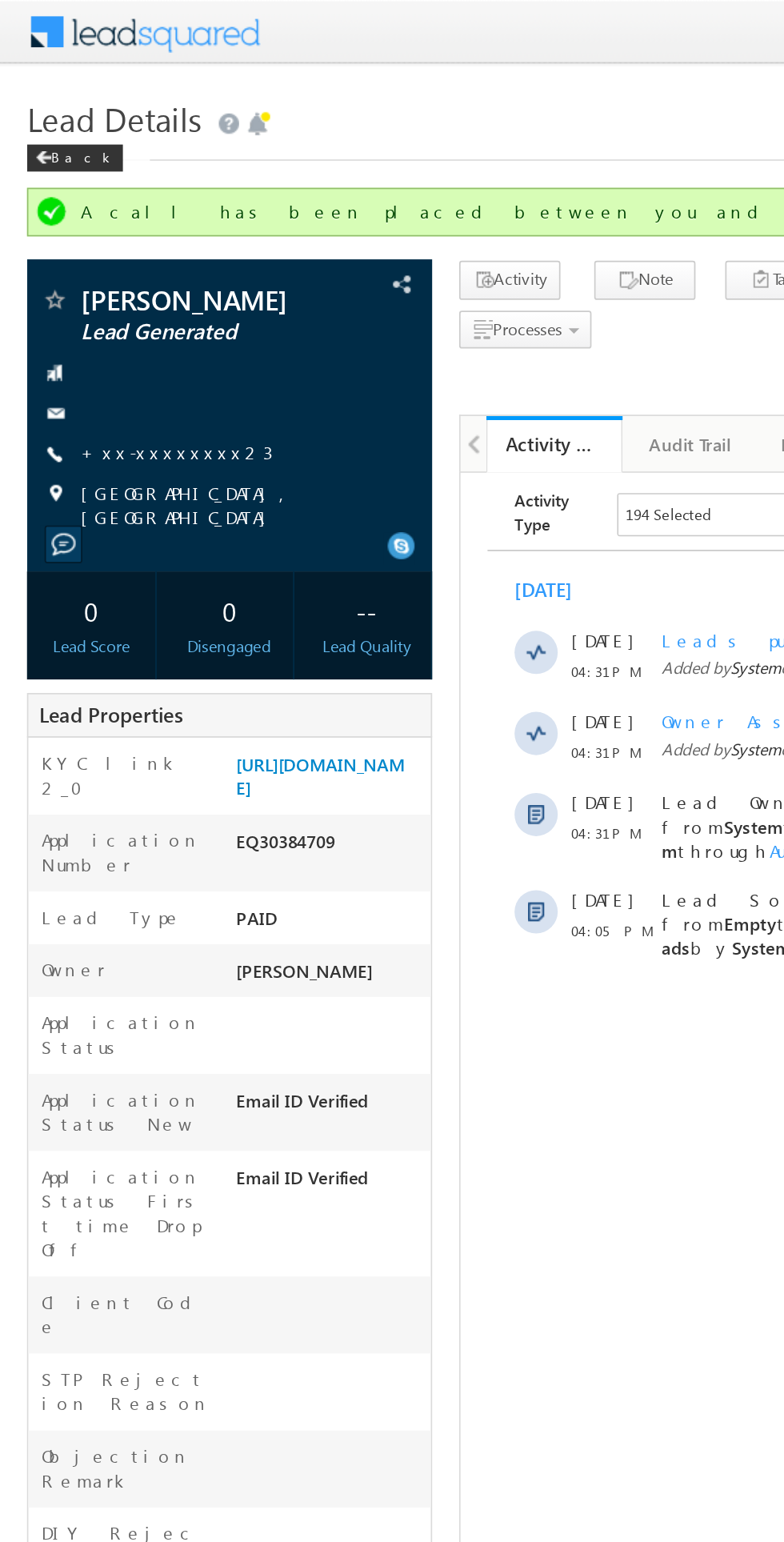
click at [97, 267] on link "+xx-xxxxxxxx23" at bounding box center [104, 267] width 113 height 14
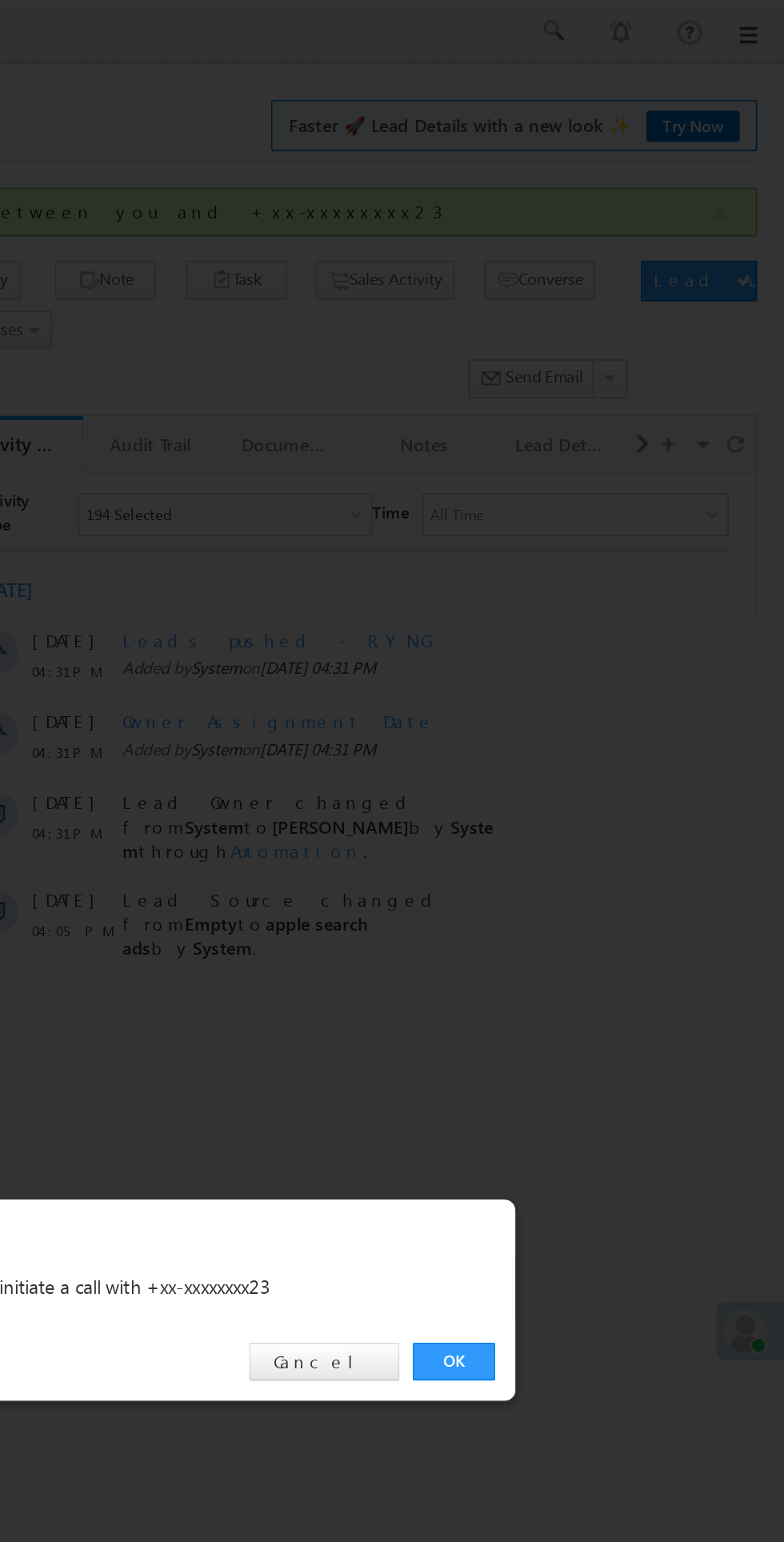
click at [575, 805] on link "OK" at bounding box center [588, 806] width 49 height 22
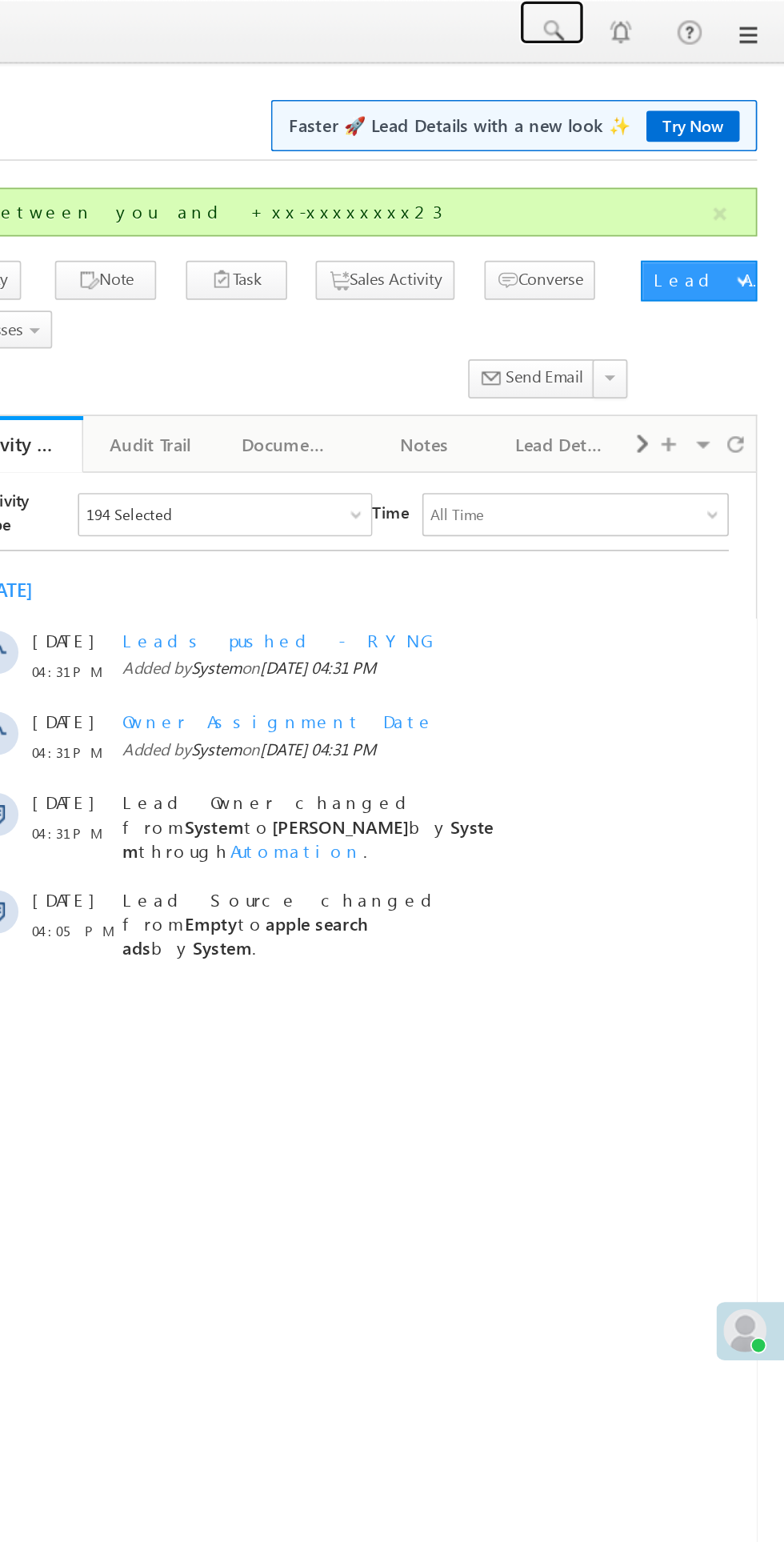
click at [650, 22] on span at bounding box center [646, 18] width 16 height 16
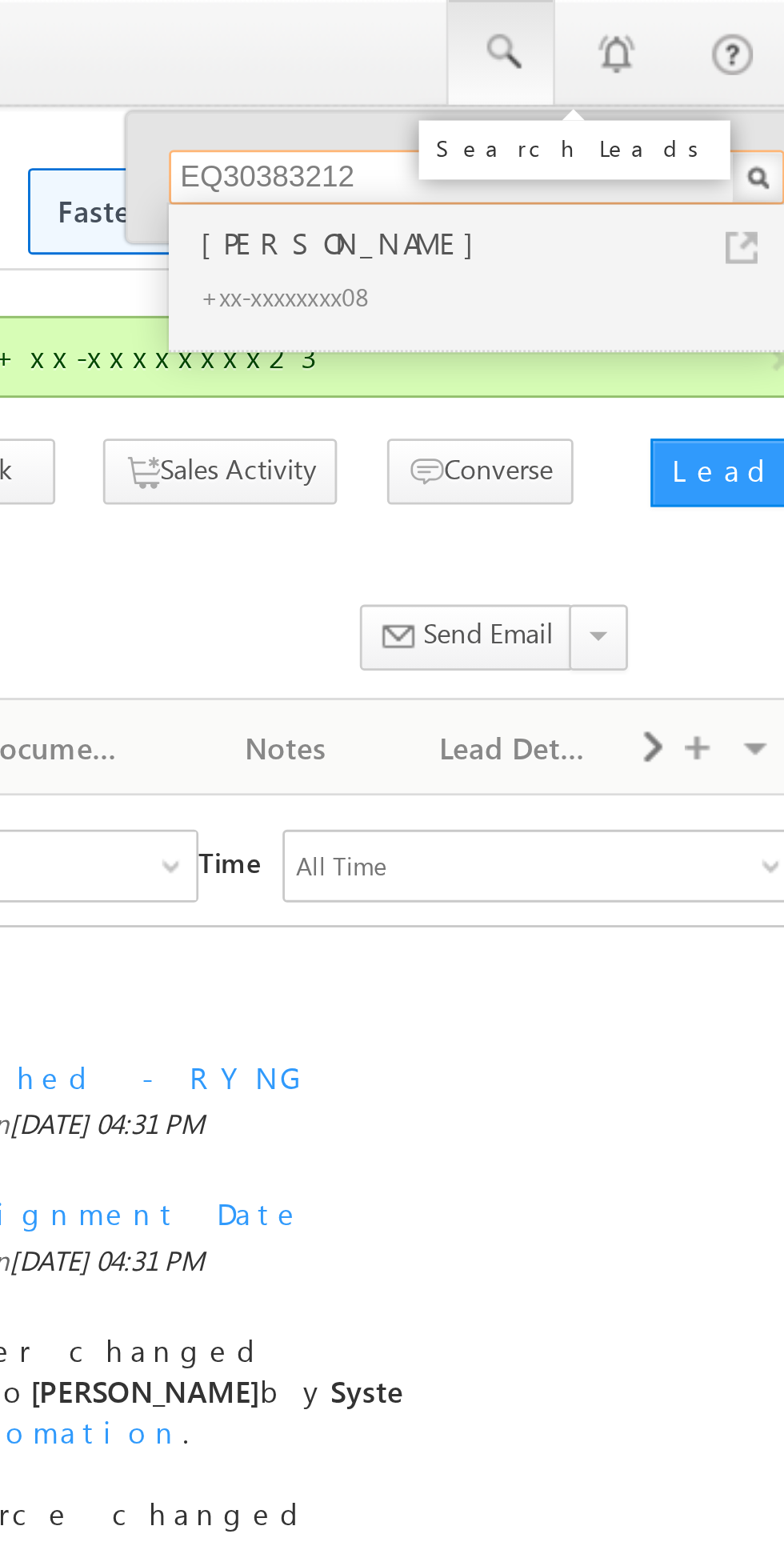
type input "EQ30383212"
click at [575, 91] on div "[PERSON_NAME]" at bounding box center [645, 85] width 215 height 18
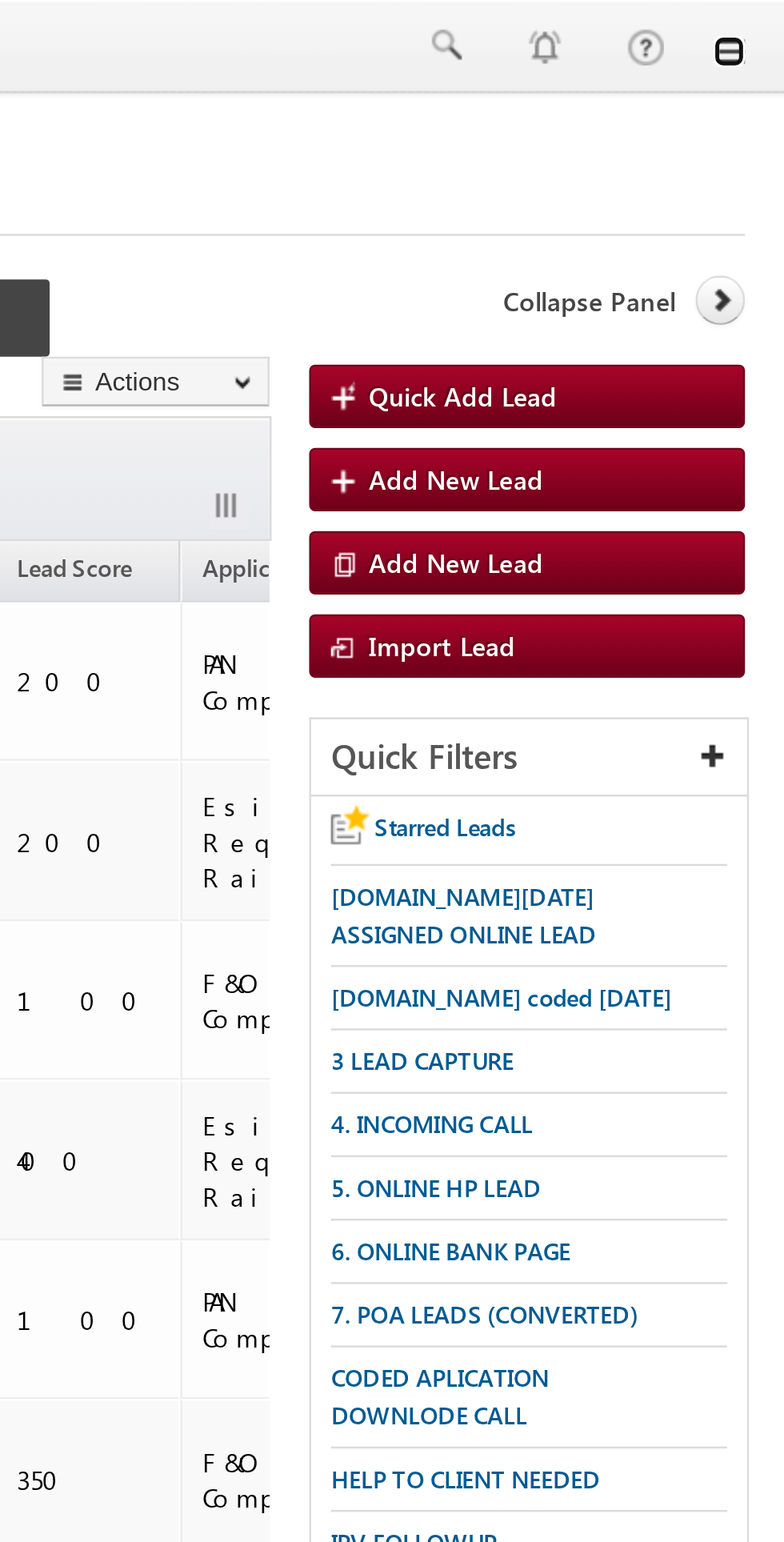
click at [764, 20] on link at bounding box center [761, 20] width 13 height 13
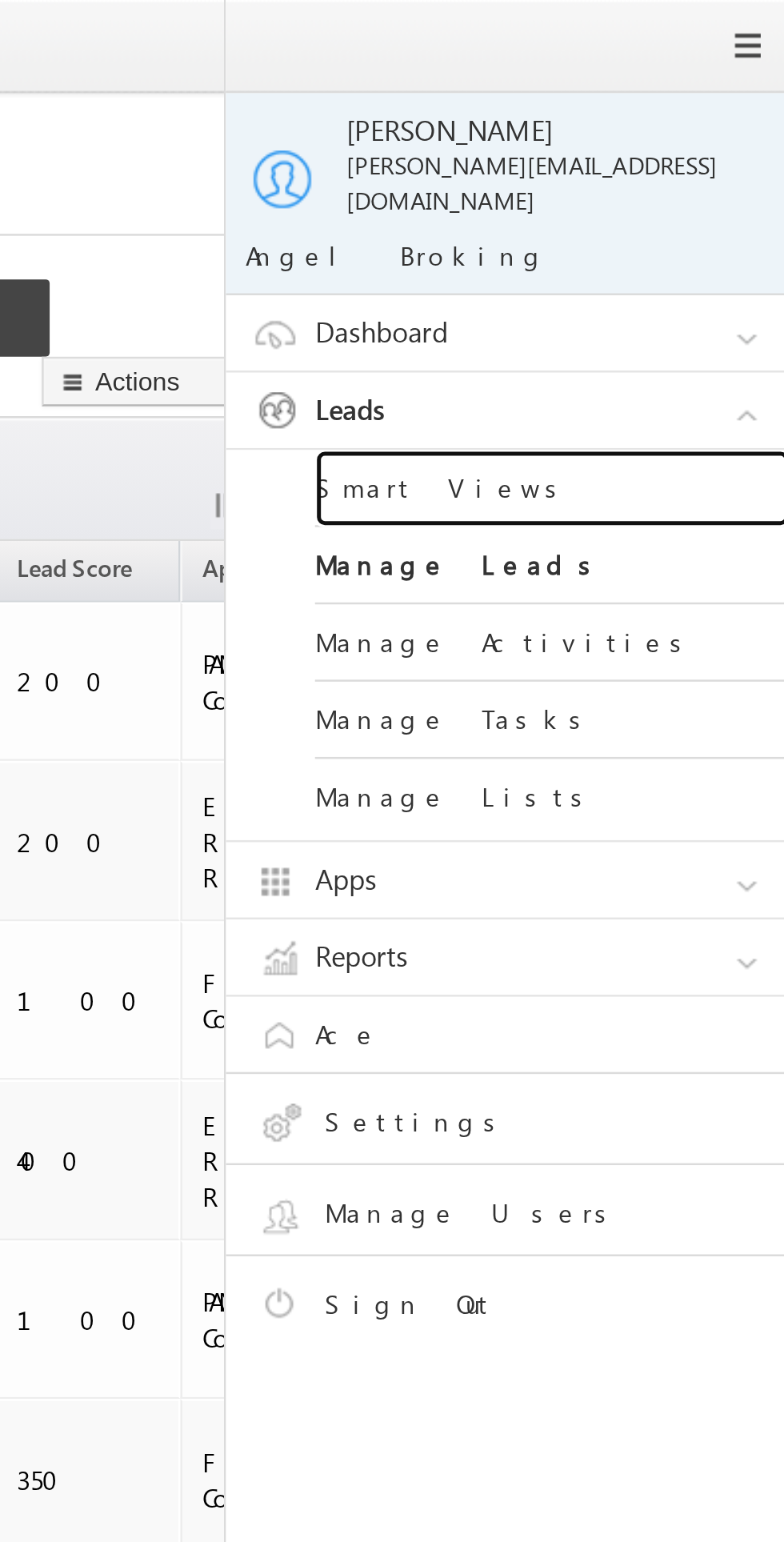
click at [620, 190] on link "Smart Views" at bounding box center [690, 197] width 192 height 32
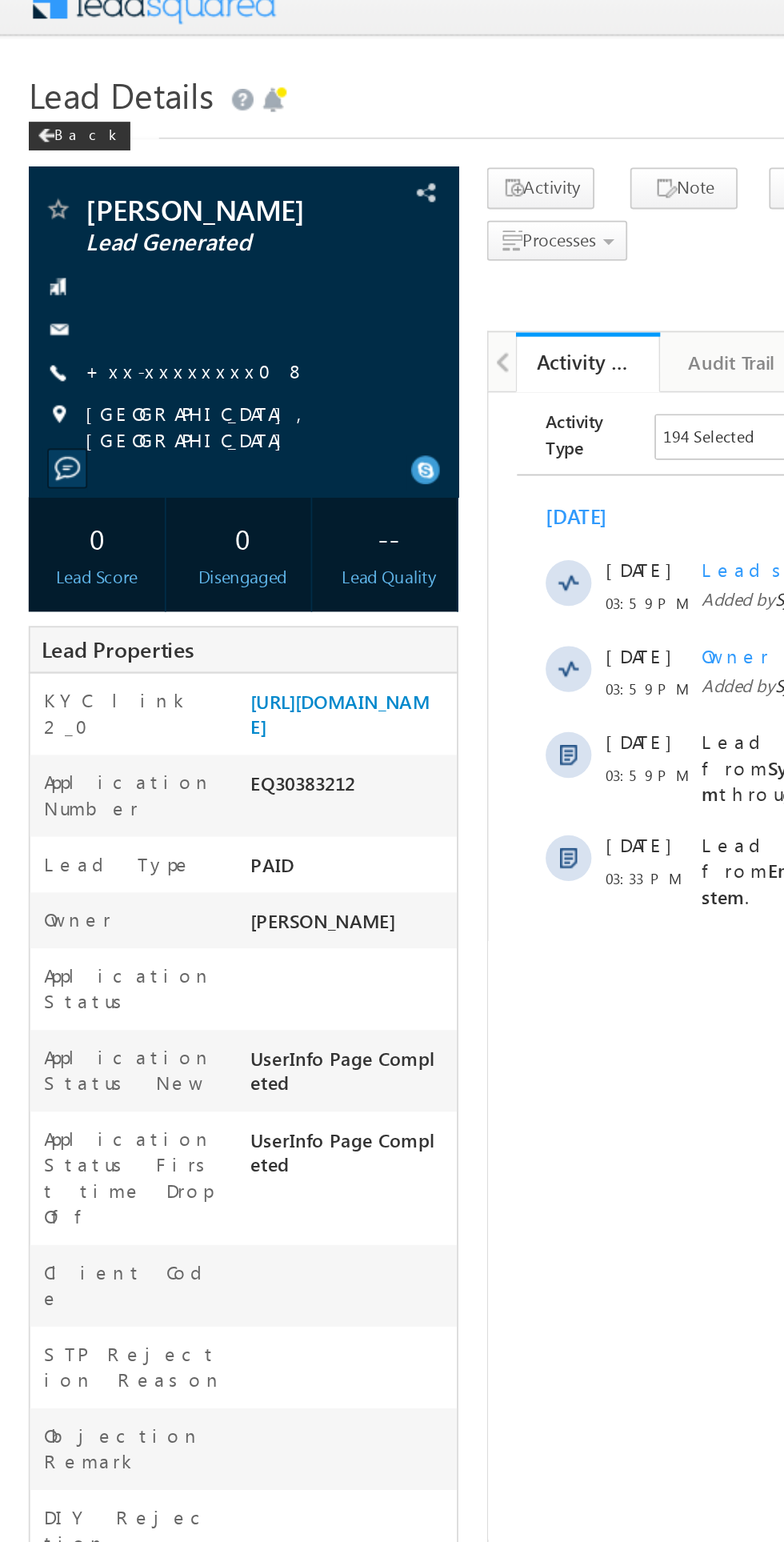
click at [103, 227] on link "+xx-xxxxxxxx08" at bounding box center [109, 225] width 123 height 14
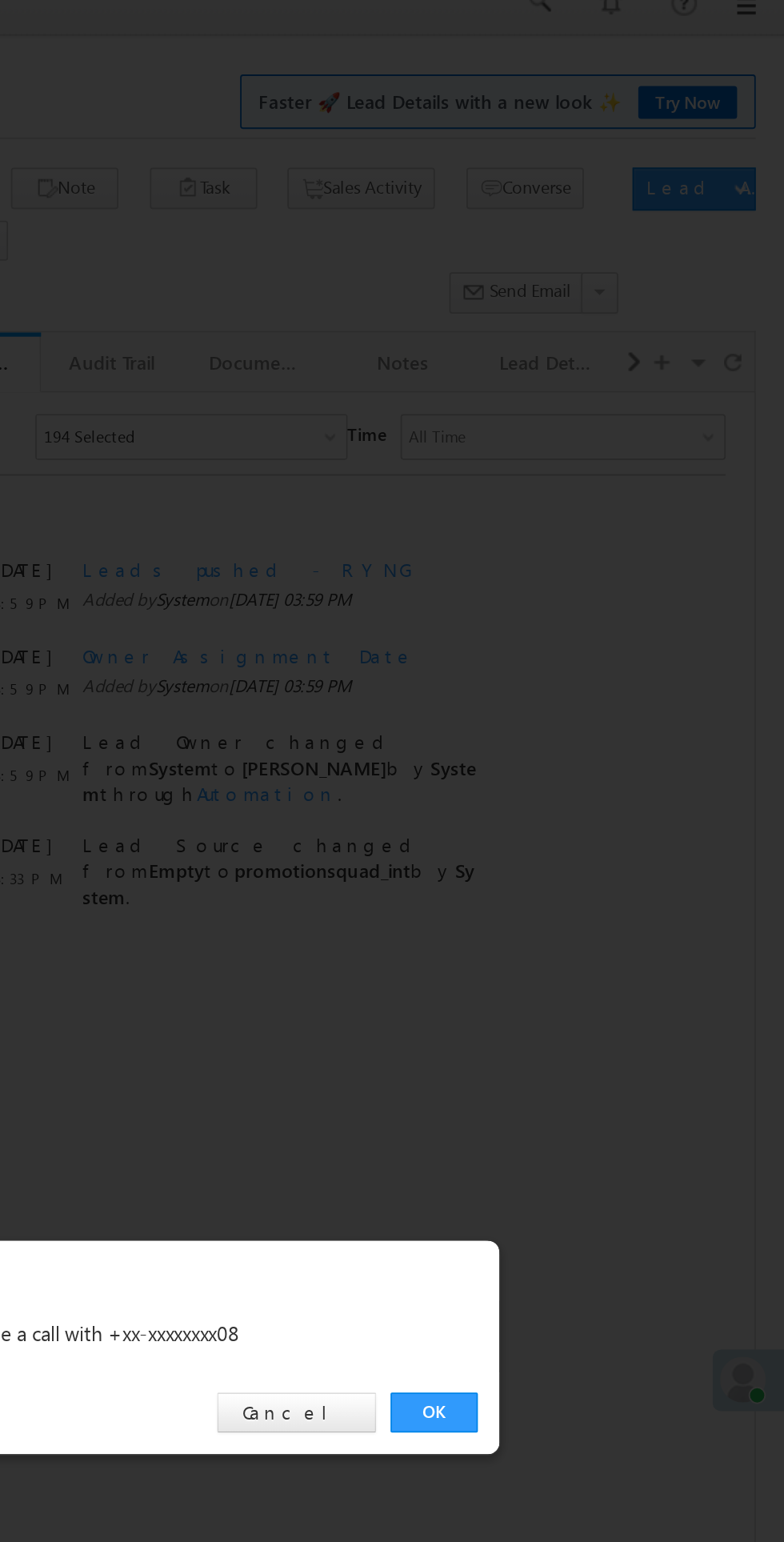
click at [588, 807] on link "OK" at bounding box center [588, 806] width 49 height 22
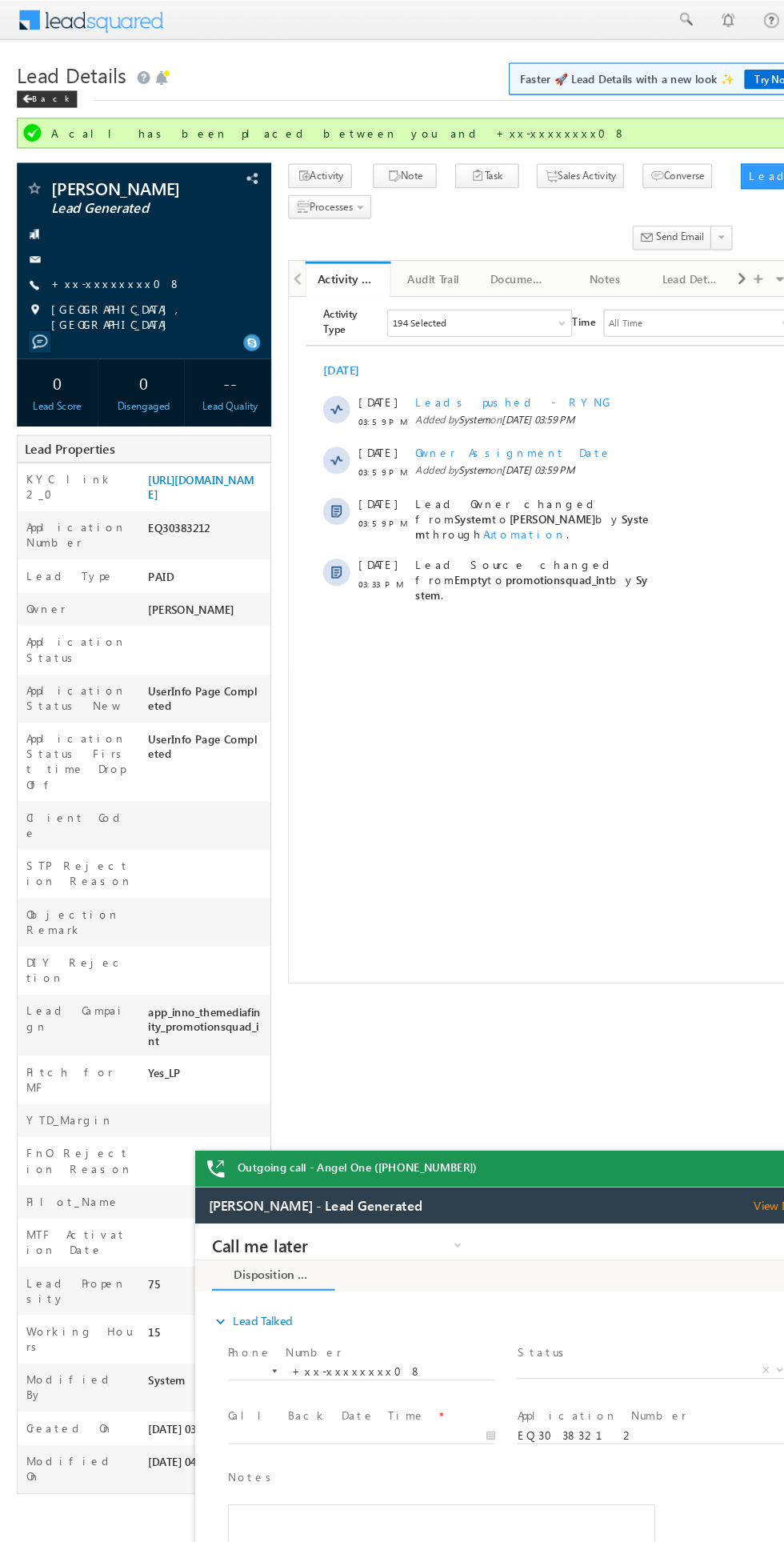
click at [77, 268] on link "+xx-xxxxxxxx08" at bounding box center [109, 267] width 123 height 14
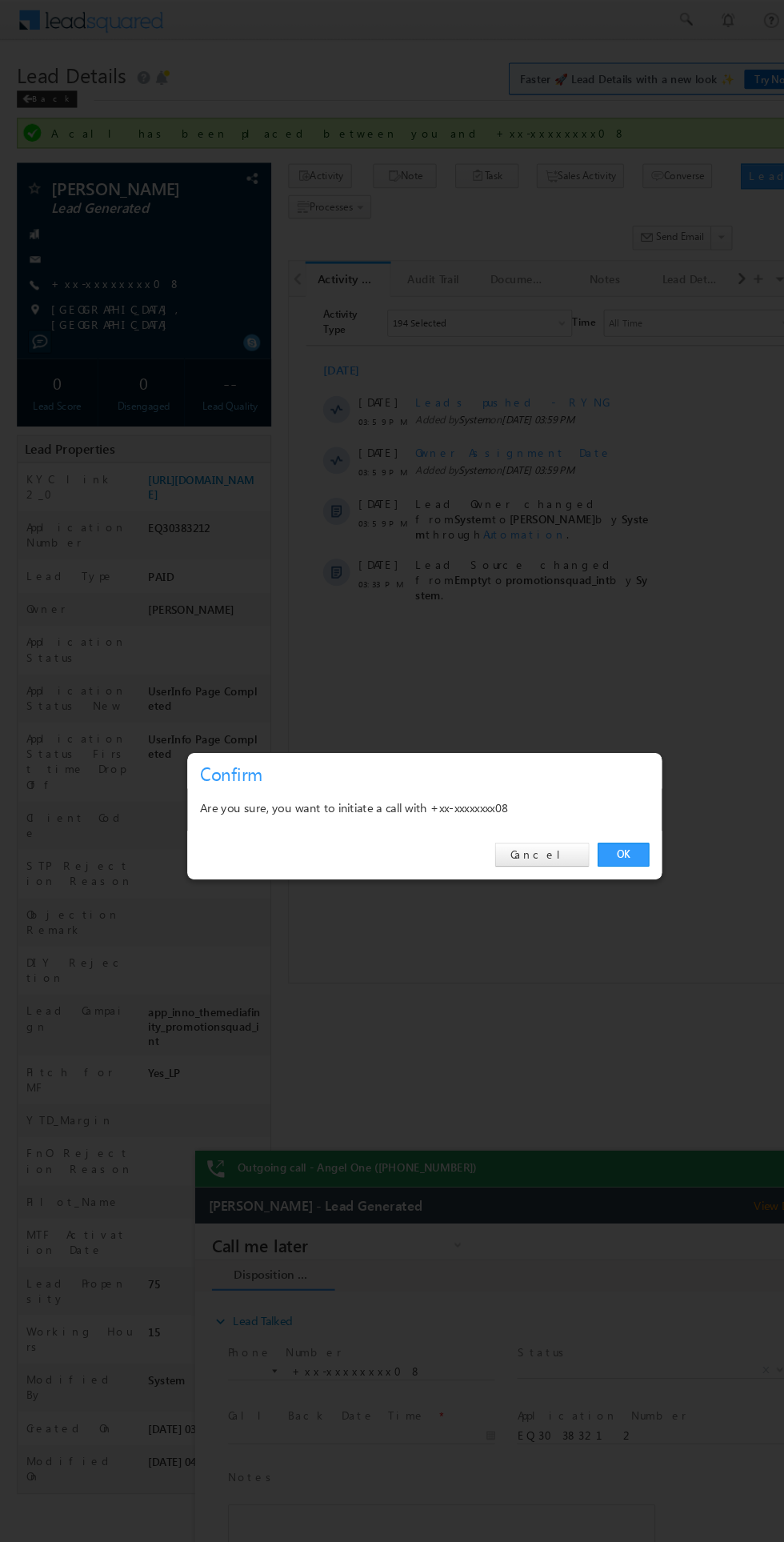
click at [581, 766] on div "Are you sure, you want to initiate a call with +xx-xxxxxxxx08" at bounding box center [401, 762] width 424 height 20
click at [616, 809] on div "OK Cancel" at bounding box center [401, 807] width 448 height 46
click at [590, 807] on link "OK" at bounding box center [588, 806] width 49 height 22
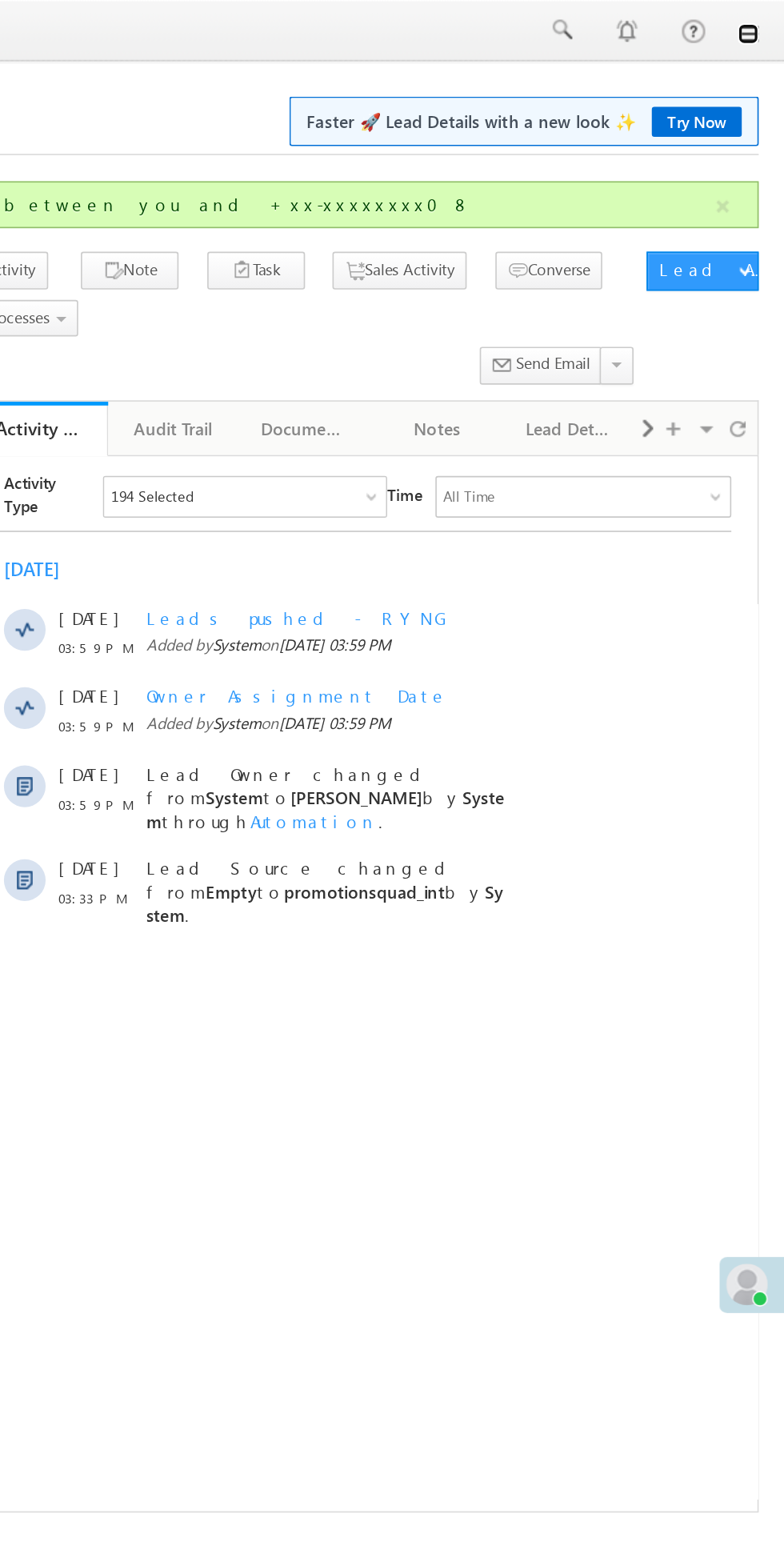
click at [763, 22] on link at bounding box center [761, 20] width 13 height 13
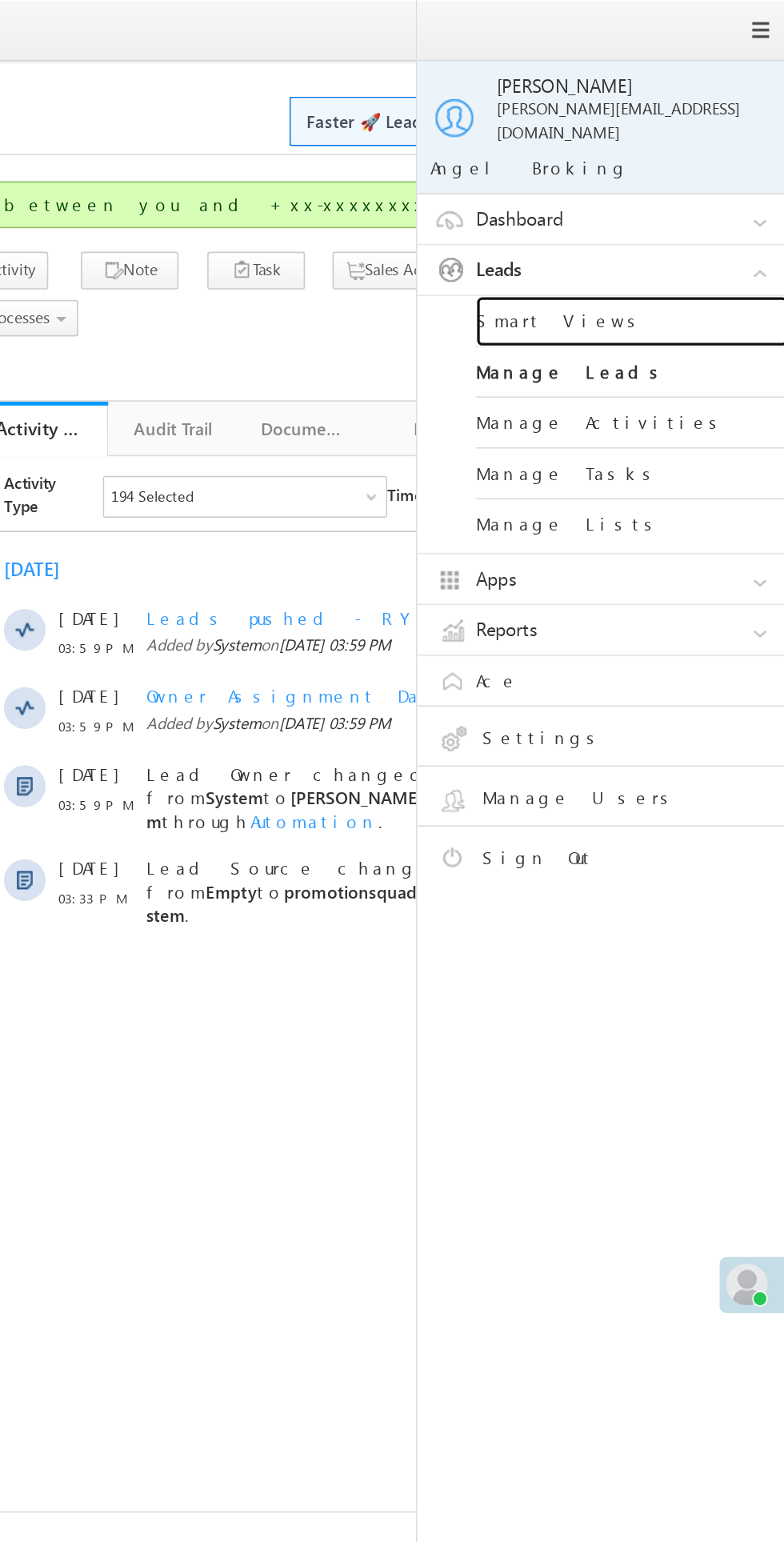
click at [653, 181] on link "Smart Views" at bounding box center [690, 197] width 192 height 32
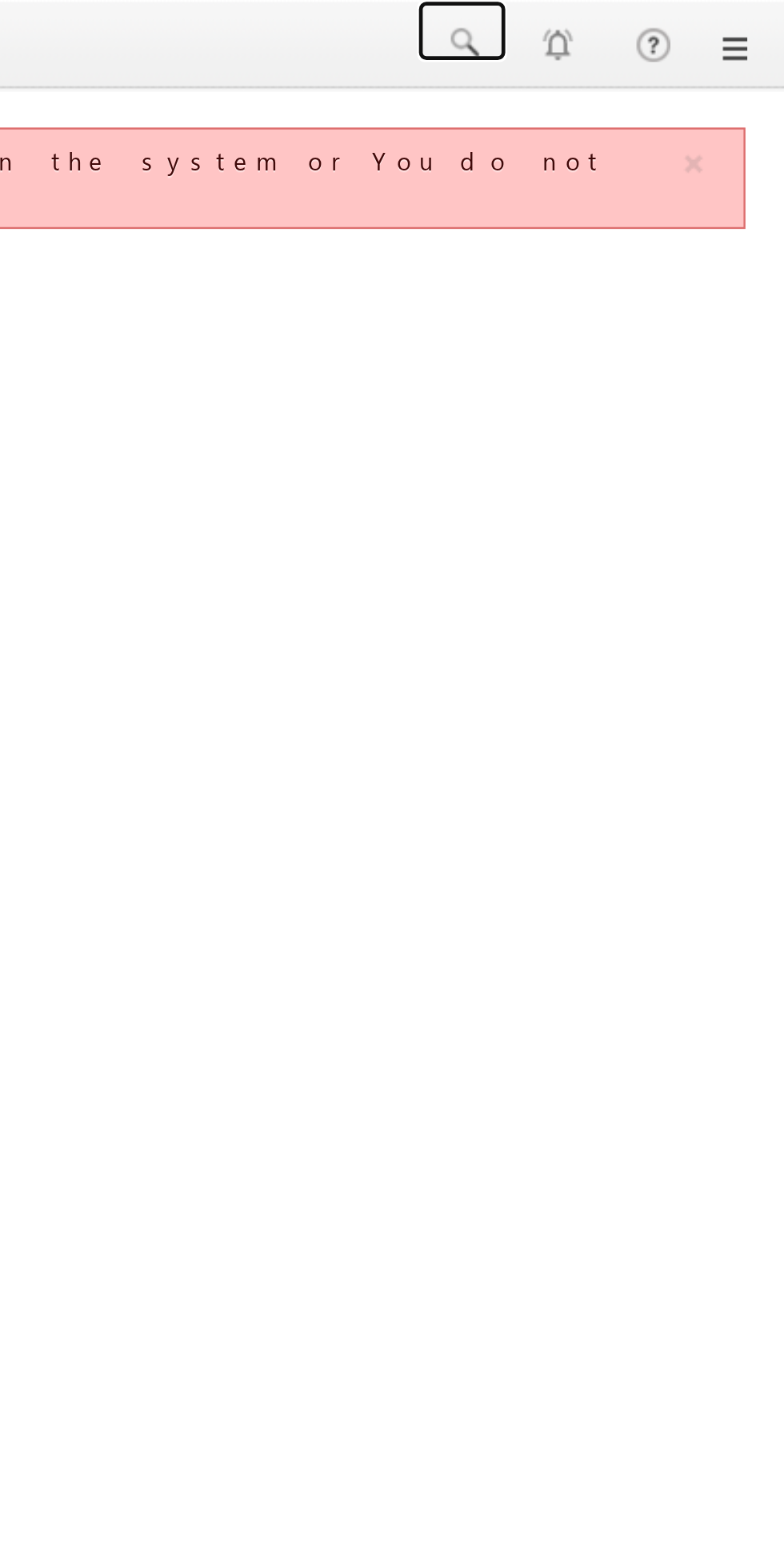
click at [647, 15] on span at bounding box center [646, 18] width 16 height 16
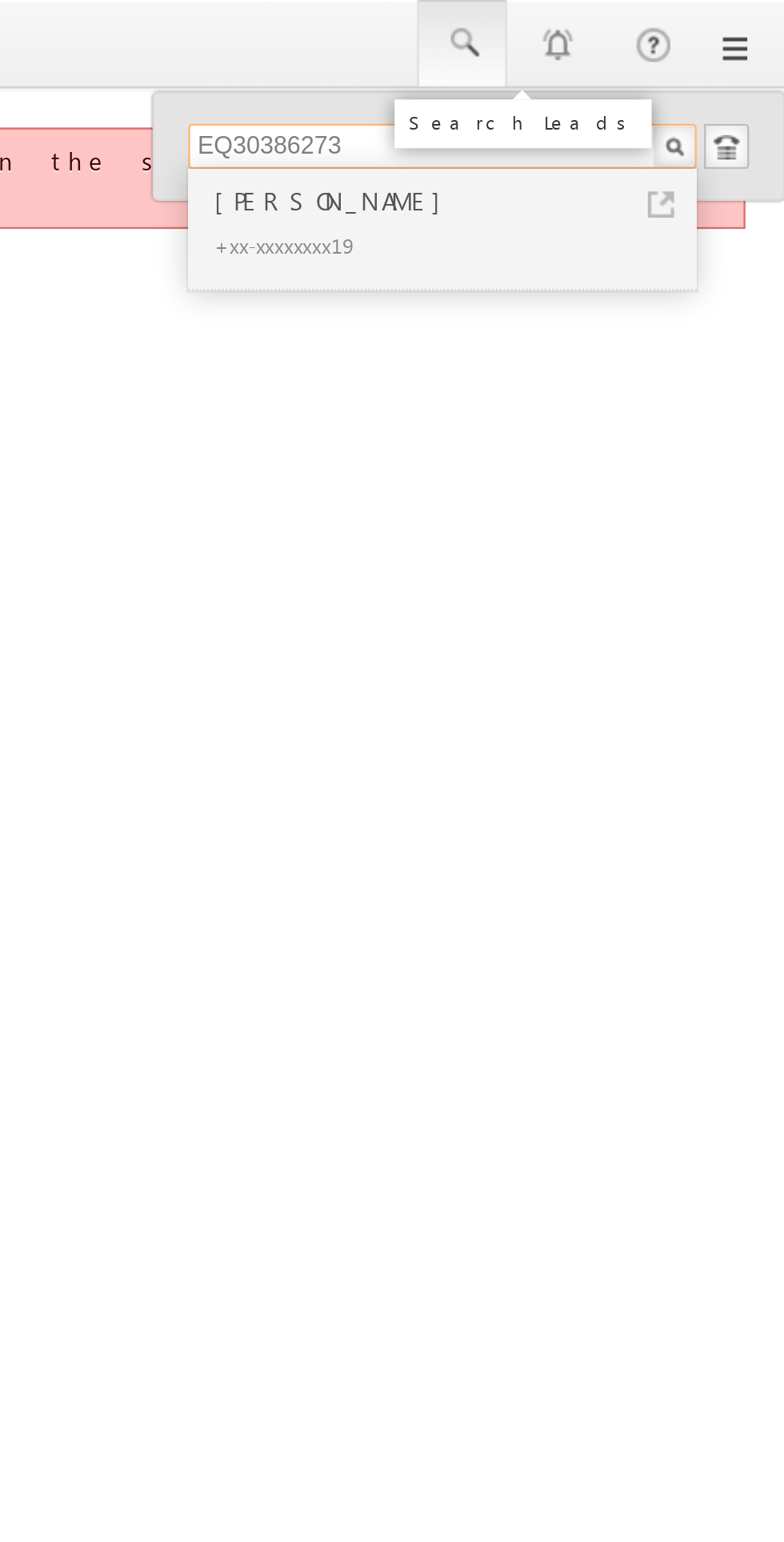
type input "EQ30386273"
click at [598, 95] on div "+xx-xxxxxxxx19" at bounding box center [645, 104] width 215 height 20
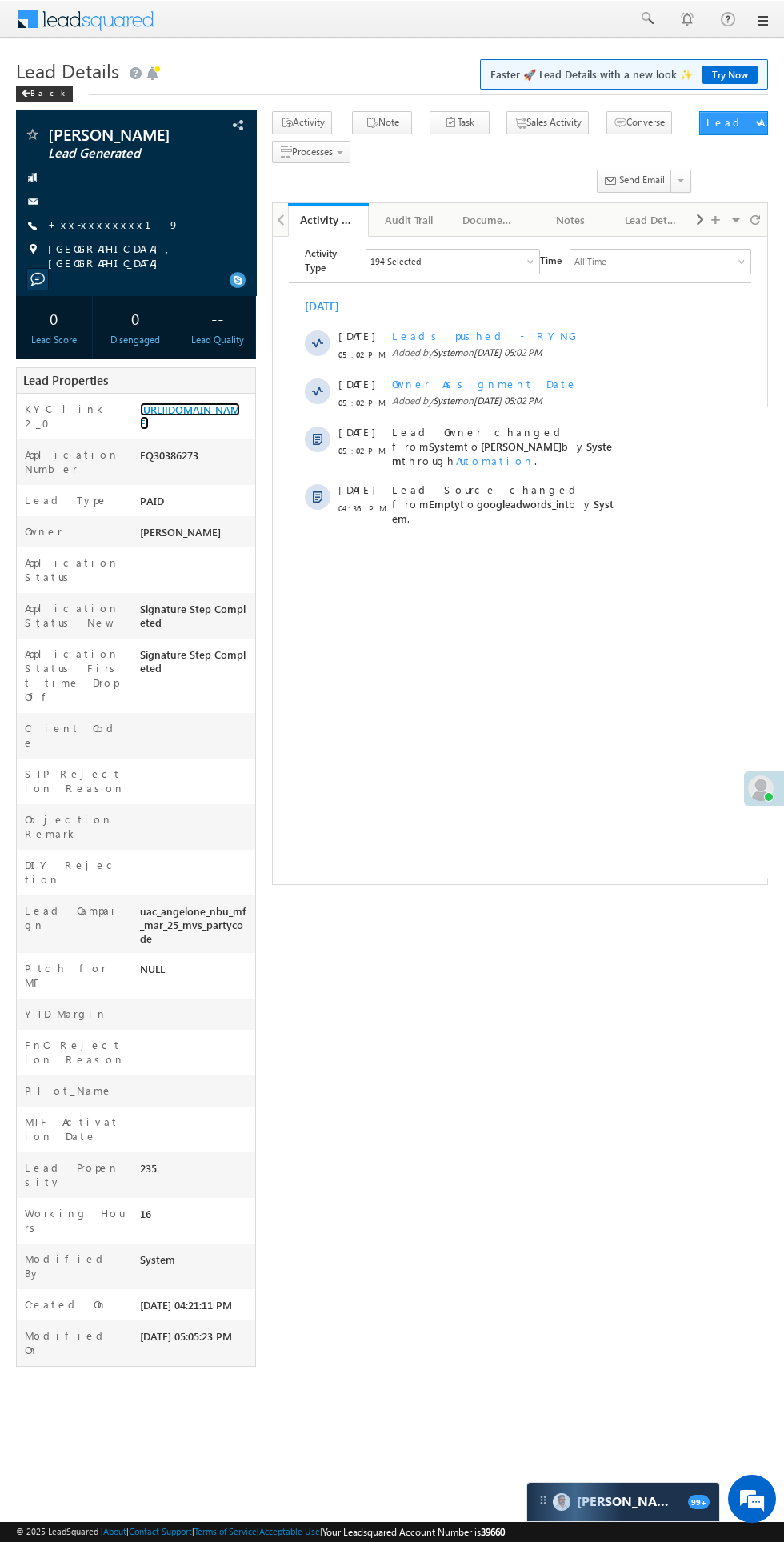
click at [185, 430] on link "[URL][DOMAIN_NAME]" at bounding box center [189, 416] width 100 height 27
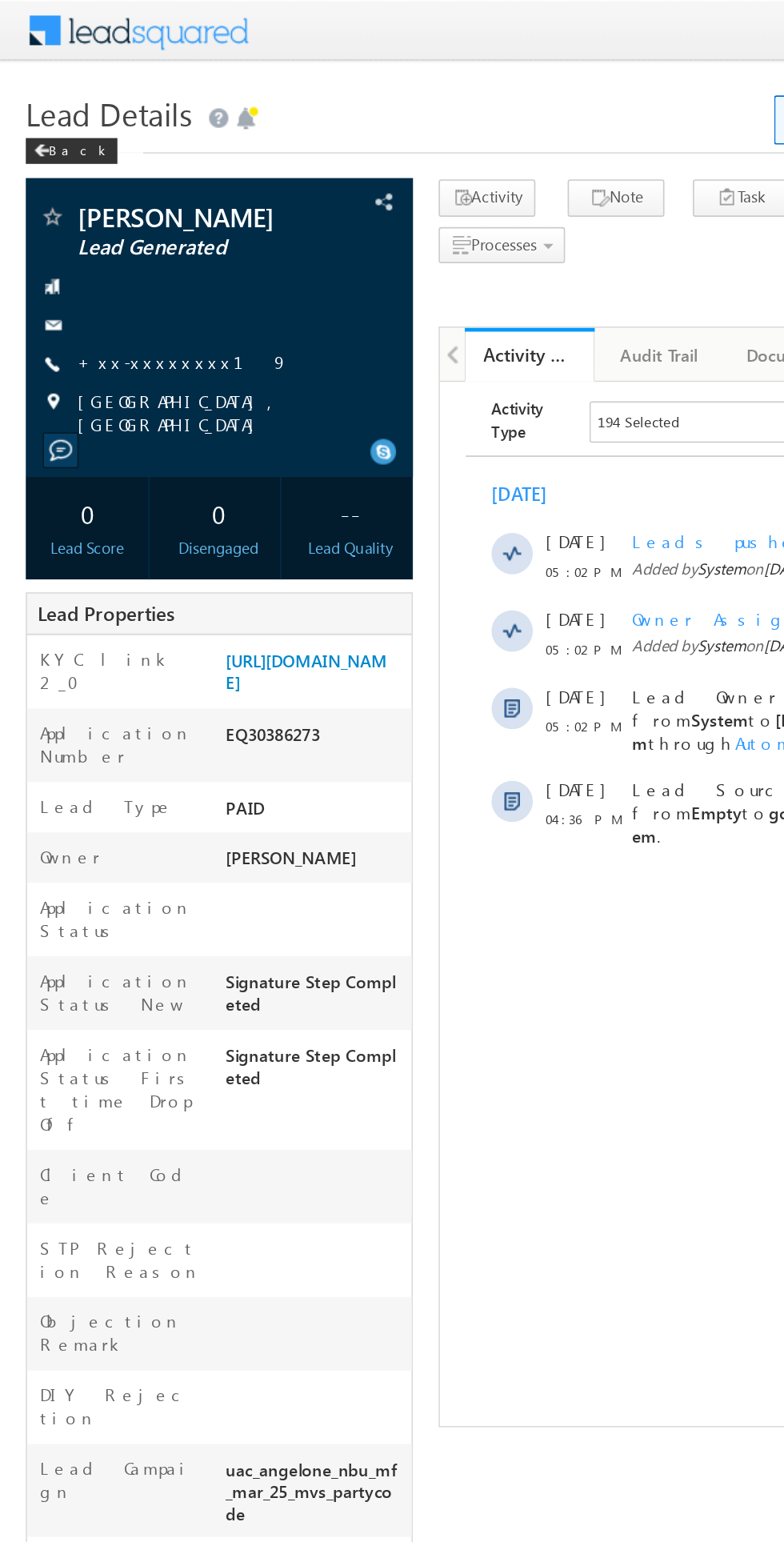
click at [107, 232] on link "+xx-xxxxxxxx19" at bounding box center [113, 225] width 131 height 14
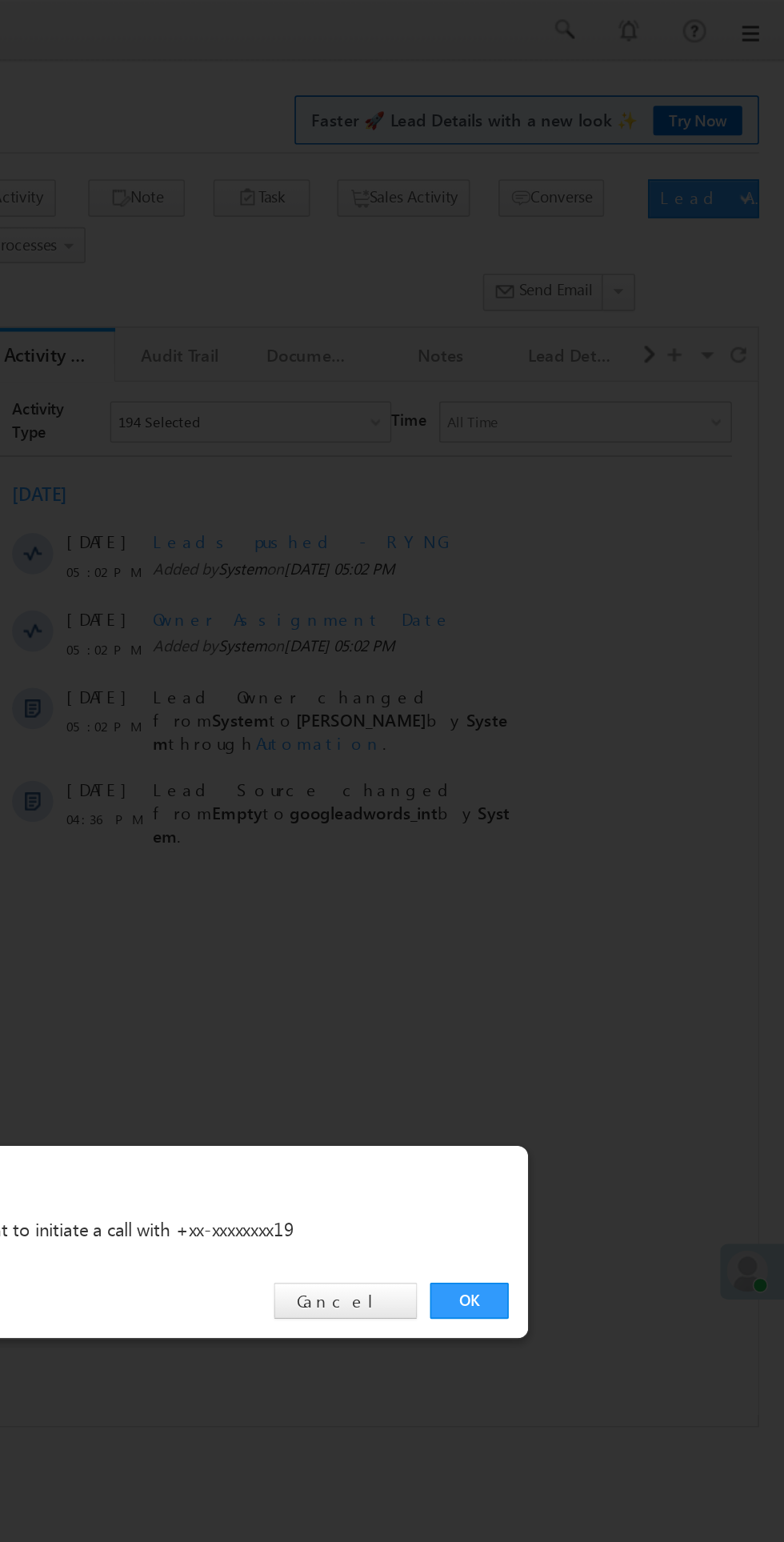
click at [577, 807] on link "OK" at bounding box center [588, 806] width 49 height 22
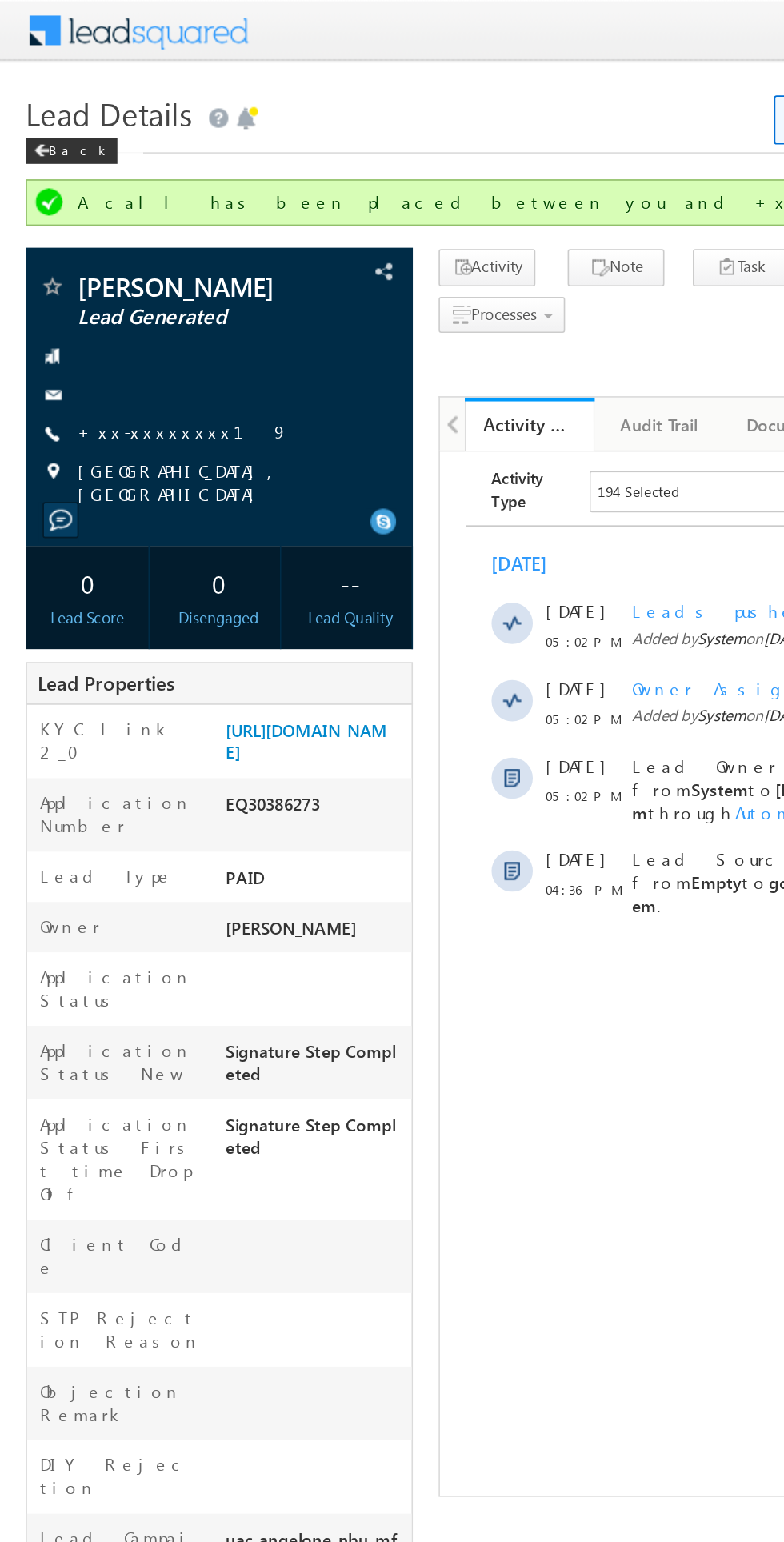
click at [86, 274] on link "+xx-xxxxxxxx19" at bounding box center [113, 267] width 131 height 14
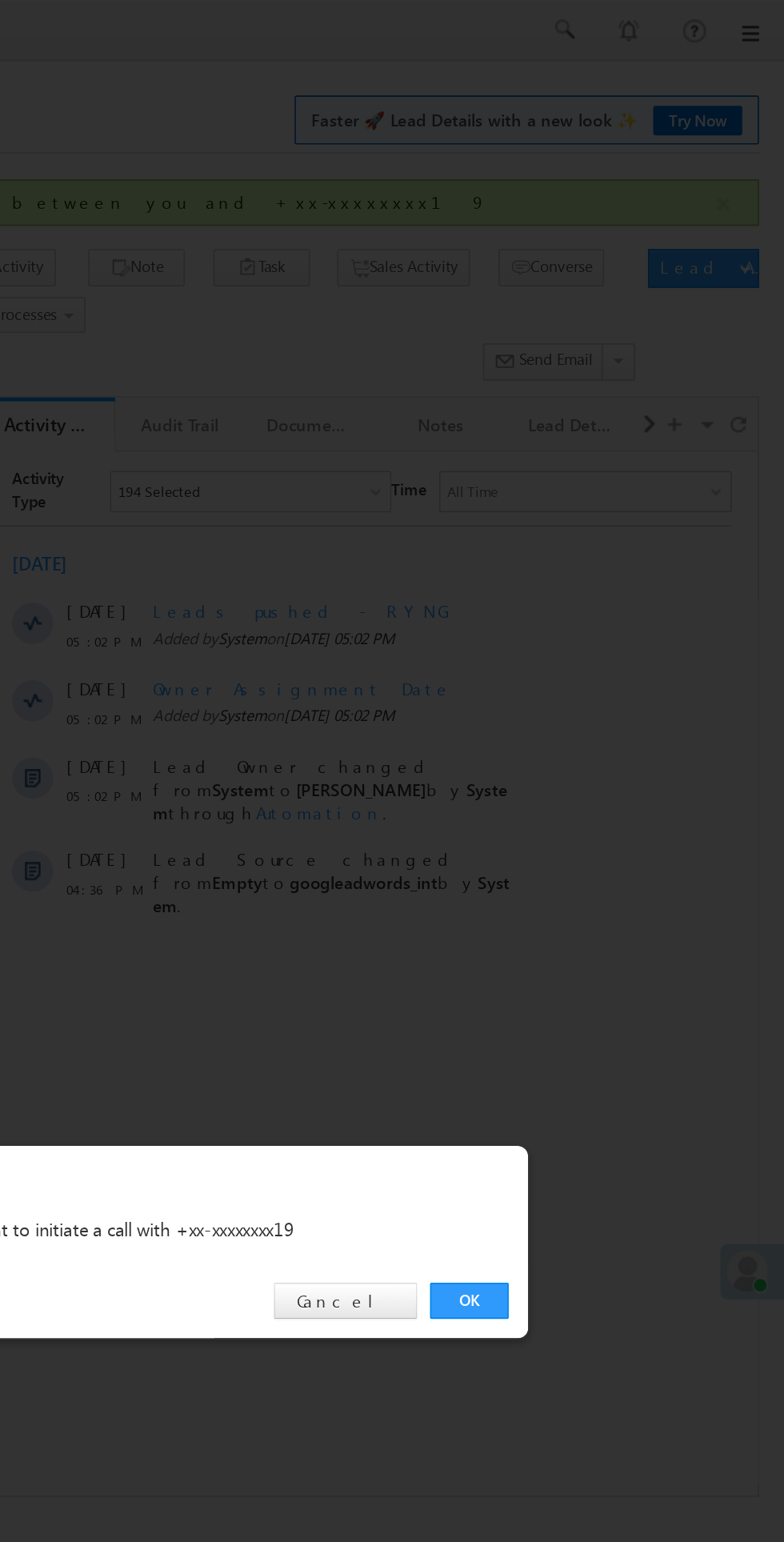
click at [582, 813] on link "OK" at bounding box center [588, 806] width 49 height 22
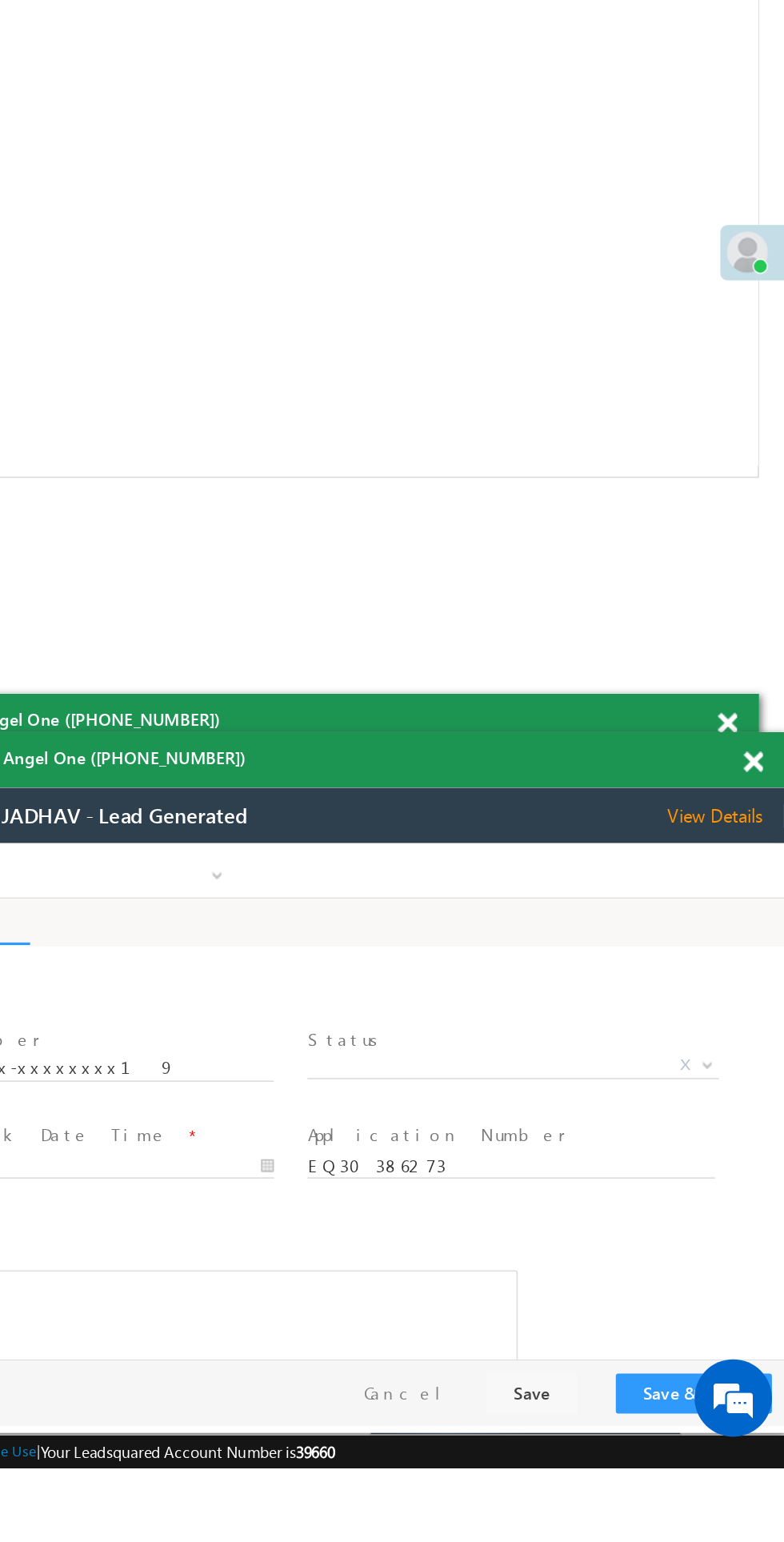
click at [255, 988] on span "X" at bounding box center [249, 981] width 255 height 16
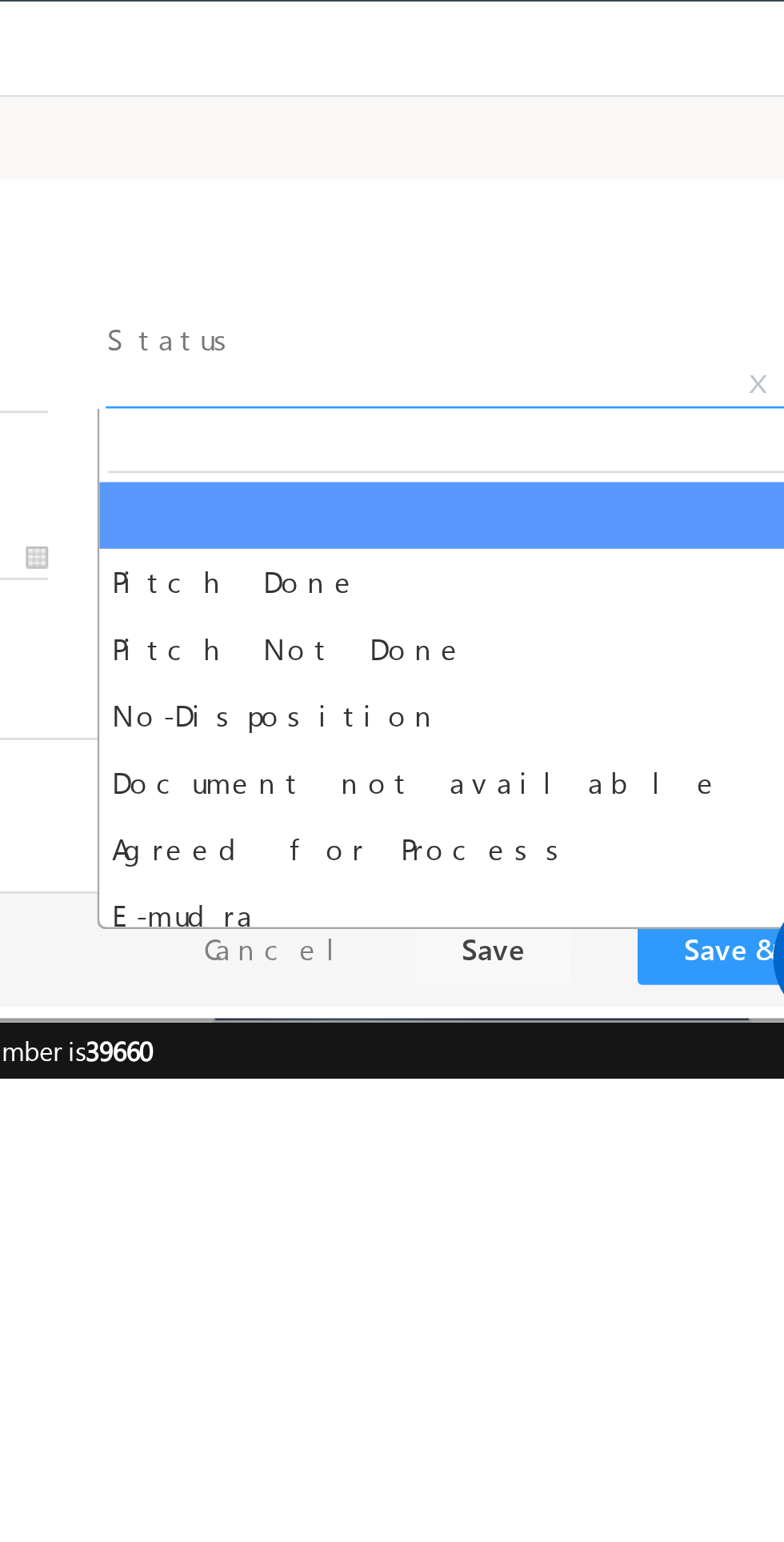
select select "Pitch Not Done"
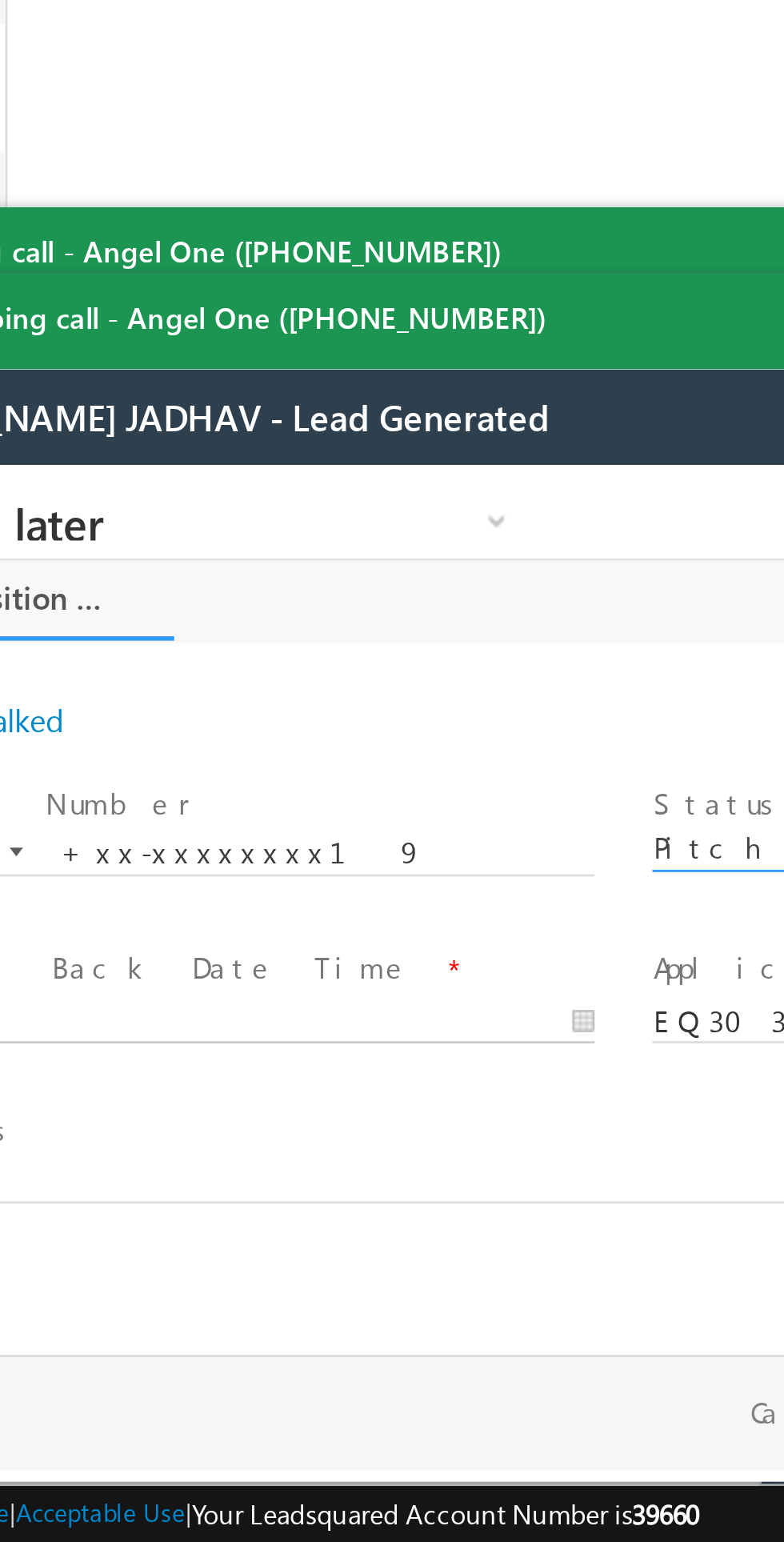
click at [0, 661] on body "Call me later Cross Sell Customer Drop-off reasons Language Barrier Not Interes…" at bounding box center [107, 625] width 600 height 320
type input "[DATE] 5:11 PM"
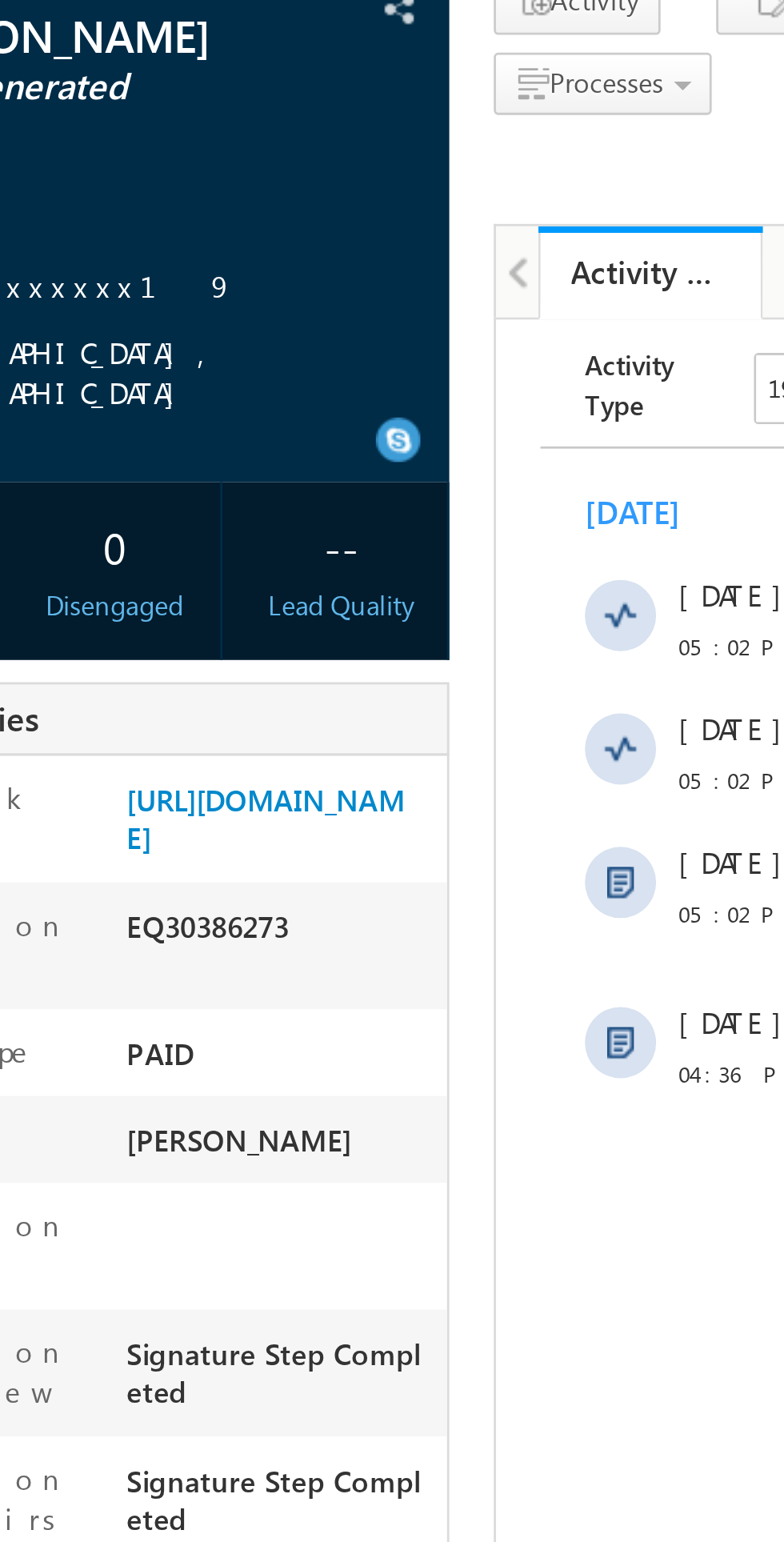
copy div "EQ30386273"
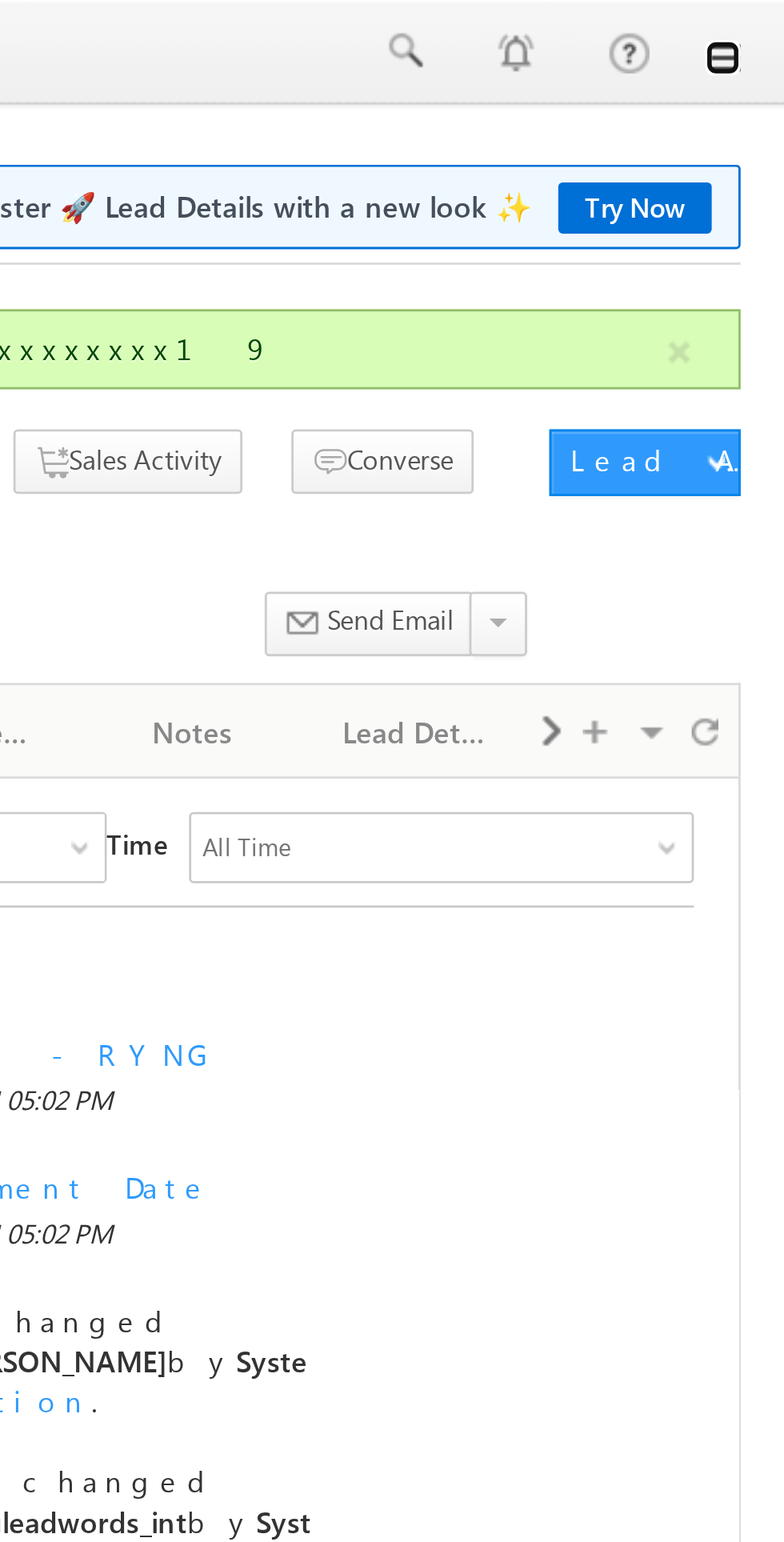
click at [767, 15] on link at bounding box center [761, 20] width 13 height 13
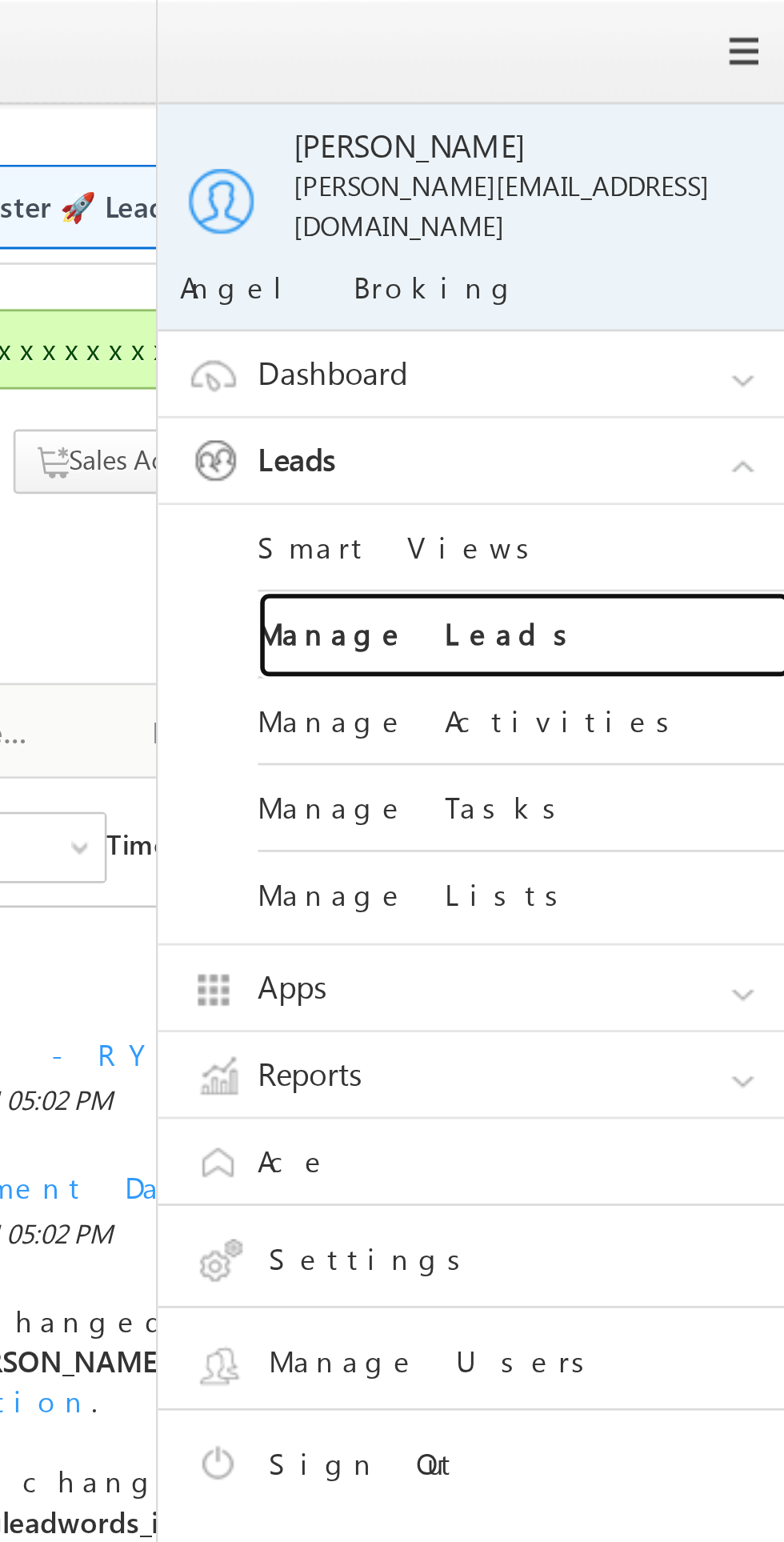
click at [653, 213] on link "Manage Leads" at bounding box center [690, 228] width 192 height 32
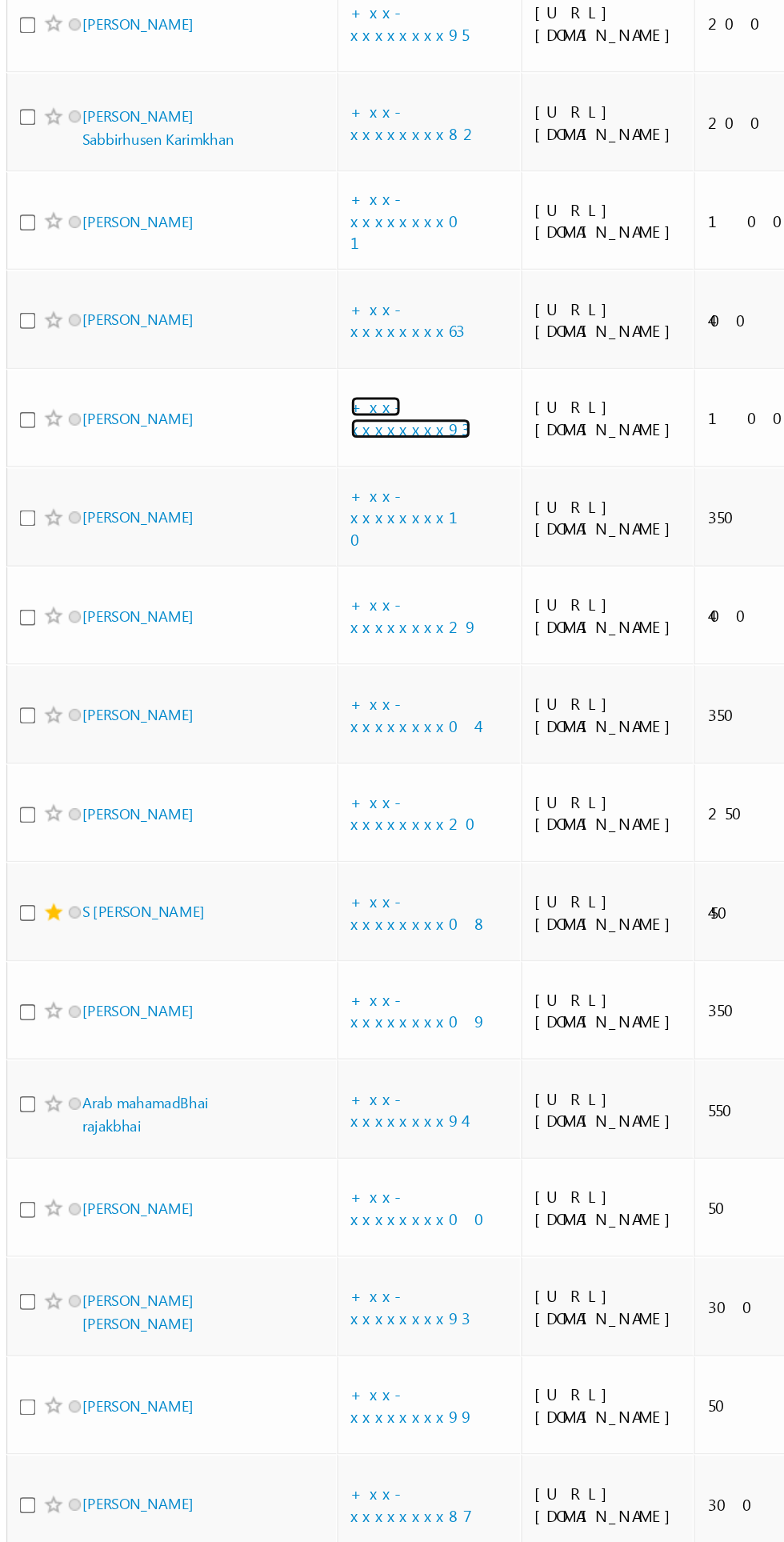
click at [289, 547] on link "+xx-xxxxxxxx93" at bounding box center [280, 532] width 78 height 28
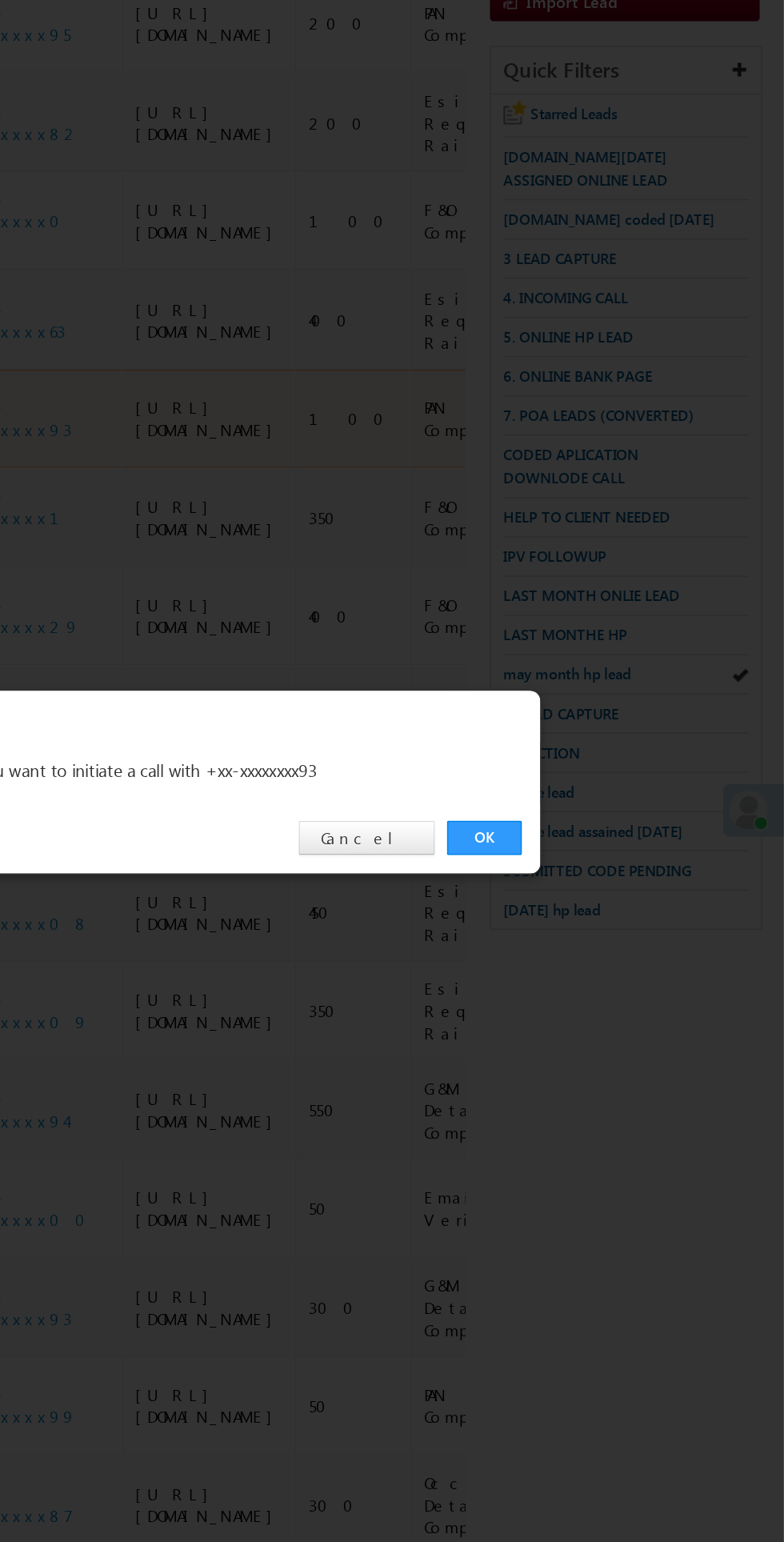
click at [589, 820] on div "OK Cancel" at bounding box center [401, 807] width 448 height 46
click at [594, 804] on link "OK" at bounding box center [588, 806] width 49 height 22
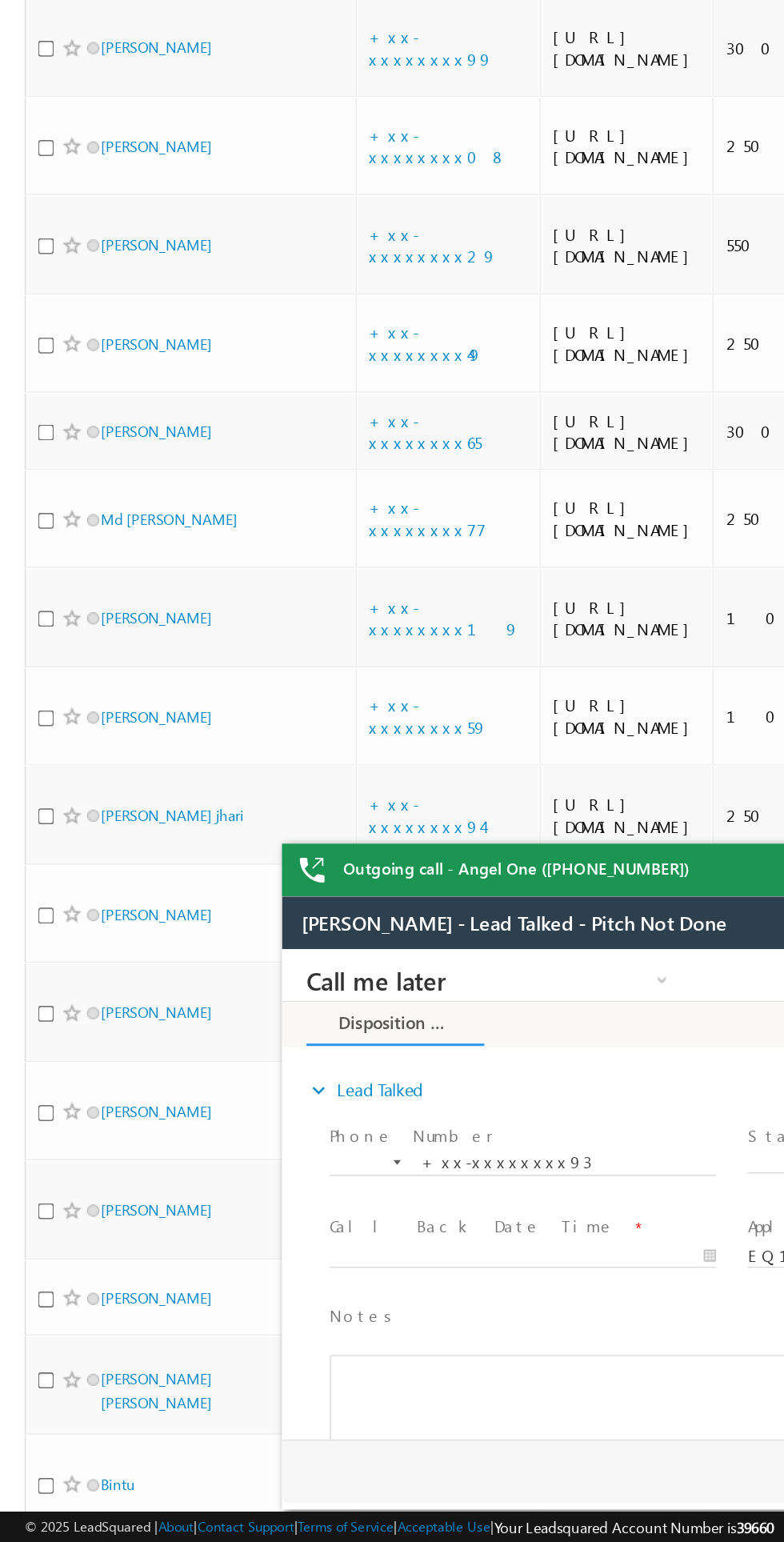
click at [274, 27] on link "+xx-xxxxxxxx10" at bounding box center [285, 6] width 89 height 43
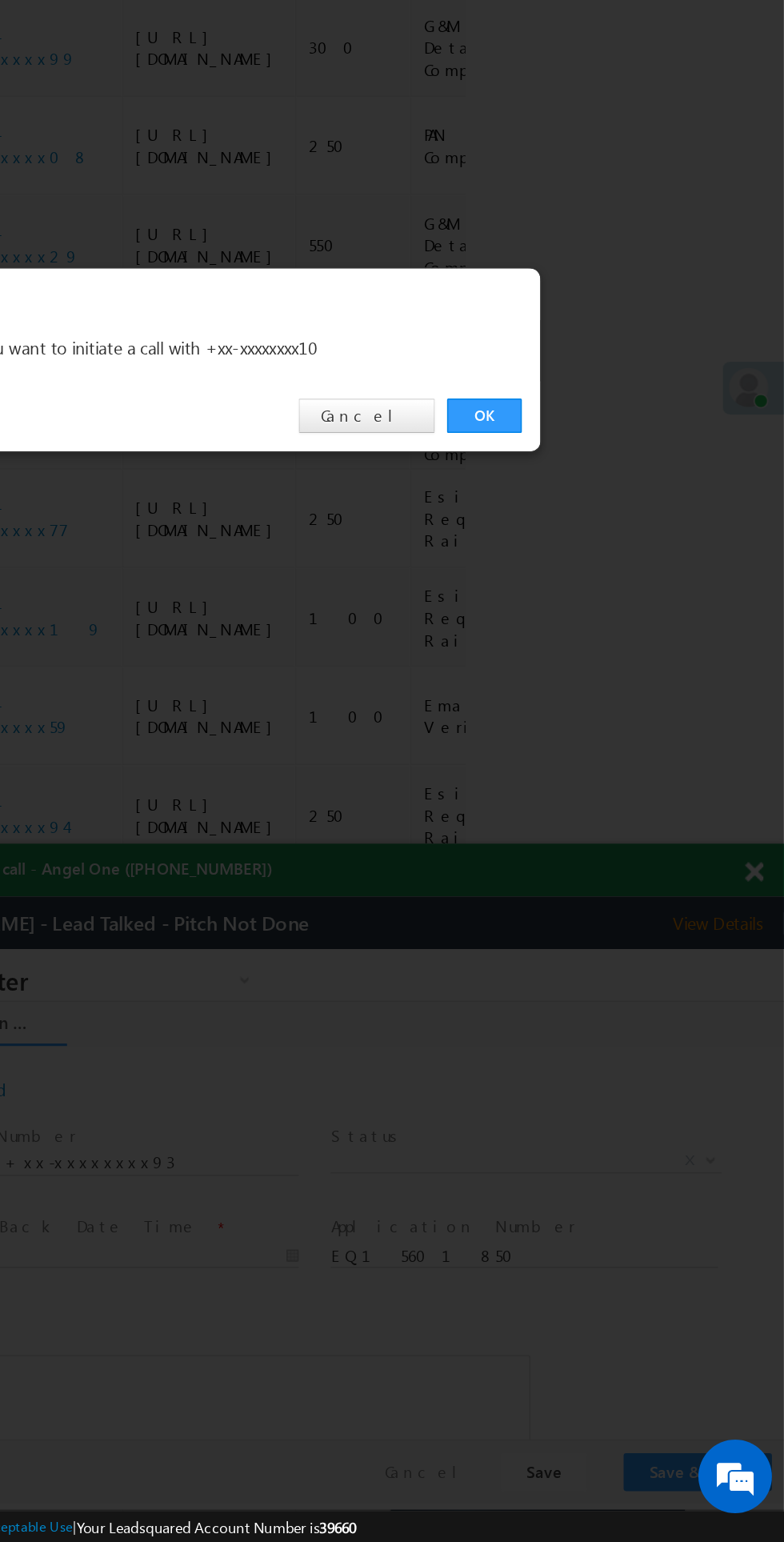
click at [588, 803] on link "OK" at bounding box center [588, 806] width 49 height 22
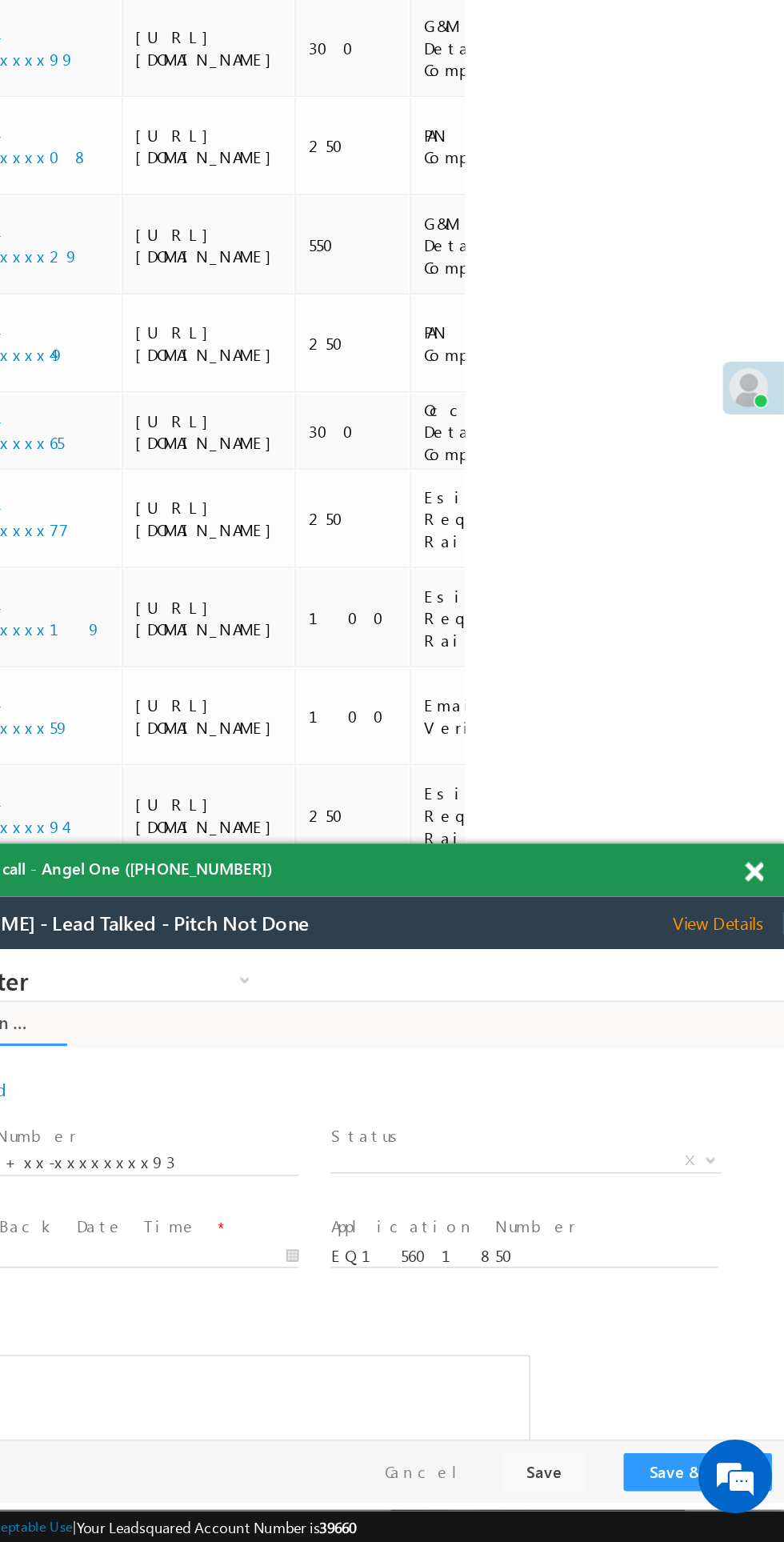
click at [761, 1108] on span at bounding box center [764, 1105] width 12 height 14
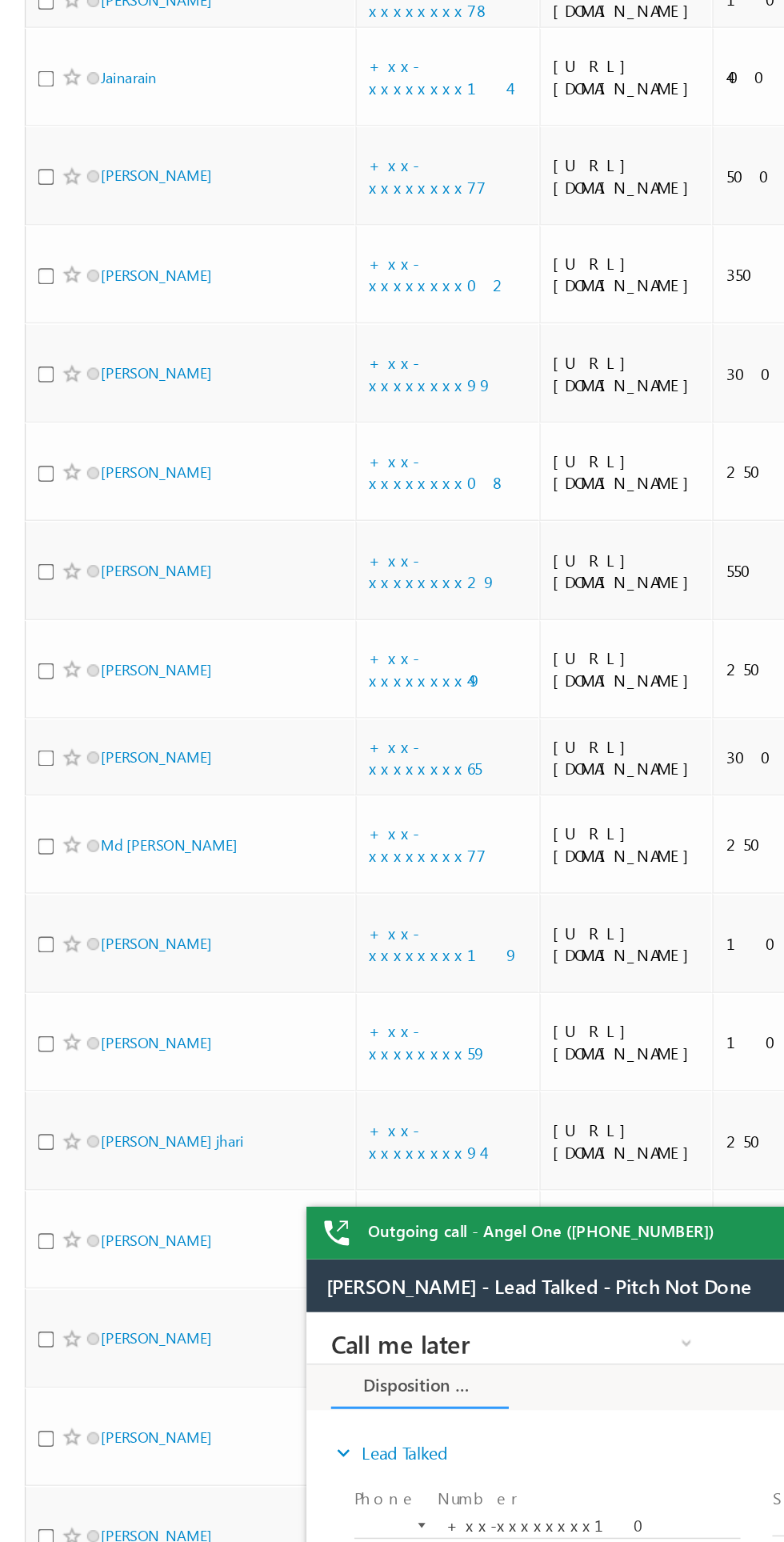
scroll to position [1780, 0]
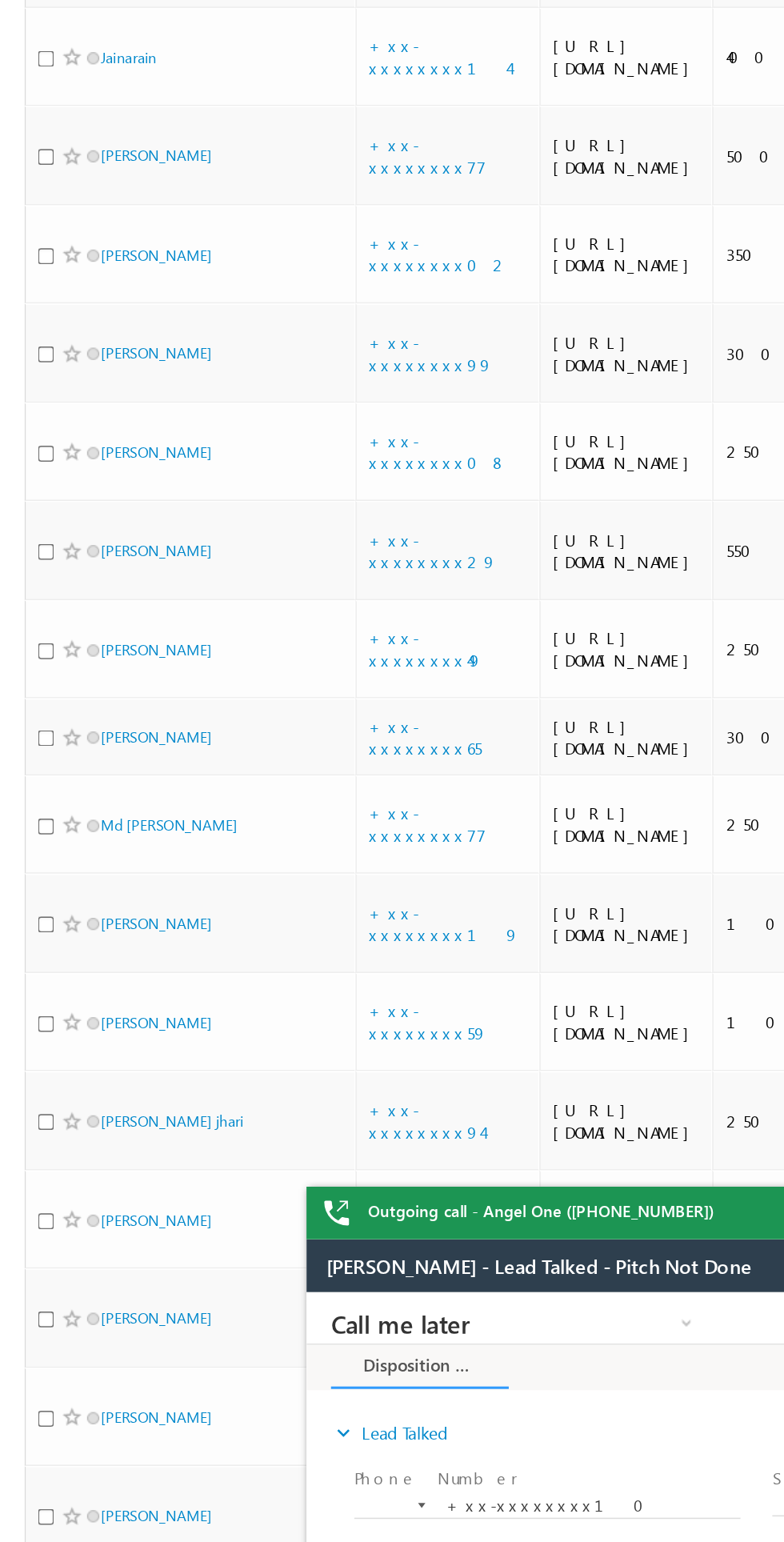
click at [294, 185] on link "+xx-xxxxxxxx69" at bounding box center [279, 170] width 77 height 28
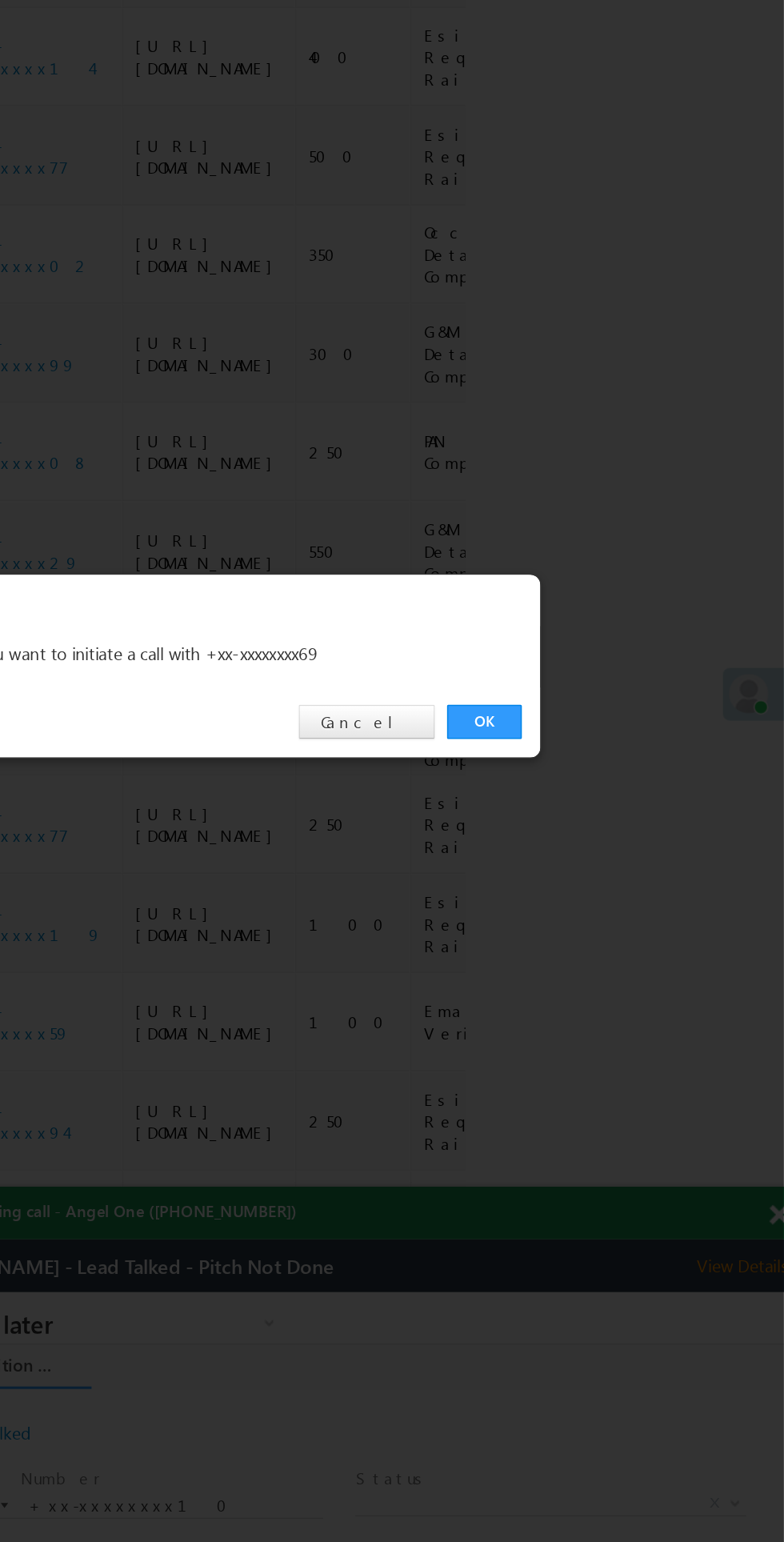
click at [588, 807] on link "OK" at bounding box center [588, 806] width 49 height 22
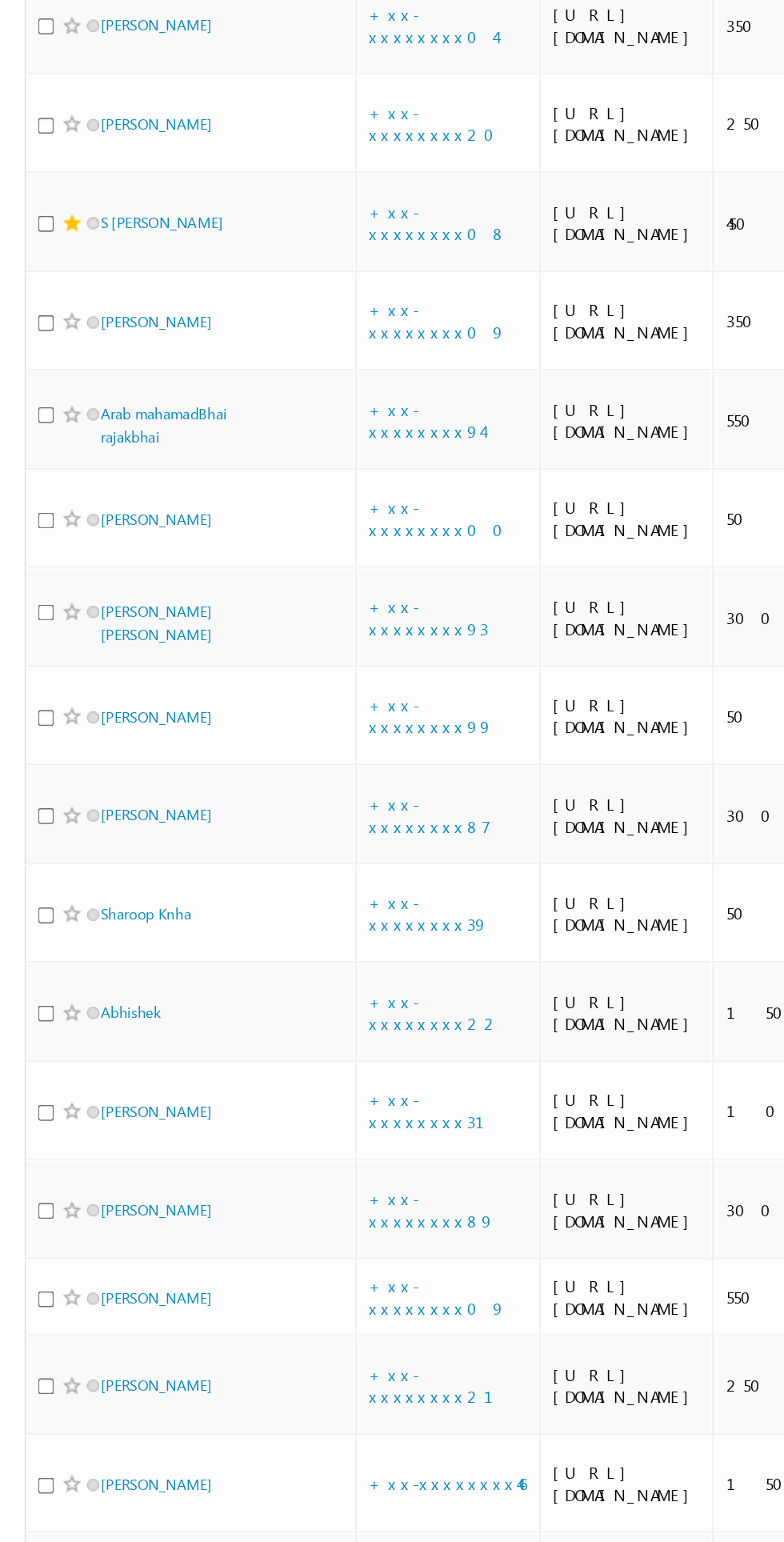
scroll to position [0, 0]
